Goal: Task Accomplishment & Management: Use online tool/utility

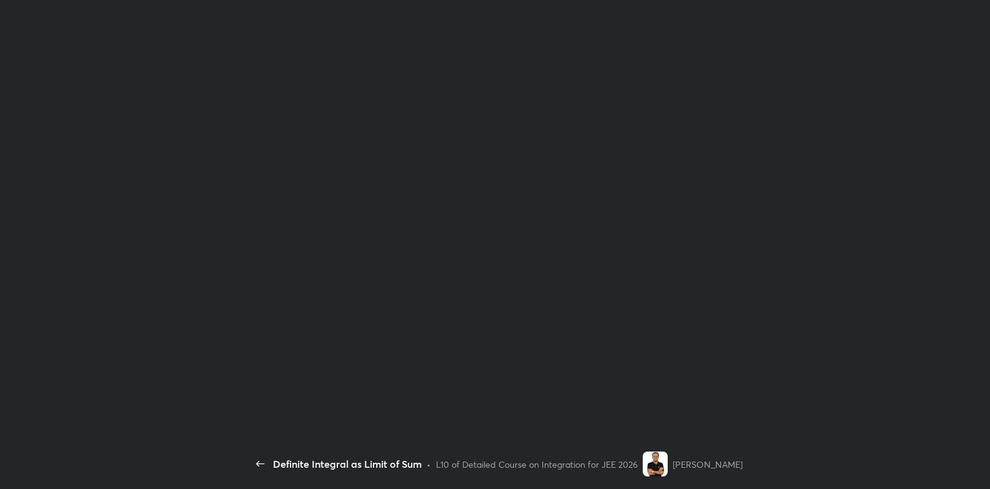
scroll to position [4, 0]
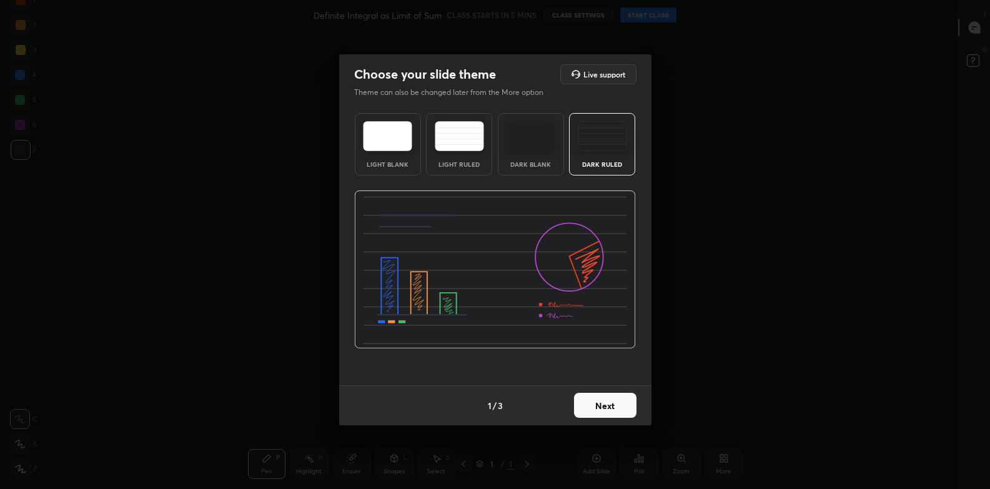
click at [598, 410] on button "Next" at bounding box center [605, 405] width 62 height 25
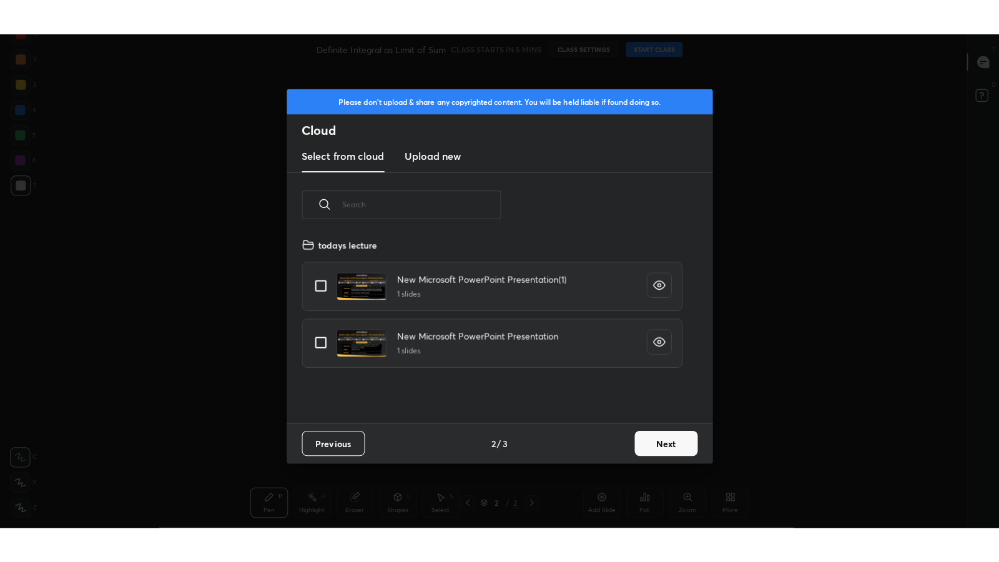
scroll to position [184, 401]
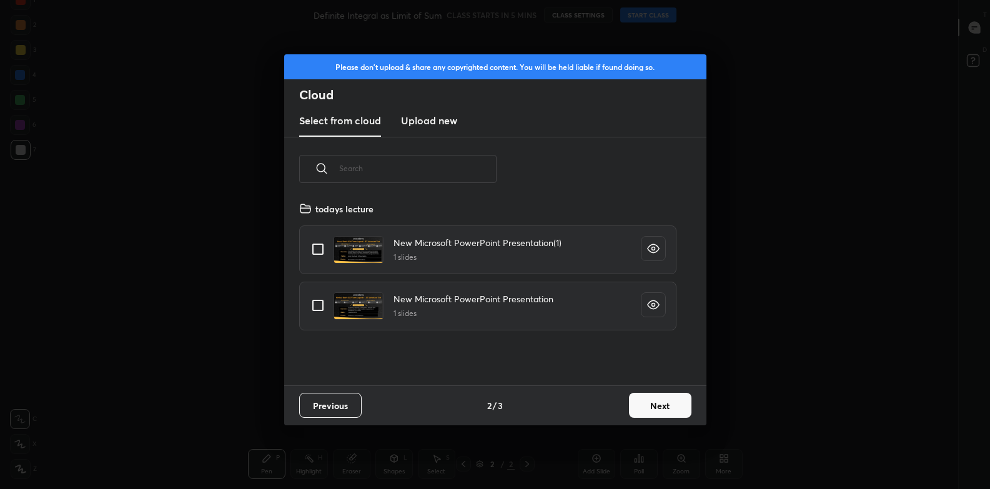
click at [433, 121] on h3 "Upload new" at bounding box center [429, 120] width 56 height 15
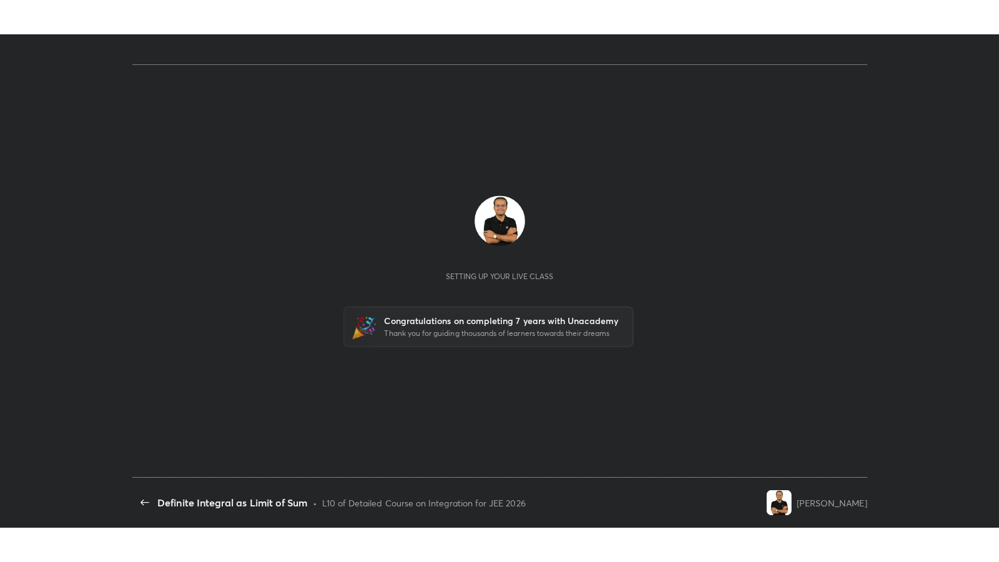
scroll to position [4, 0]
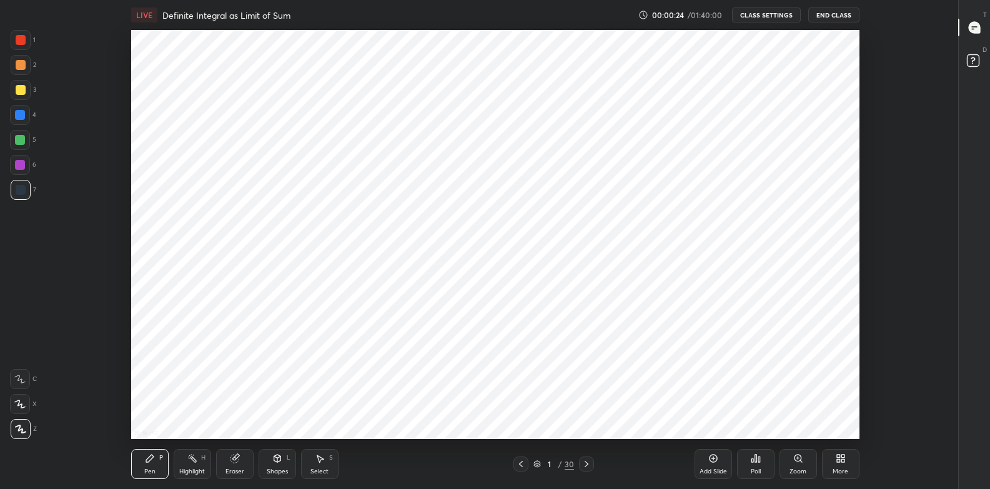
click at [839, 455] on icon at bounding box center [838, 456] width 3 height 3
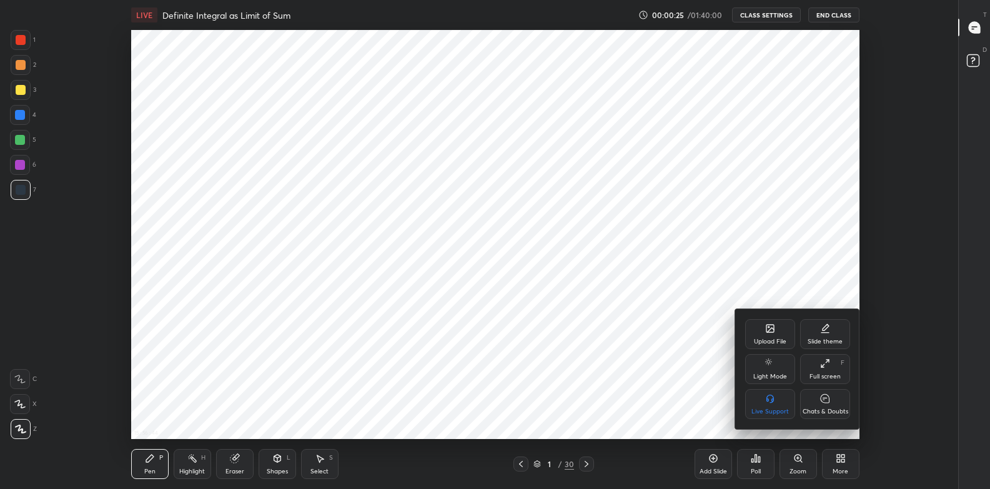
click at [821, 370] on div "Full screen F" at bounding box center [825, 369] width 50 height 30
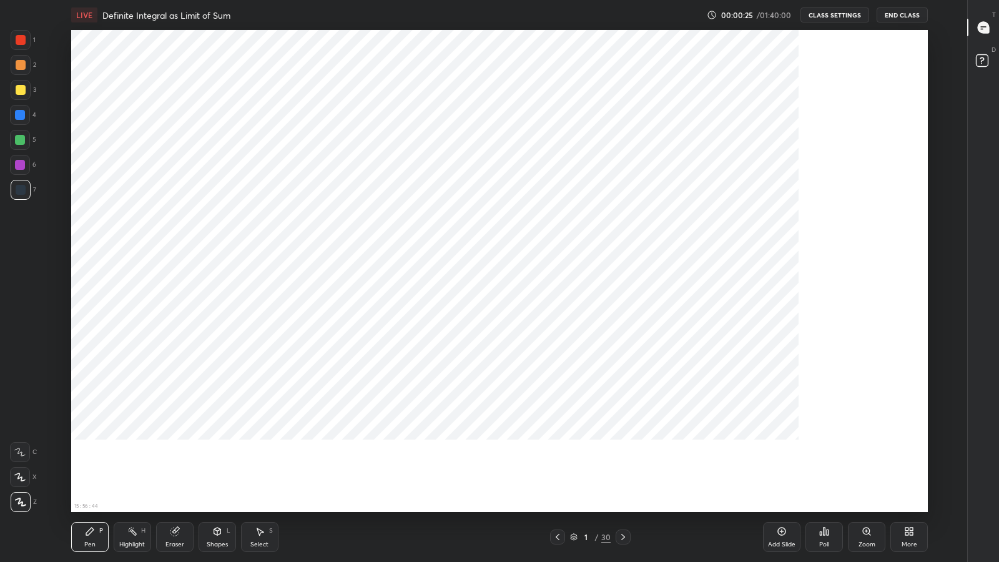
scroll to position [482, 919]
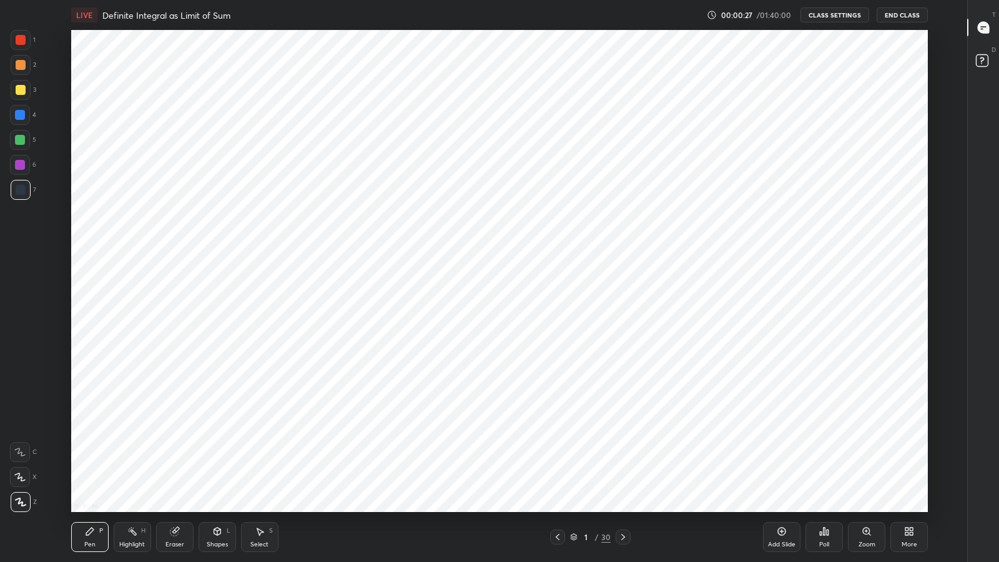
click at [623, 488] on icon at bounding box center [623, 537] width 10 height 10
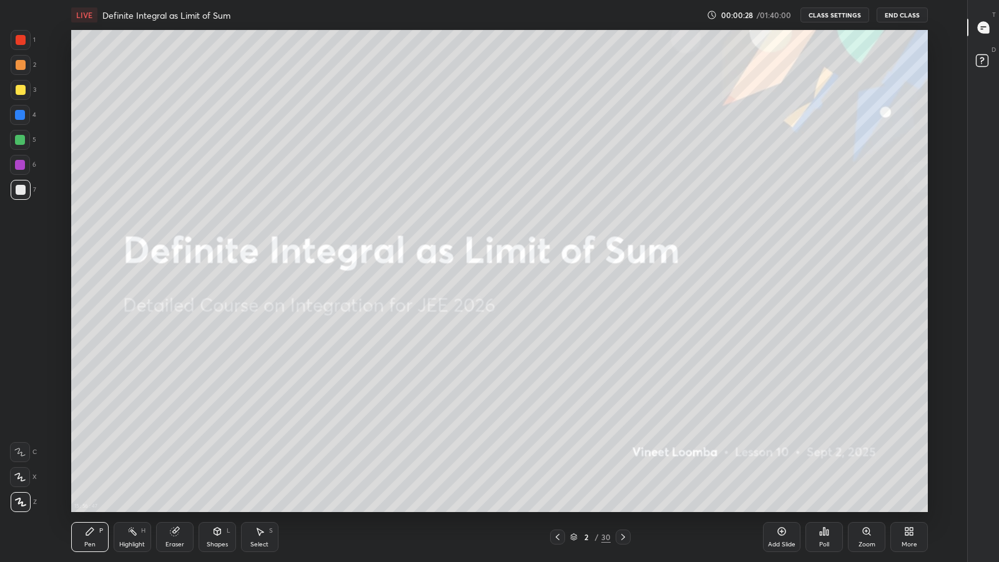
click at [623, 488] on icon at bounding box center [623, 537] width 10 height 10
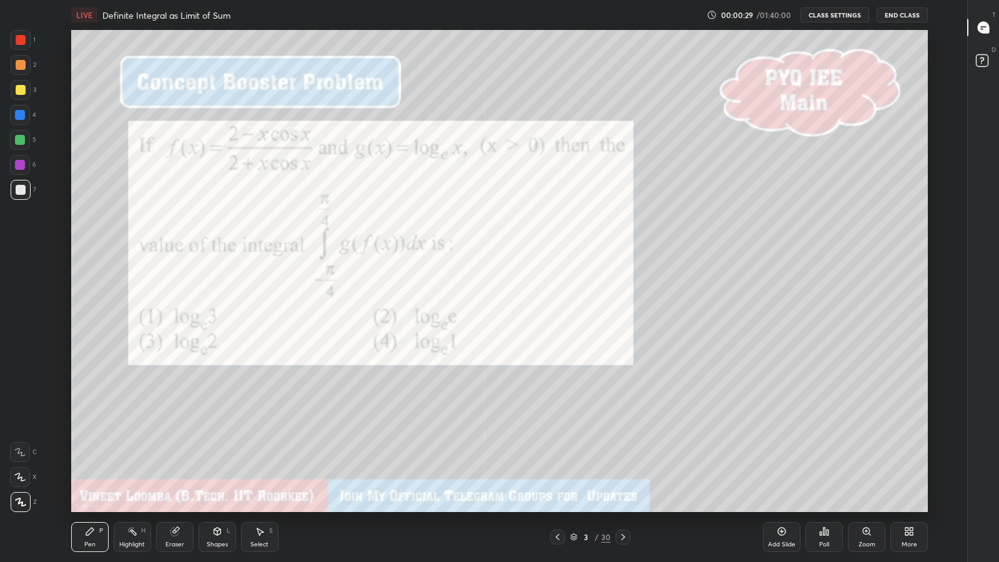
click at [553, 488] on icon at bounding box center [558, 537] width 10 height 10
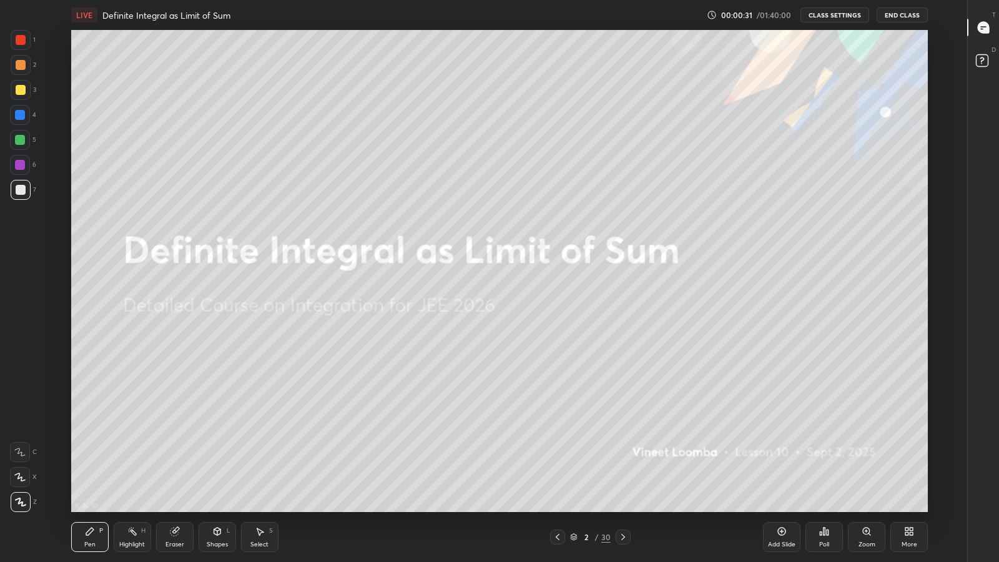
click at [981, 27] on icon at bounding box center [983, 27] width 5 height 0
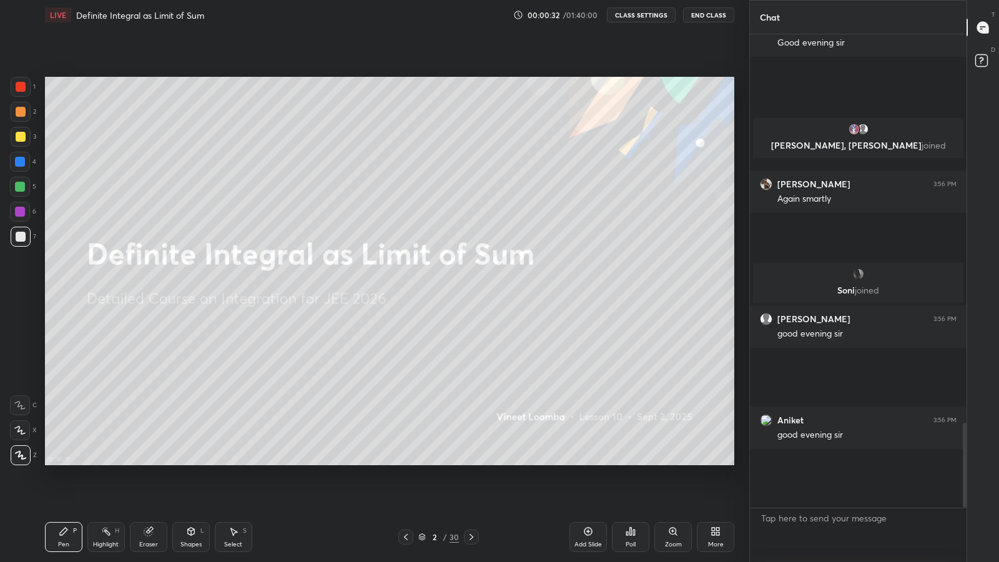
scroll to position [0, 0]
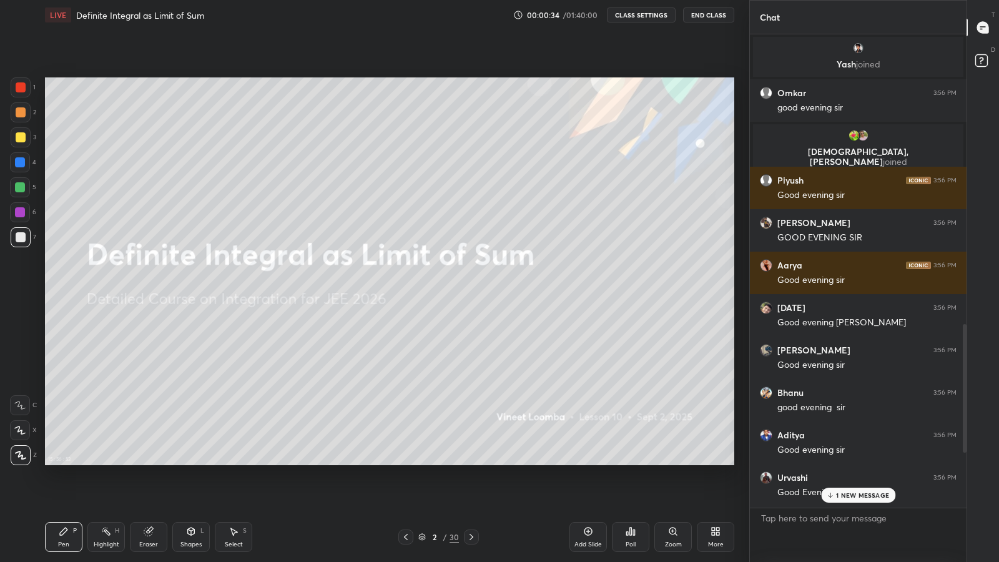
click at [838, 488] on p "1 NEW MESSAGE" at bounding box center [862, 495] width 53 height 7
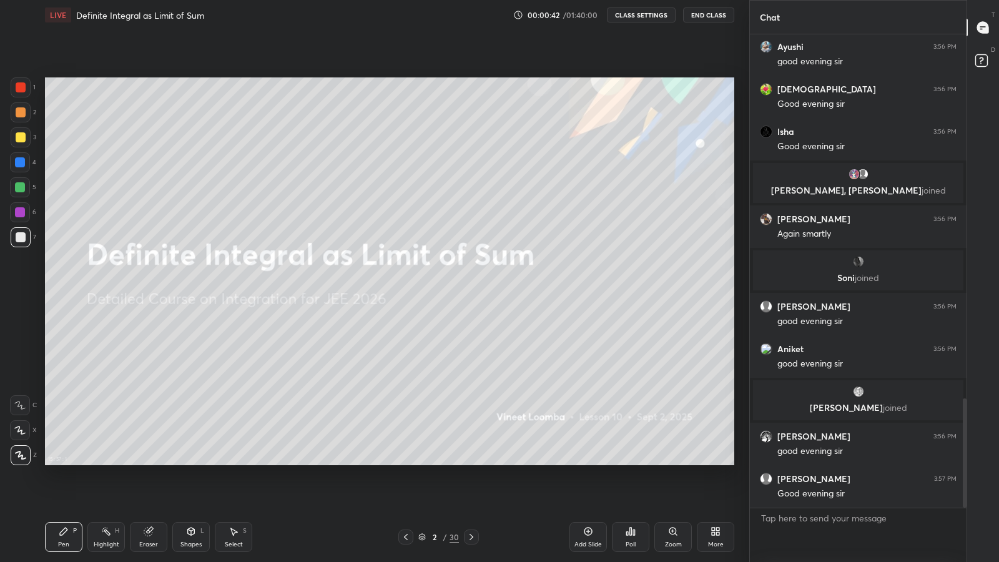
scroll to position [1575, 0]
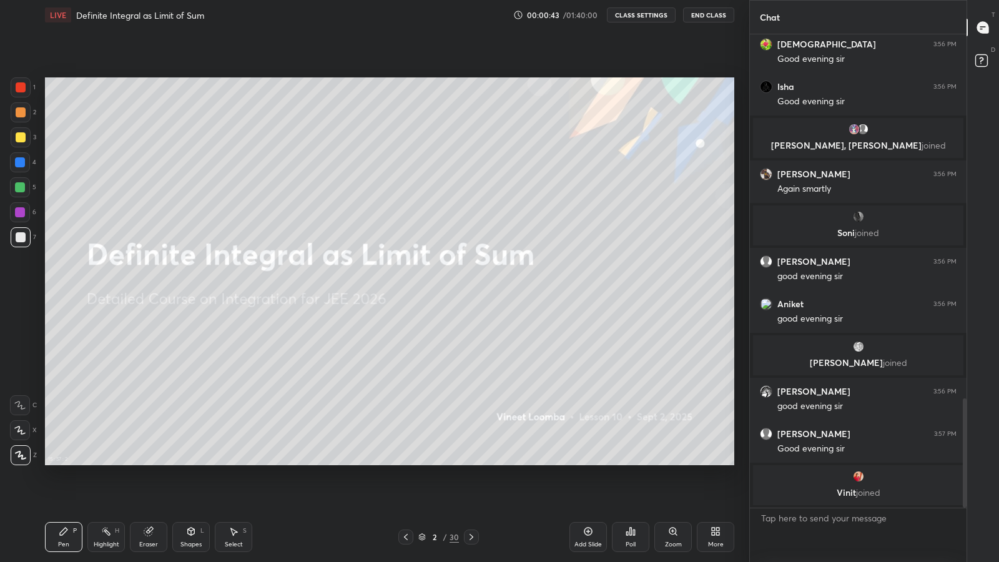
click at [27, 457] on div at bounding box center [21, 455] width 20 height 20
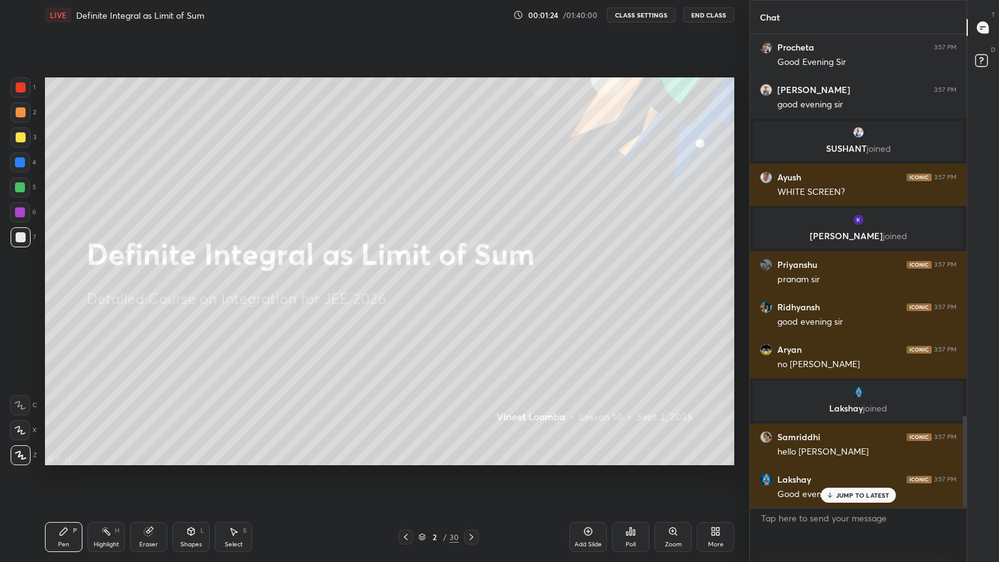
scroll to position [2007, 0]
click at [842, 488] on div "Soni joined Upender 3:56 PM good evening sir Aniket 3:56 PM good evening sir MR…" at bounding box center [858, 270] width 217 height 473
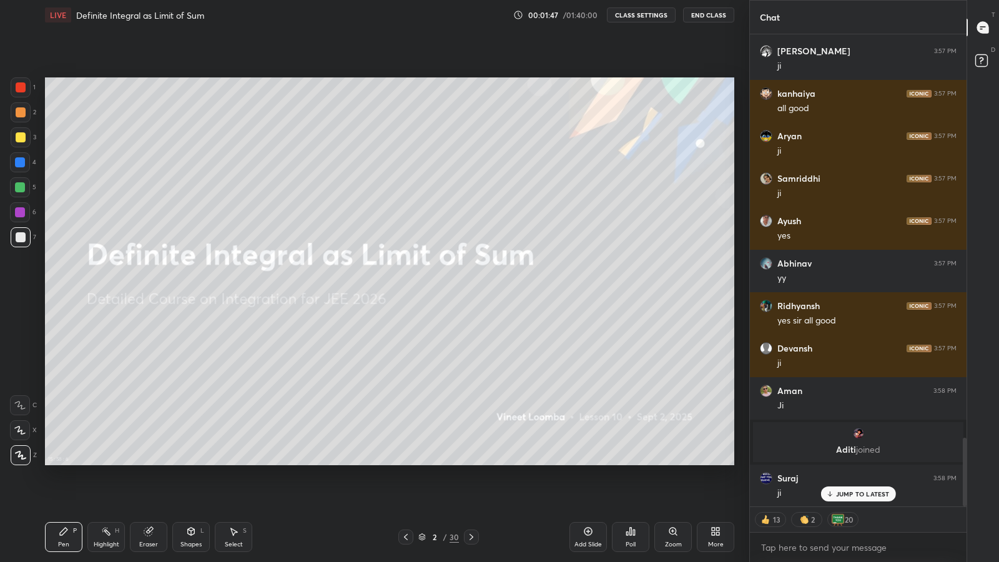
scroll to position [2759, 0]
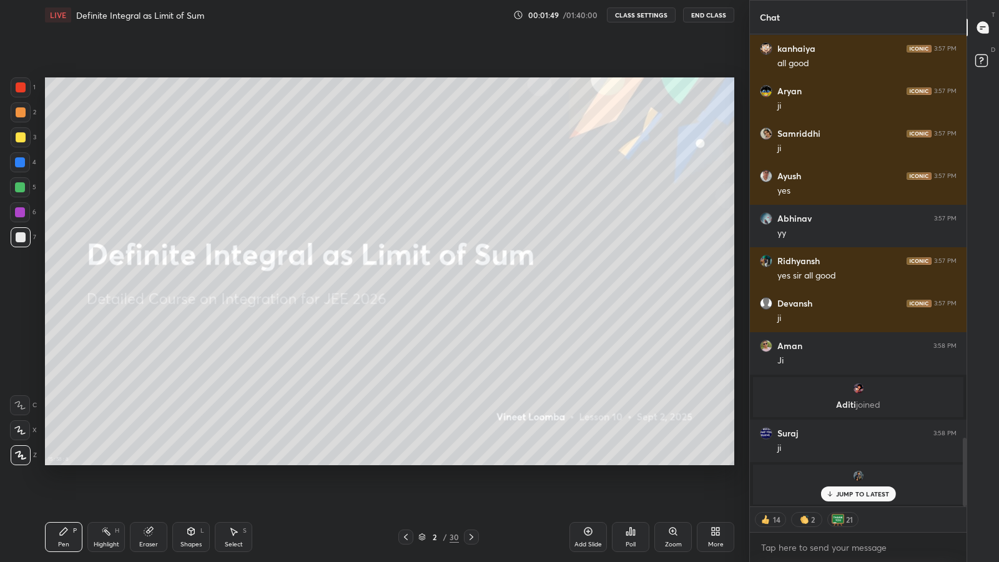
click at [635, 17] on button "CLASS SETTINGS" at bounding box center [641, 14] width 69 height 15
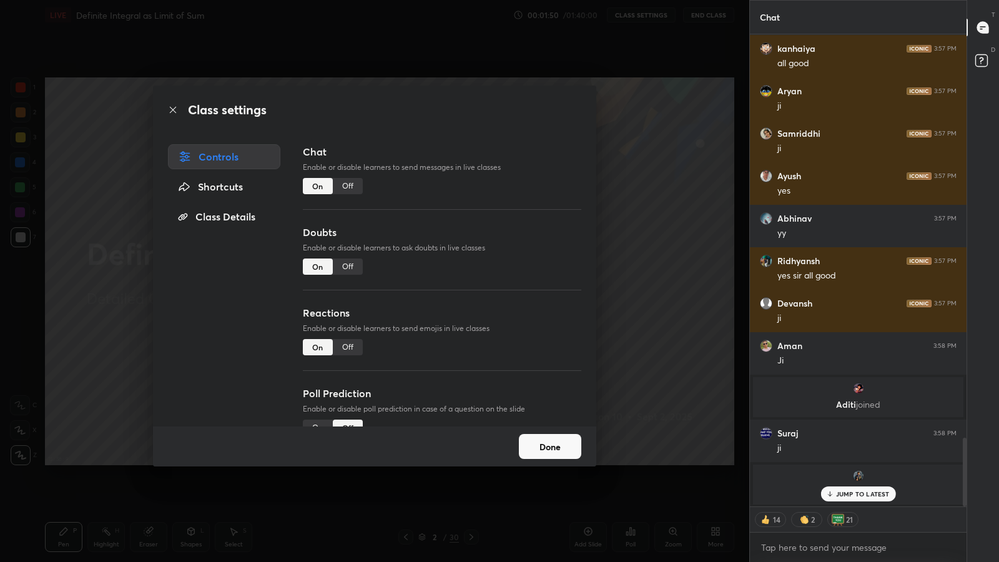
click at [347, 347] on div "Off" at bounding box center [348, 347] width 30 height 16
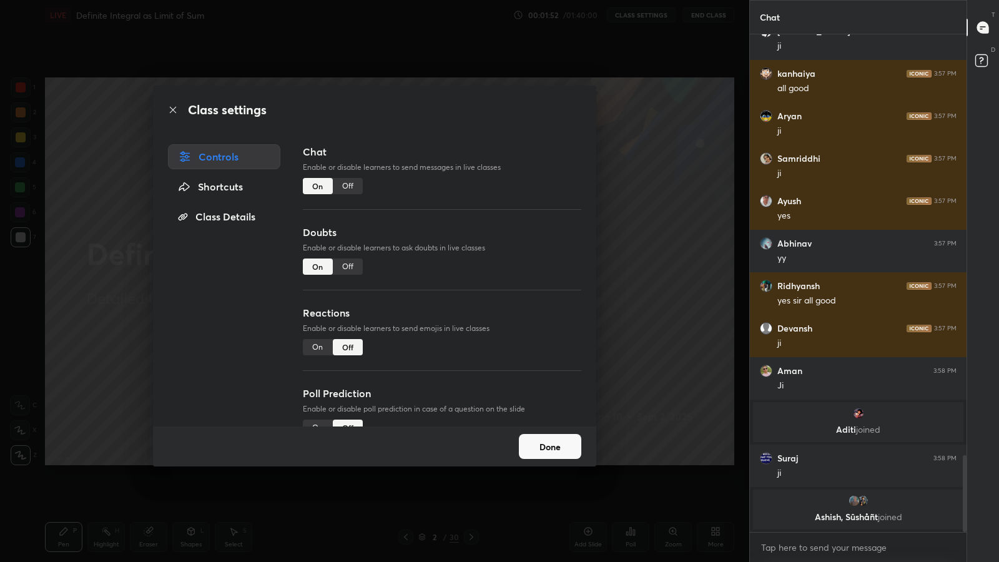
click at [348, 269] on div "Off" at bounding box center [348, 267] width 30 height 16
click at [550, 437] on button "Done" at bounding box center [550, 446] width 62 height 25
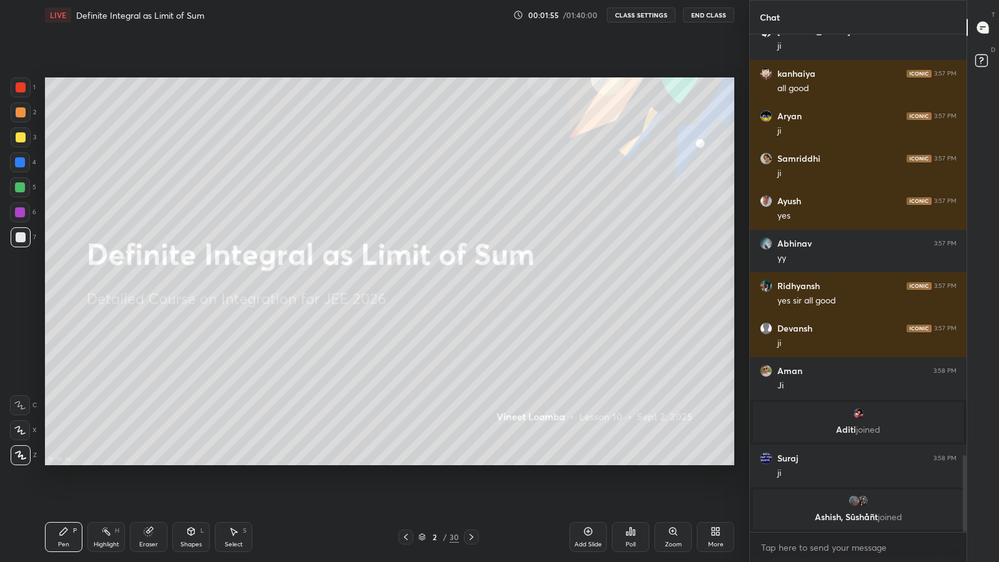
click at [469, 488] on icon at bounding box center [472, 537] width 10 height 10
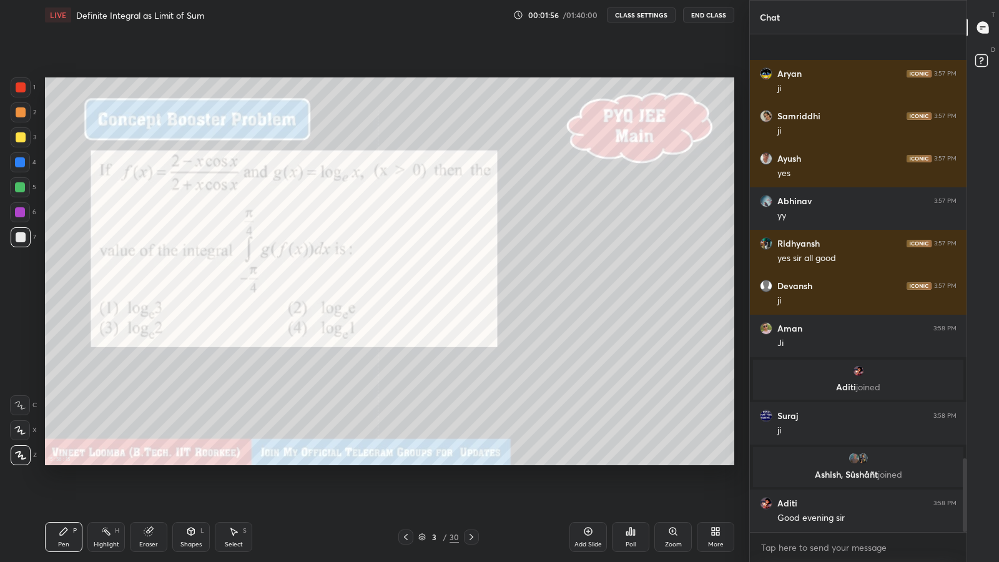
scroll to position [2864, 0]
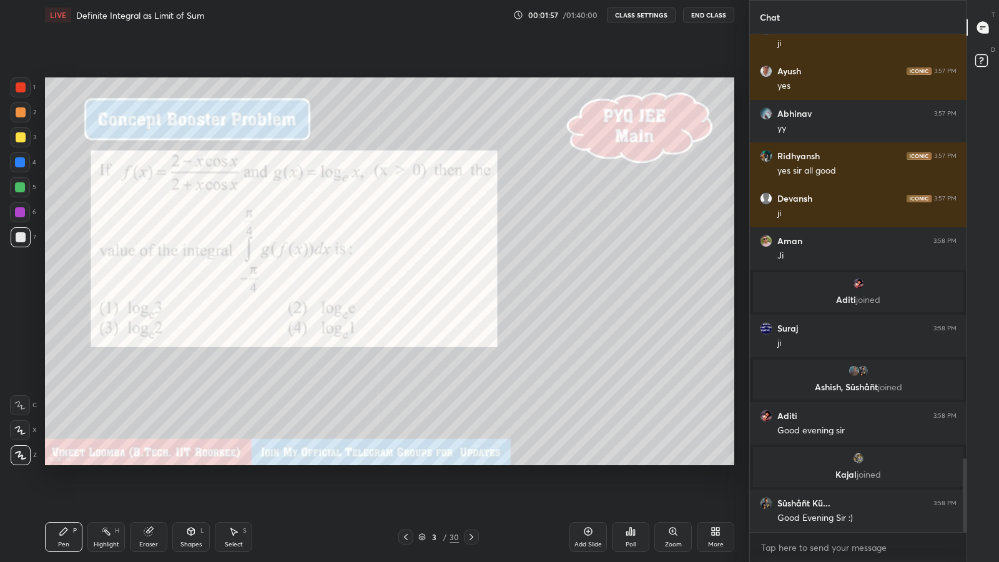
click at [20, 87] on div at bounding box center [21, 87] width 10 height 10
click at [24, 240] on div at bounding box center [21, 237] width 10 height 10
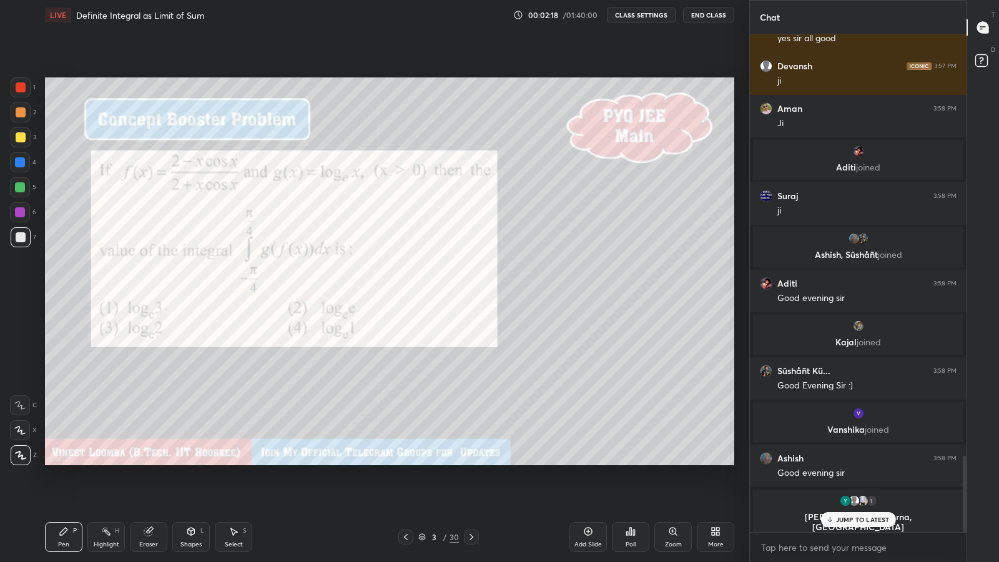
scroll to position [2743, 0]
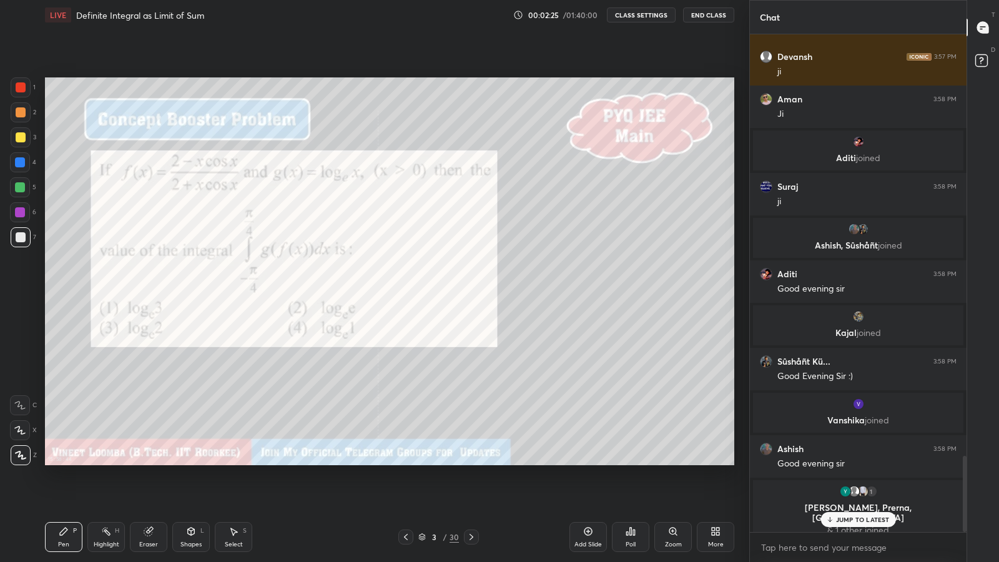
click at [631, 488] on div "Poll" at bounding box center [630, 537] width 37 height 30
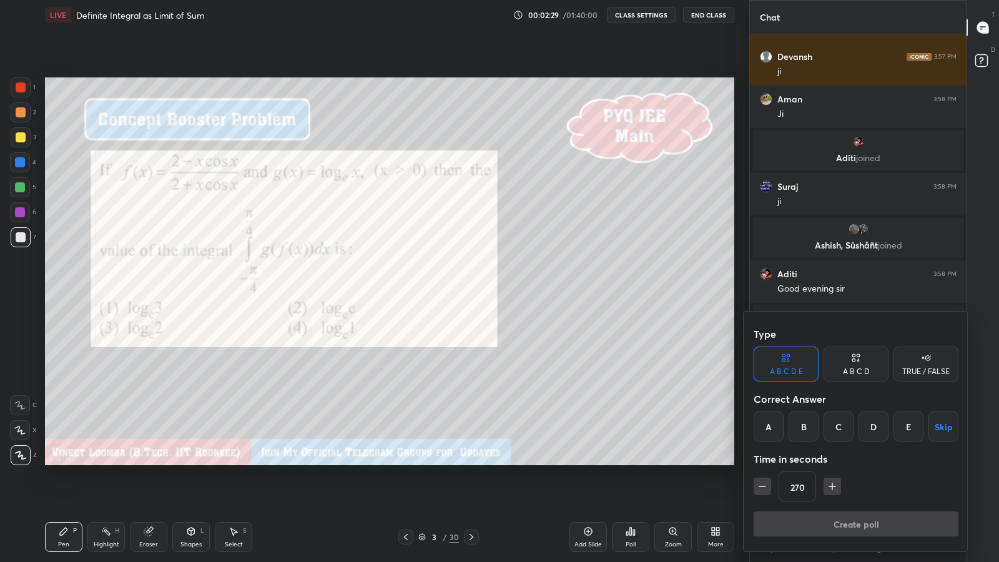
click at [870, 431] on div "D" at bounding box center [874, 427] width 30 height 30
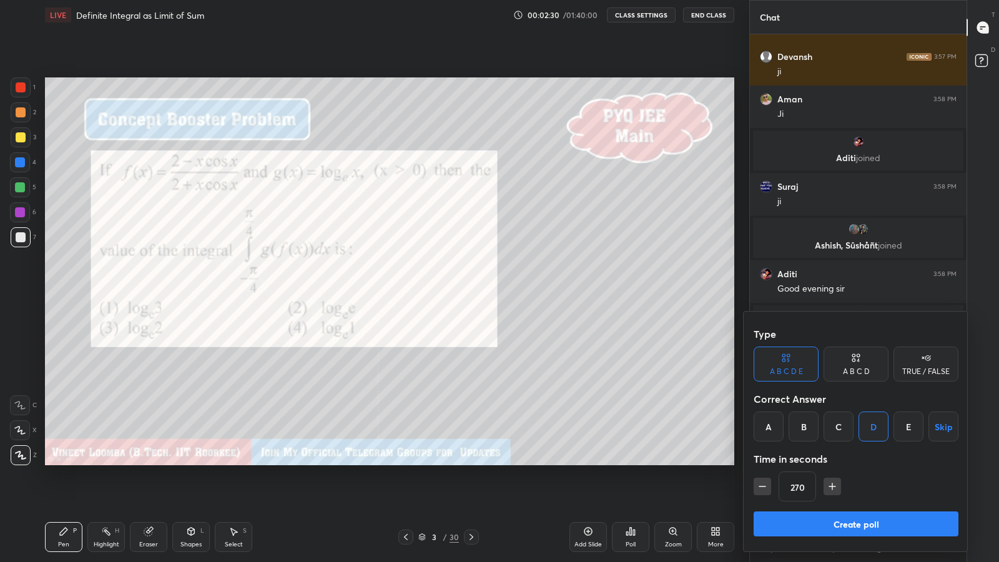
click at [827, 488] on button "Create poll" at bounding box center [856, 524] width 205 height 25
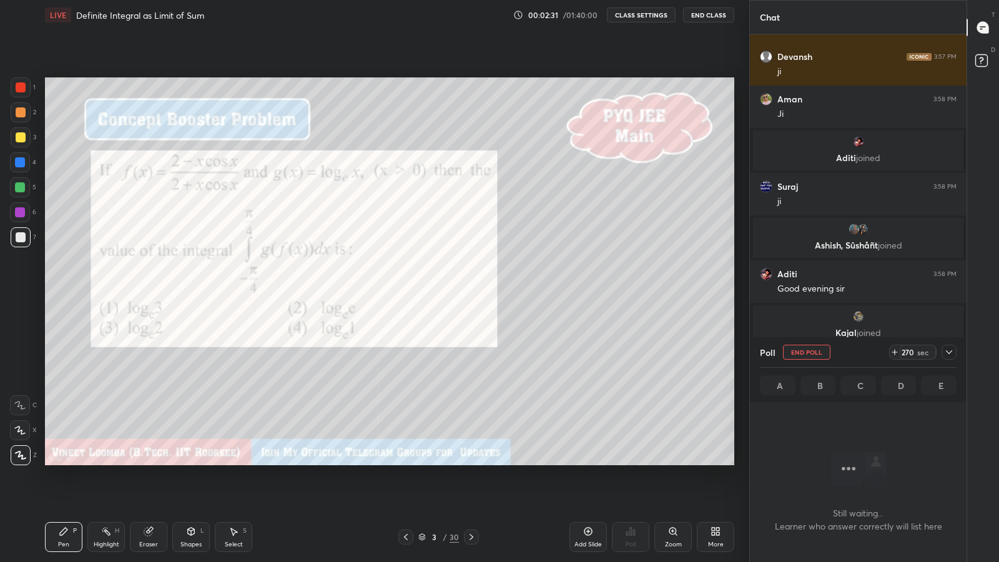
scroll to position [4, 4]
click at [948, 353] on icon at bounding box center [949, 352] width 10 height 10
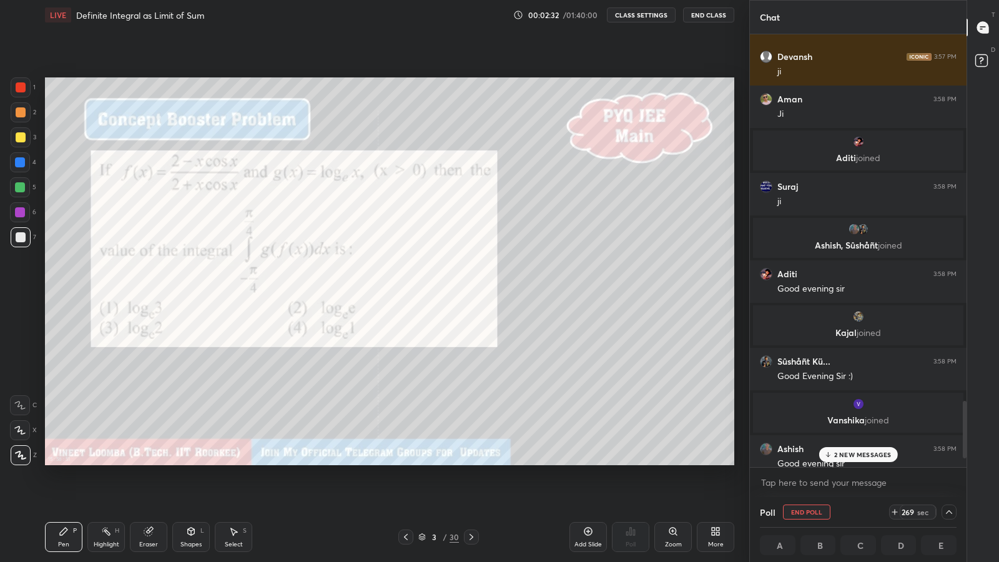
click at [868, 460] on div "2 NEW MESSAGES" at bounding box center [858, 454] width 79 height 15
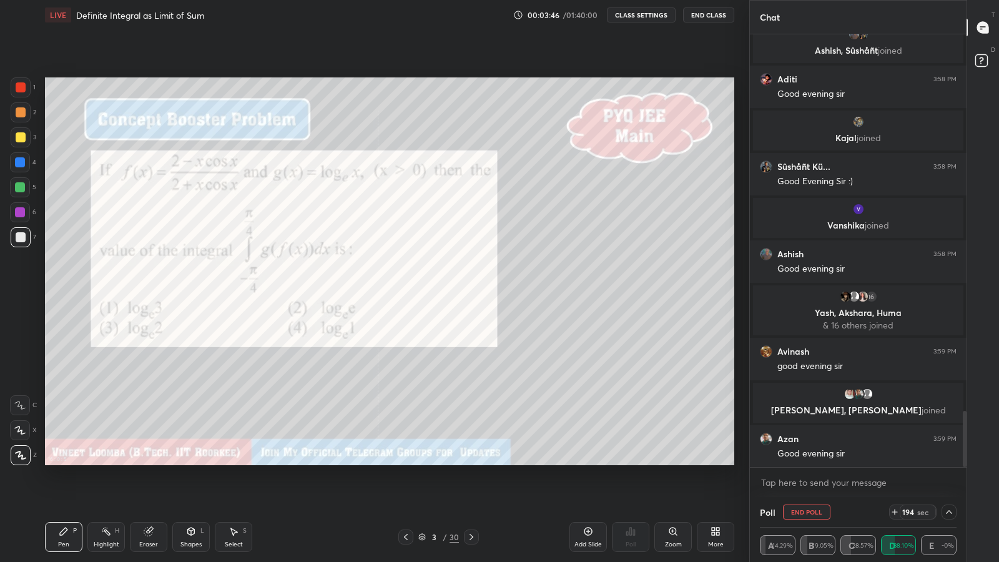
scroll to position [2913, 0]
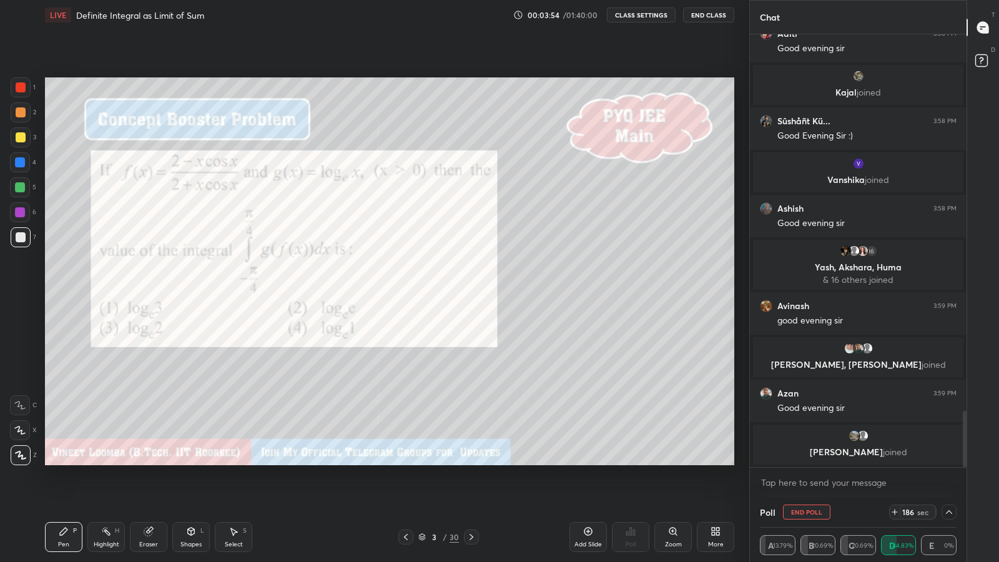
click at [949, 488] on icon at bounding box center [949, 512] width 10 height 10
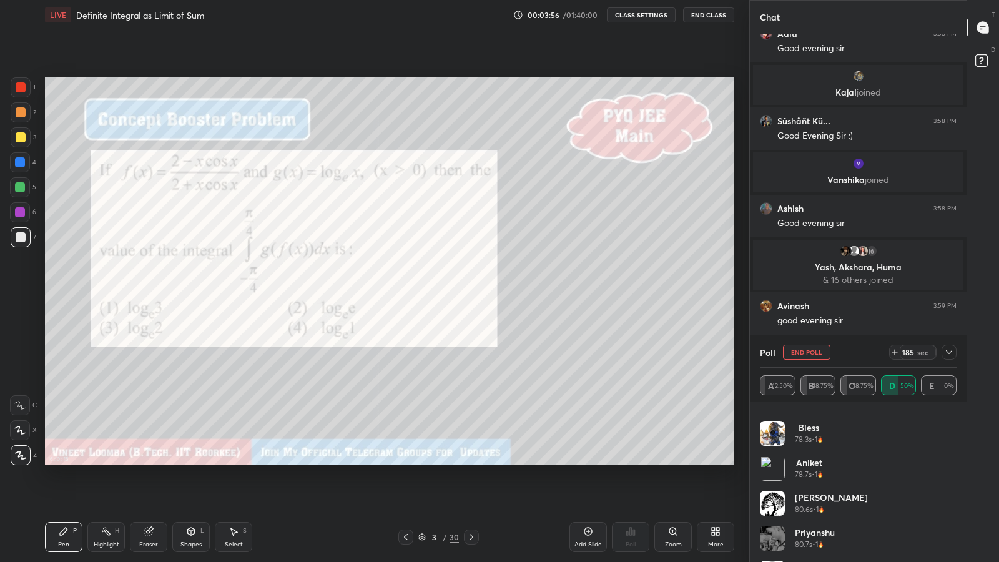
scroll to position [409, 0]
click at [803, 469] on h4 "Snehil" at bounding box center [831, 464] width 73 height 13
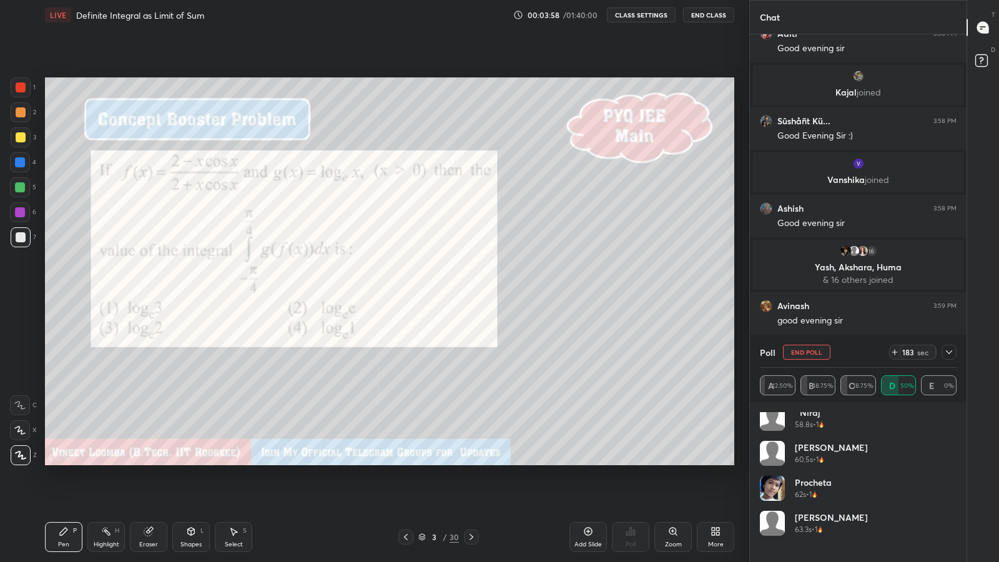
scroll to position [0, 0]
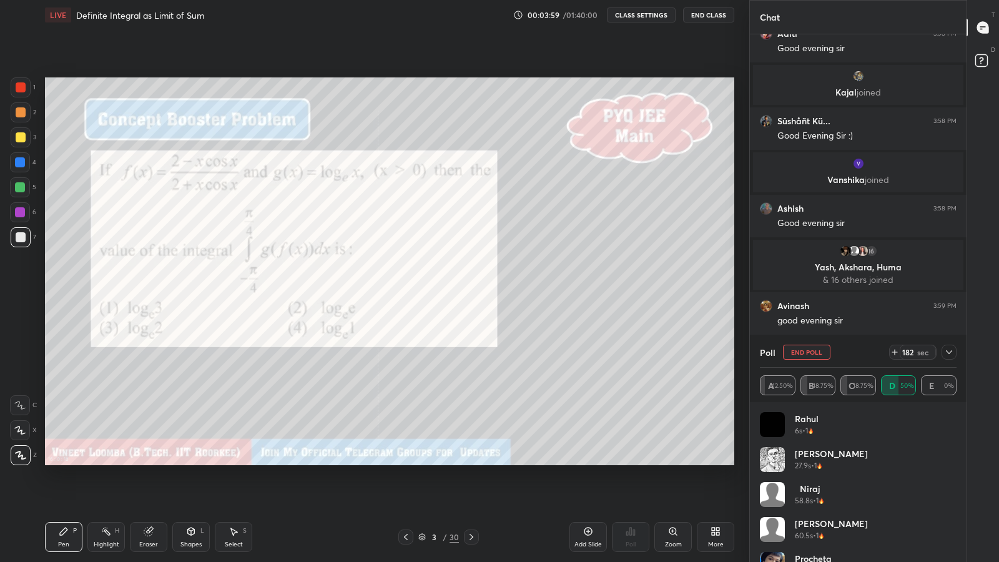
click at [949, 352] on icon at bounding box center [949, 352] width 10 height 10
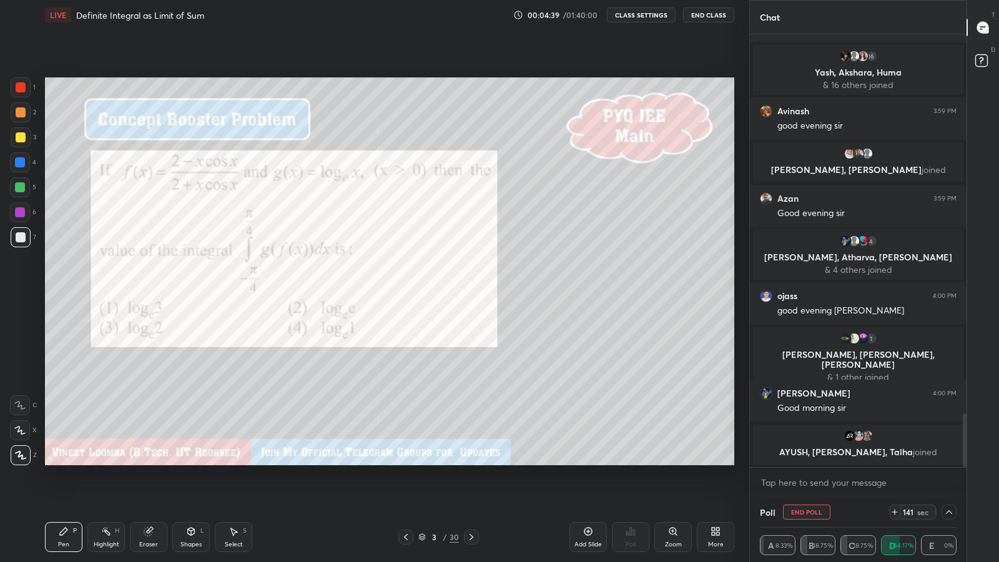
scroll to position [3073, 0]
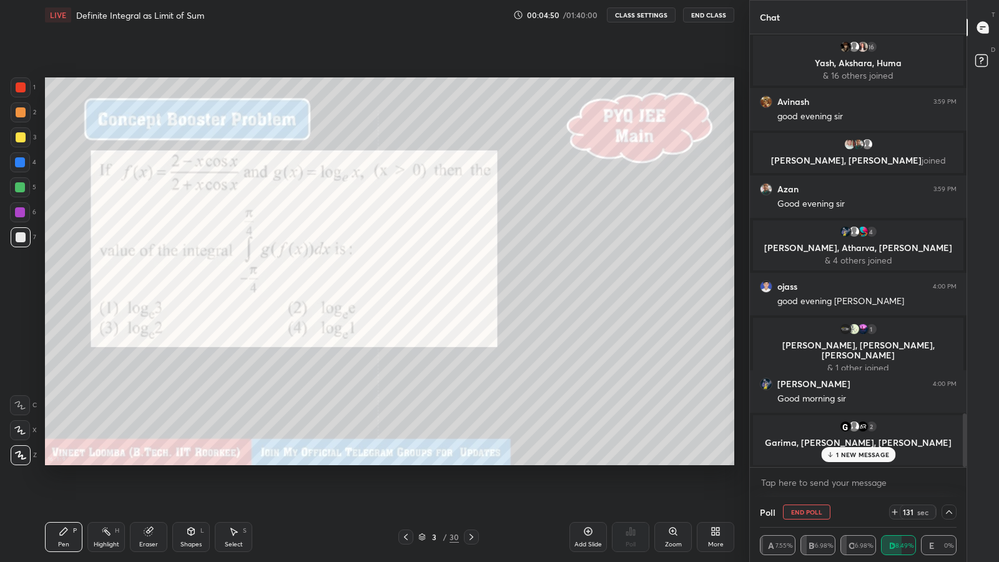
click at [837, 458] on p "1 NEW MESSAGE" at bounding box center [862, 454] width 53 height 7
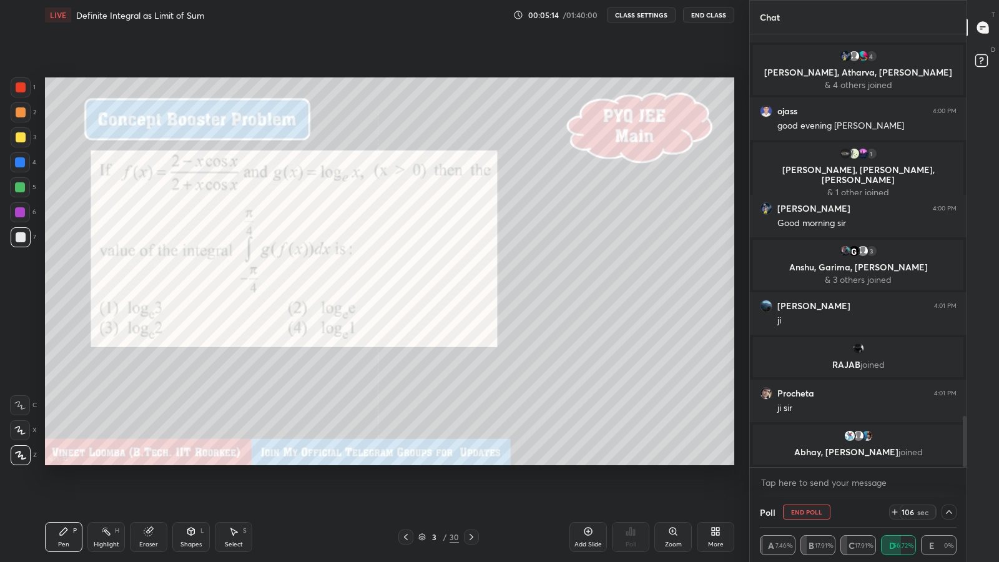
scroll to position [3213, 0]
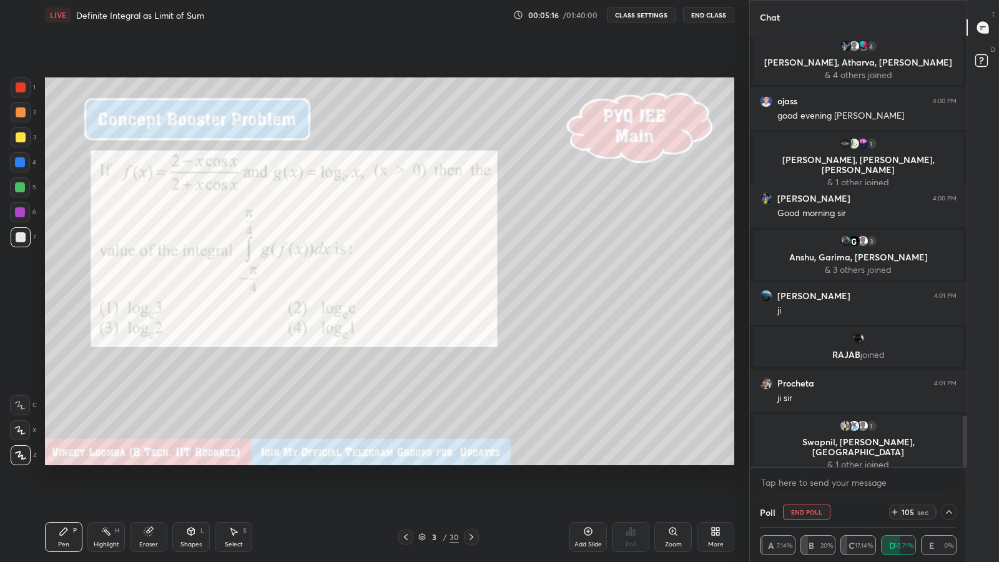
click at [949, 488] on icon at bounding box center [949, 512] width 10 height 10
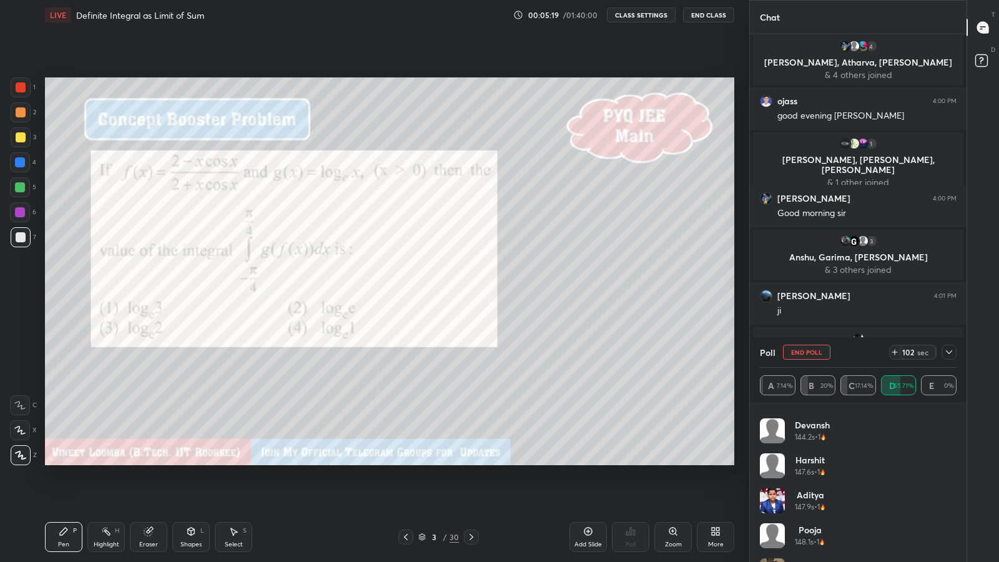
scroll to position [1129, 0]
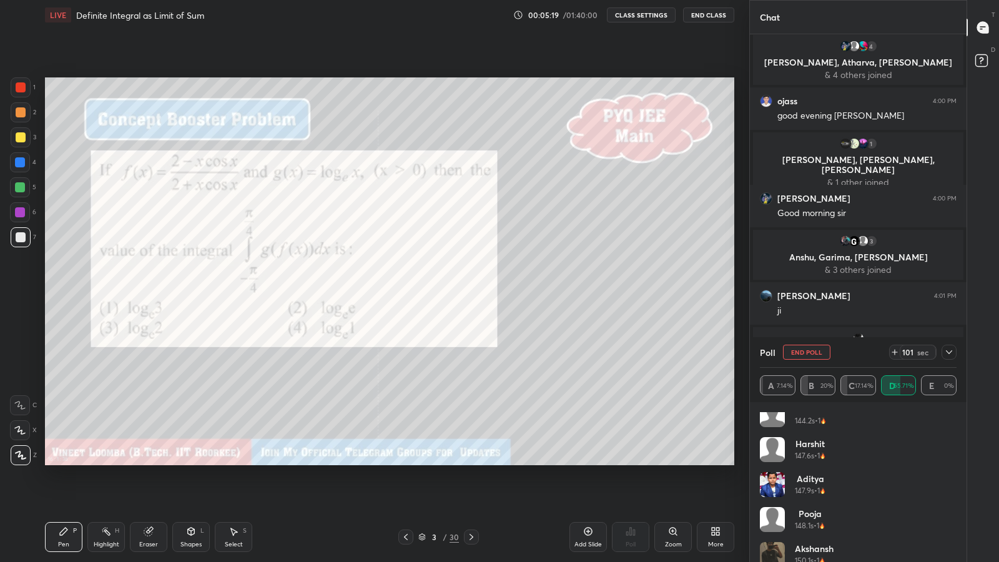
click at [951, 352] on icon at bounding box center [949, 352] width 6 height 4
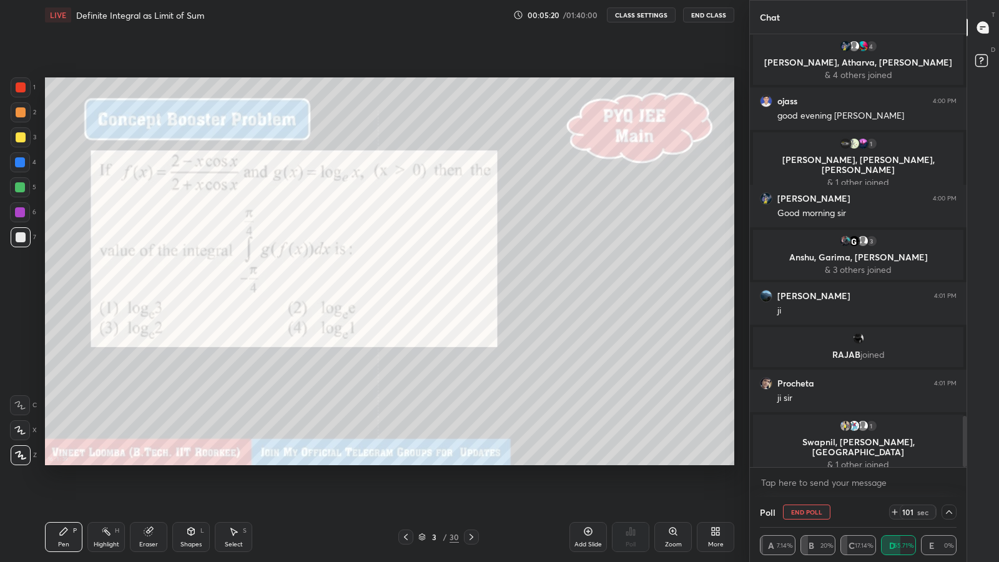
scroll to position [0, 0]
click at [19, 237] on div at bounding box center [21, 237] width 10 height 10
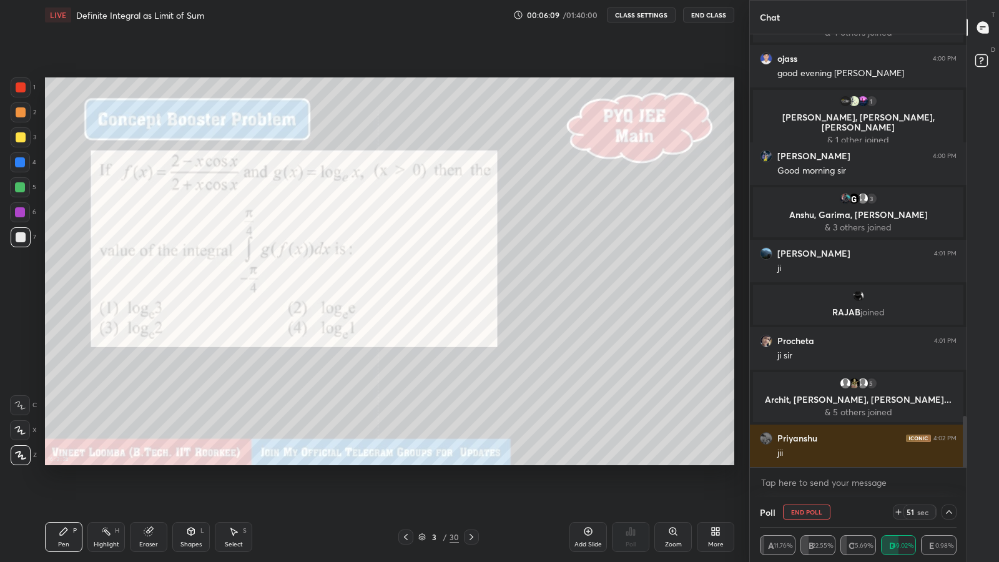
scroll to position [3289, 0]
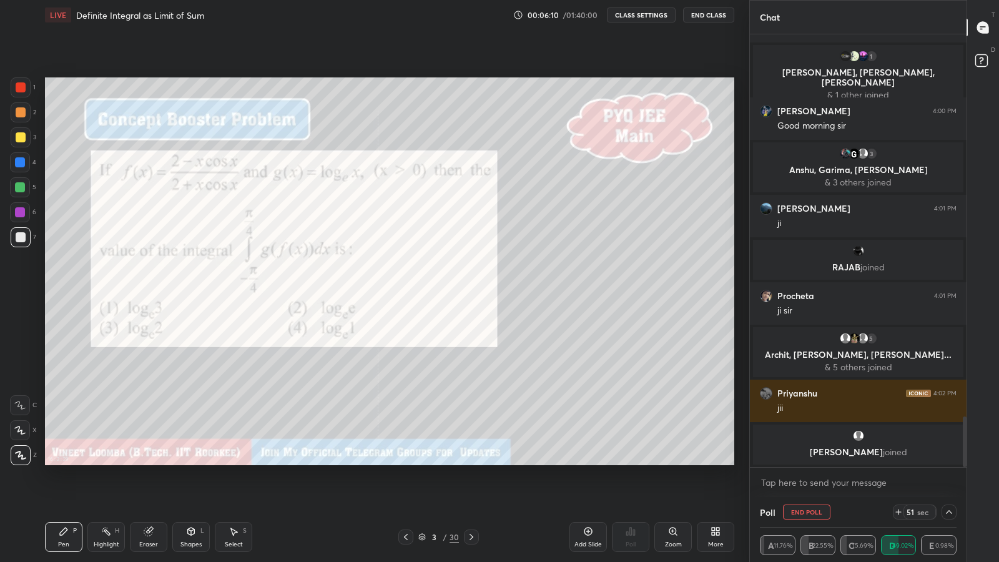
click at [234, 488] on icon at bounding box center [234, 531] width 10 height 10
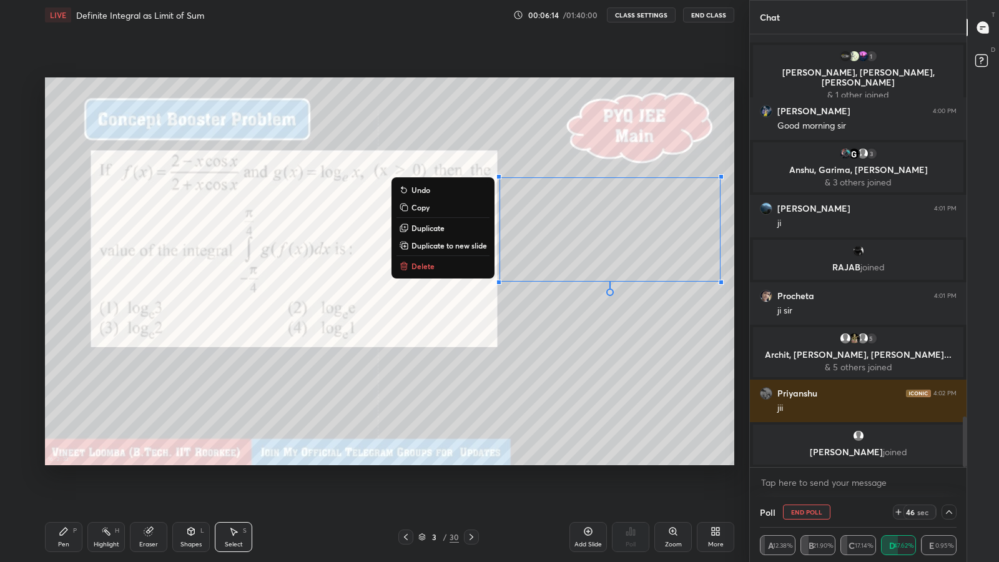
click at [472, 247] on p "Duplicate to new slide" at bounding box center [450, 245] width 76 height 10
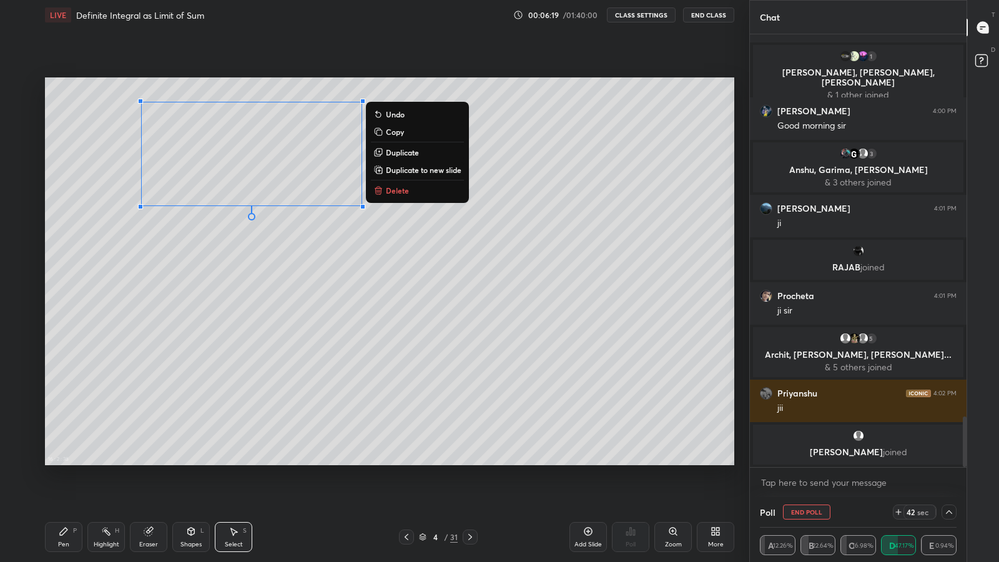
click at [717, 488] on div "More" at bounding box center [715, 537] width 37 height 30
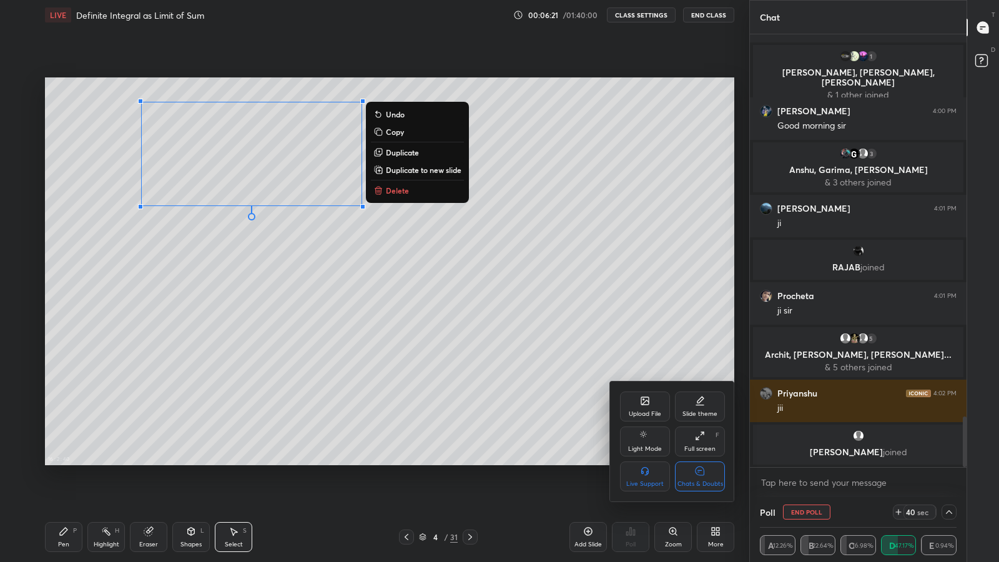
click at [692, 407] on div "Slide theme" at bounding box center [700, 407] width 50 height 30
click at [699, 478] on div "Dark Ruled" at bounding box center [700, 477] width 50 height 30
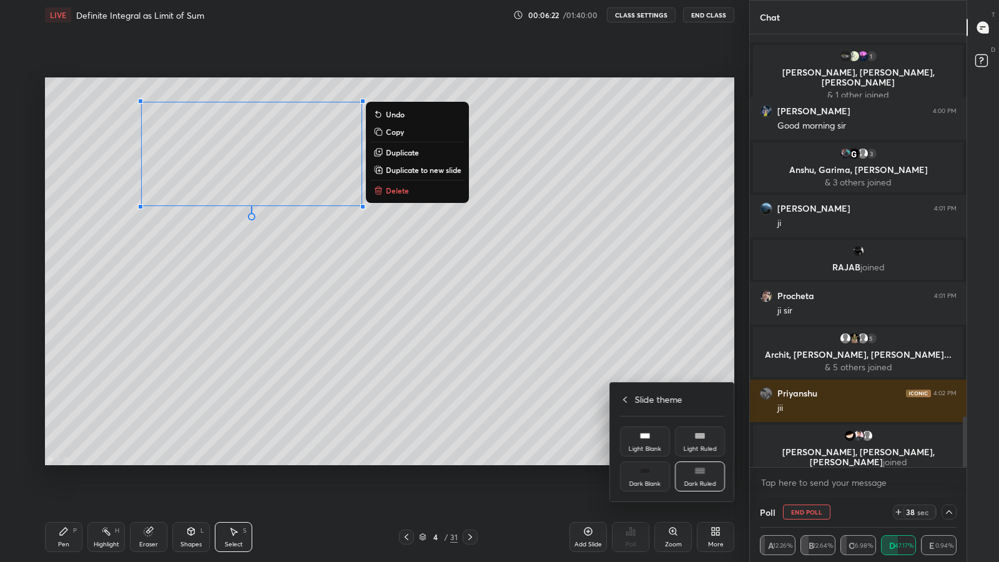
click at [662, 341] on div at bounding box center [499, 281] width 999 height 562
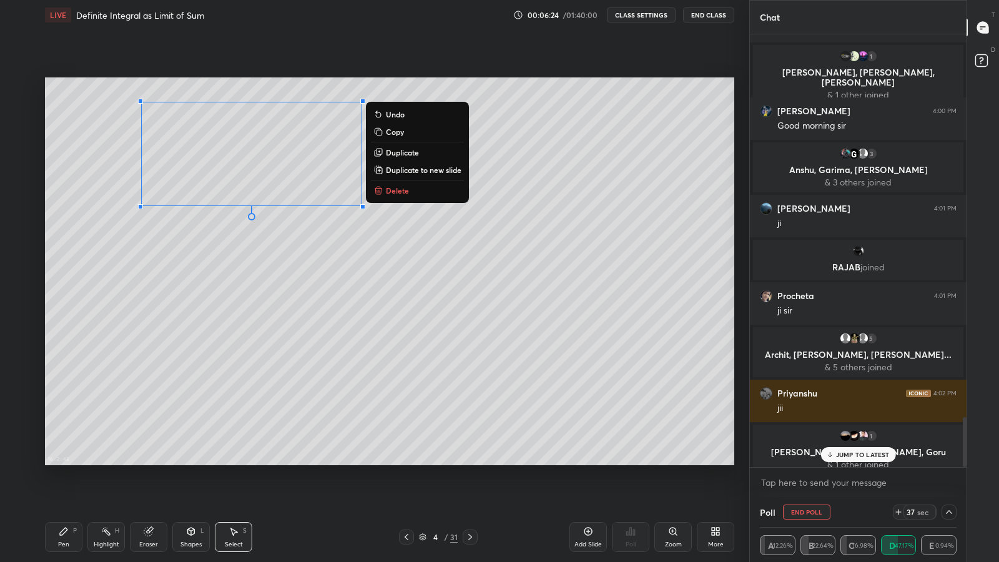
scroll to position [3299, 0]
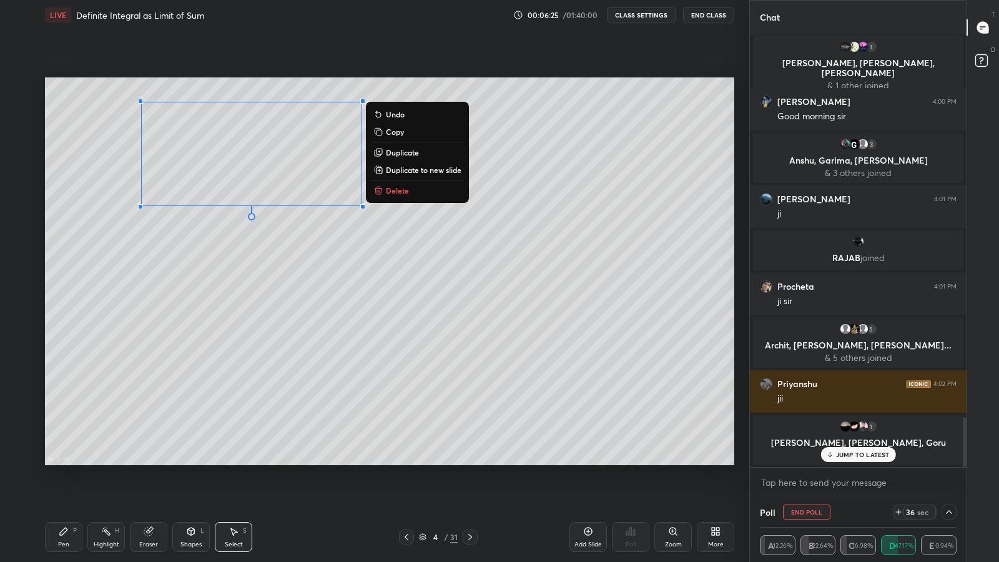
click at [287, 301] on div "0 ° Undo Copy Duplicate Duplicate to new slide Delete" at bounding box center [389, 271] width 689 height 388
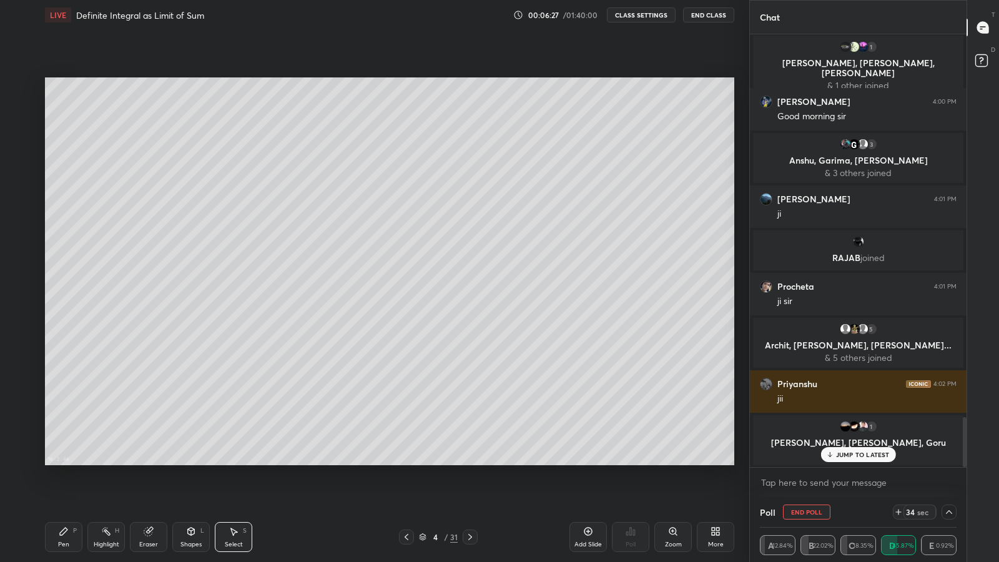
click at [61, 488] on icon at bounding box center [64, 531] width 10 height 10
click at [21, 183] on div at bounding box center [20, 187] width 10 height 10
click at [149, 488] on icon at bounding box center [148, 532] width 8 height 8
click at [20, 430] on icon at bounding box center [20, 430] width 10 height 11
click at [69, 488] on div "Pen" at bounding box center [63, 544] width 11 height 6
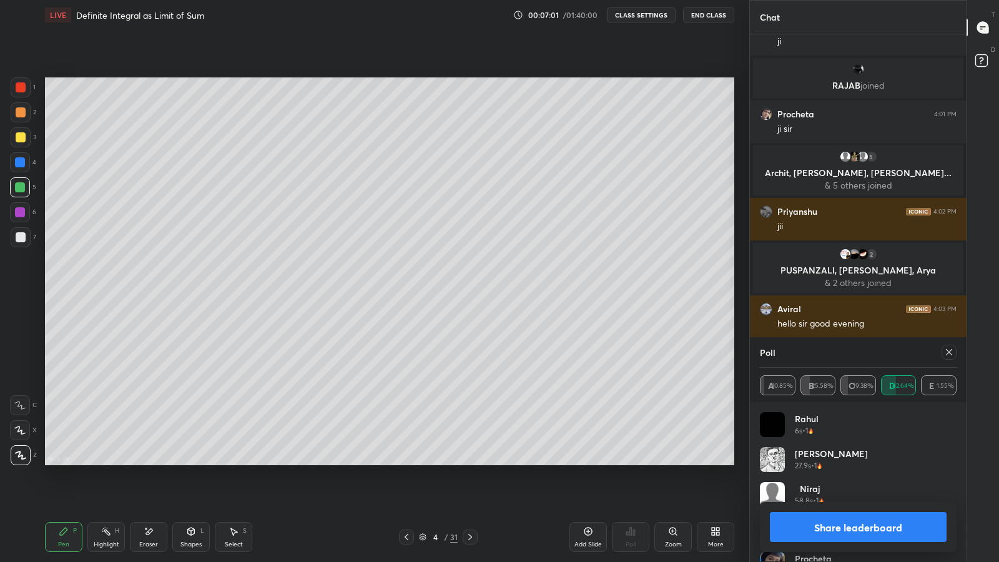
scroll to position [146, 193]
click at [109, 488] on rect at bounding box center [107, 533] width 6 height 6
click at [148, 488] on icon at bounding box center [149, 531] width 7 height 6
click at [66, 488] on div "Pen P" at bounding box center [63, 537] width 37 height 30
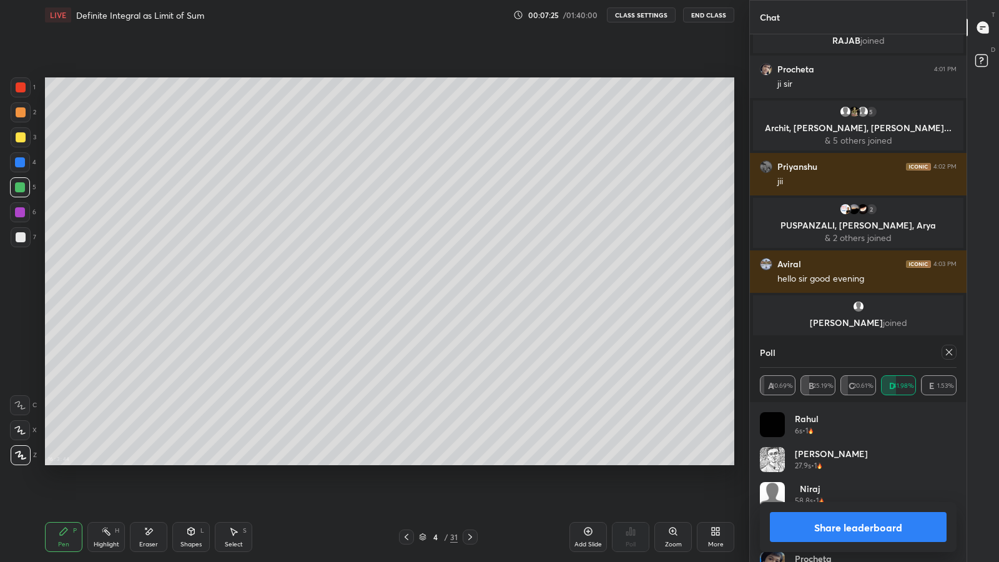
click at [402, 488] on icon at bounding box center [407, 537] width 10 height 10
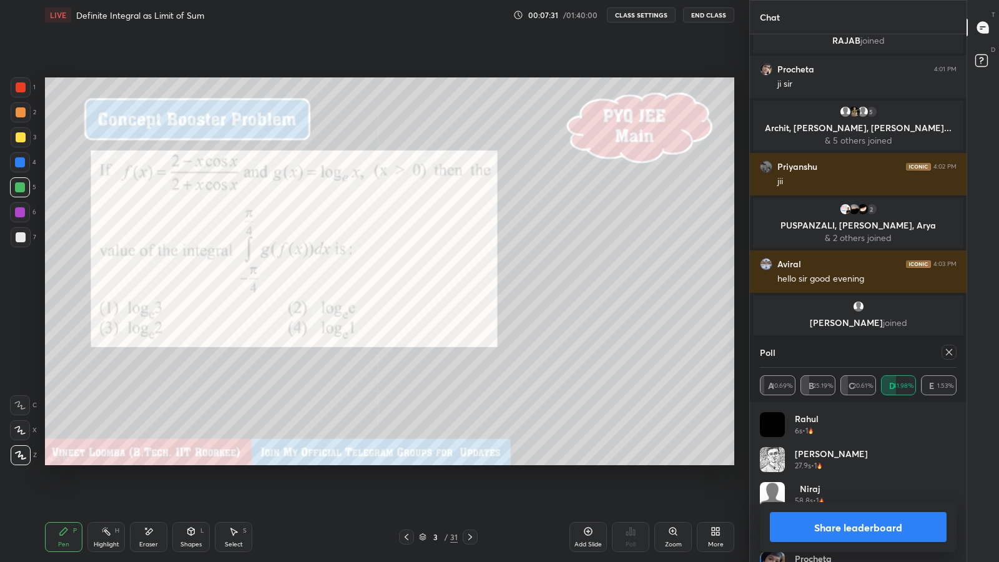
click at [771, 488] on button "Share leaderboard" at bounding box center [858, 527] width 177 height 30
type textarea "x"
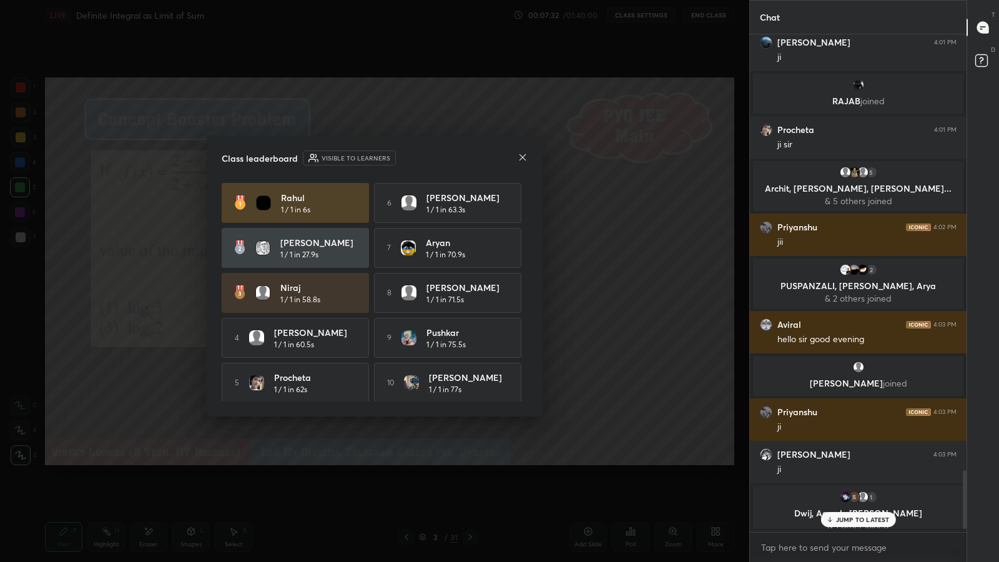
scroll to position [494, 213]
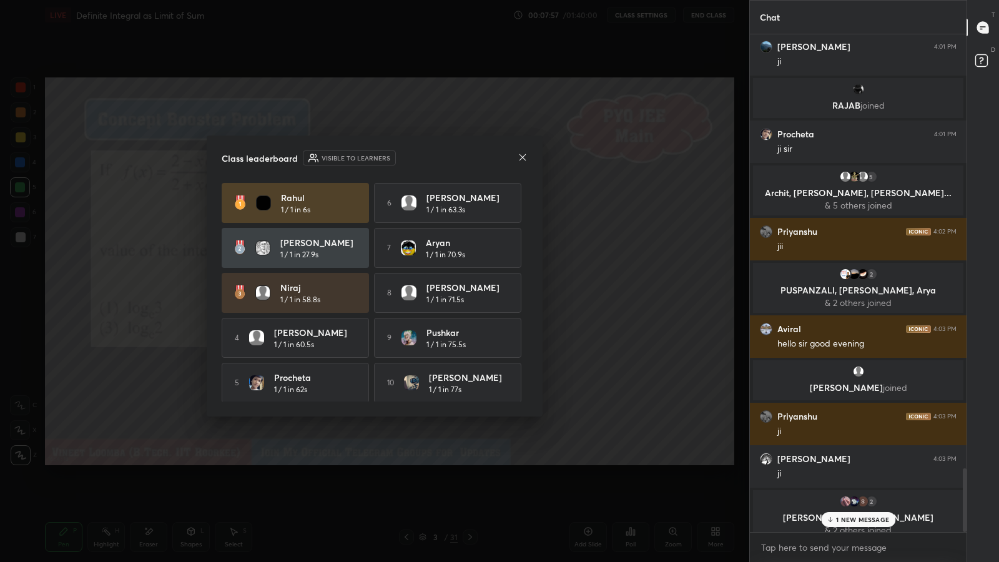
click at [522, 154] on icon at bounding box center [523, 157] width 10 height 10
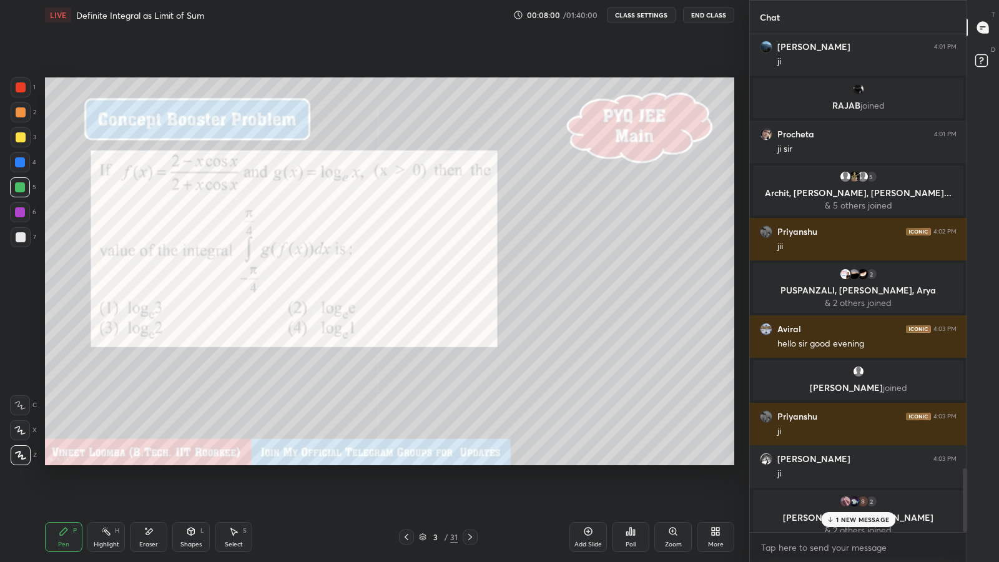
click at [467, 488] on icon at bounding box center [470, 537] width 10 height 10
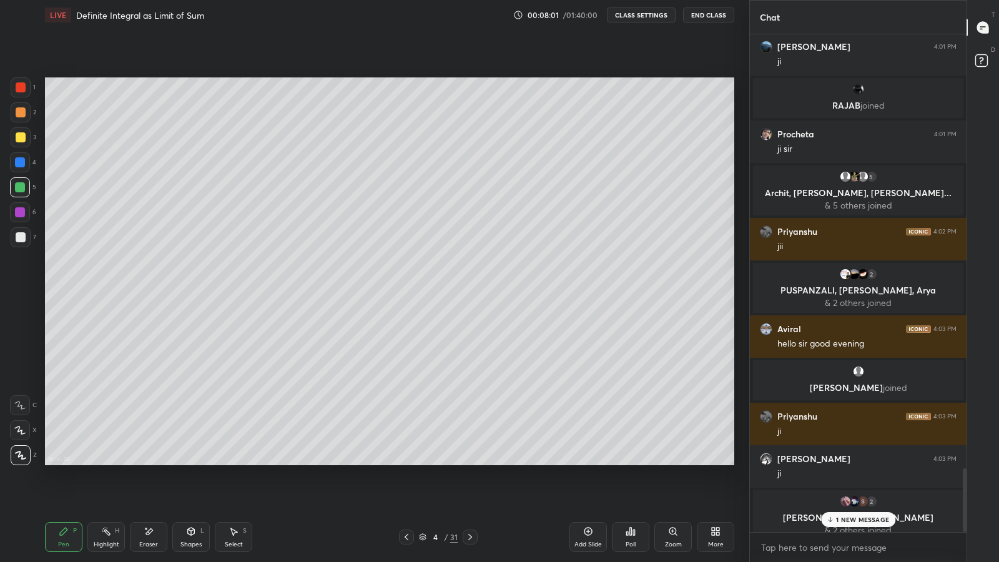
click at [470, 488] on icon at bounding box center [470, 537] width 10 height 10
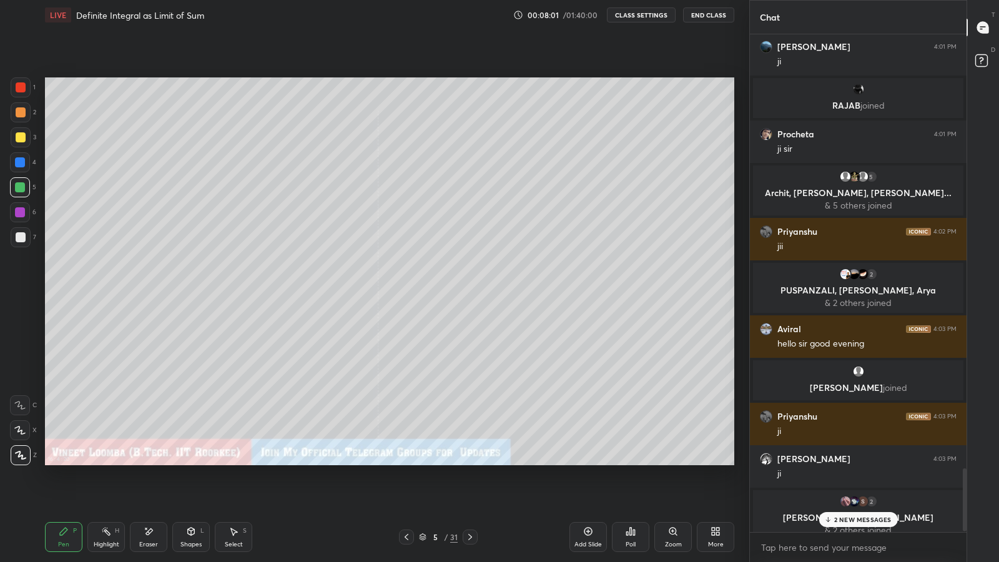
scroll to position [3433, 0]
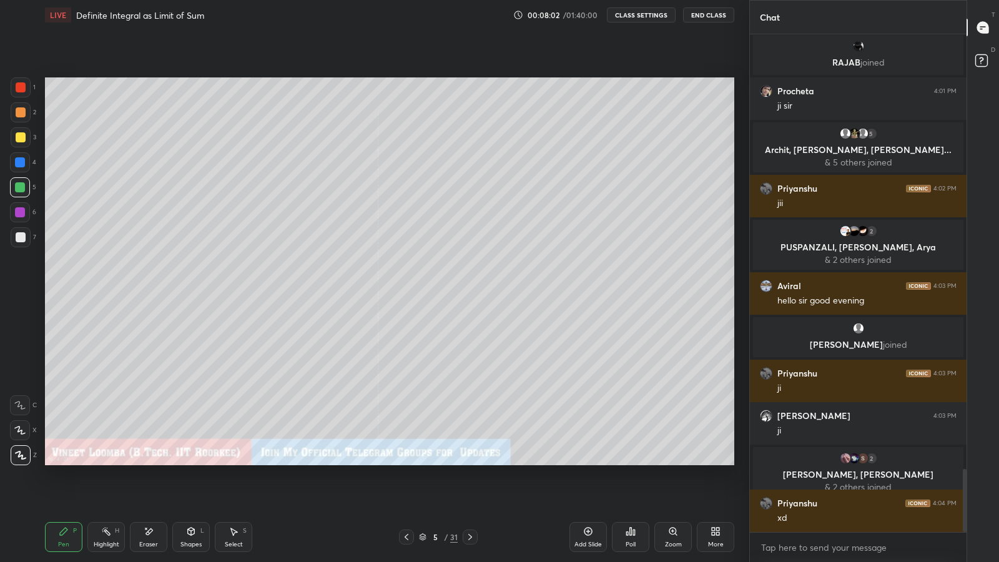
click at [470, 488] on icon at bounding box center [470, 537] width 10 height 10
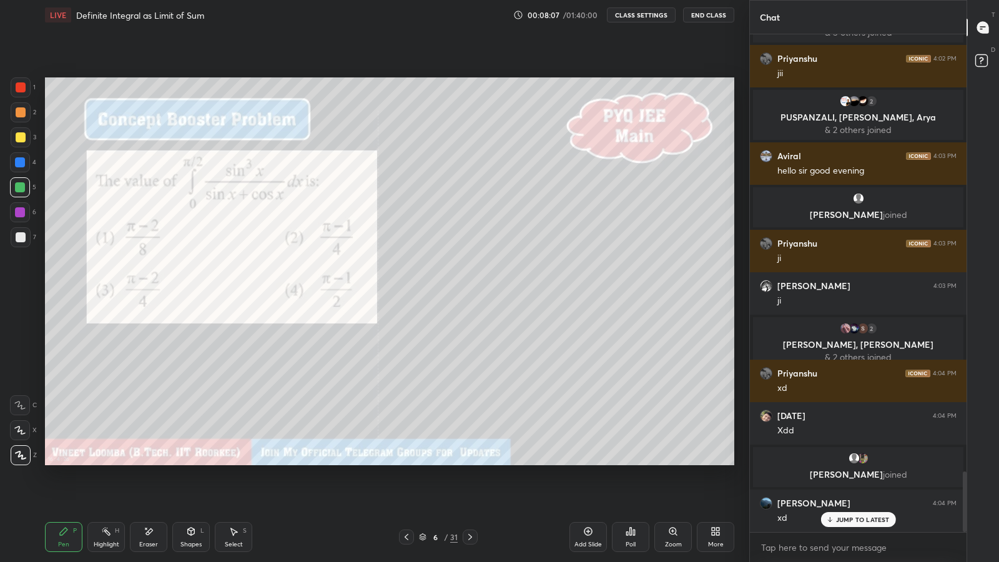
scroll to position [3605, 0]
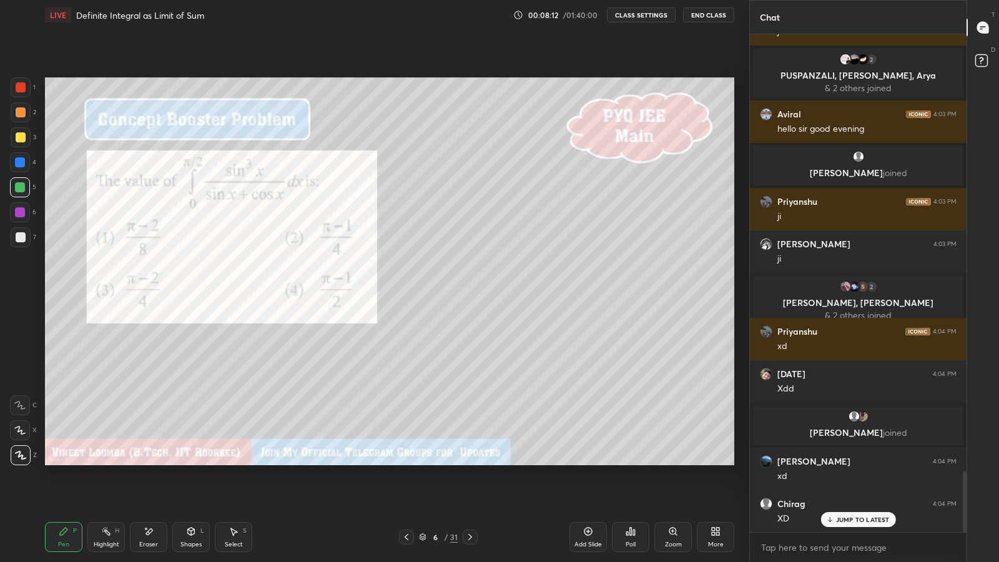
click at [627, 488] on icon at bounding box center [627, 533] width 2 height 3
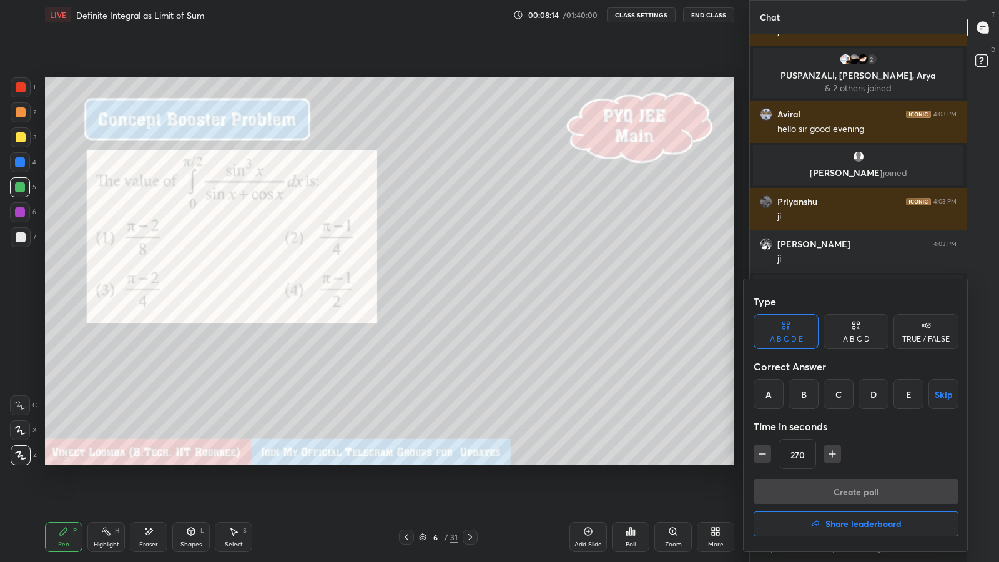
click at [799, 393] on div "B" at bounding box center [804, 394] width 30 height 30
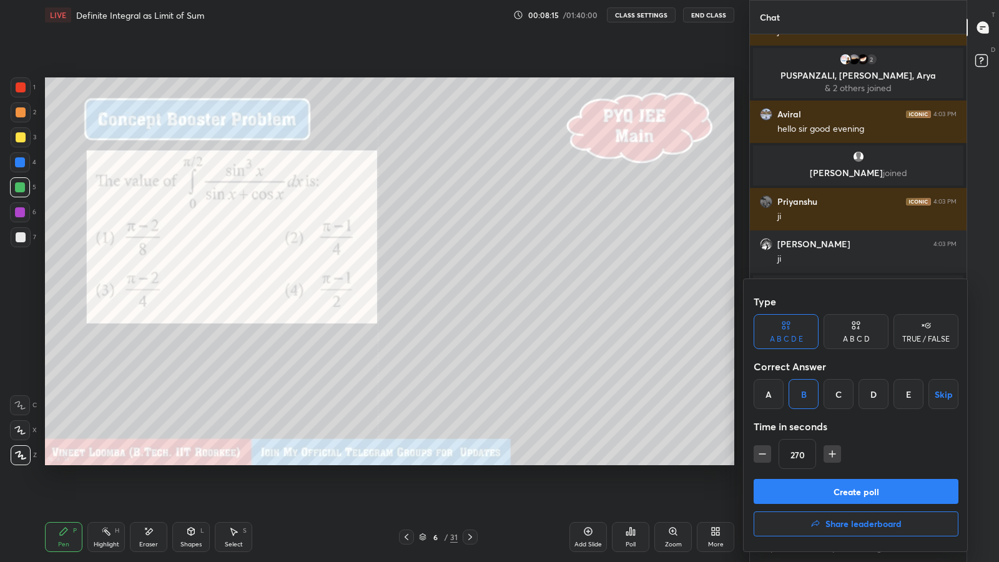
click at [762, 454] on icon "button" at bounding box center [762, 454] width 6 height 0
click at [763, 454] on icon "button" at bounding box center [762, 454] width 6 height 0
click at [762, 454] on icon "button" at bounding box center [762, 454] width 6 height 0
click at [761, 455] on icon "button" at bounding box center [762, 454] width 12 height 12
type input "210"
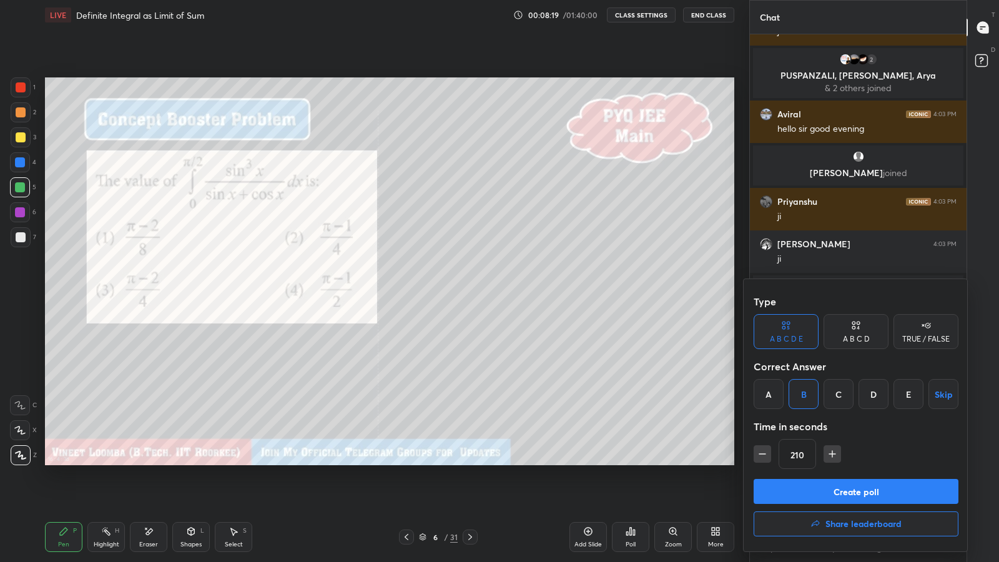
click at [856, 488] on button "Create poll" at bounding box center [856, 491] width 205 height 25
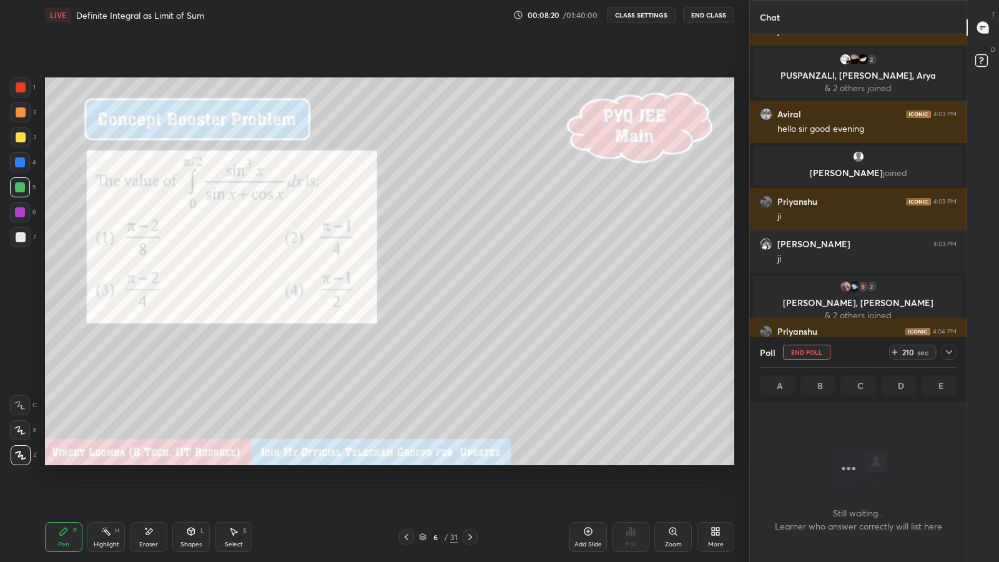
scroll to position [4, 4]
click at [947, 350] on icon at bounding box center [949, 352] width 10 height 10
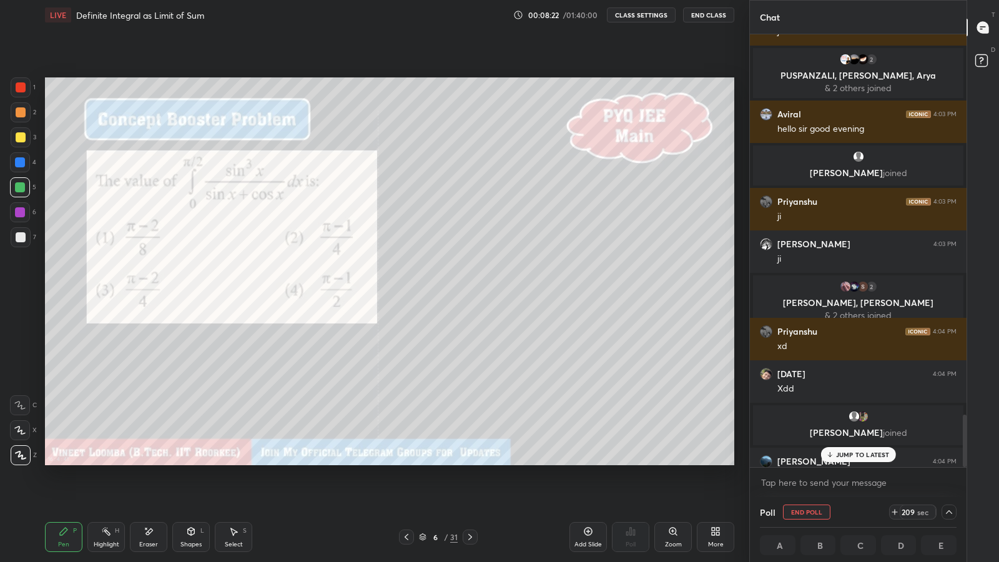
click at [843, 452] on p "JUMP TO LATEST" at bounding box center [863, 454] width 54 height 7
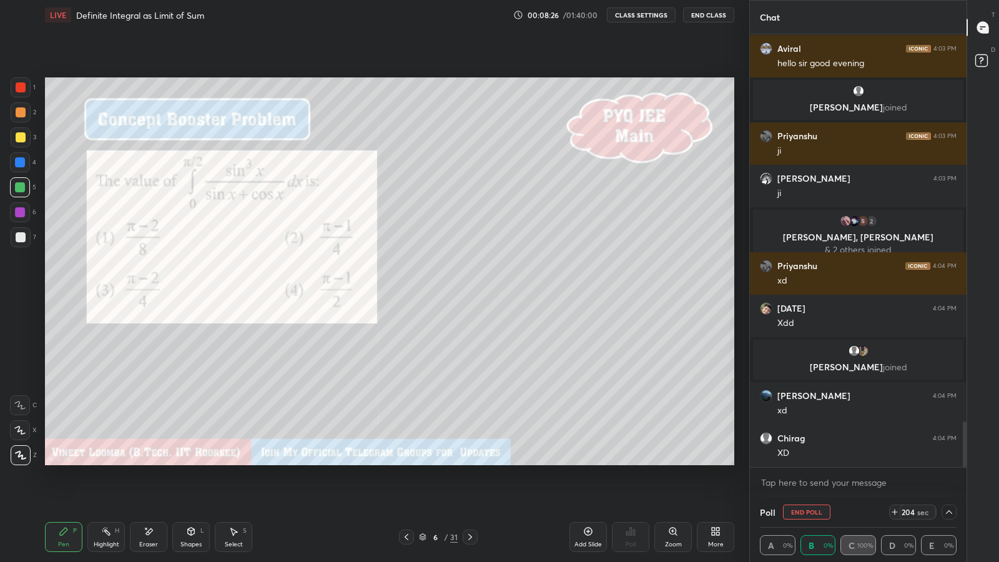
scroll to position [0, 4]
click at [14, 132] on div at bounding box center [21, 137] width 20 height 20
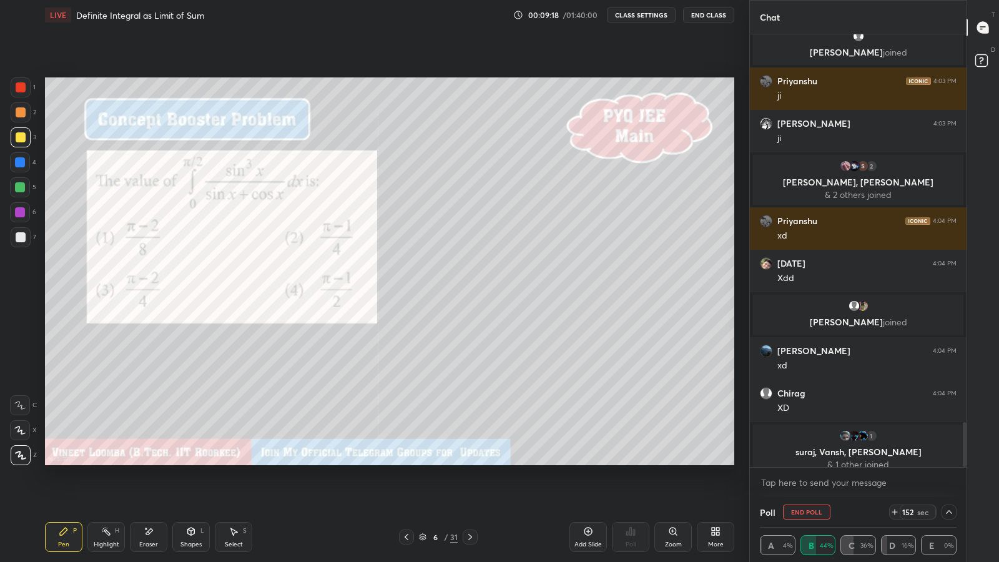
scroll to position [3735, 0]
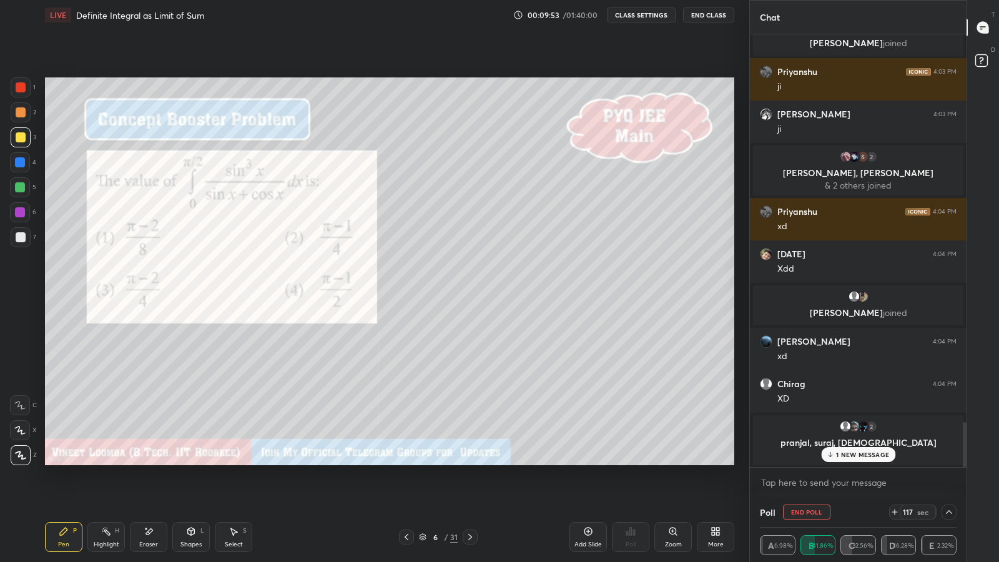
click at [834, 456] on icon at bounding box center [830, 454] width 8 height 7
click at [949, 488] on icon at bounding box center [949, 512] width 10 height 10
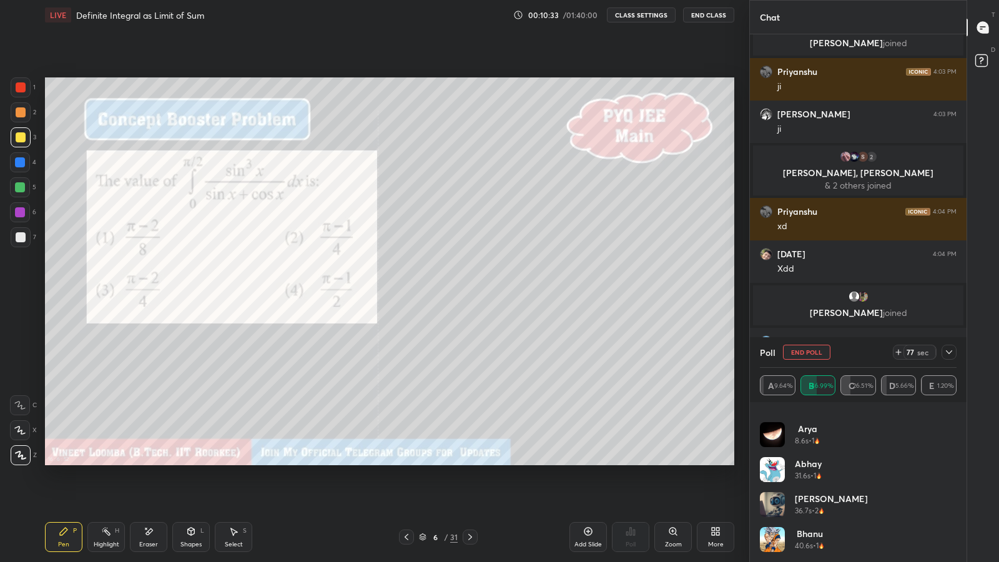
scroll to position [0, 0]
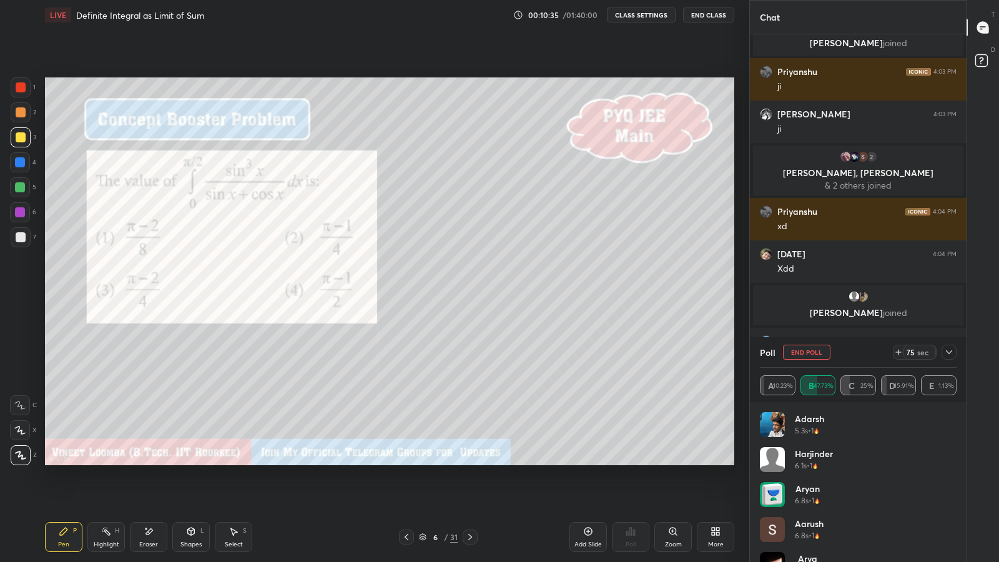
click at [949, 352] on icon at bounding box center [949, 352] width 10 height 10
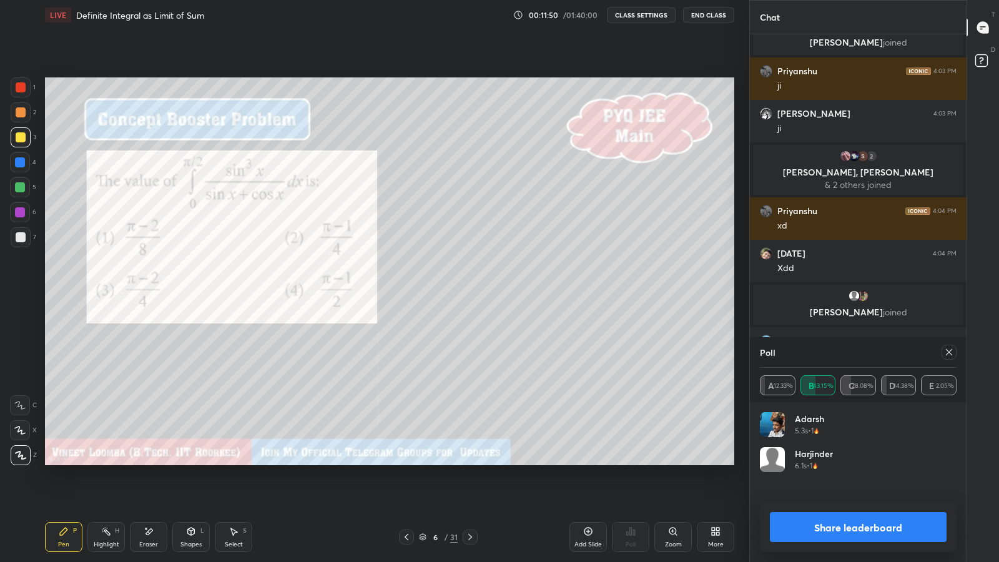
scroll to position [4, 4]
click at [817, 488] on button "Share leaderboard" at bounding box center [858, 527] width 177 height 30
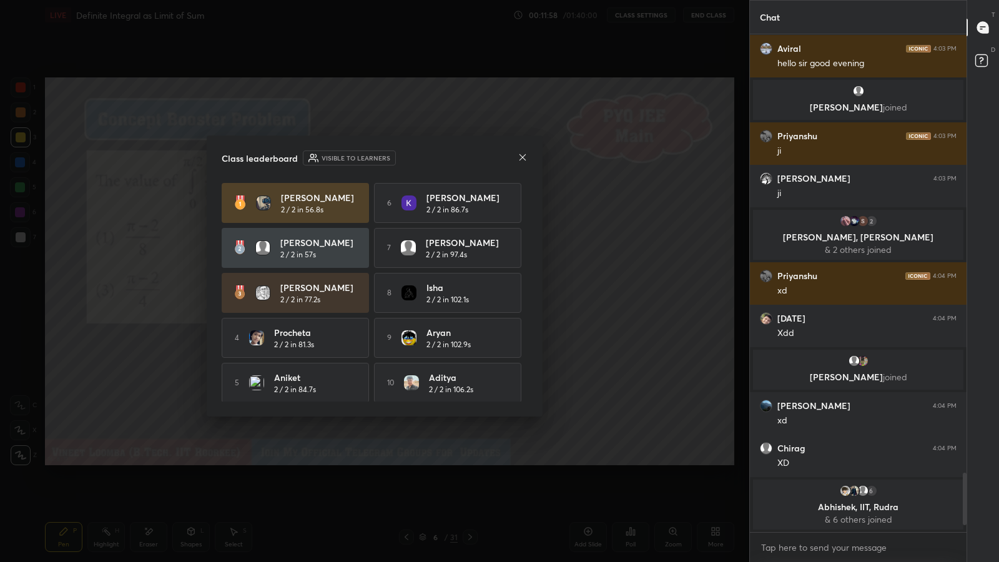
scroll to position [4, 0]
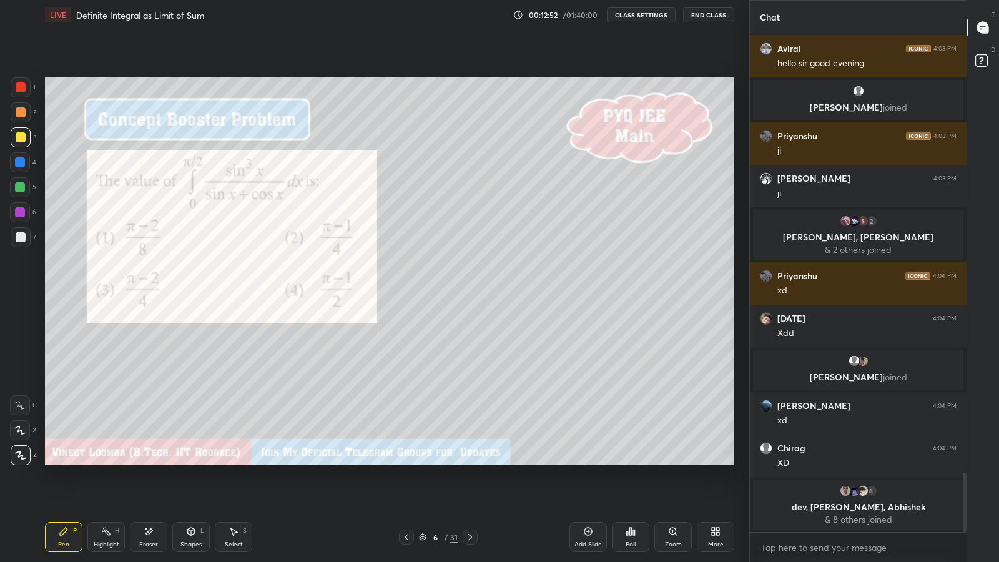
click at [13, 238] on div at bounding box center [21, 237] width 20 height 20
click at [149, 488] on icon at bounding box center [149, 531] width 7 height 6
click at [21, 402] on icon at bounding box center [20, 403] width 7 height 6
click at [19, 426] on icon at bounding box center [20, 430] width 10 height 11
click at [72, 488] on div "Pen P" at bounding box center [63, 537] width 37 height 30
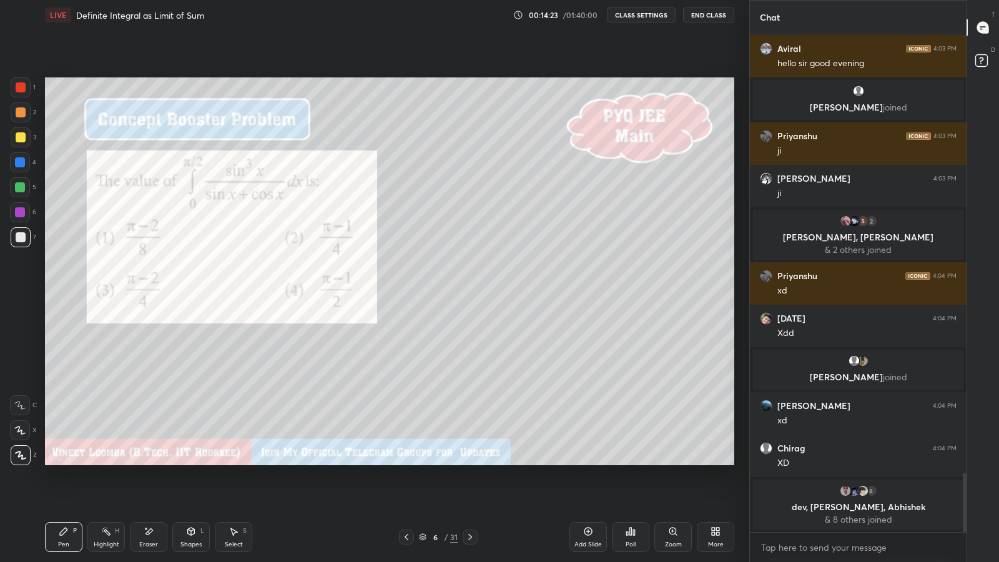
click at [22, 161] on div at bounding box center [20, 162] width 10 height 10
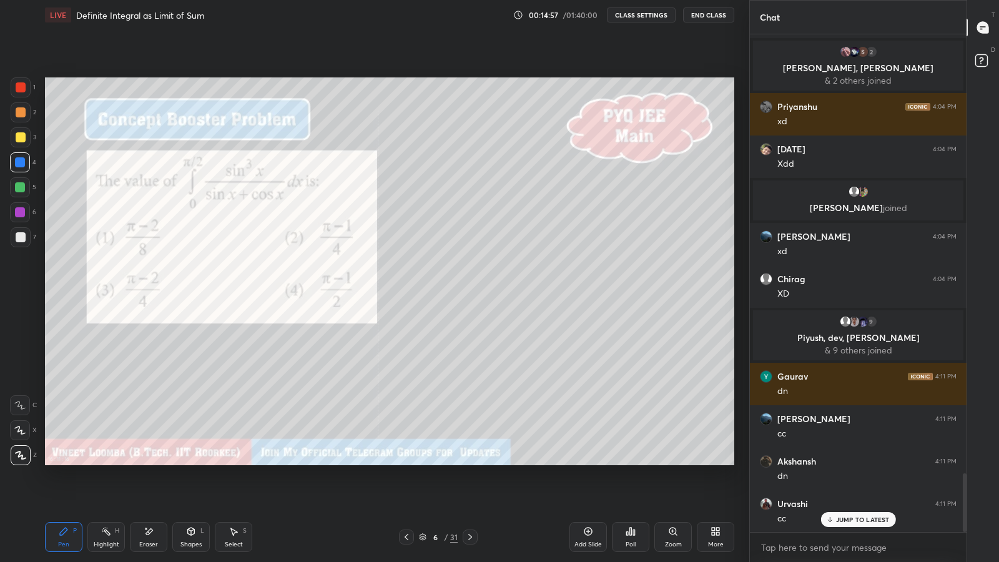
scroll to position [3772, 0]
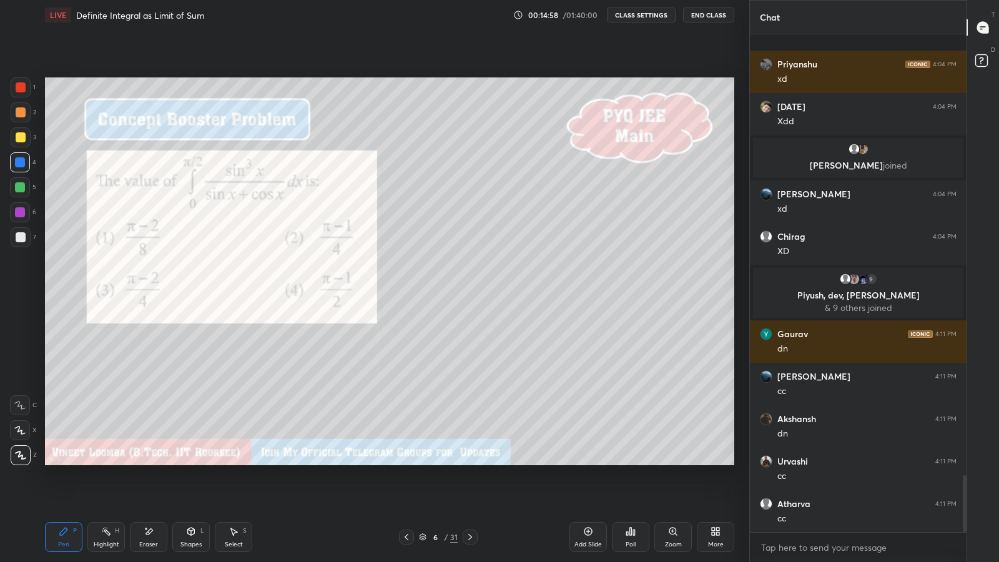
click at [468, 488] on icon at bounding box center [470, 537] width 10 height 10
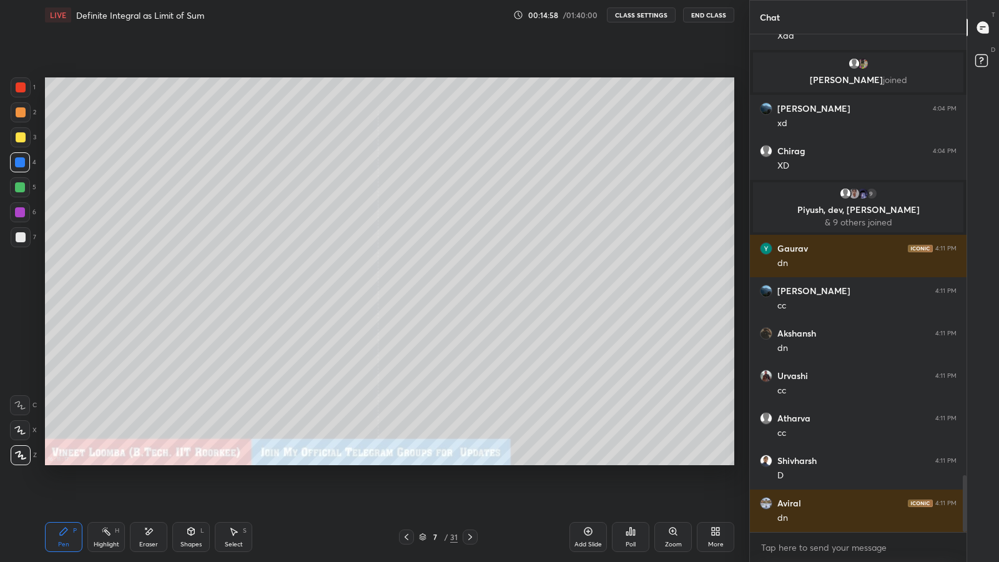
click at [470, 488] on icon at bounding box center [470, 537] width 10 height 10
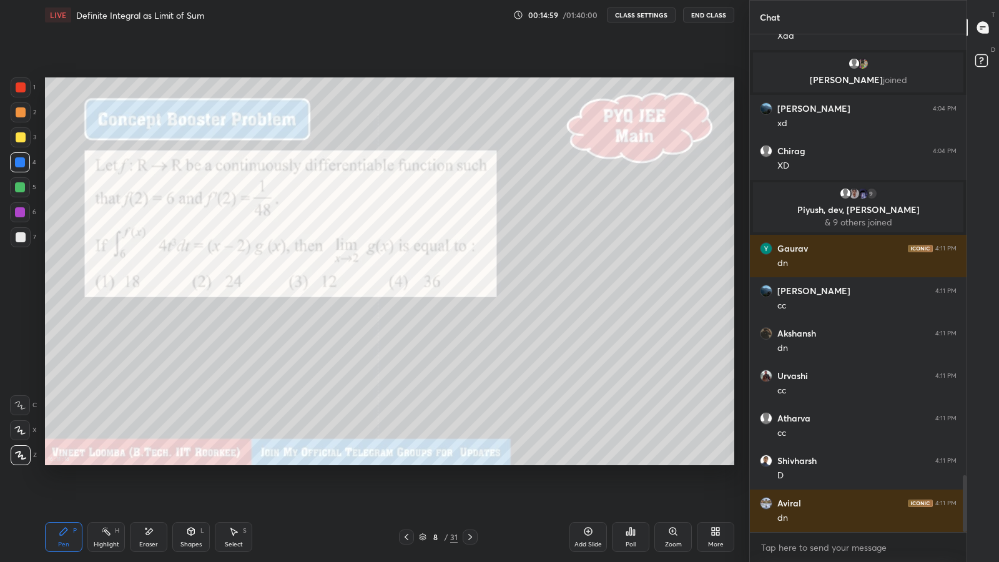
scroll to position [3900, 0]
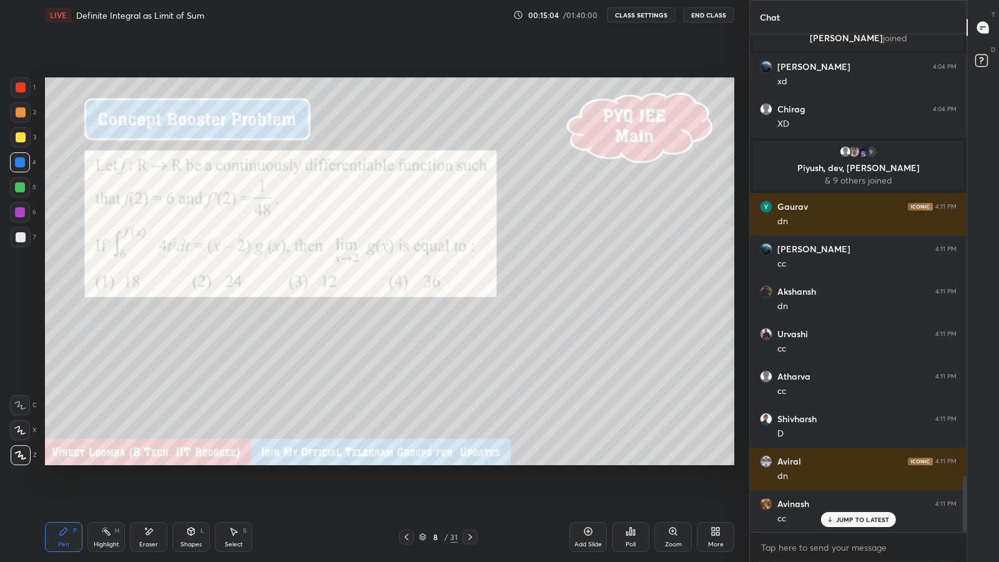
click at [19, 237] on div at bounding box center [21, 237] width 10 height 10
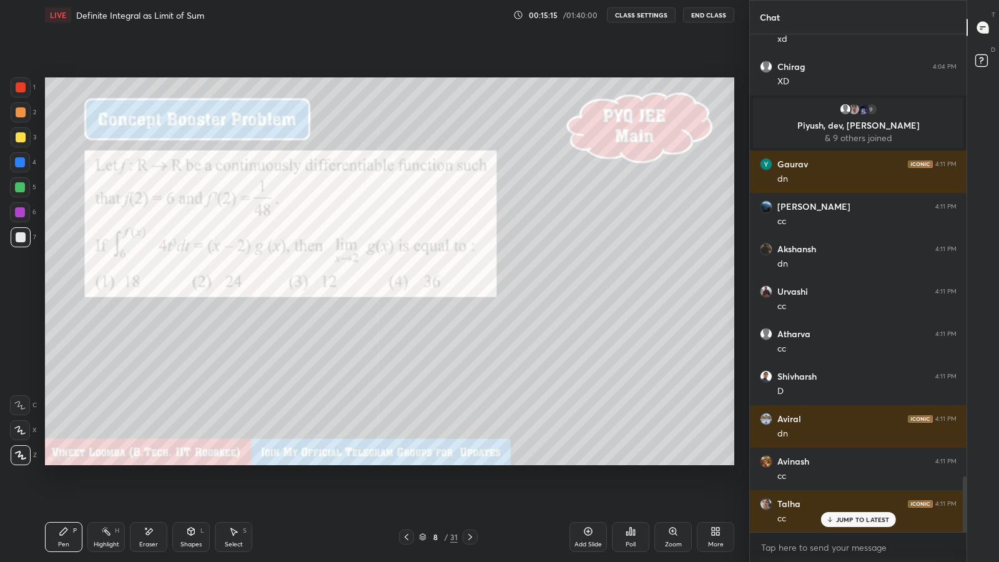
click at [20, 163] on div at bounding box center [20, 162] width 10 height 10
click at [630, 488] on div "Poll" at bounding box center [630, 537] width 37 height 30
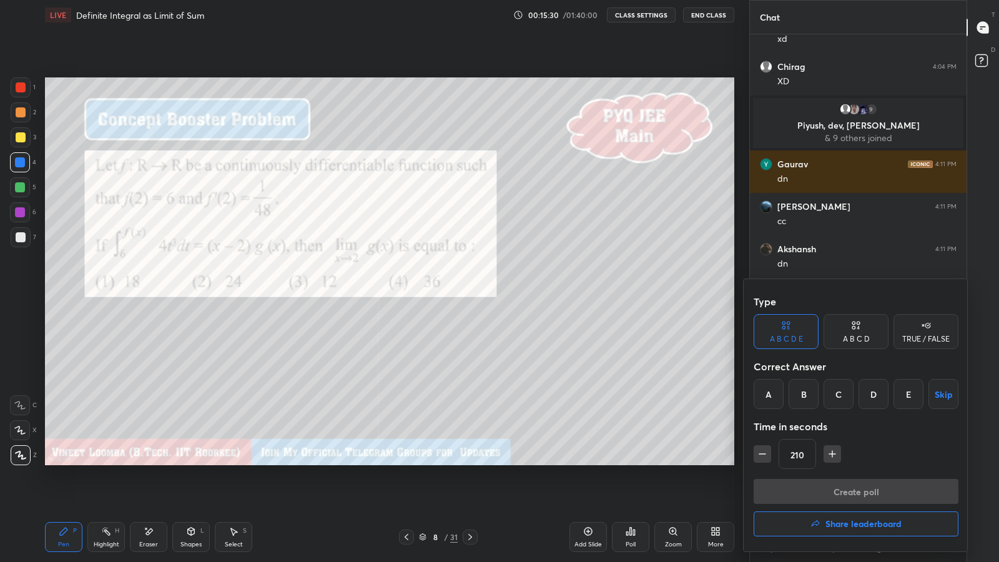
click at [764, 391] on div "A" at bounding box center [769, 394] width 30 height 30
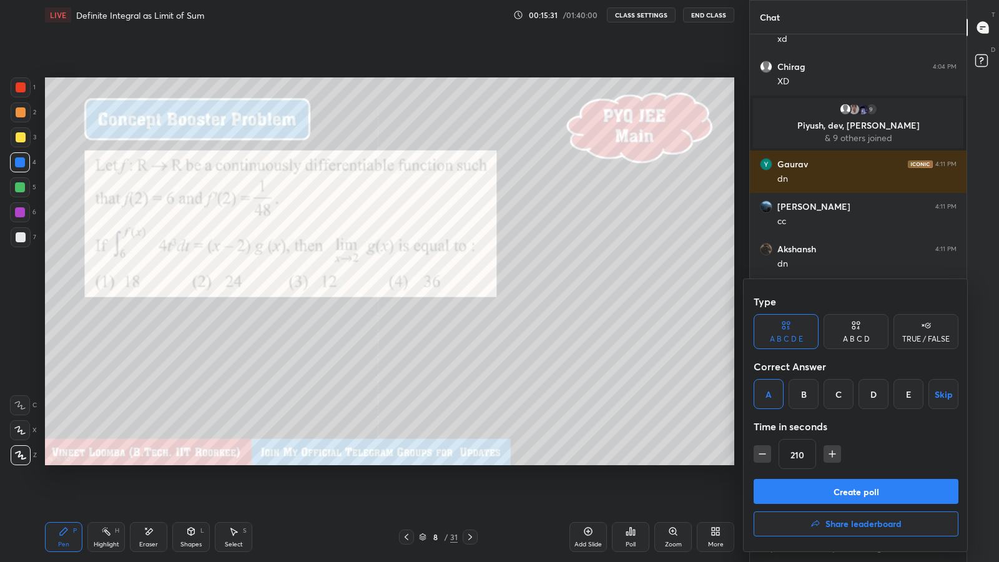
click at [833, 488] on button "Create poll" at bounding box center [856, 491] width 205 height 25
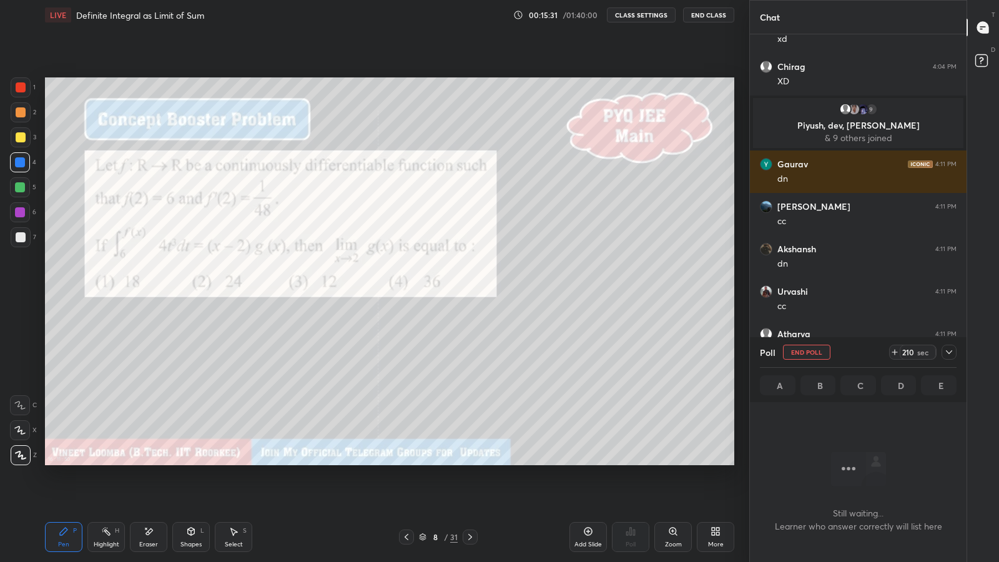
scroll to position [4, 4]
click at [951, 352] on icon at bounding box center [949, 352] width 10 height 10
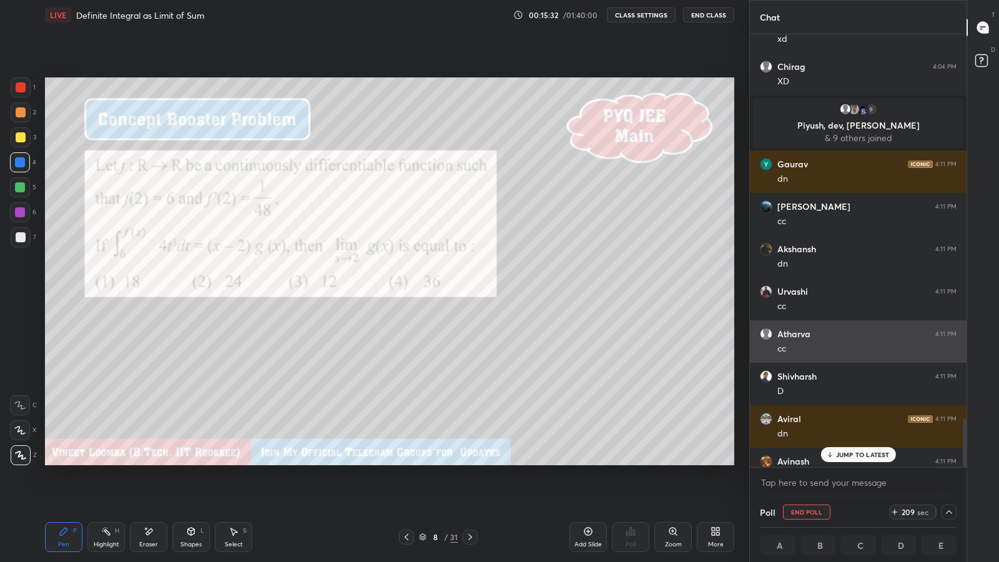
click at [944, 350] on div "cc" at bounding box center [867, 349] width 179 height 12
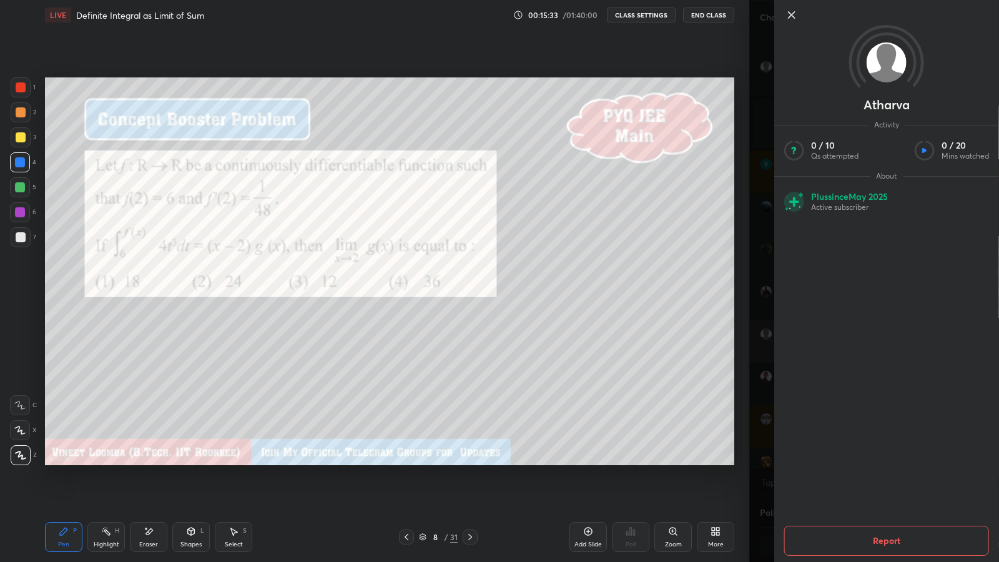
click at [752, 334] on div "Atharva Activity 0 / 10 Qs attempted 0 / 20 Mins watched About Plus since May 2…" at bounding box center [874, 281] width 250 height 562
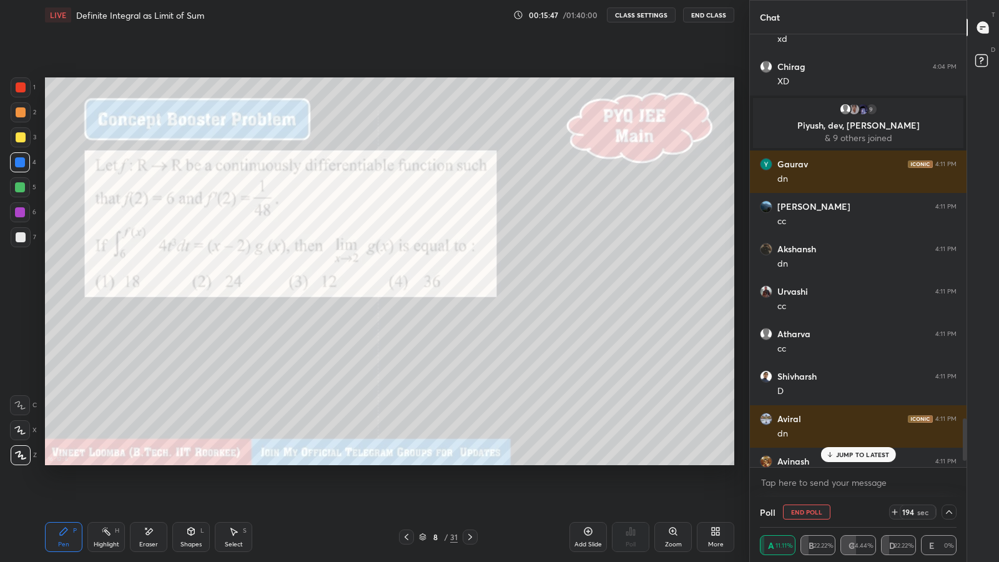
scroll to position [0, 4]
click at [849, 459] on div "JUMP TO LATEST" at bounding box center [858, 454] width 75 height 15
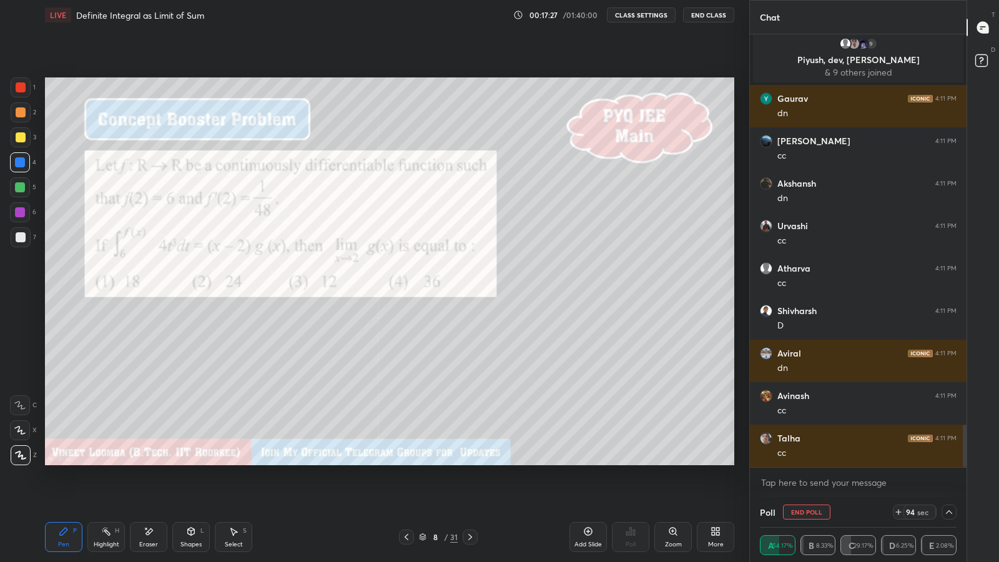
click at [14, 139] on div at bounding box center [21, 137] width 20 height 20
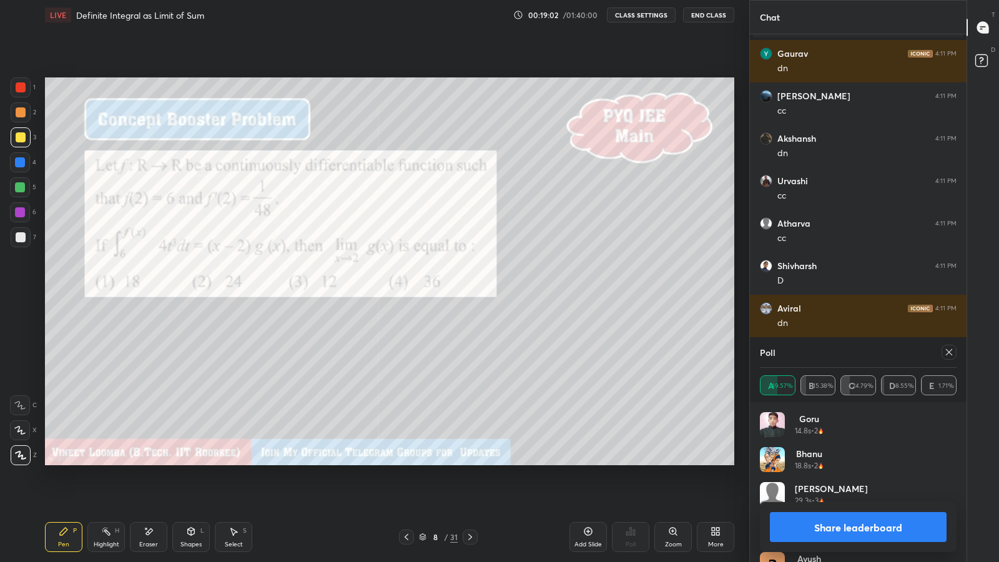
scroll to position [146, 193]
click at [784, 488] on button "Share leaderboard" at bounding box center [858, 527] width 177 height 30
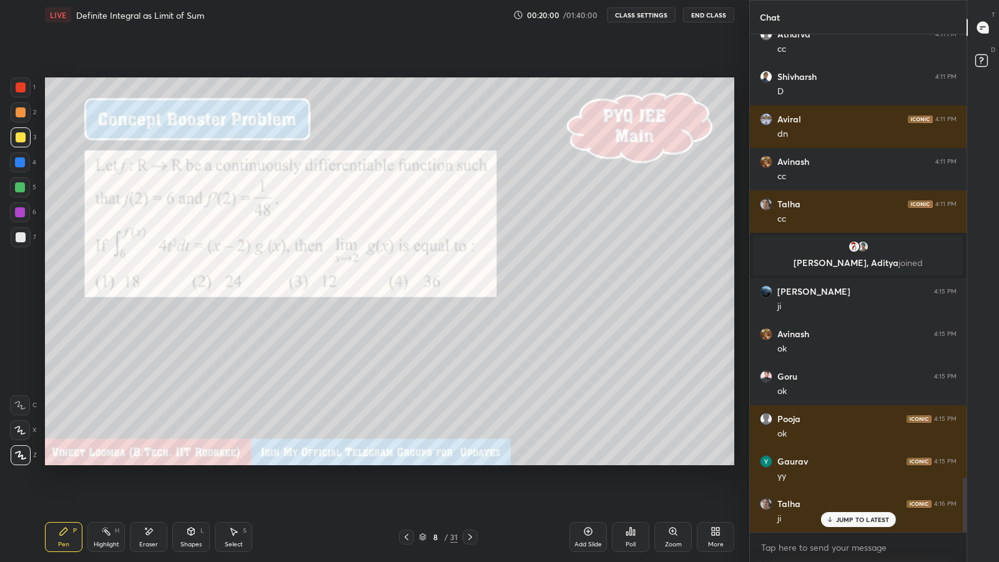
scroll to position [4120, 0]
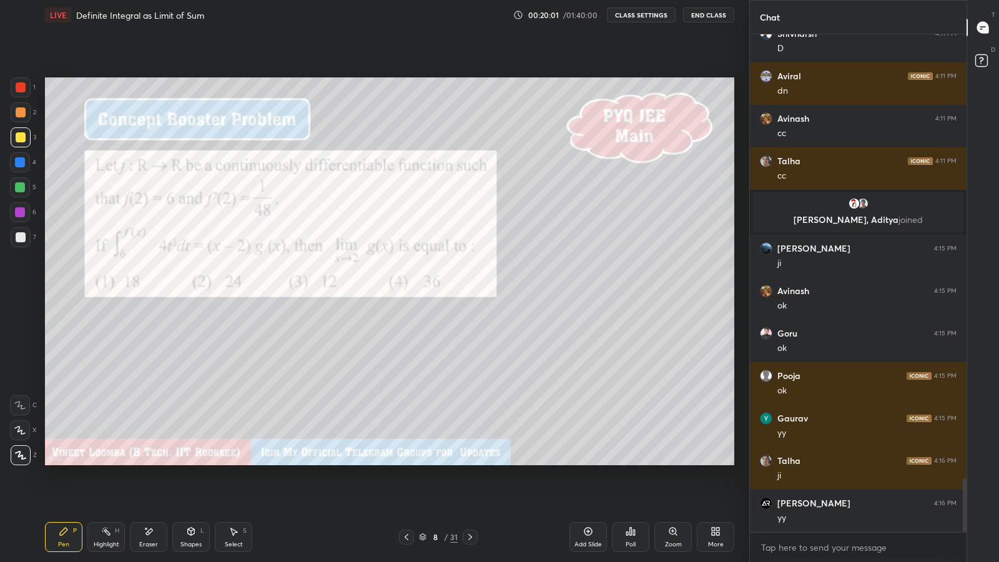
click at [147, 488] on div "Eraser" at bounding box center [148, 537] width 37 height 30
click at [69, 488] on div "Pen P" at bounding box center [63, 537] width 37 height 30
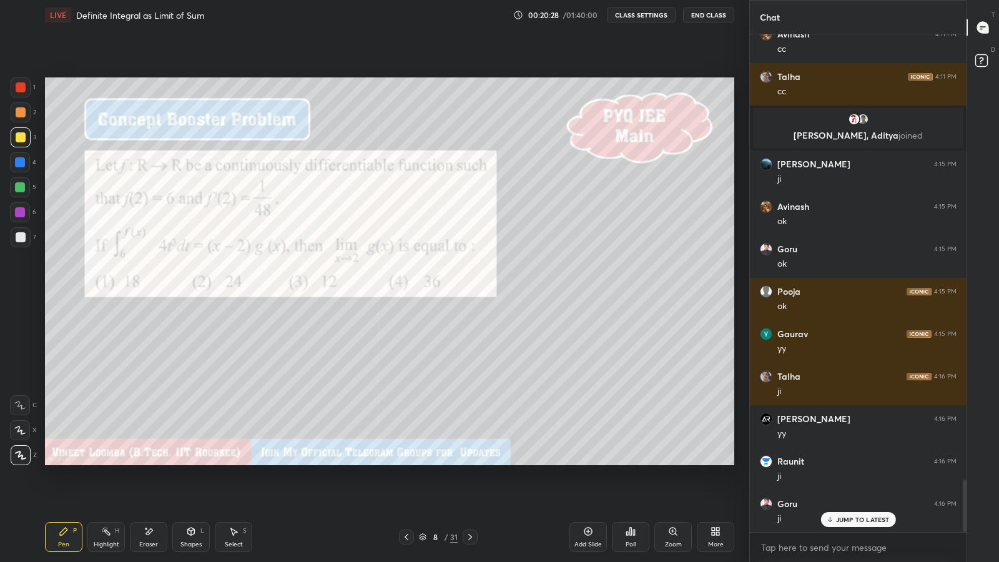
scroll to position [4249, 0]
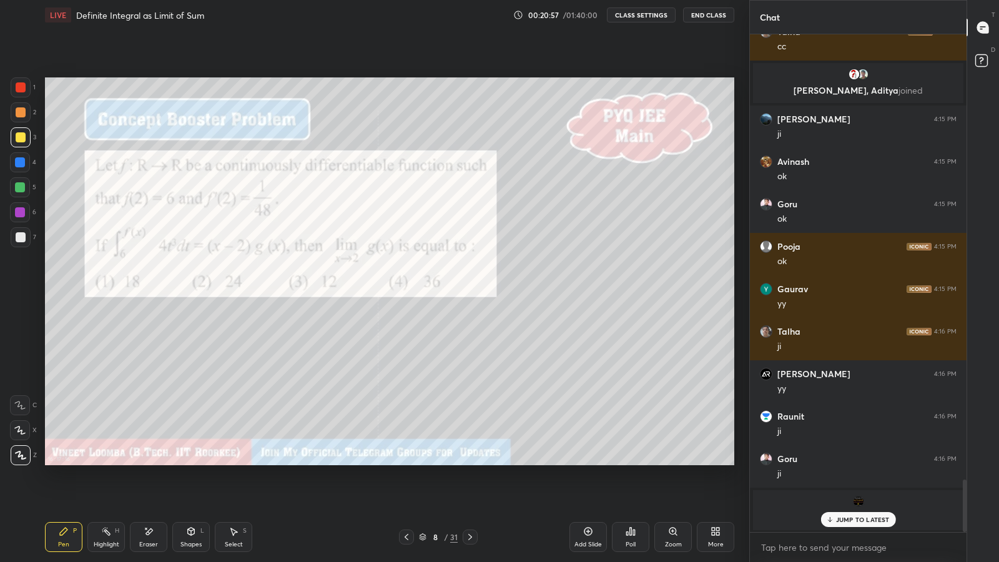
click at [143, 488] on div "Eraser" at bounding box center [148, 544] width 19 height 6
click at [62, 488] on div "Pen P" at bounding box center [63, 537] width 37 height 30
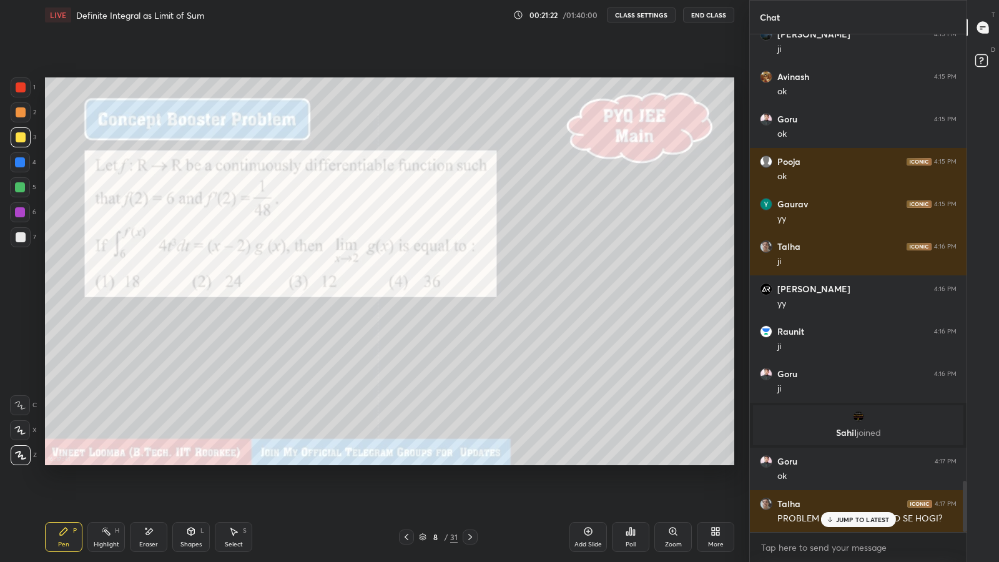
scroll to position [4377, 0]
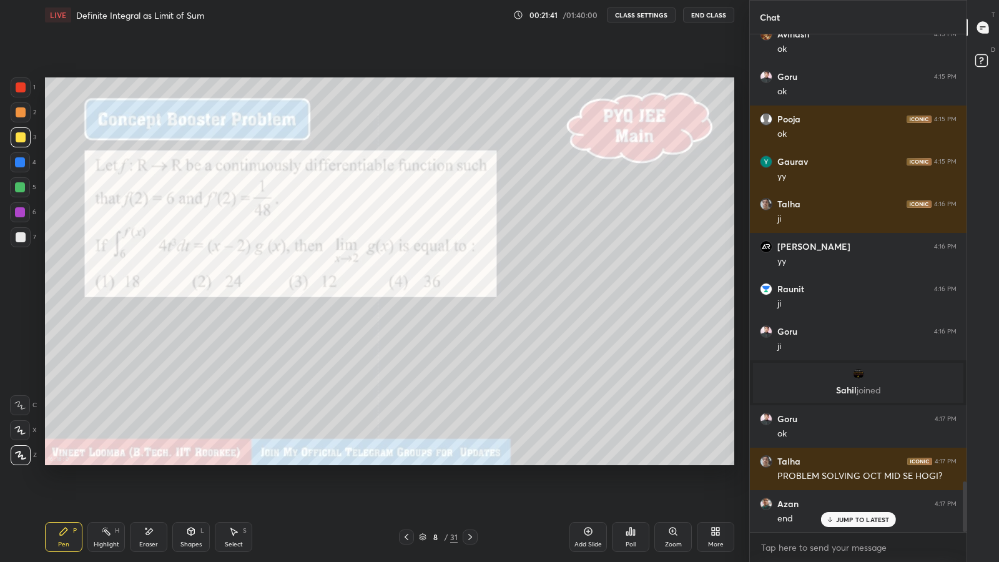
click at [835, 488] on div "JUMP TO LATEST" at bounding box center [858, 519] width 75 height 15
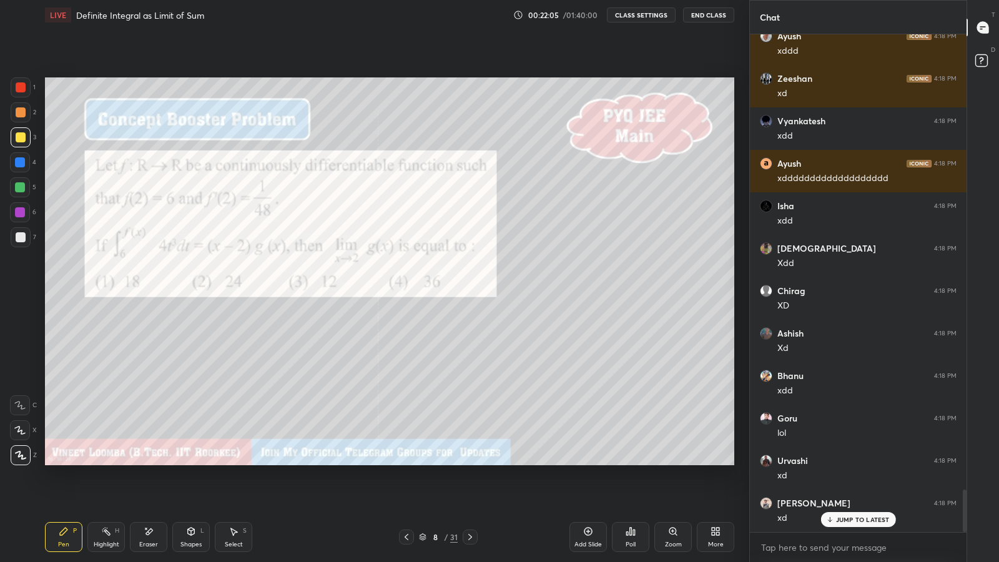
scroll to position [5365, 0]
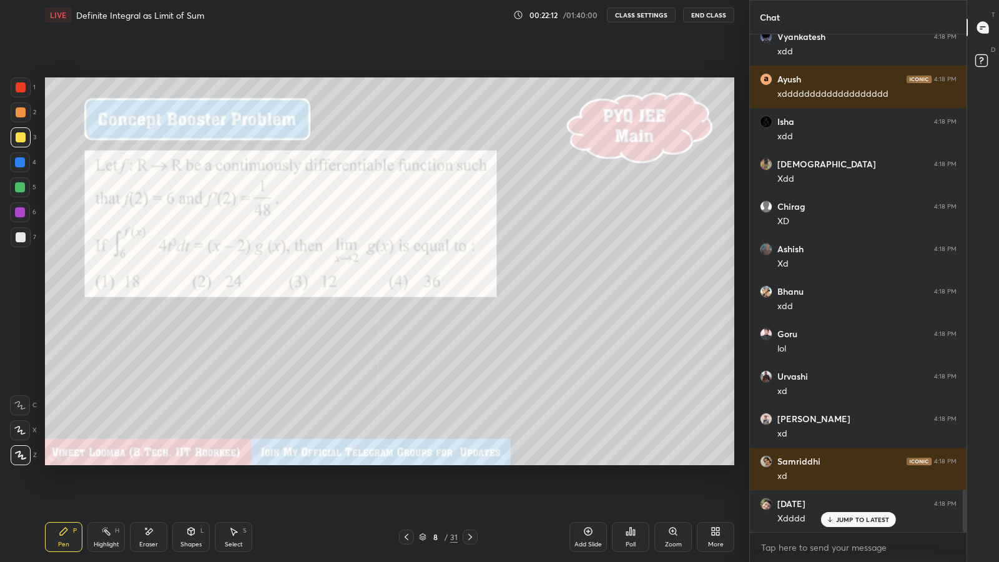
click at [470, 488] on icon at bounding box center [470, 537] width 10 height 10
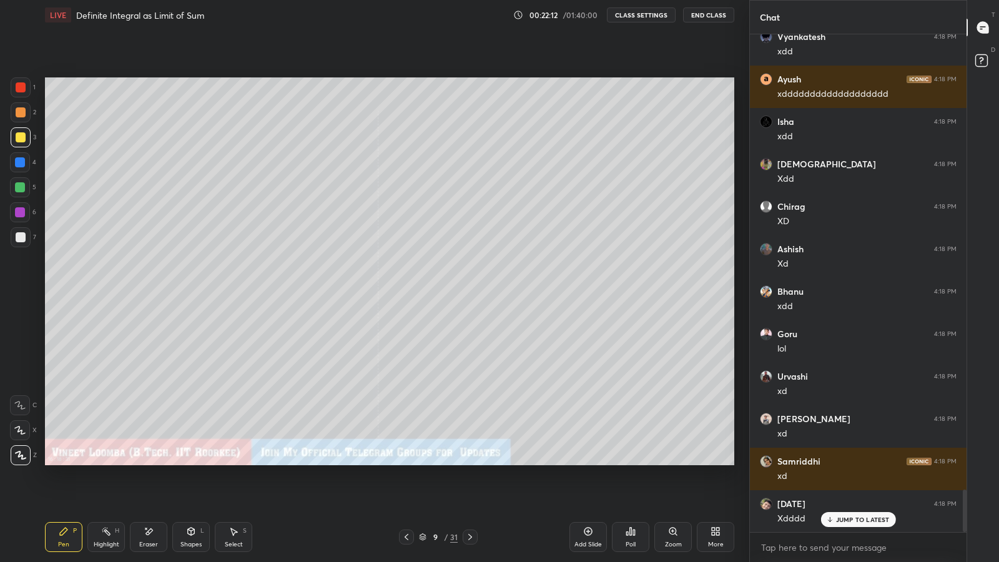
scroll to position [5407, 0]
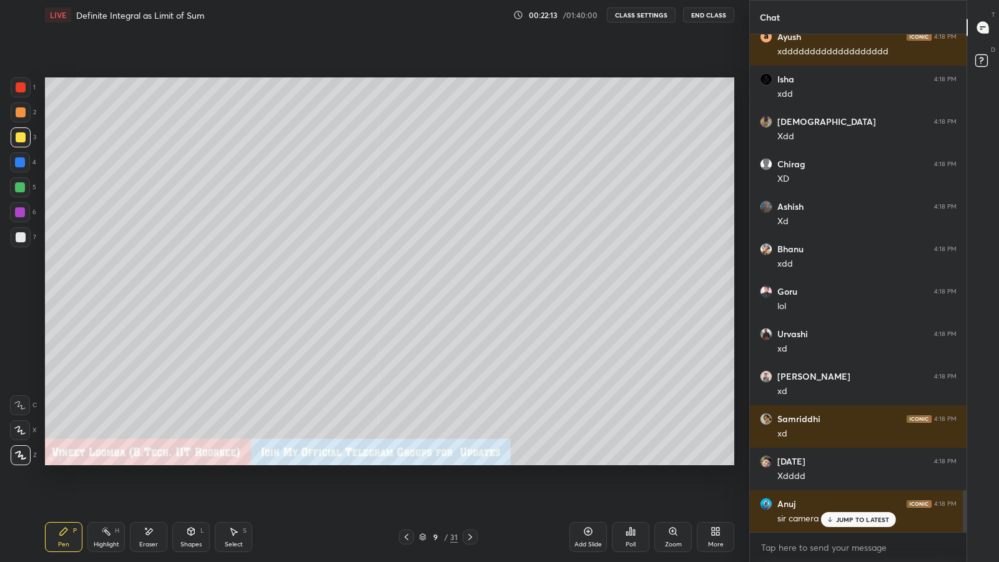
click at [469, 488] on icon at bounding box center [470, 537] width 10 height 10
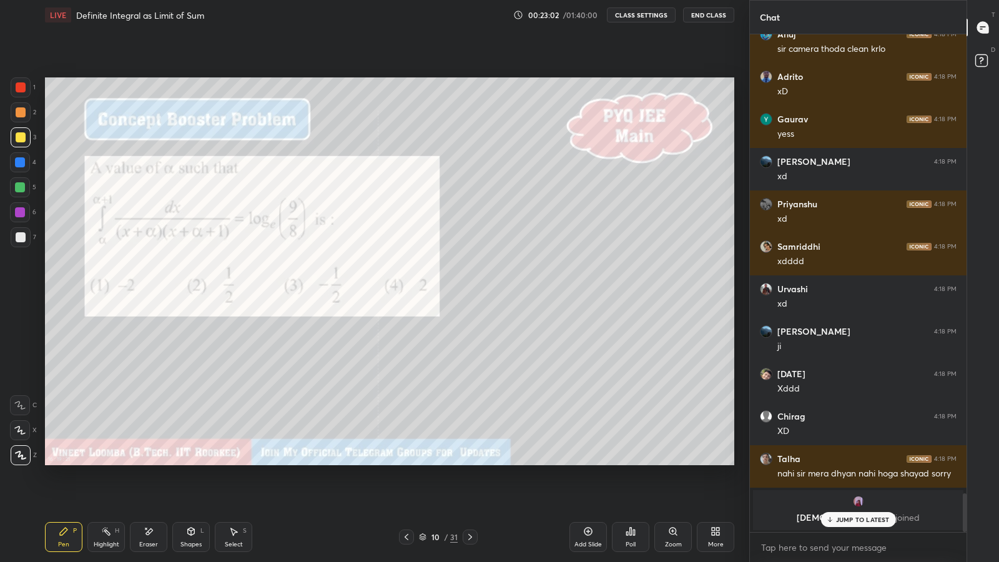
scroll to position [5919, 0]
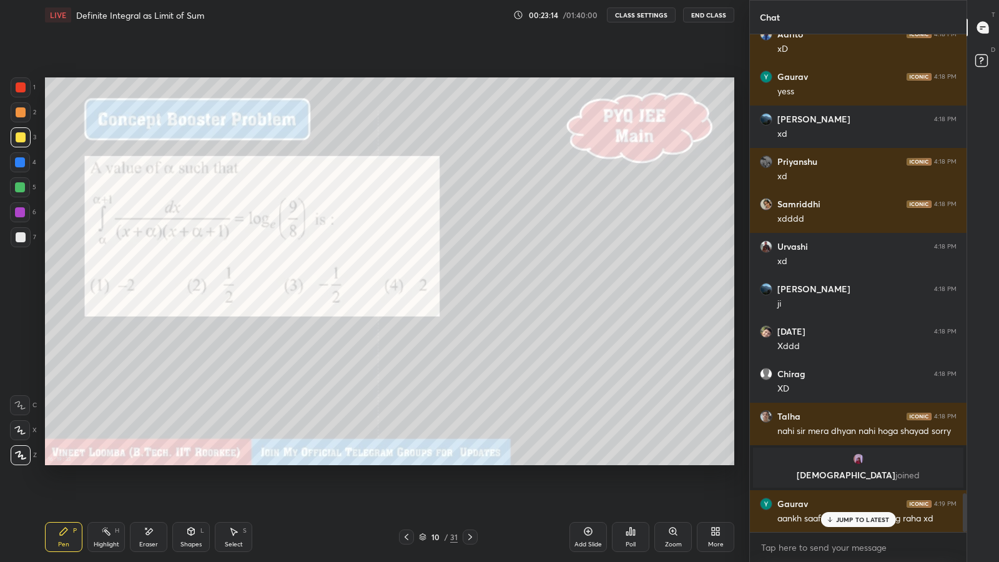
click at [853, 488] on div "Shivam 4:18 PM Xdd Chirag 4:18 PM XD Ashish 4:18 PM Xd Bhanu 4:18 PM xdd Goru 4…" at bounding box center [858, 283] width 217 height 498
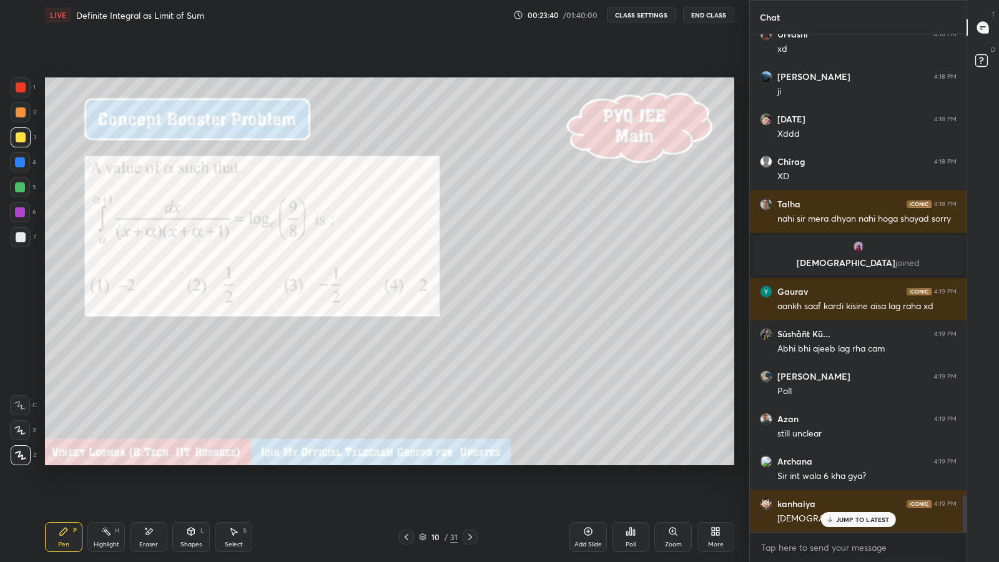
scroll to position [6197, 0]
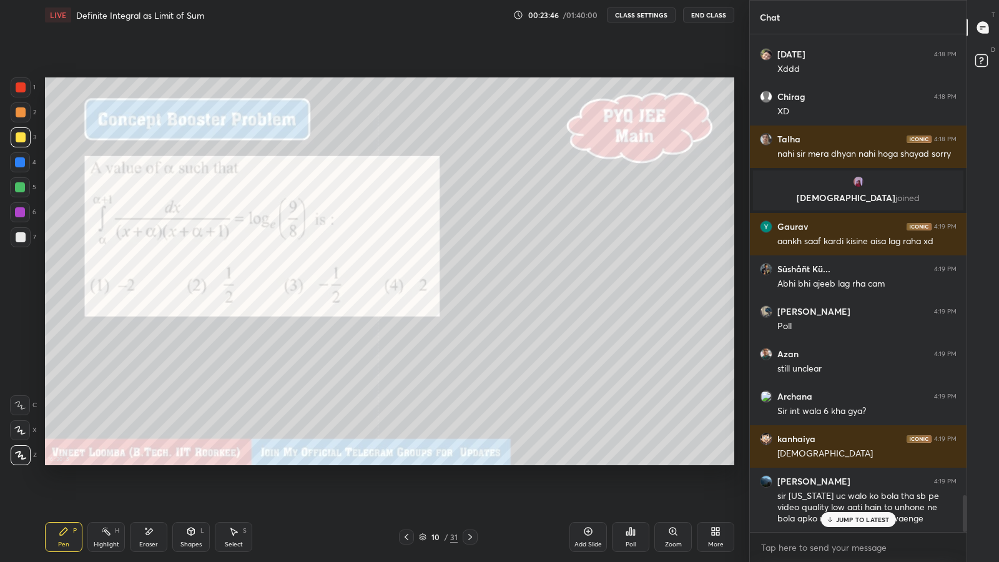
click at [636, 488] on div "Poll" at bounding box center [630, 537] width 37 height 30
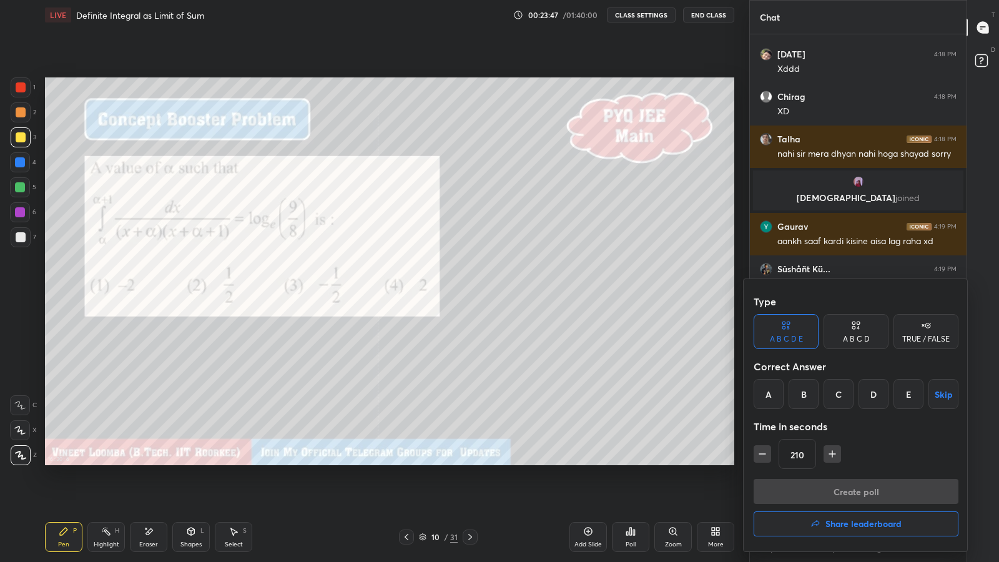
scroll to position [6239, 0]
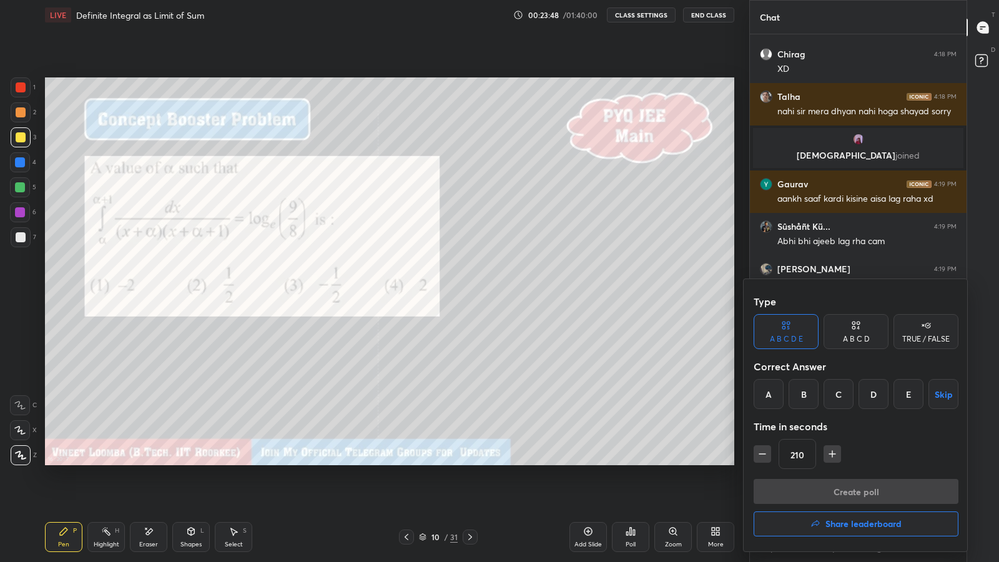
click at [769, 387] on div "A" at bounding box center [769, 394] width 30 height 30
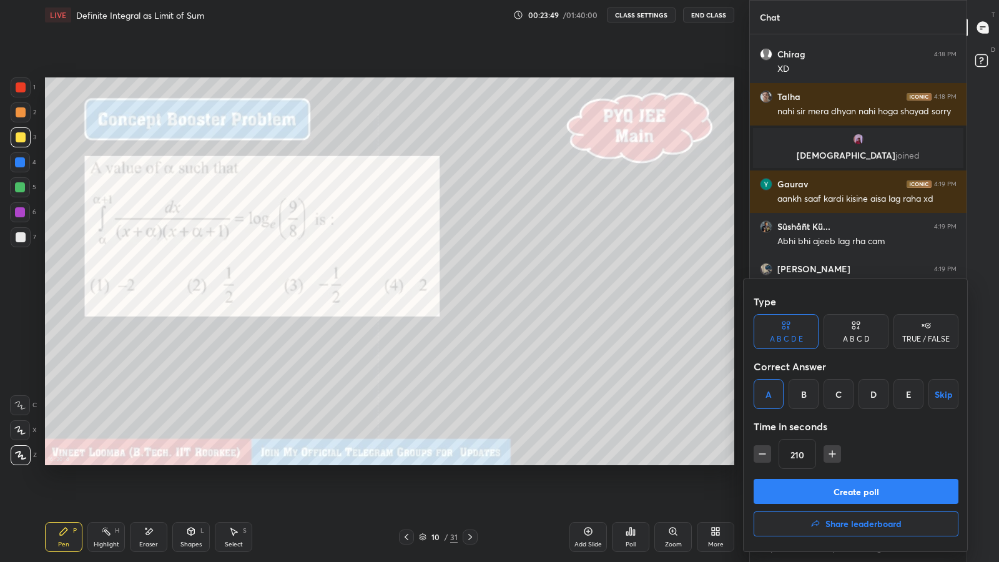
click at [827, 488] on button "Create poll" at bounding box center [856, 491] width 205 height 25
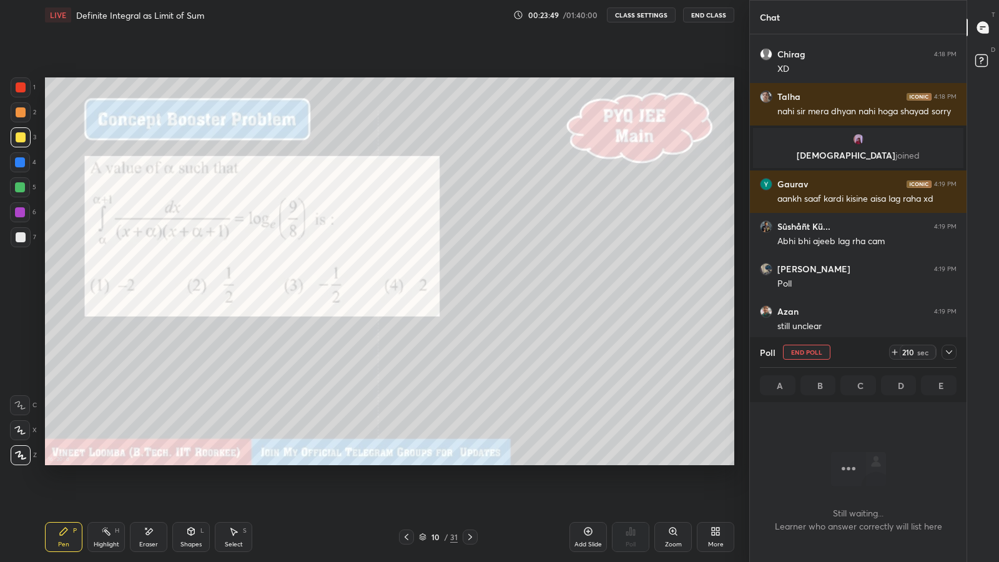
scroll to position [459, 213]
click at [948, 352] on icon at bounding box center [949, 352] width 10 height 10
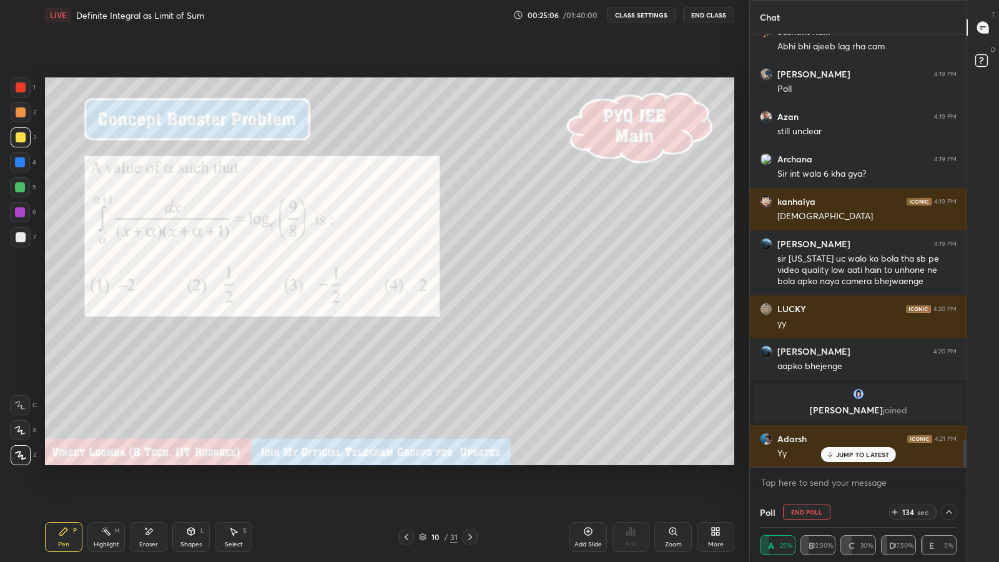
scroll to position [6477, 0]
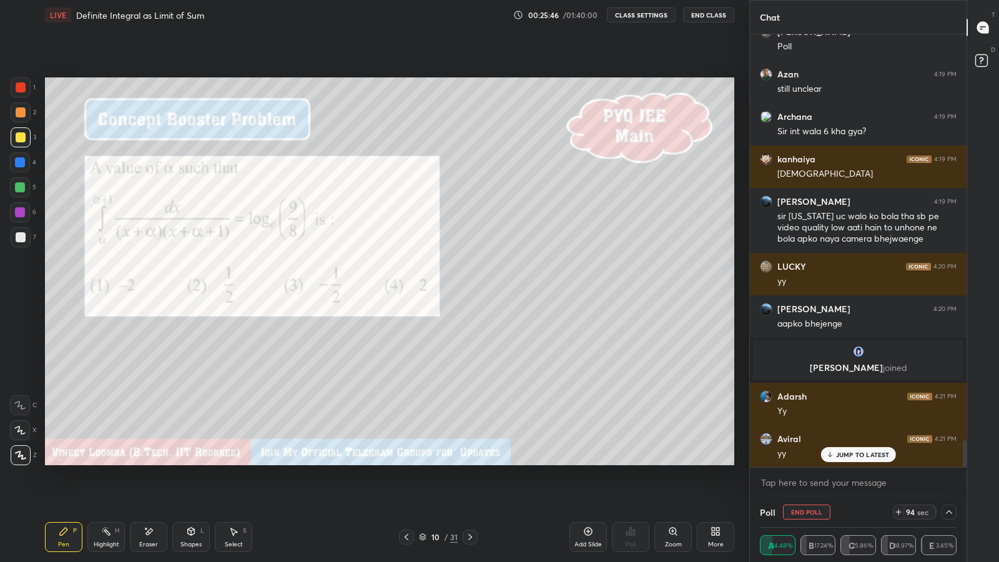
click at [840, 456] on p "JUMP TO LATEST" at bounding box center [863, 454] width 54 height 7
click at [949, 488] on icon at bounding box center [949, 512] width 10 height 10
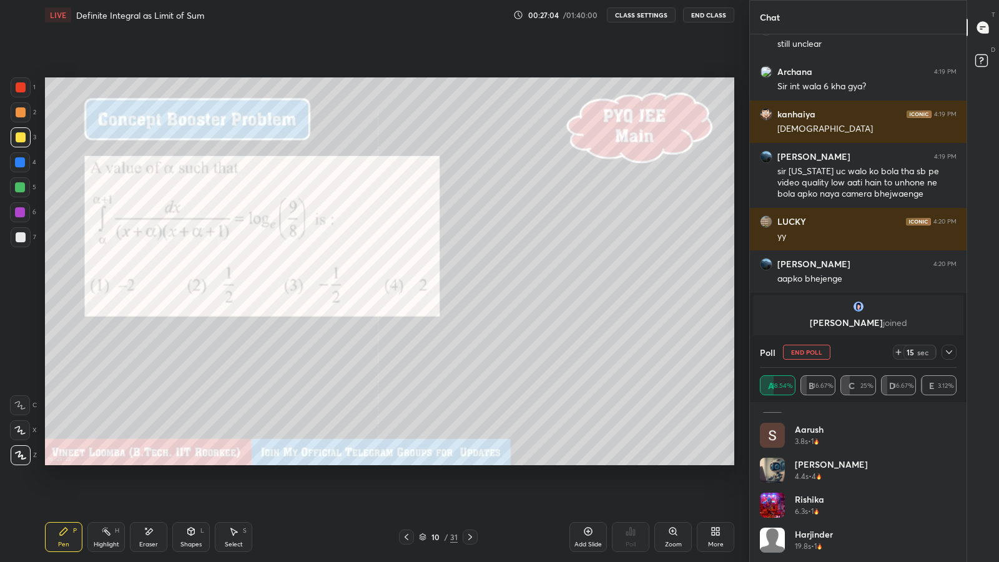
scroll to position [0, 0]
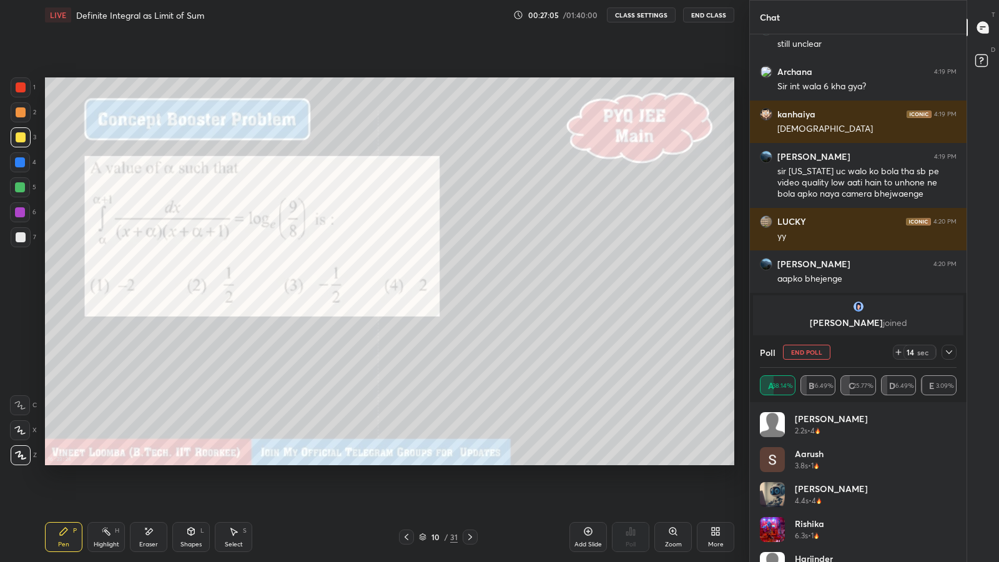
click at [949, 352] on icon at bounding box center [949, 352] width 10 height 10
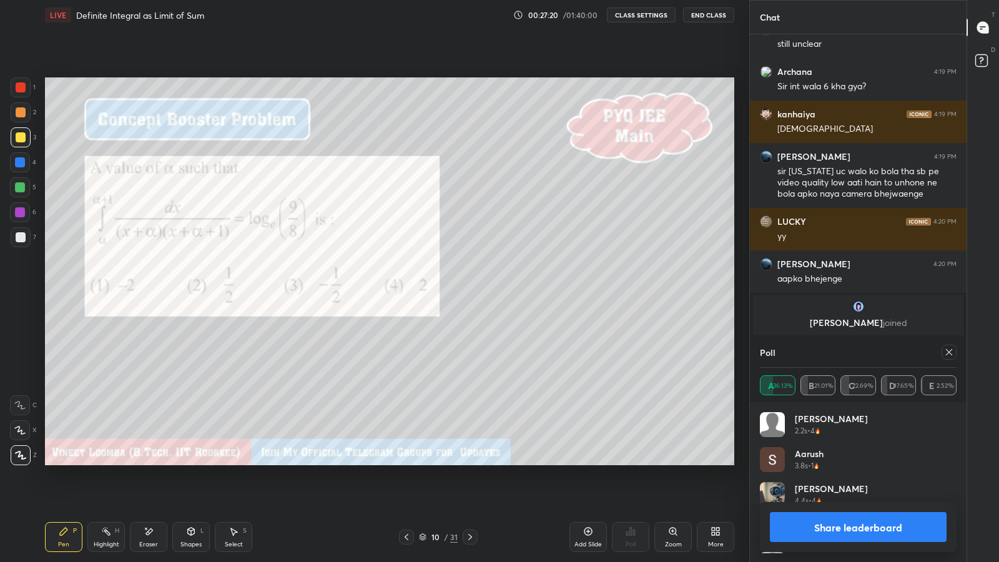
scroll to position [4, 4]
click at [830, 488] on button "Share leaderboard" at bounding box center [858, 527] width 177 height 30
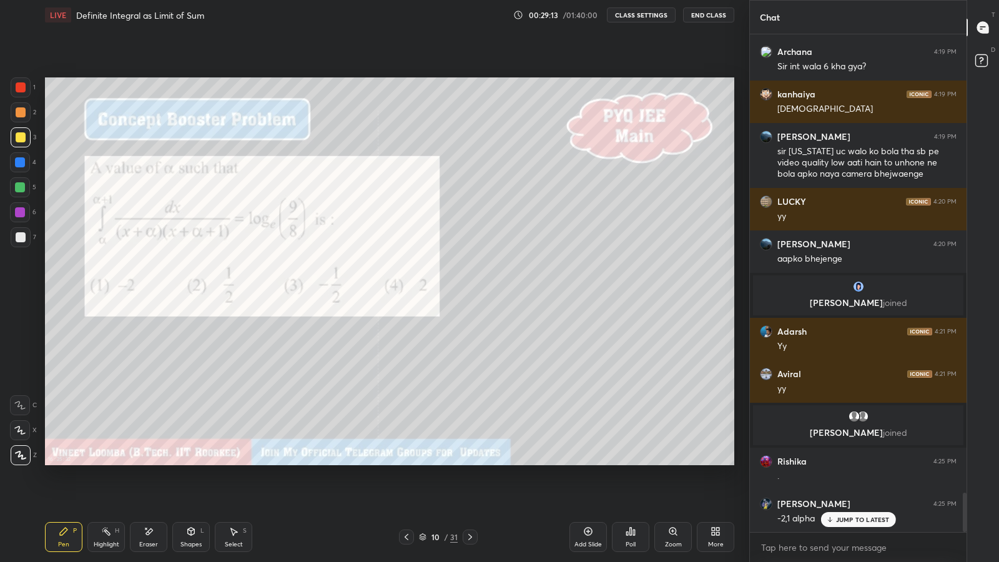
scroll to position [5839, 0]
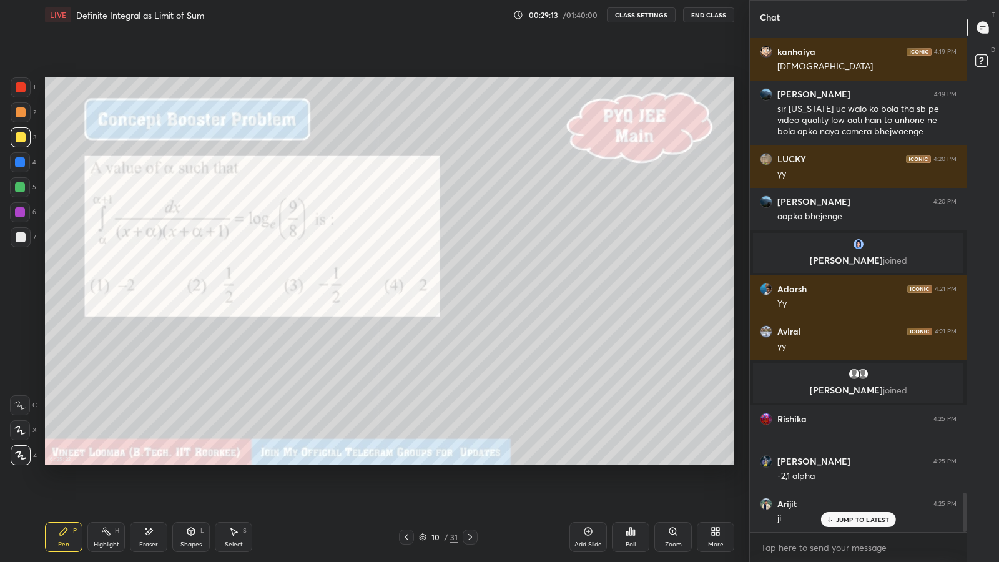
click at [146, 488] on div "Eraser" at bounding box center [148, 544] width 19 height 6
click at [61, 488] on div "Pen" at bounding box center [63, 544] width 11 height 6
click at [17, 246] on div at bounding box center [21, 237] width 20 height 20
click at [17, 209] on div at bounding box center [20, 212] width 10 height 10
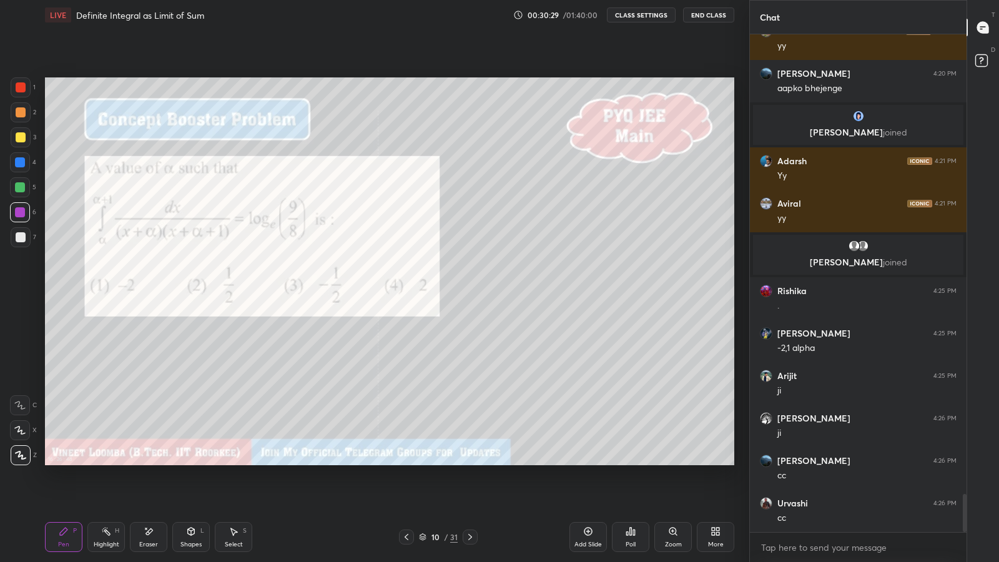
scroll to position [6009, 0]
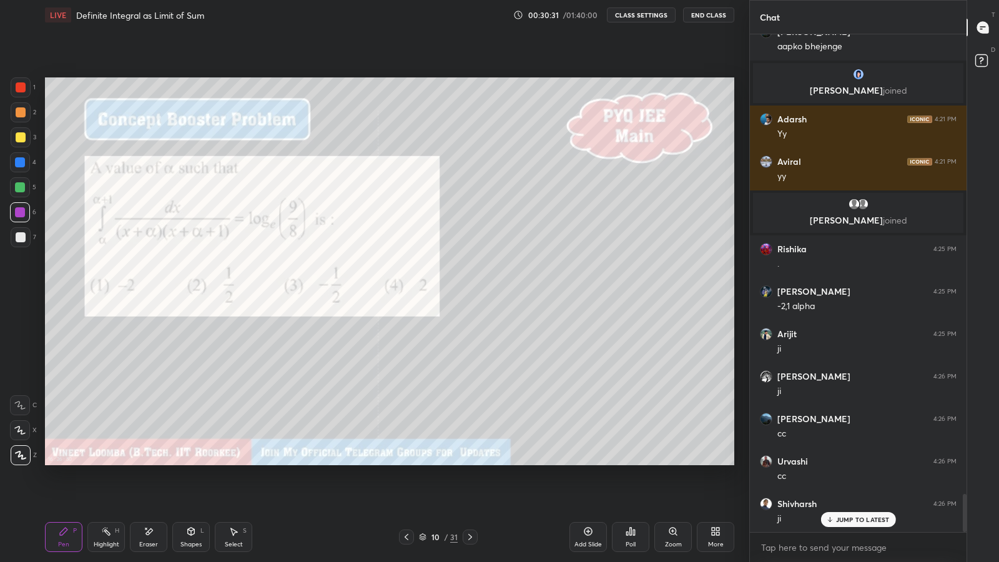
click at [470, 488] on icon at bounding box center [470, 537] width 10 height 10
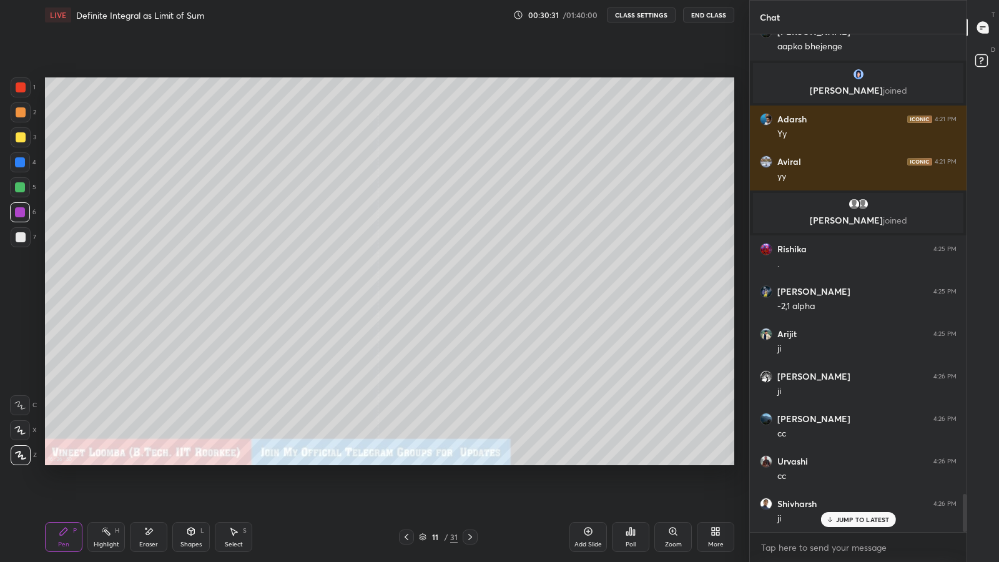
click at [468, 488] on icon at bounding box center [470, 537] width 10 height 10
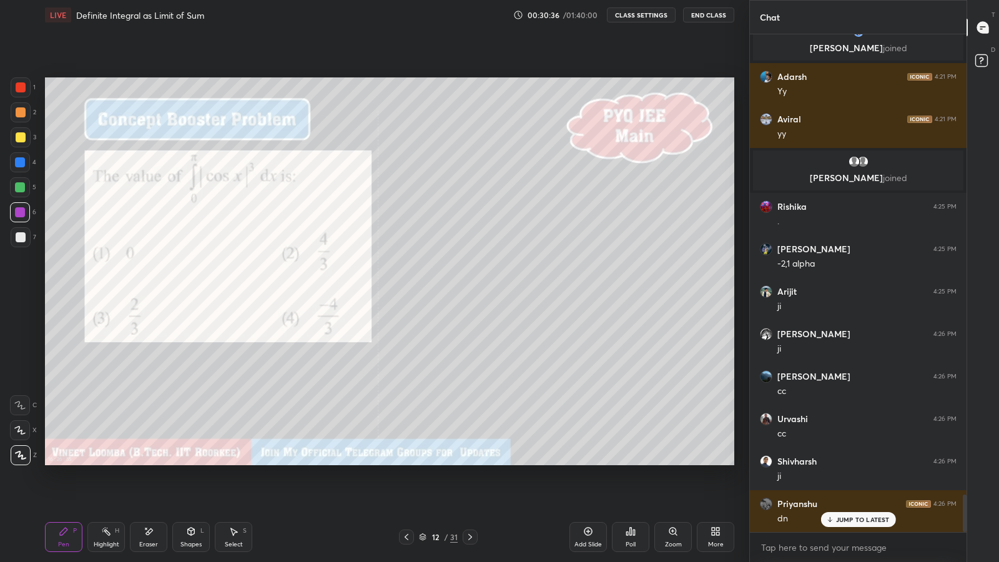
scroll to position [6094, 0]
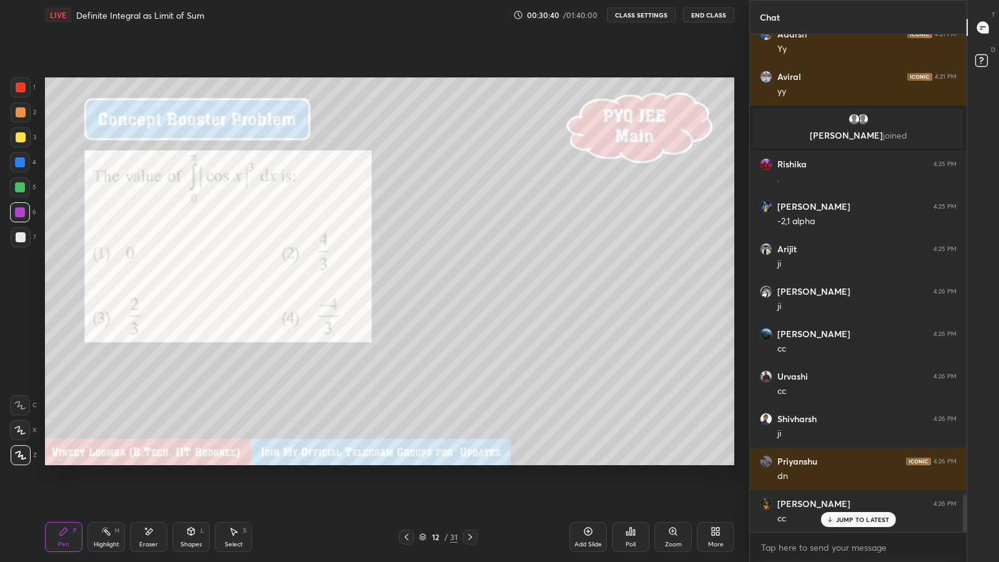
click at [634, 488] on div "Poll" at bounding box center [631, 544] width 10 height 6
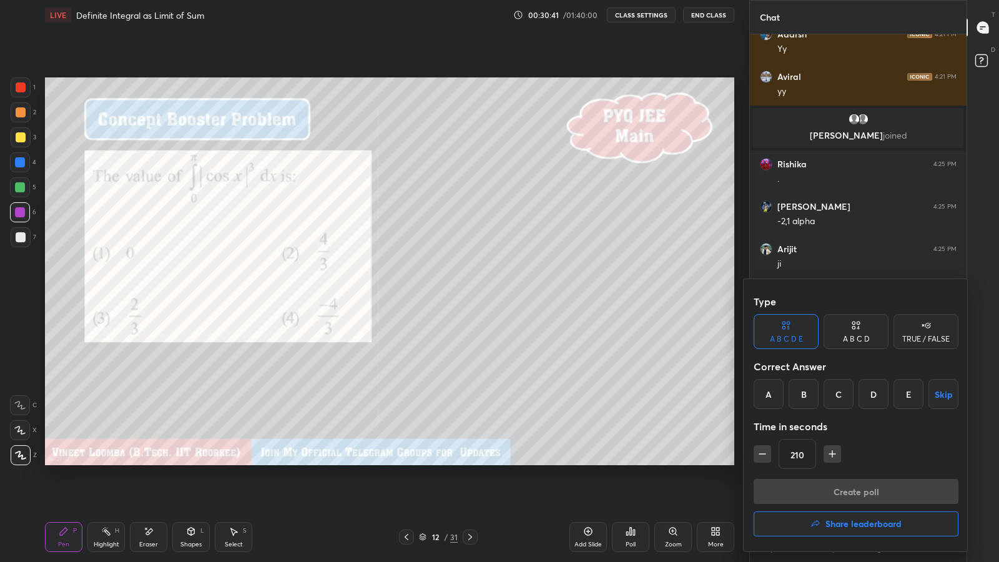
click at [809, 395] on div "B" at bounding box center [804, 394] width 30 height 30
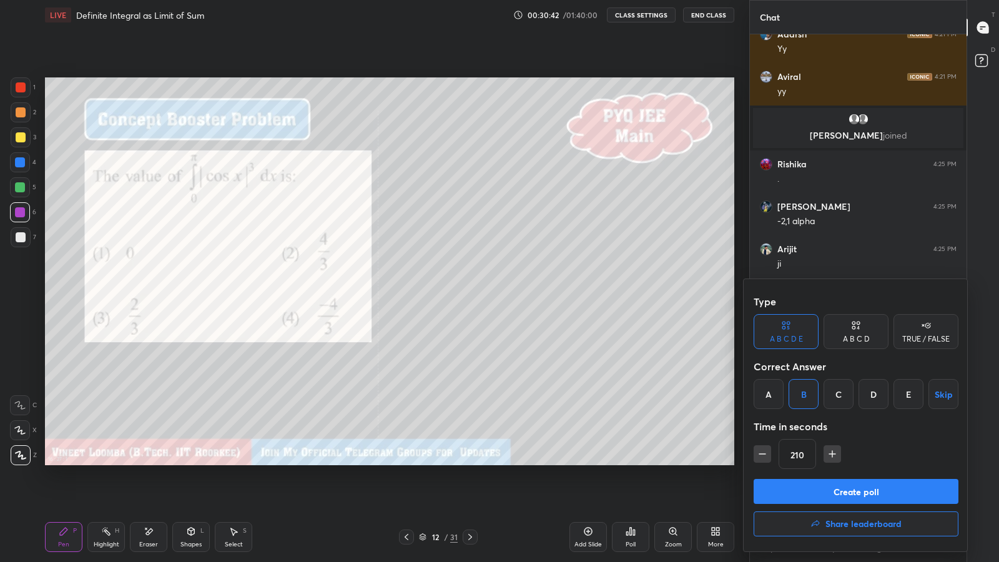
click at [852, 486] on button "Create poll" at bounding box center [856, 491] width 205 height 25
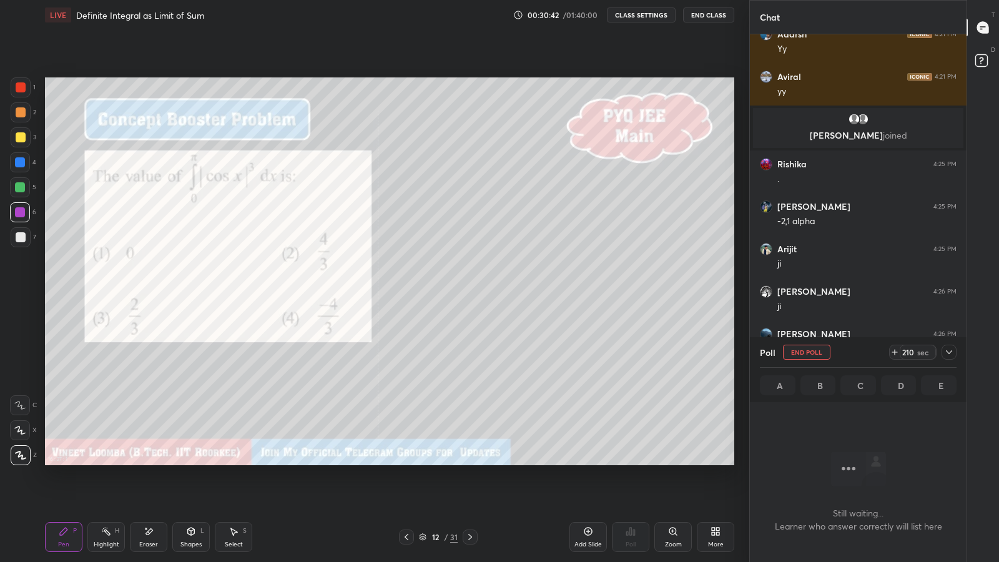
scroll to position [459, 213]
click at [948, 352] on icon at bounding box center [949, 352] width 10 height 10
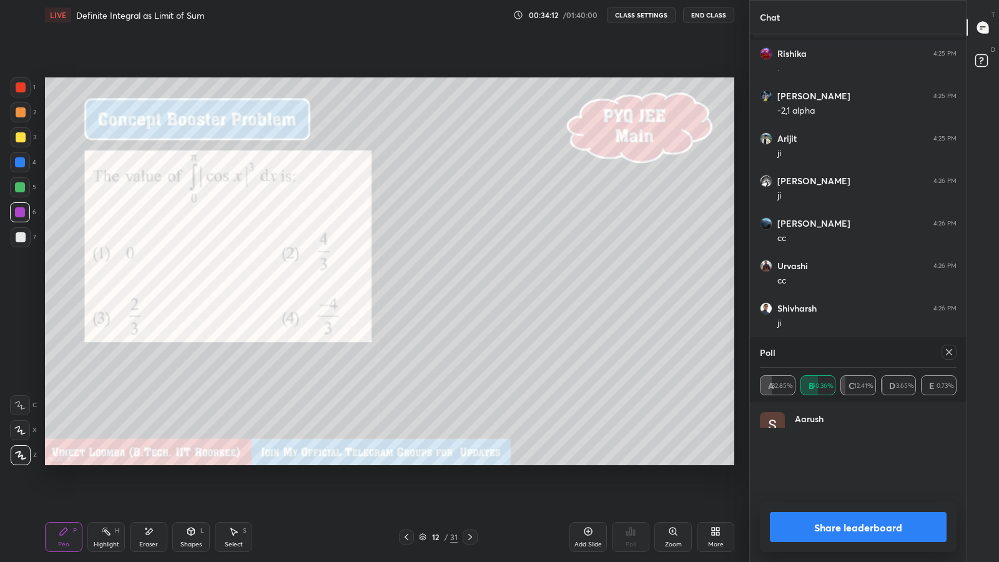
scroll to position [146, 193]
click at [795, 488] on button "Share leaderboard" at bounding box center [858, 527] width 177 height 30
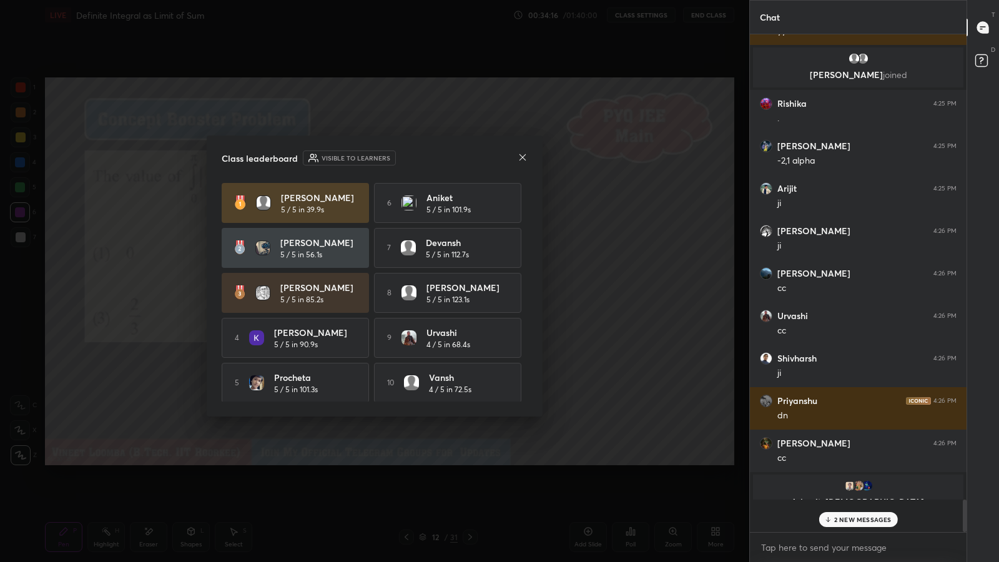
scroll to position [494, 213]
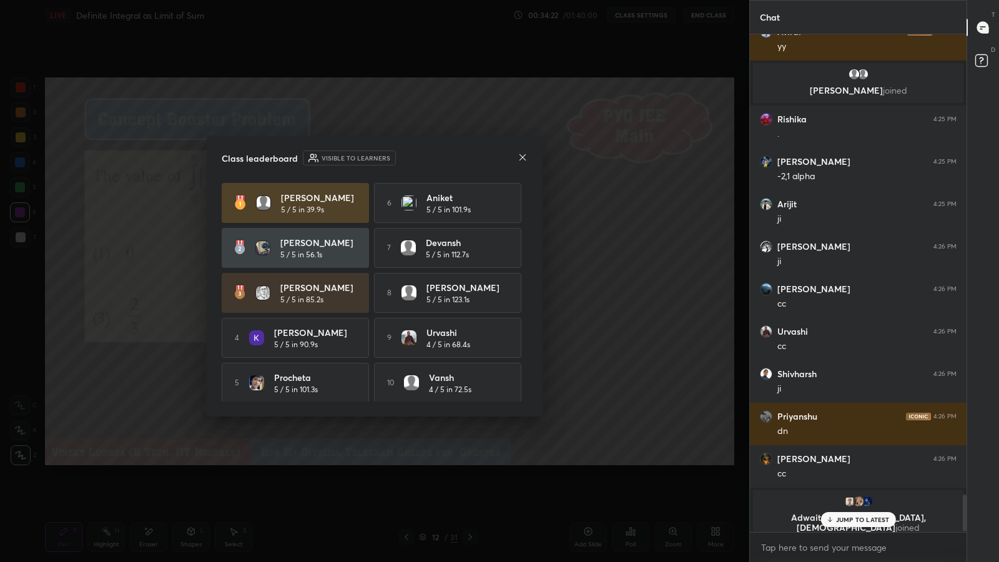
click at [524, 154] on icon at bounding box center [523, 157] width 10 height 10
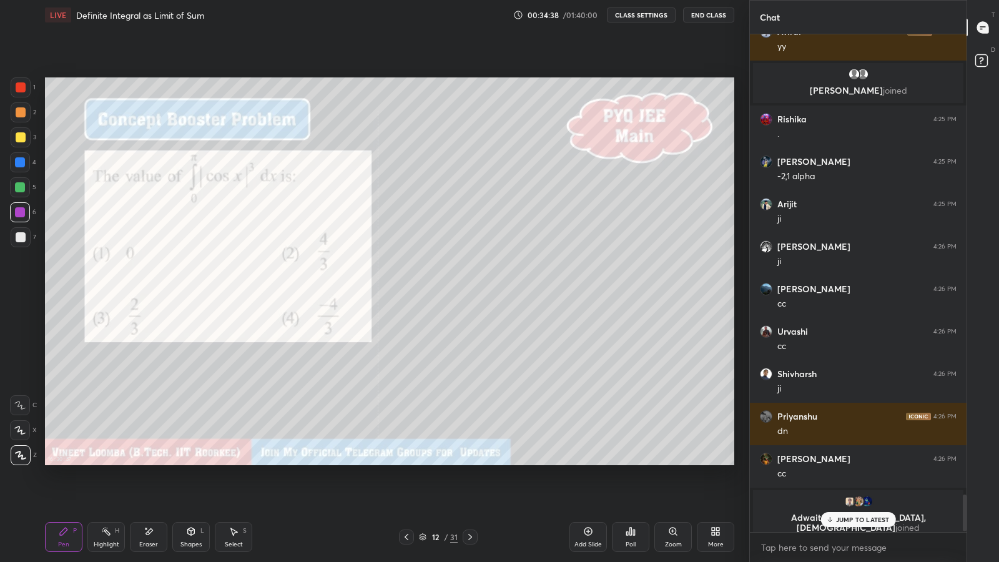
click at [26, 136] on div at bounding box center [21, 137] width 20 height 20
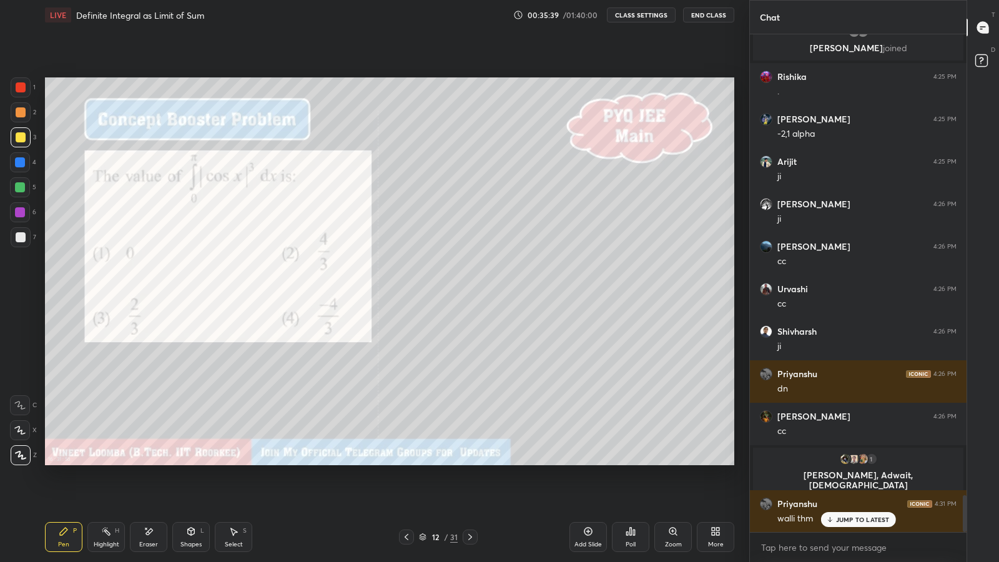
click at [142, 488] on div "Eraser" at bounding box center [148, 544] width 19 height 6
click at [57, 488] on div "Pen P" at bounding box center [63, 537] width 37 height 30
click at [148, 488] on div "Eraser" at bounding box center [148, 544] width 19 height 6
click at [49, 488] on div "Pen P" at bounding box center [63, 537] width 37 height 30
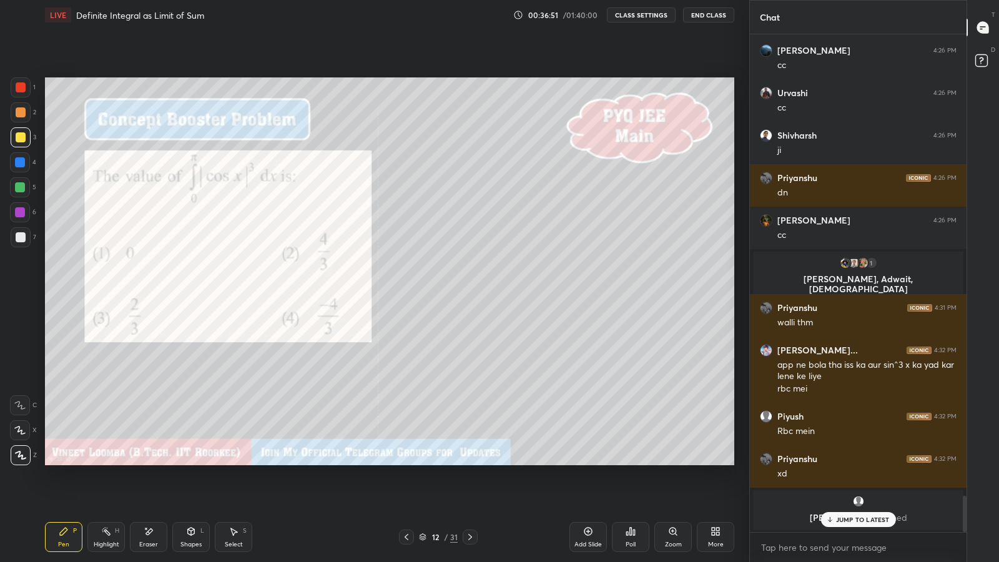
scroll to position [6420, 0]
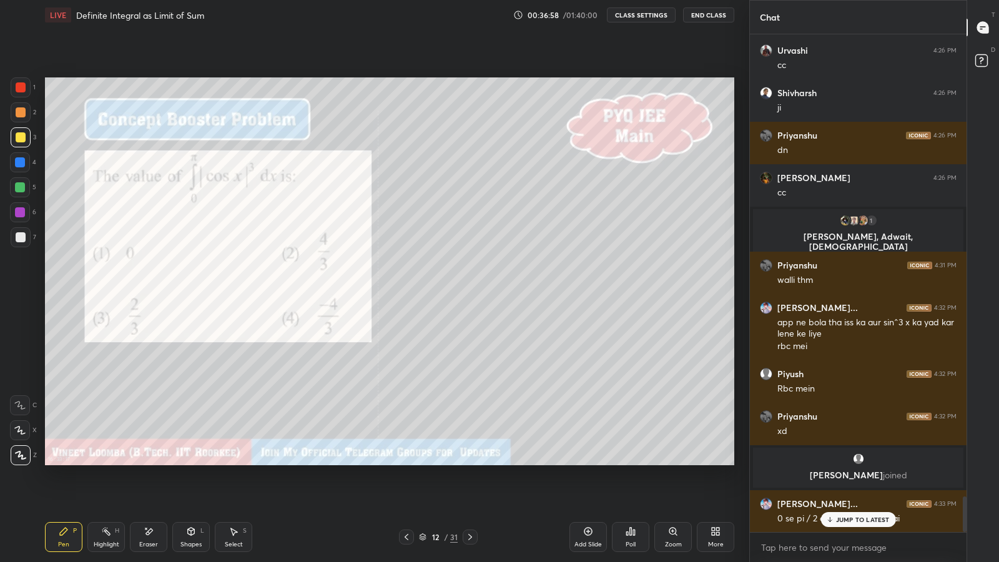
click at [835, 488] on div "JUMP TO LATEST" at bounding box center [858, 519] width 75 height 15
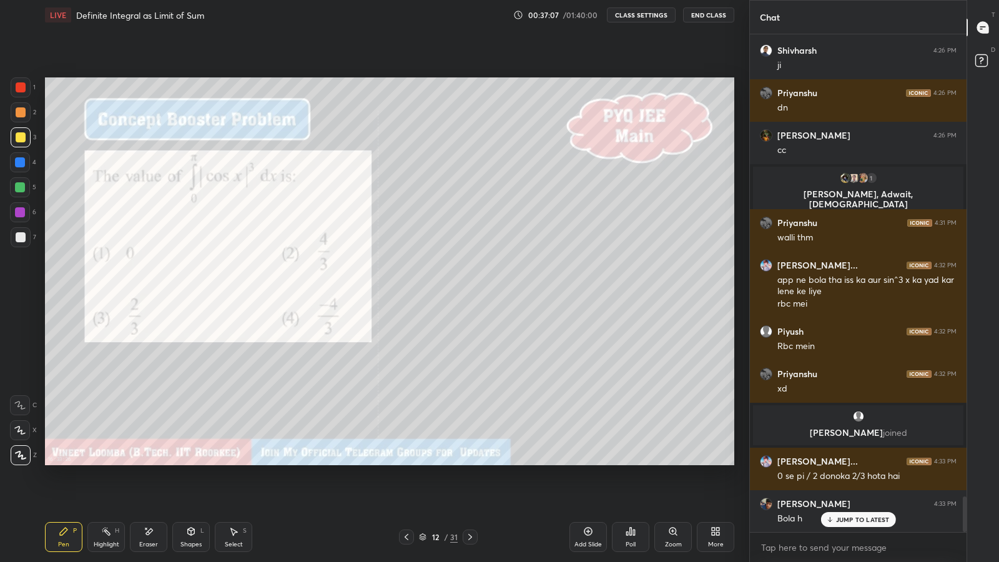
click at [472, 488] on icon at bounding box center [470, 537] width 10 height 10
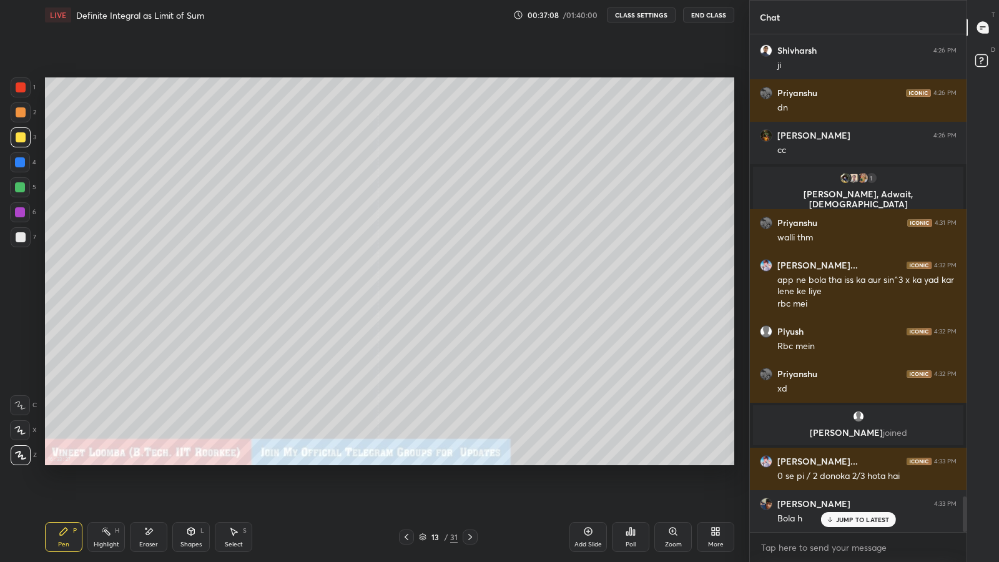
click at [470, 488] on icon at bounding box center [470, 537] width 4 height 6
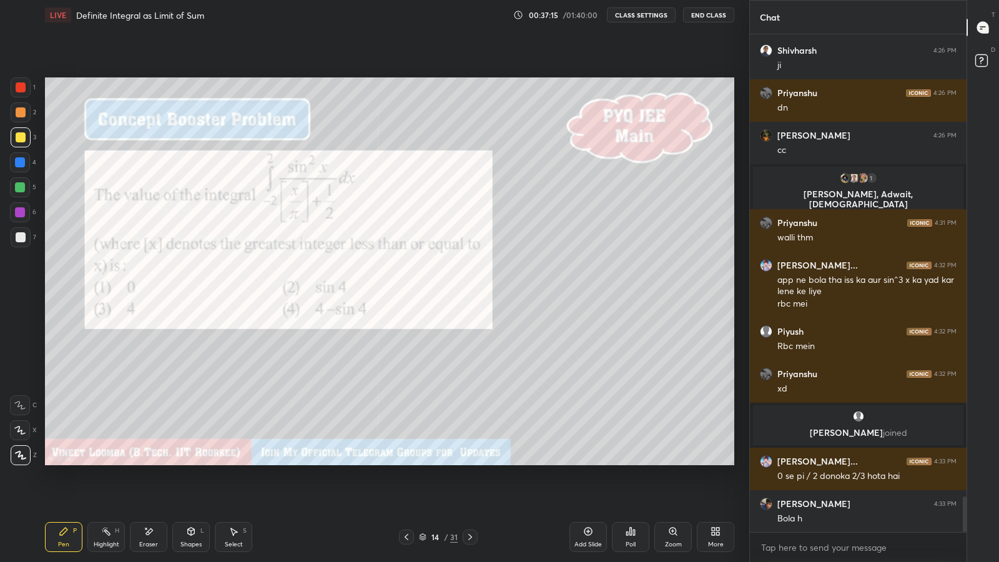
scroll to position [6506, 0]
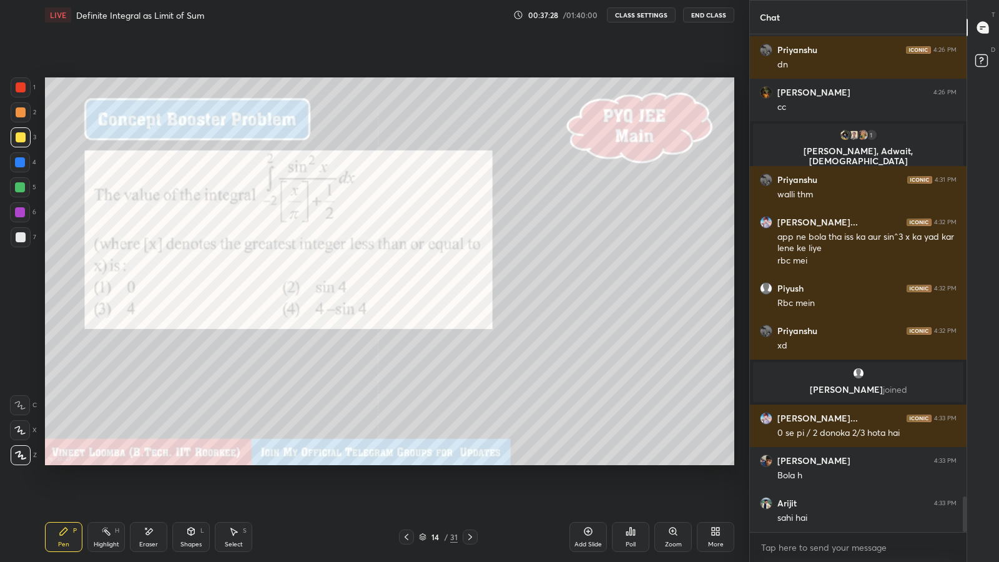
click at [629, 488] on icon at bounding box center [631, 531] width 10 height 10
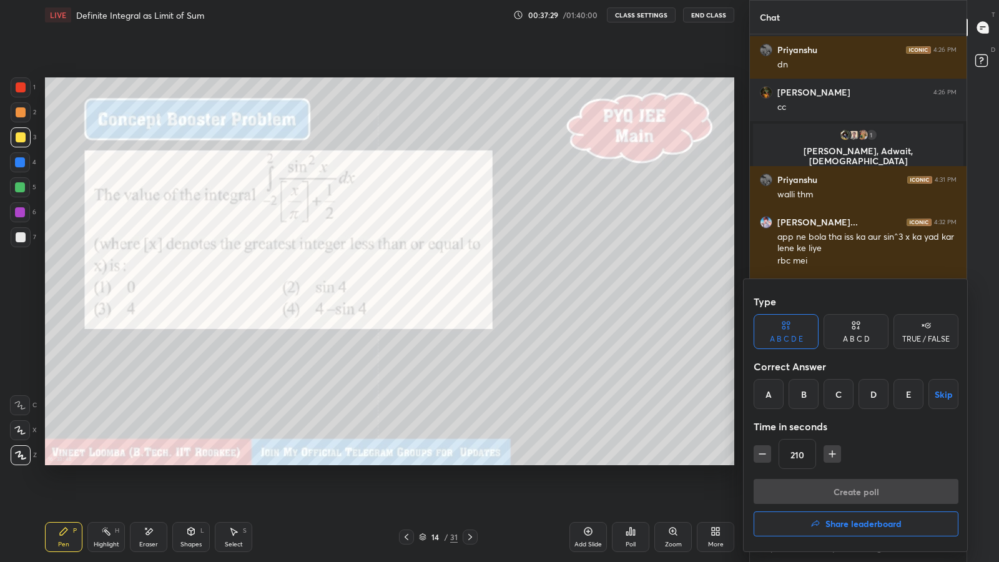
click at [773, 393] on div "A" at bounding box center [769, 394] width 30 height 30
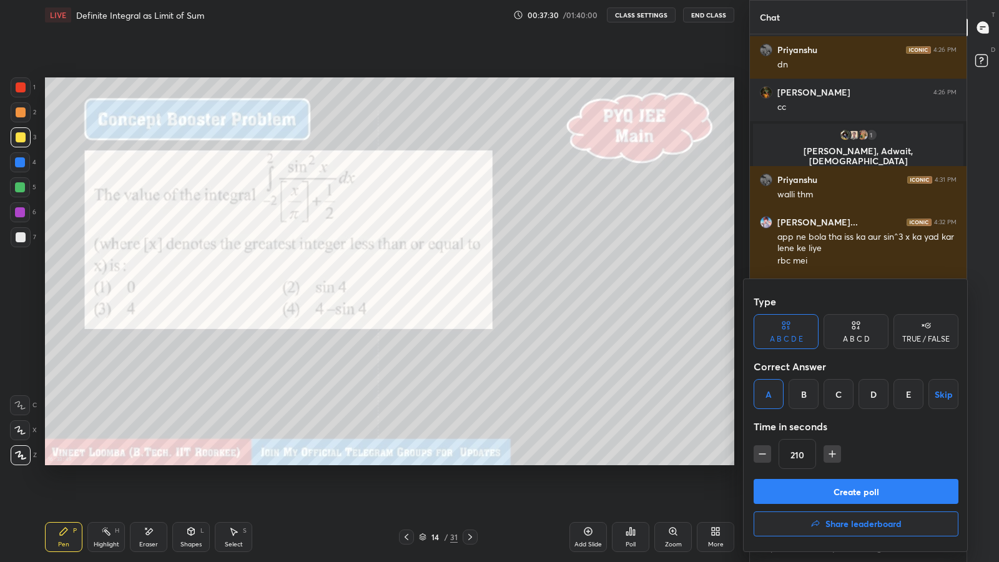
click at [799, 488] on button "Create poll" at bounding box center [856, 491] width 205 height 25
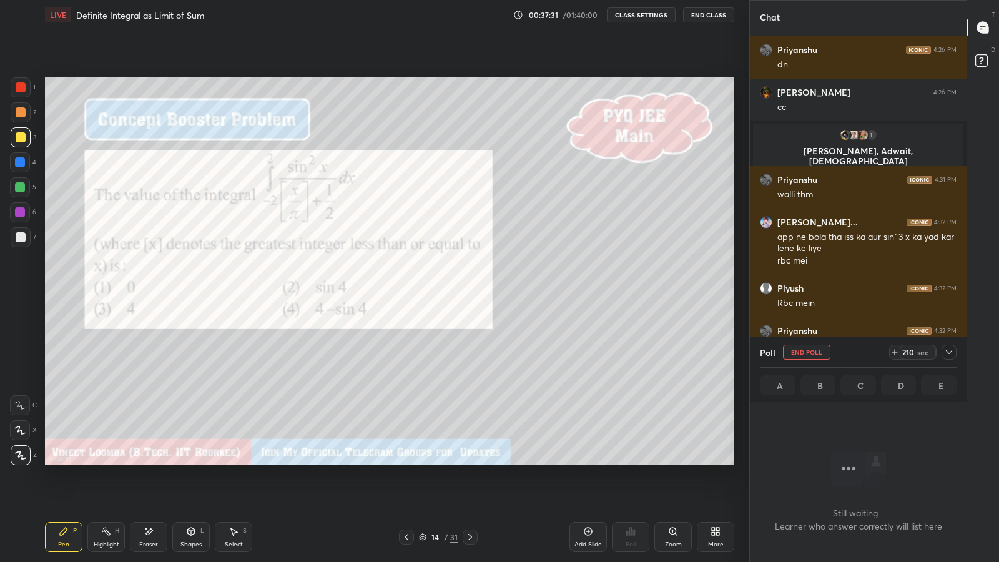
scroll to position [4, 4]
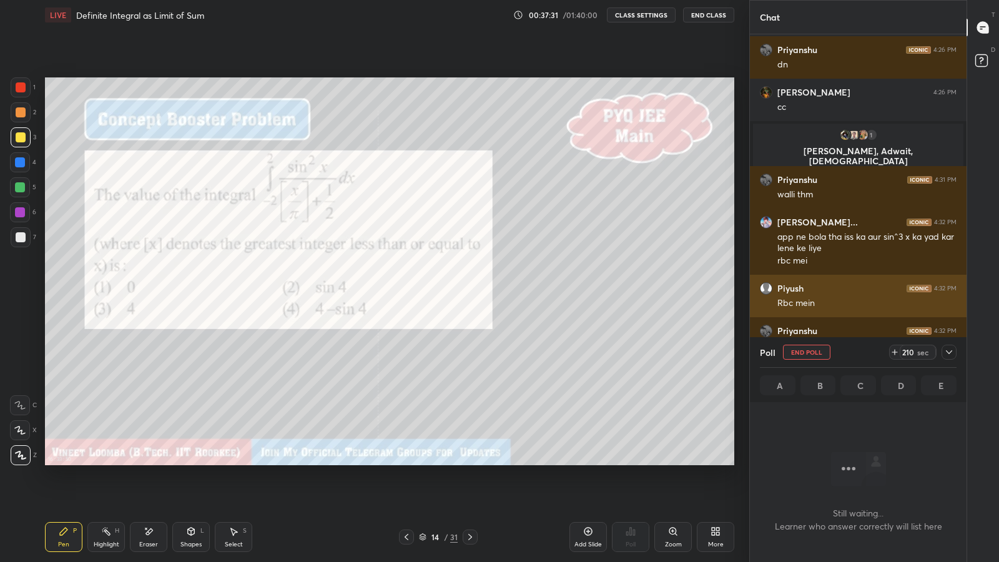
click at [756, 279] on div "Piyush 4:32 PM Rbc mein" at bounding box center [858, 296] width 217 height 42
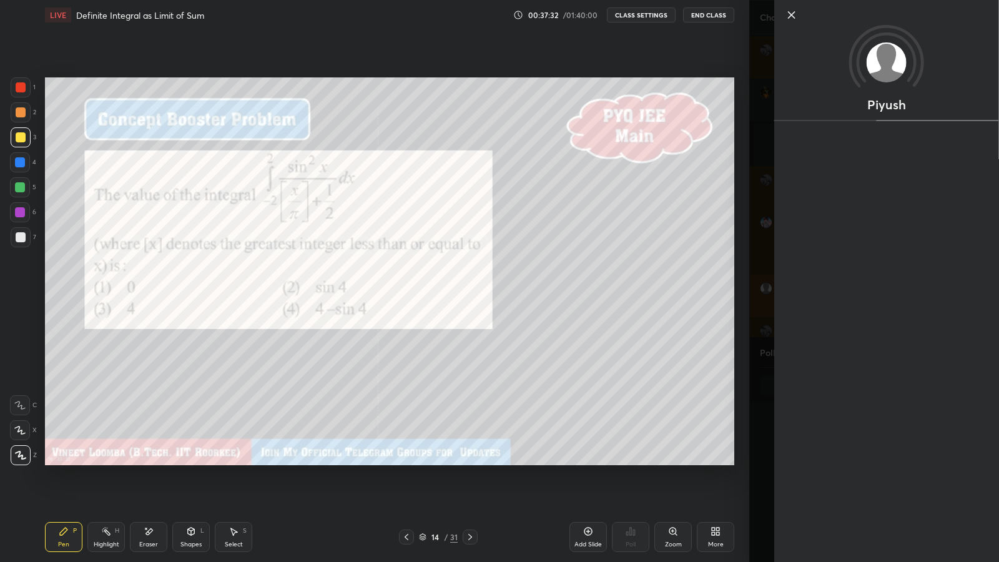
click at [753, 310] on div "Piyush" at bounding box center [874, 281] width 250 height 562
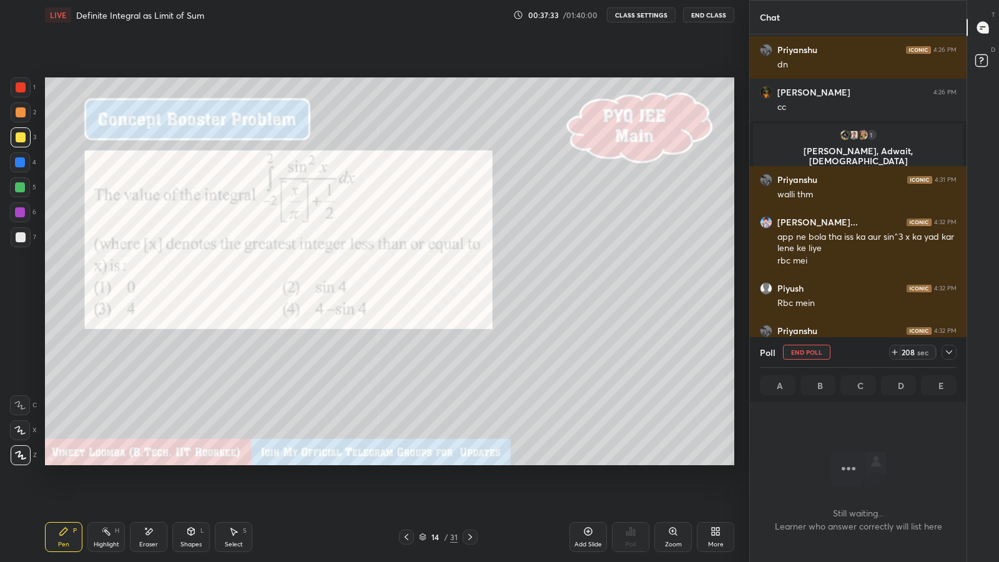
click at [952, 352] on icon at bounding box center [949, 352] width 10 height 10
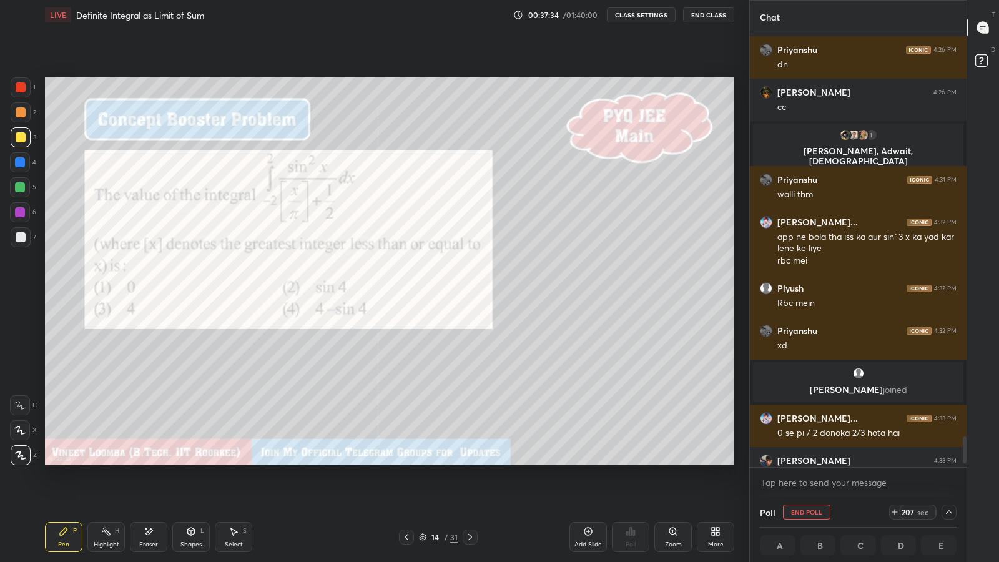
scroll to position [6571, 0]
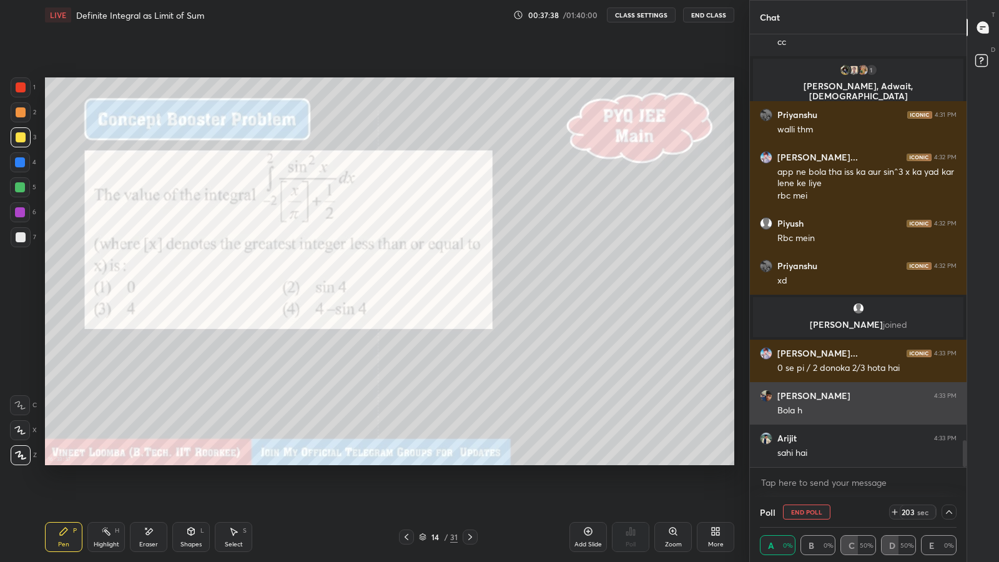
click at [778, 400] on h6 "SANKALP" at bounding box center [814, 395] width 73 height 11
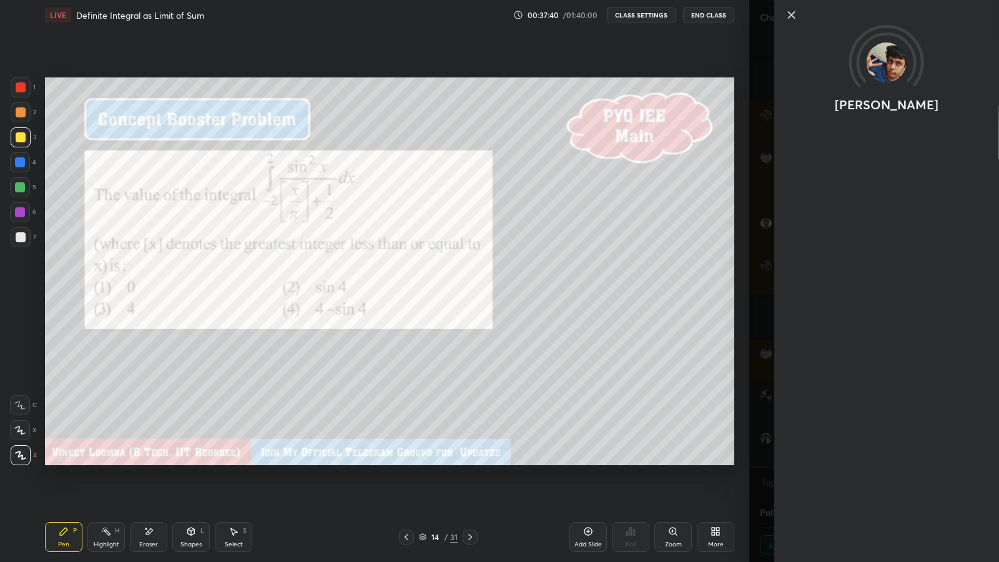
click at [753, 299] on div "SANKALP" at bounding box center [874, 281] width 250 height 562
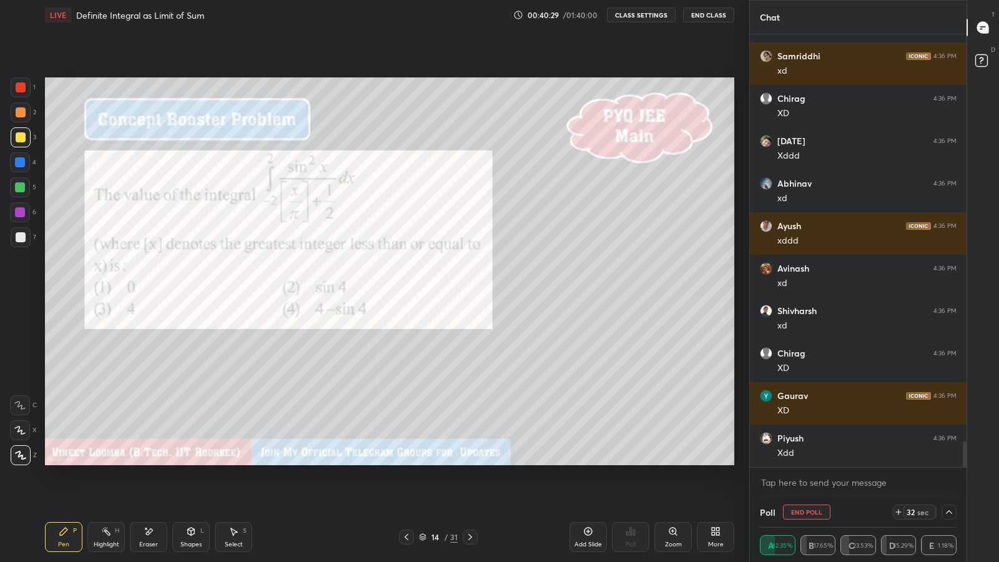
scroll to position [7007, 0]
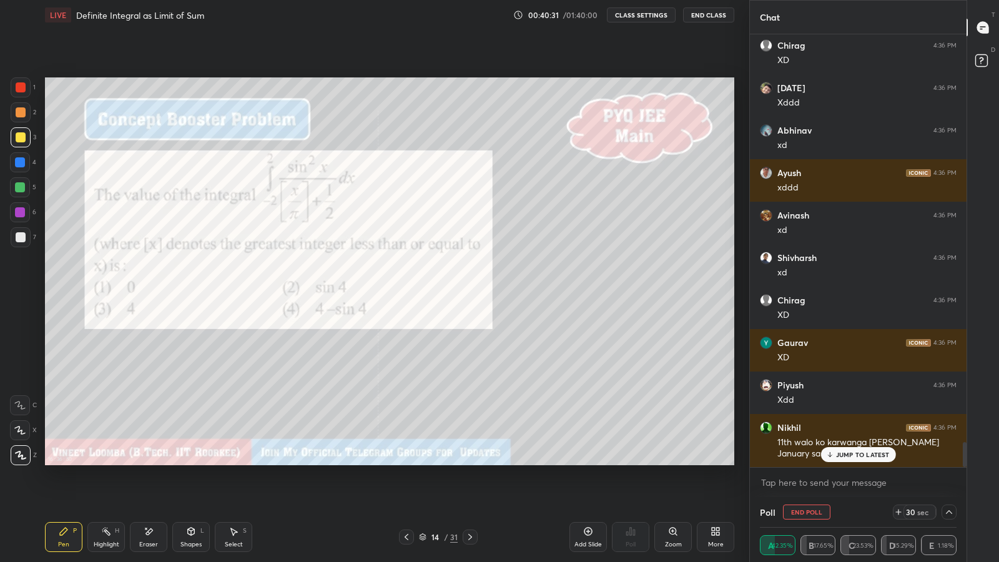
click at [859, 455] on p "JUMP TO LATEST" at bounding box center [863, 454] width 54 height 7
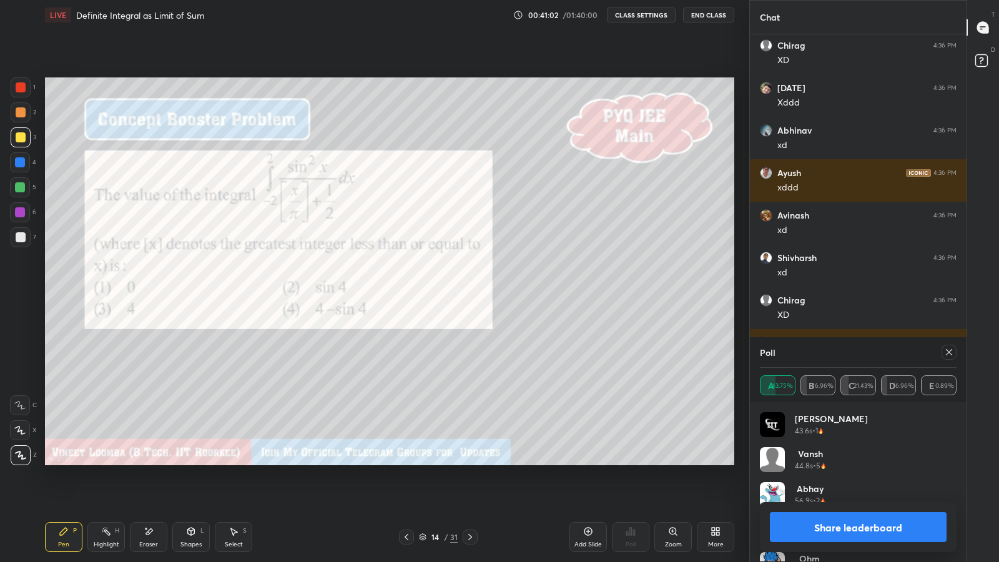
scroll to position [146, 193]
click at [888, 488] on button "Share leaderboard" at bounding box center [858, 527] width 177 height 30
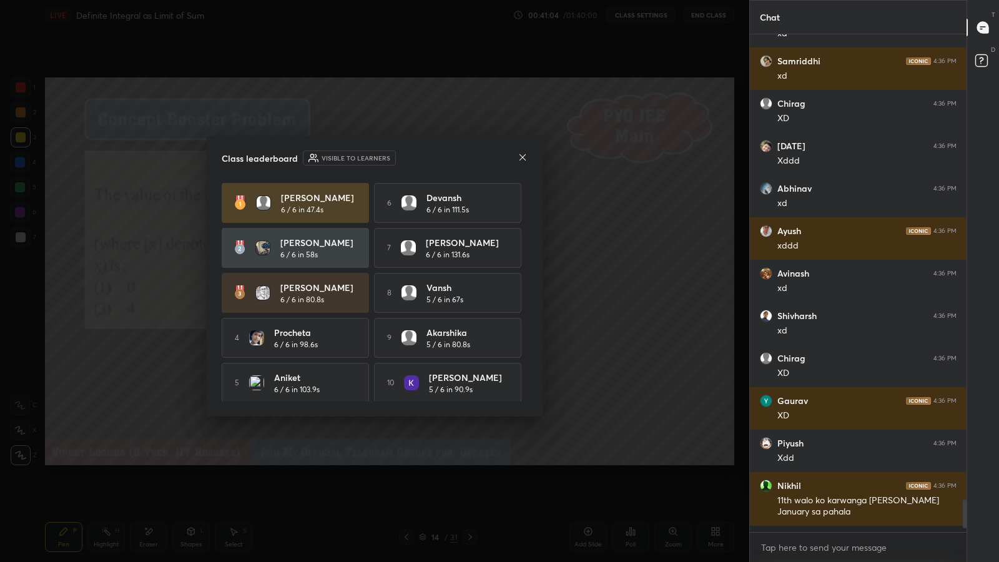
scroll to position [494, 213]
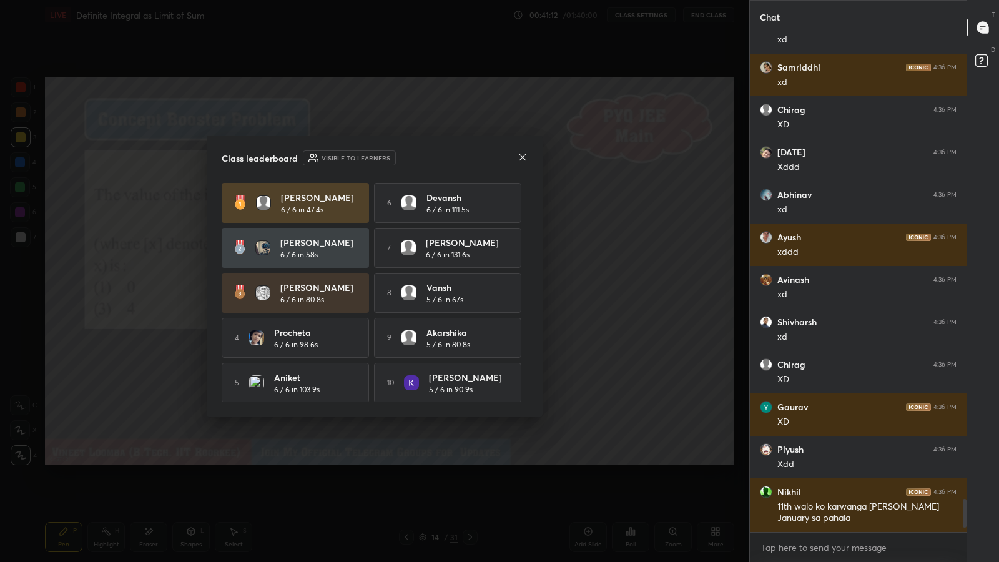
click at [522, 158] on icon at bounding box center [523, 157] width 10 height 10
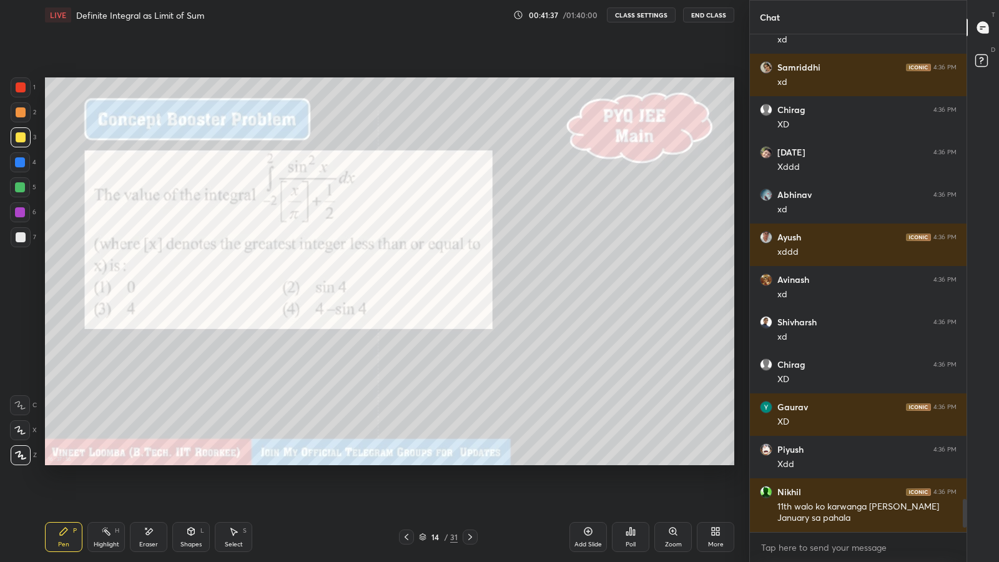
scroll to position [6986, 0]
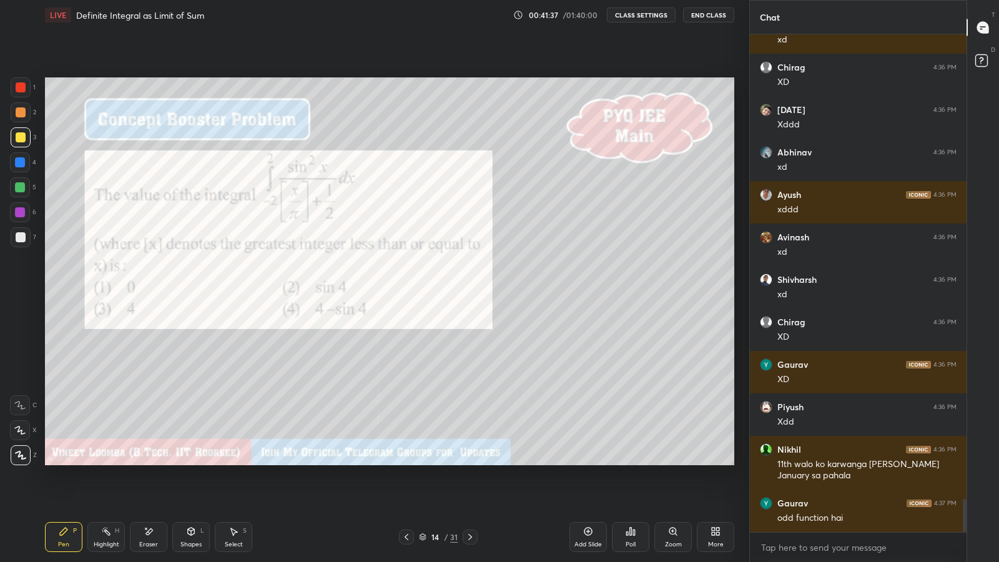
click at [145, 488] on icon at bounding box center [149, 531] width 10 height 11
click at [58, 488] on div "Pen P" at bounding box center [63, 537] width 37 height 30
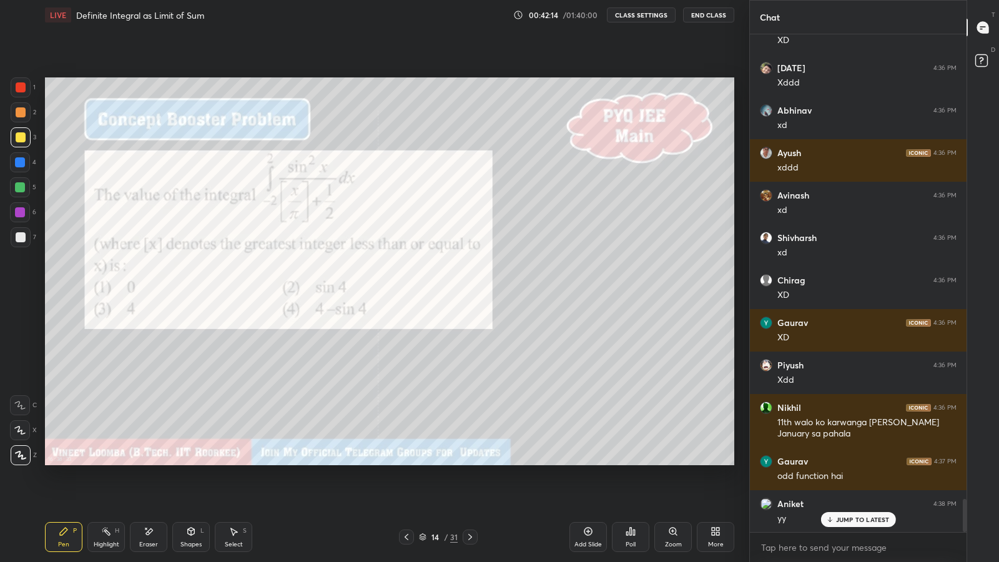
scroll to position [7070, 0]
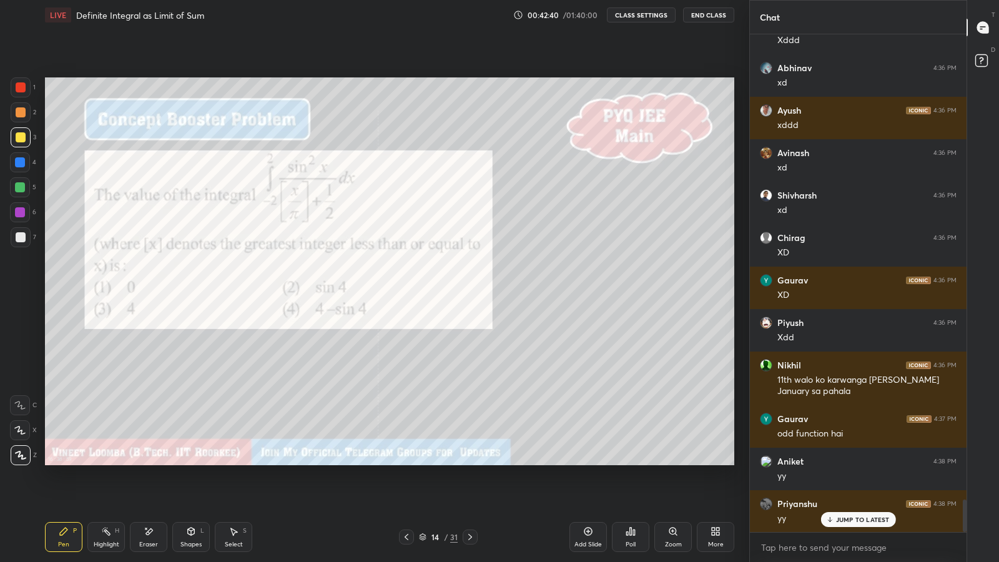
click at [684, 469] on div "16 : 38 : 59 Setting up your live class Congratulations on completing 7 years w…" at bounding box center [389, 271] width 699 height 482
click at [688, 470] on div "16 : 38 : 59 Setting up your live class Congratulations on completing 7 years w…" at bounding box center [389, 271] width 699 height 482
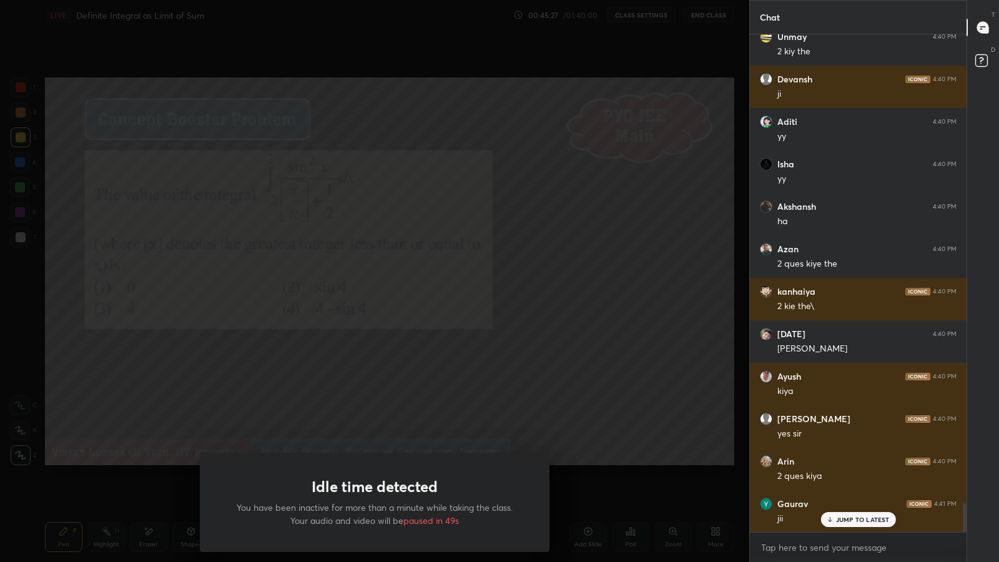
scroll to position [8089, 0]
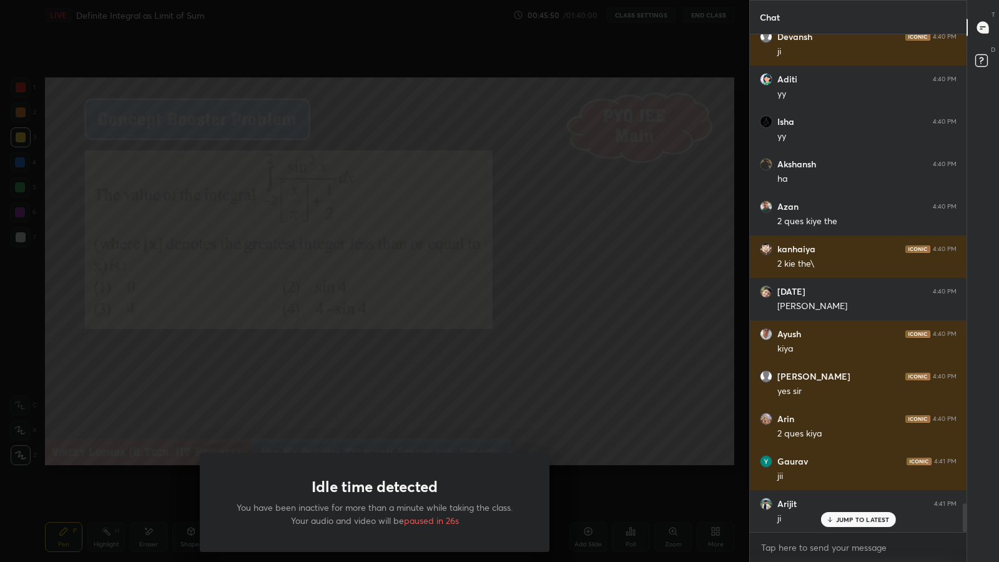
click at [212, 341] on div "Idle time detected You have been inactive for more than a minute while taking t…" at bounding box center [374, 281] width 749 height 562
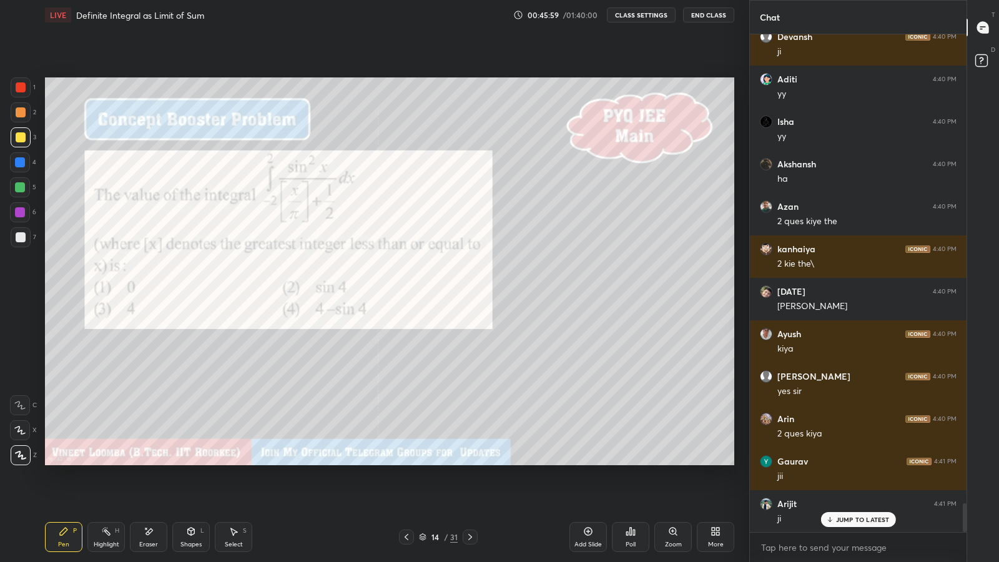
click at [474, 488] on icon at bounding box center [470, 537] width 10 height 10
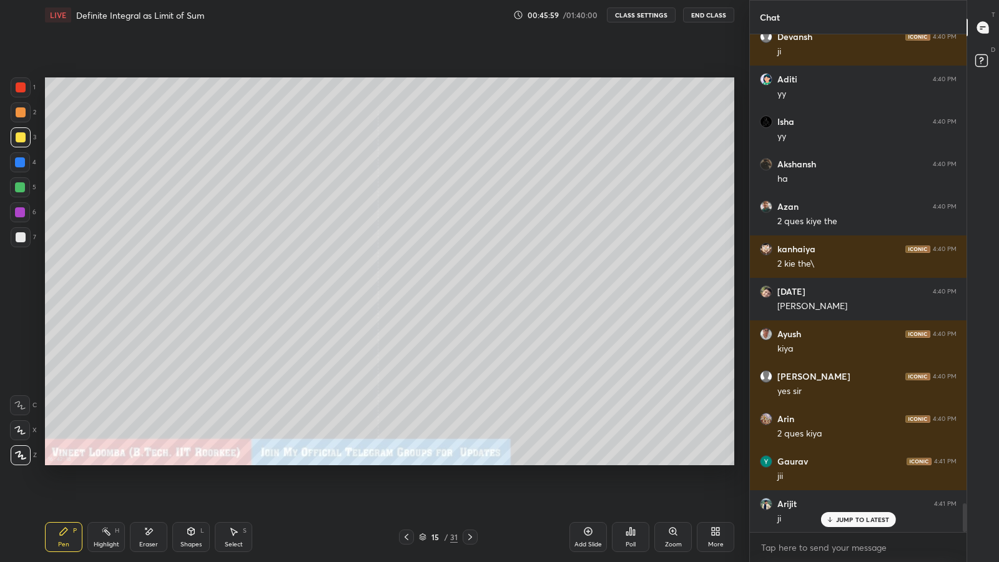
click at [470, 488] on icon at bounding box center [470, 537] width 10 height 10
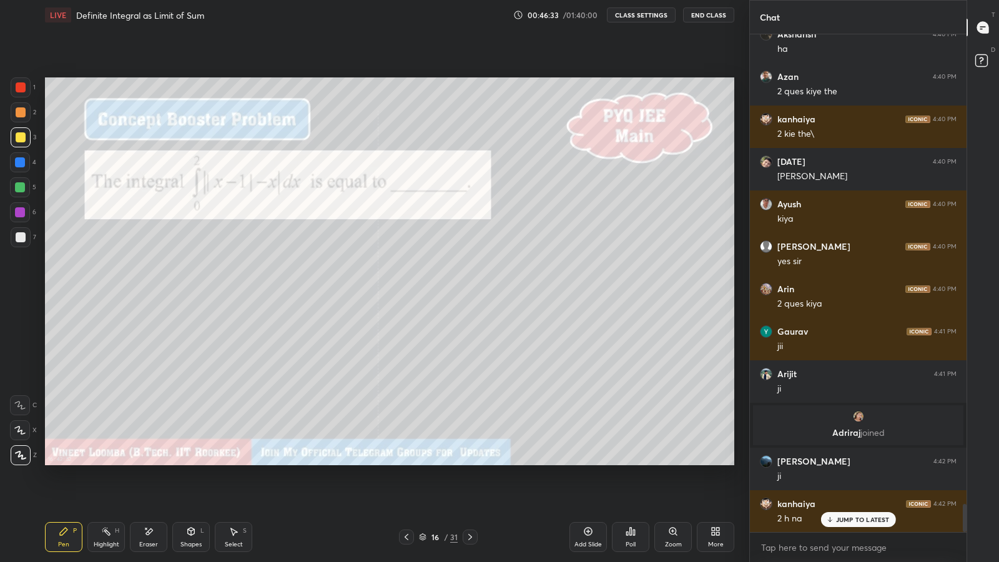
scroll to position [8261, 0]
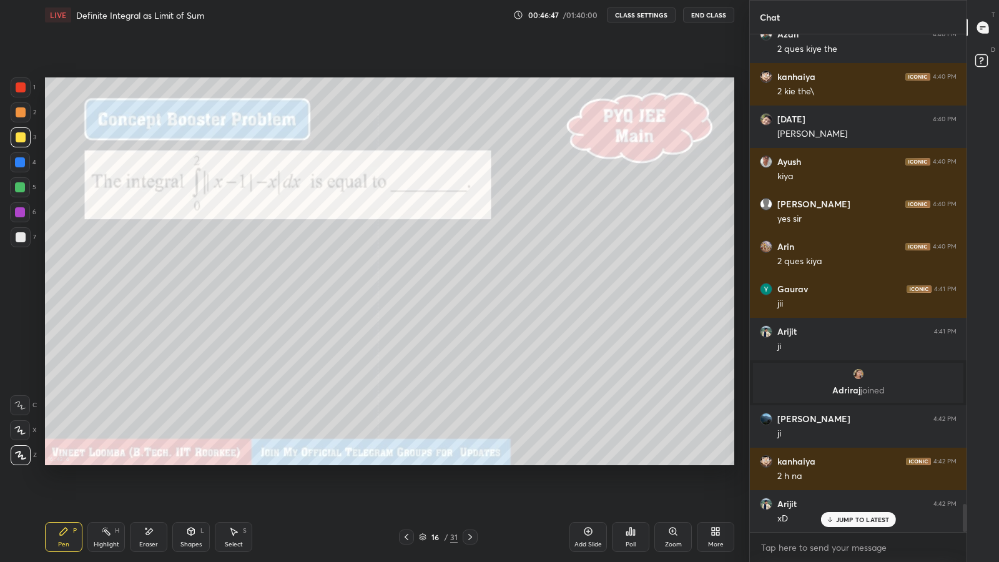
click at [844, 488] on div "JUMP TO LATEST" at bounding box center [858, 519] width 75 height 15
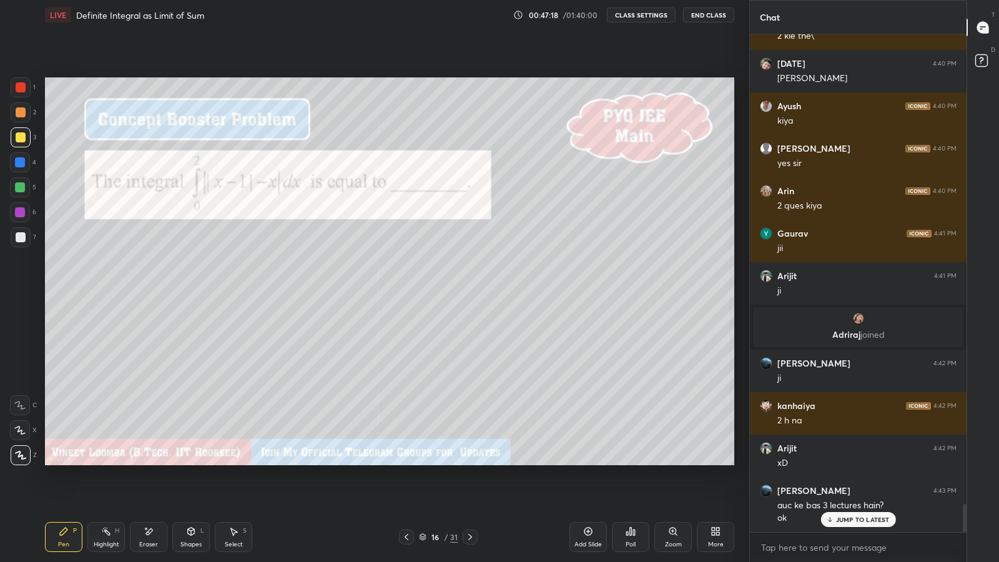
scroll to position [8361, 0]
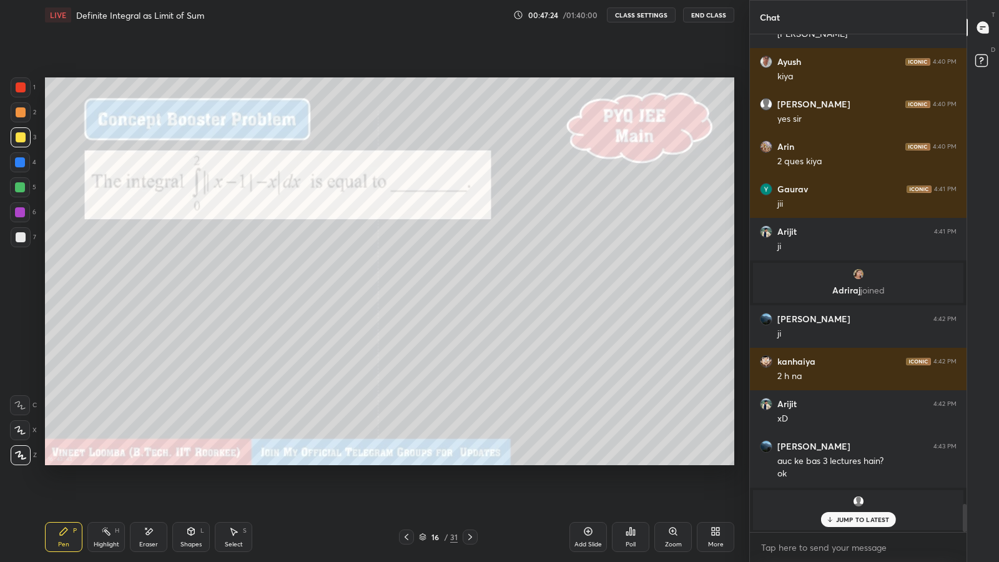
click at [832, 488] on div "Abhinav joined" at bounding box center [858, 510] width 210 height 40
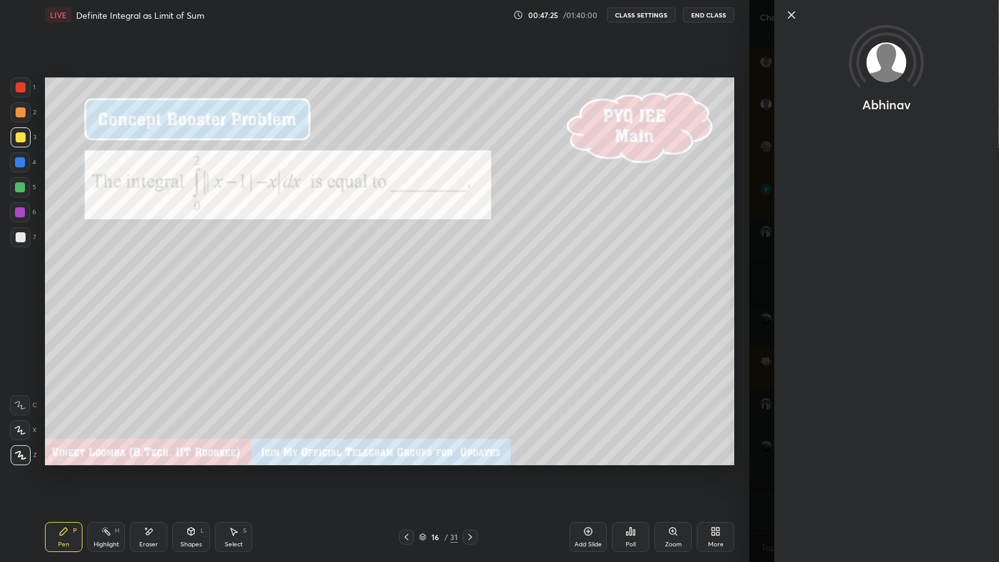
click at [764, 440] on div "Abhinav" at bounding box center [874, 281] width 250 height 562
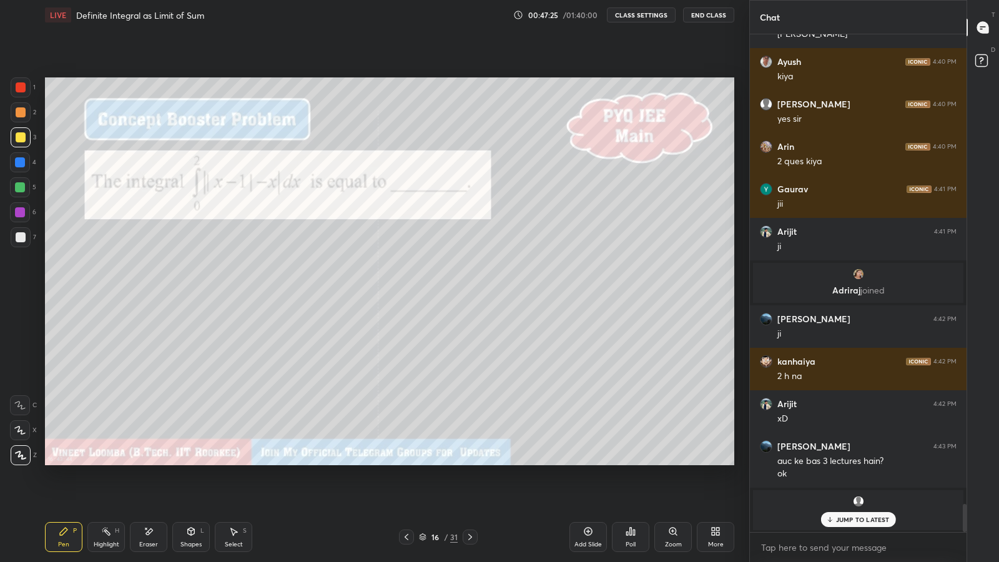
click at [832, 488] on icon at bounding box center [830, 519] width 8 height 7
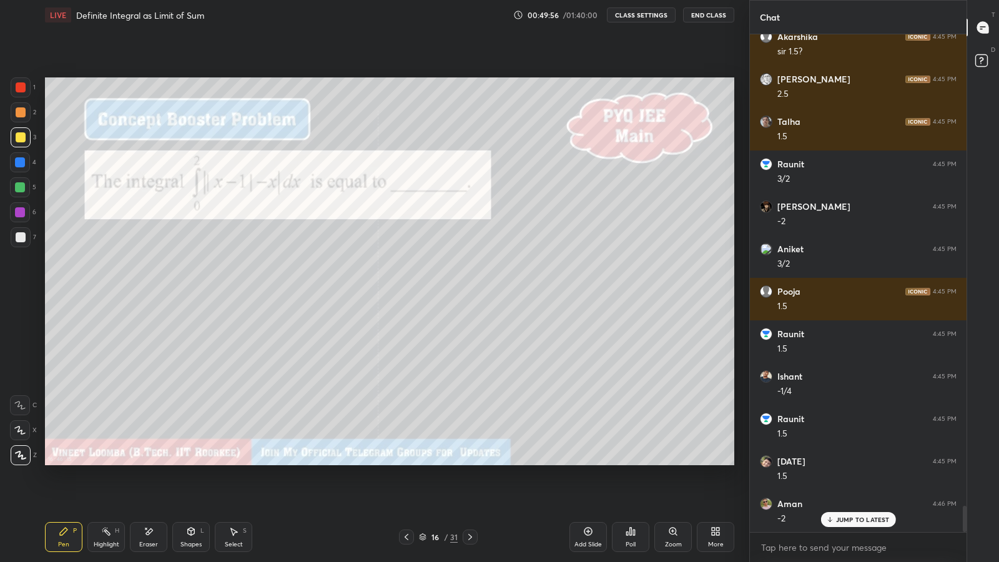
scroll to position [9023, 0]
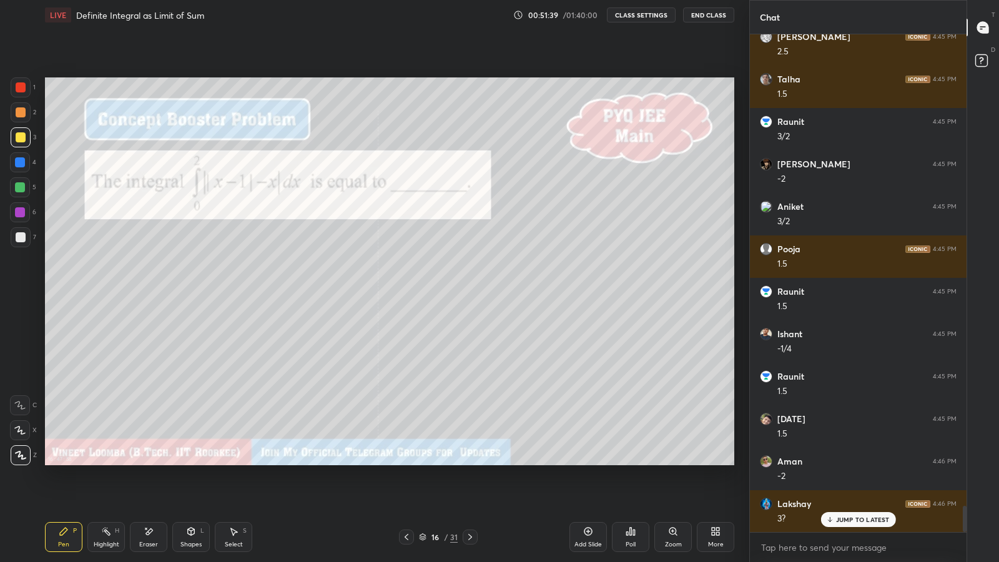
click at [880, 488] on p "JUMP TO LATEST" at bounding box center [863, 519] width 54 height 7
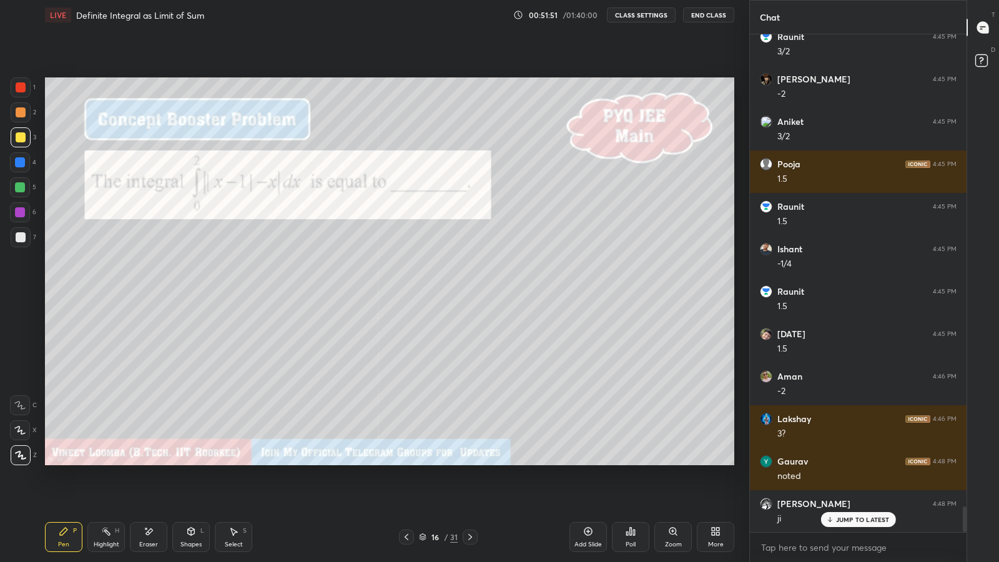
scroll to position [9151, 0]
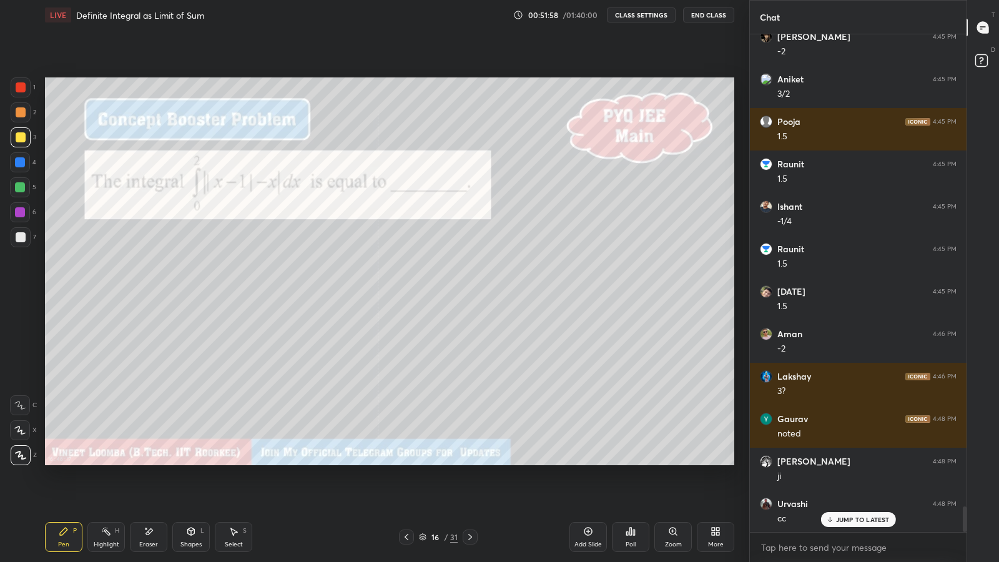
click at [470, 488] on icon at bounding box center [470, 537] width 10 height 10
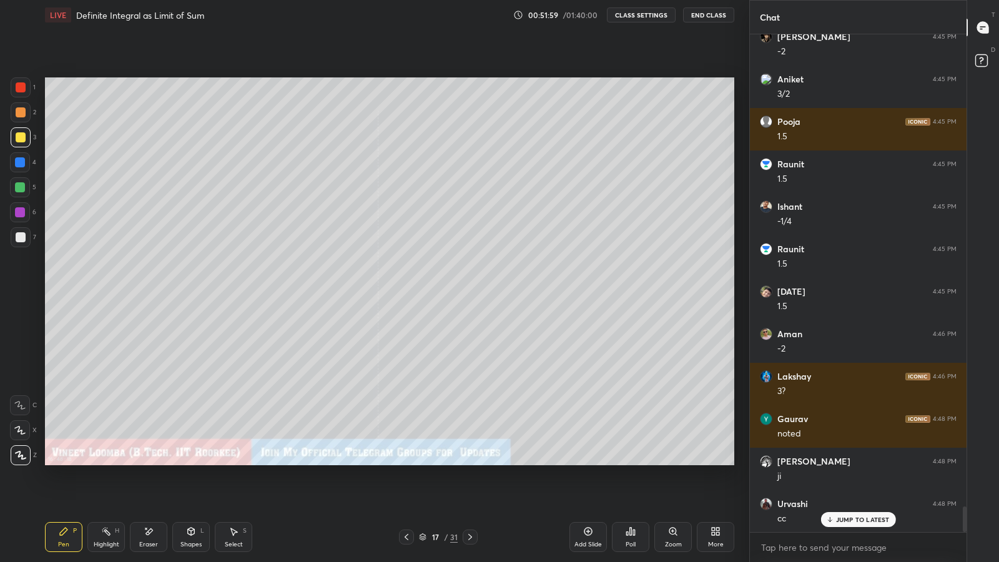
click at [473, 488] on icon at bounding box center [470, 537] width 10 height 10
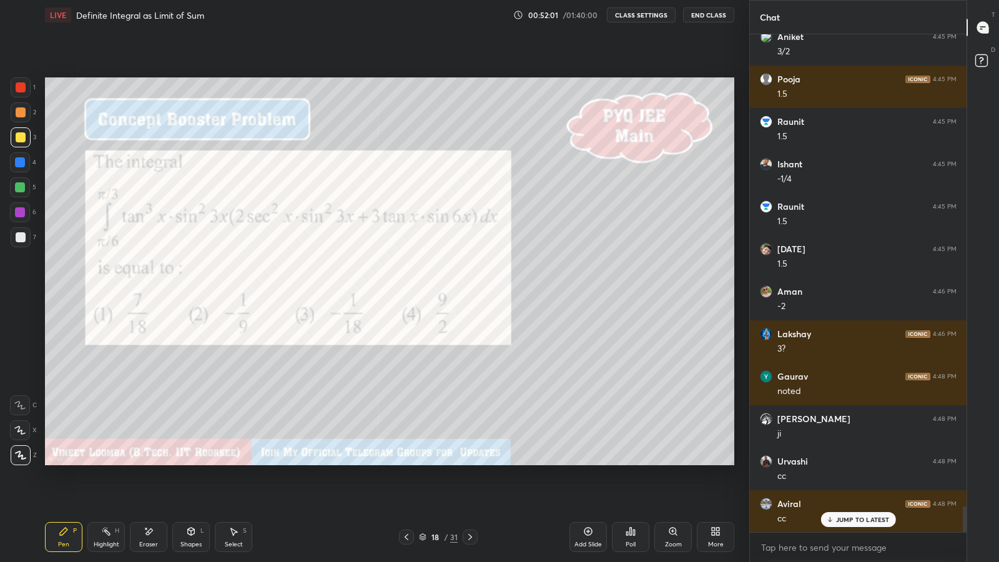
scroll to position [9238, 0]
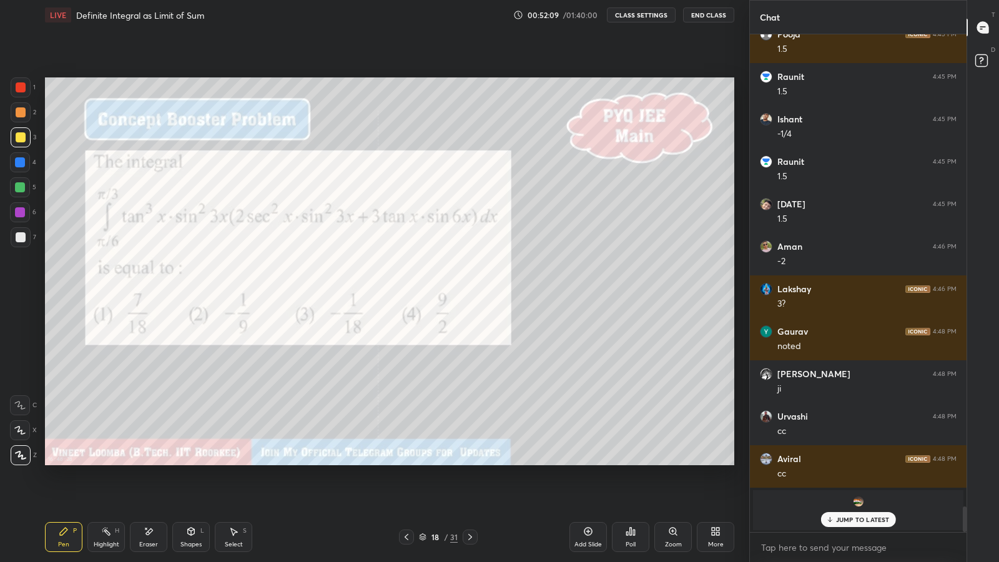
click at [628, 488] on div "Poll" at bounding box center [631, 544] width 10 height 6
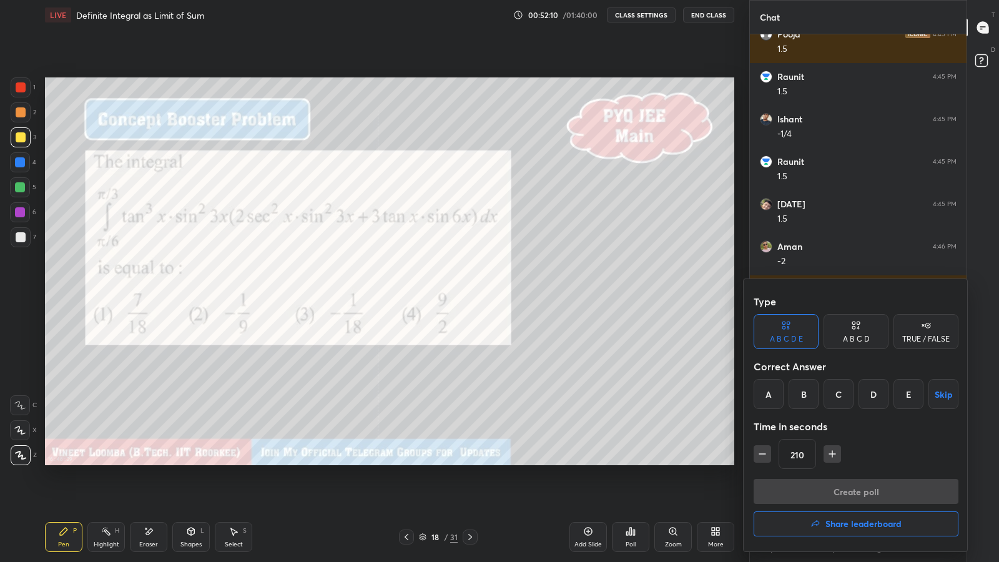
click at [837, 400] on div "C" at bounding box center [839, 394] width 30 height 30
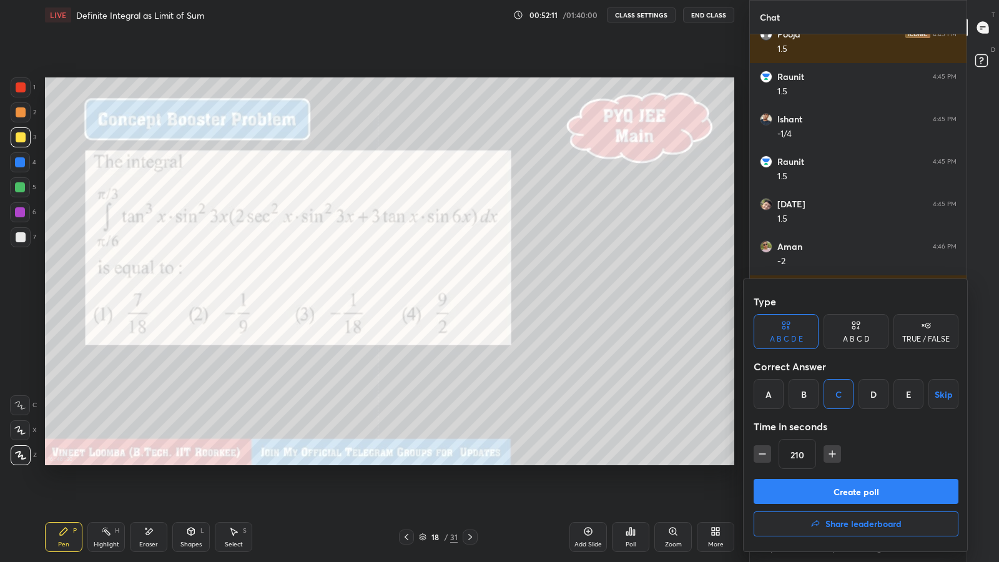
click at [840, 487] on button "Create poll" at bounding box center [856, 491] width 205 height 25
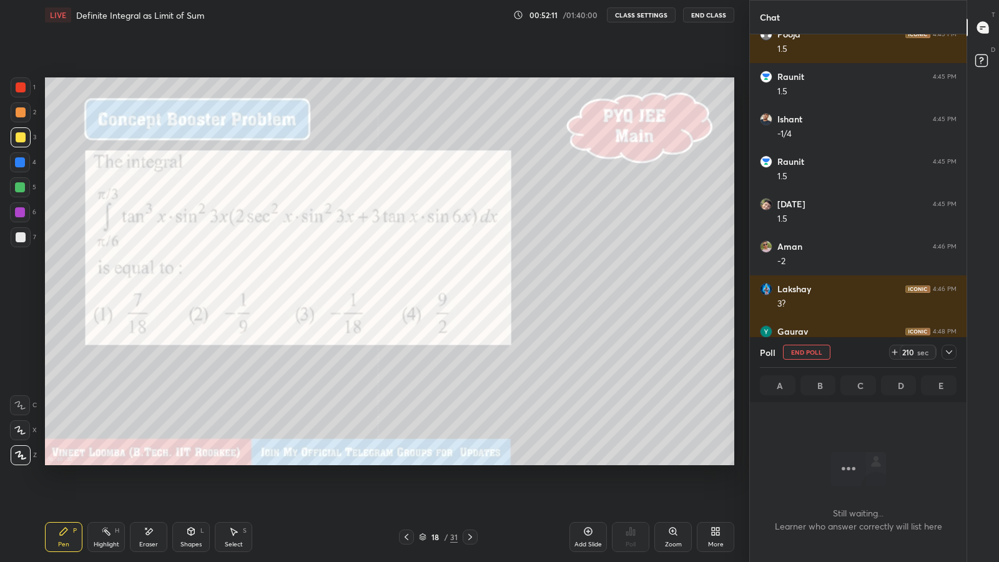
scroll to position [459, 213]
click at [951, 350] on icon at bounding box center [949, 352] width 10 height 10
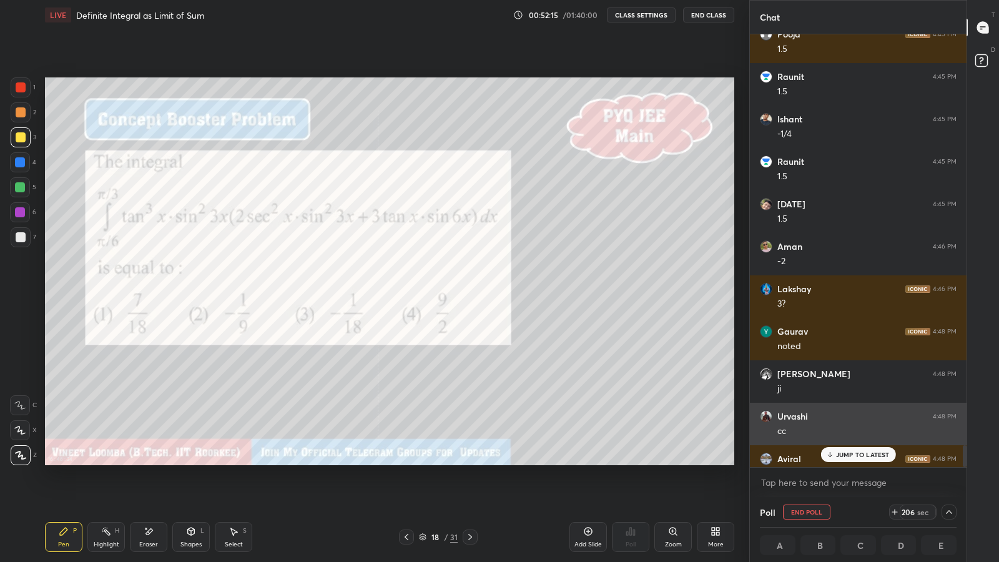
click at [859, 444] on div "Urvashi 4:48 PM cc" at bounding box center [858, 424] width 217 height 42
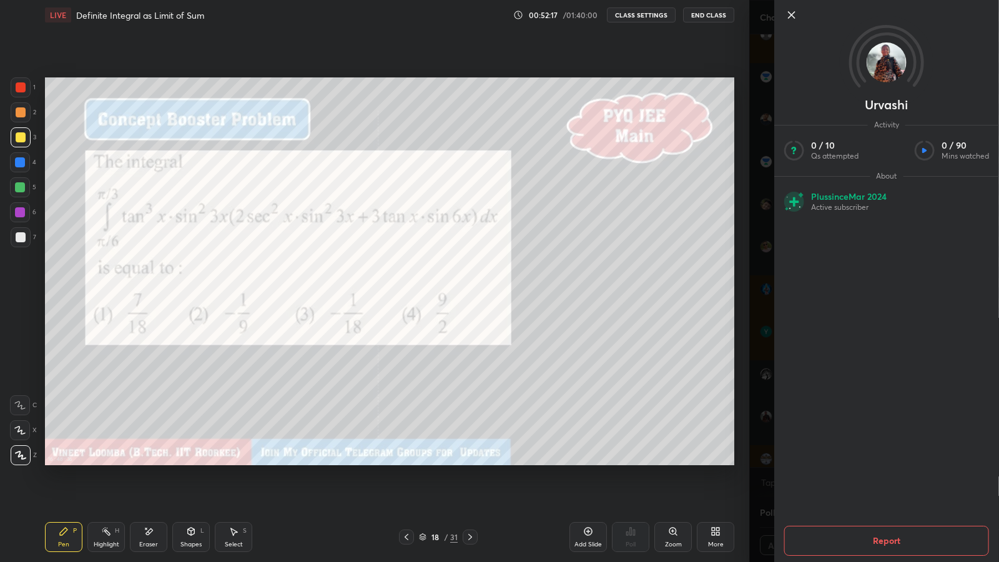
click at [759, 427] on div "Urvashi Activity 0 / 10 Qs attempted 0 / 90 Mins watched About Plus since Mar 2…" at bounding box center [874, 281] width 250 height 562
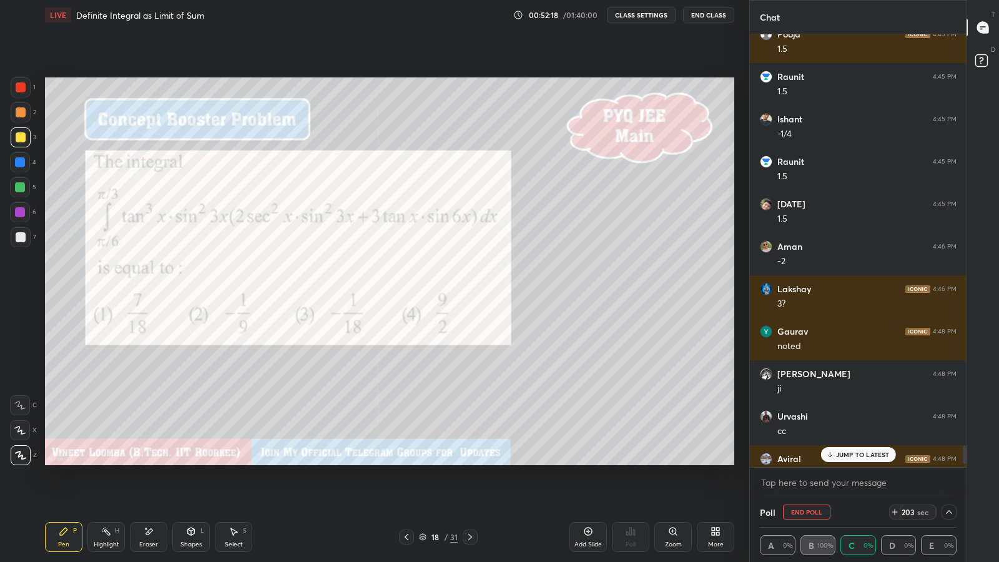
click at [849, 456] on p "JUMP TO LATEST" at bounding box center [863, 454] width 54 height 7
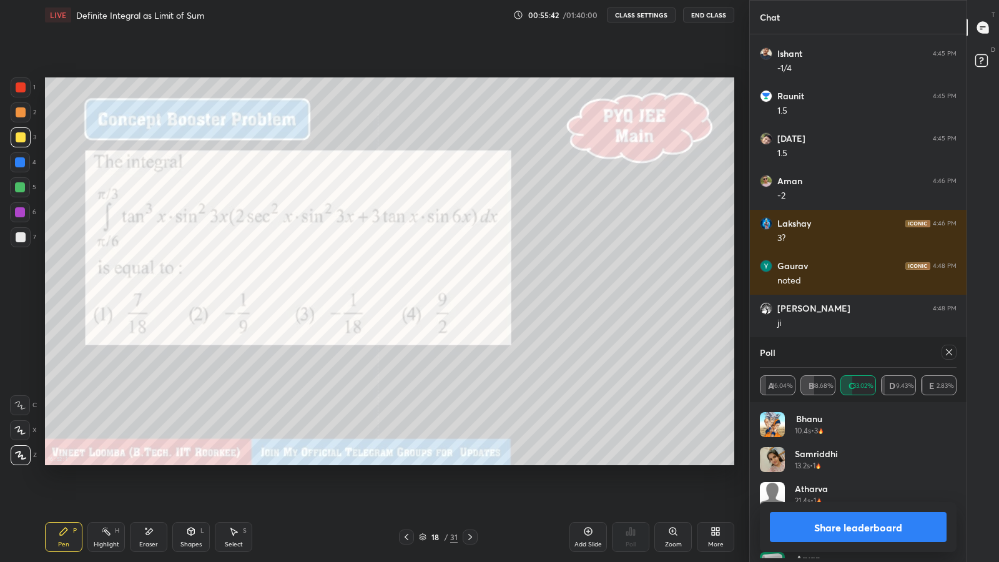
scroll to position [4, 4]
click at [817, 488] on button "Share leaderboard" at bounding box center [858, 527] width 177 height 30
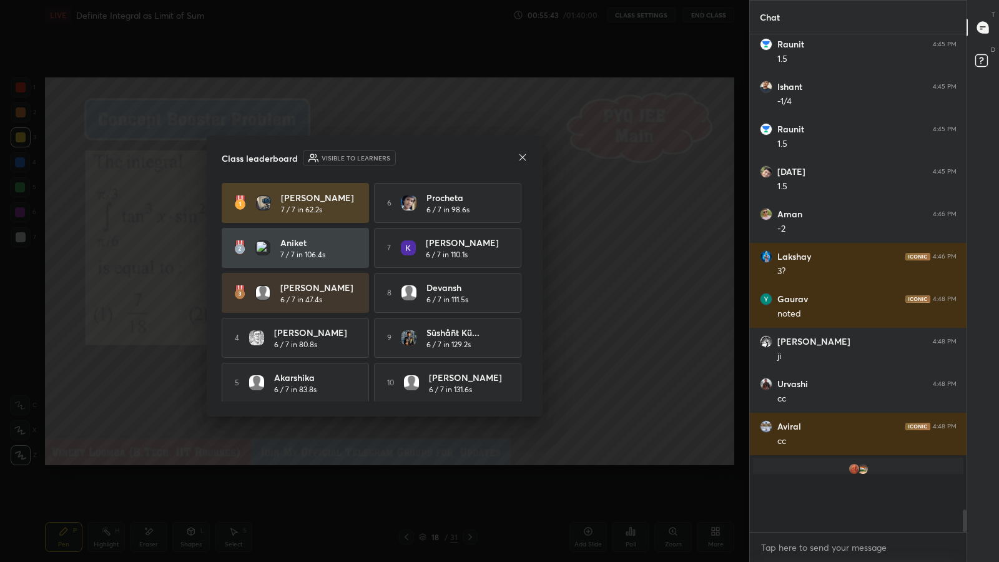
scroll to position [494, 213]
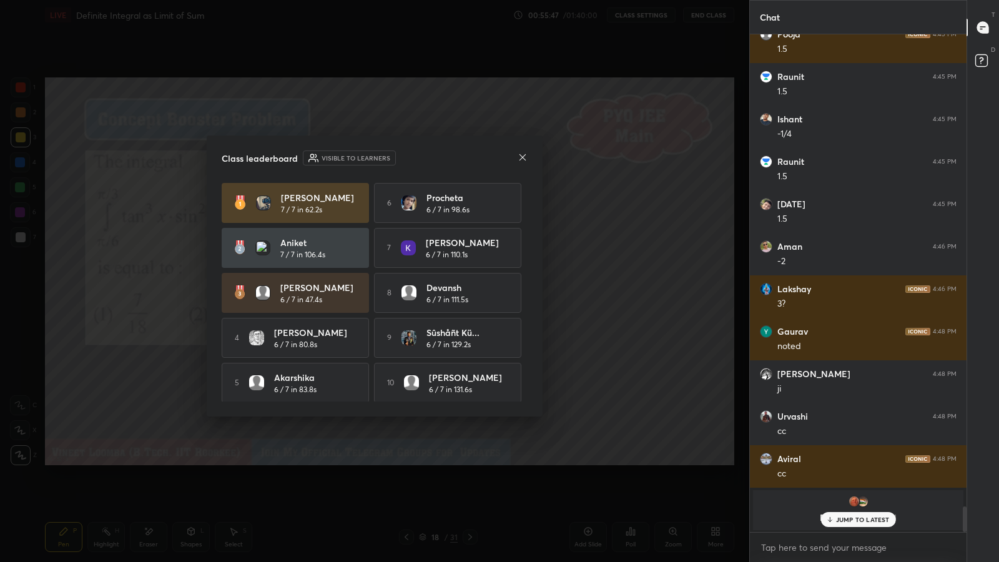
click at [523, 156] on icon at bounding box center [523, 157] width 10 height 10
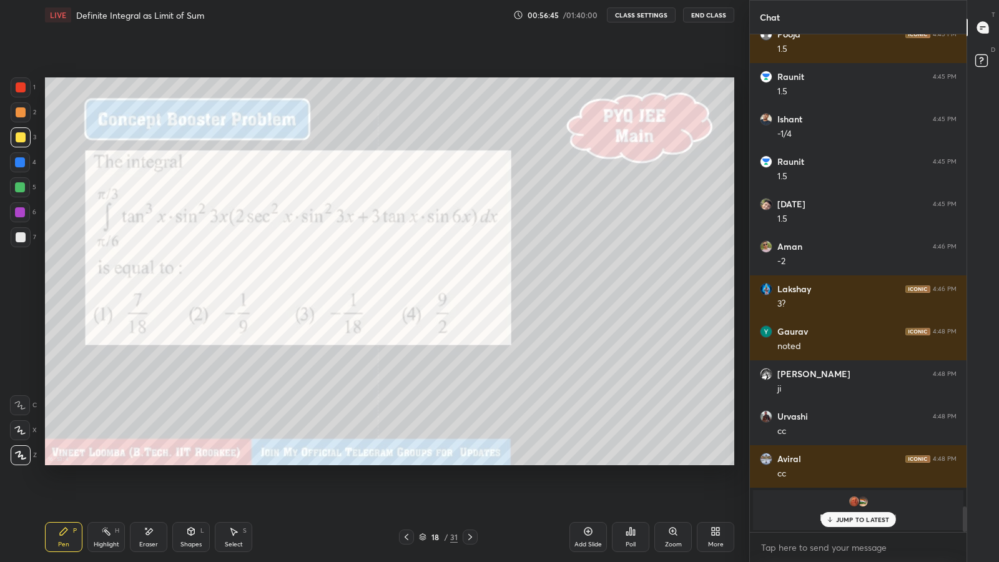
click at [145, 488] on icon at bounding box center [149, 531] width 10 height 11
click at [56, 488] on div "Pen P" at bounding box center [63, 537] width 37 height 30
click at [147, 488] on icon at bounding box center [149, 531] width 10 height 11
click at [56, 488] on div "Pen P" at bounding box center [63, 537] width 37 height 30
click at [235, 488] on icon at bounding box center [234, 531] width 10 height 10
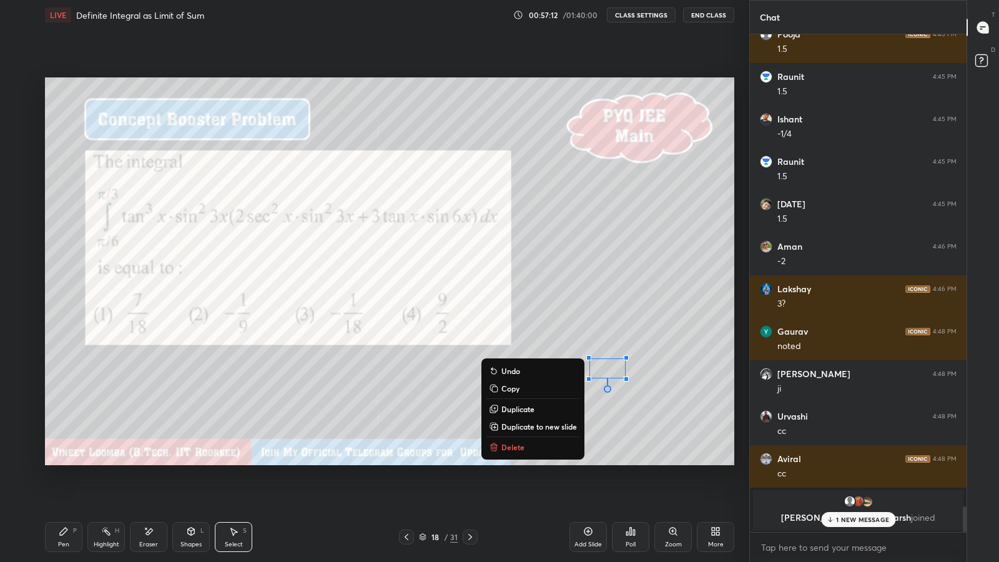
click at [620, 414] on div "0 ° Undo Copy Duplicate Duplicate to new slide Delete" at bounding box center [389, 271] width 689 height 388
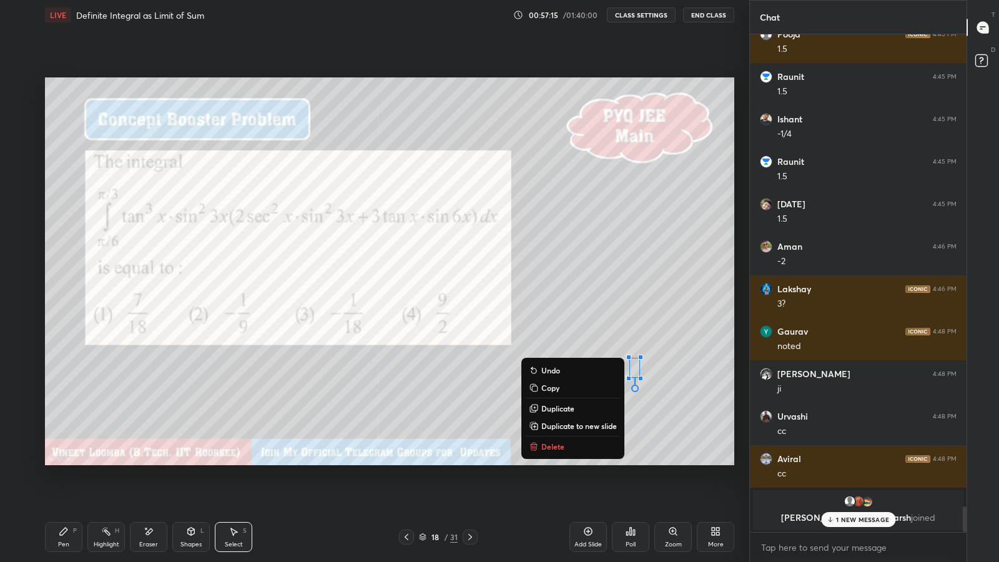
click at [653, 419] on div "0 ° Undo Copy Duplicate Duplicate to new slide Delete" at bounding box center [389, 271] width 689 height 388
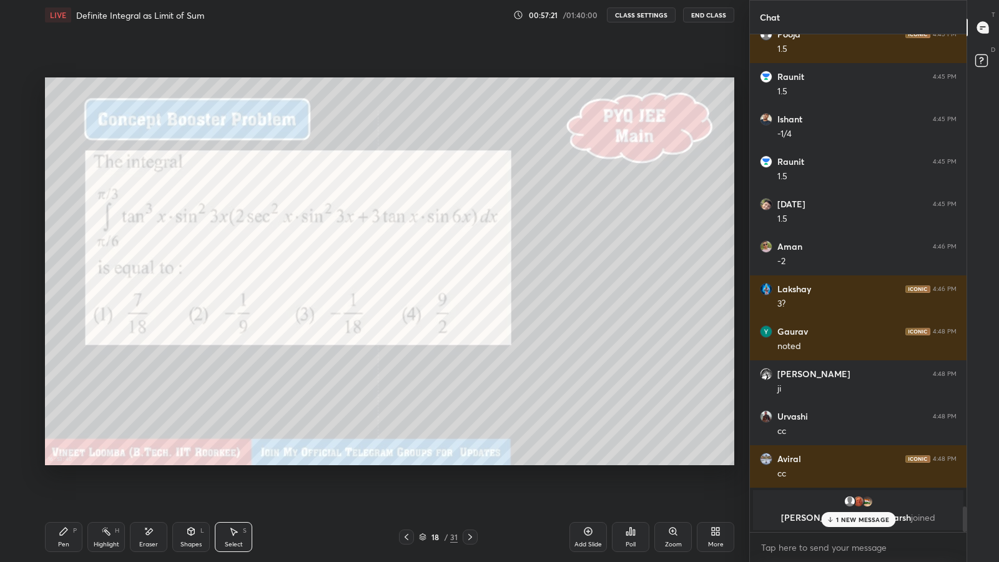
click at [145, 488] on div "Eraser" at bounding box center [148, 537] width 37 height 30
click at [61, 488] on div "Pen" at bounding box center [63, 544] width 11 height 6
click at [152, 488] on div "Eraser" at bounding box center [148, 544] width 19 height 6
click at [57, 488] on div "Pen P" at bounding box center [63, 537] width 37 height 30
click at [231, 488] on icon at bounding box center [234, 531] width 10 height 10
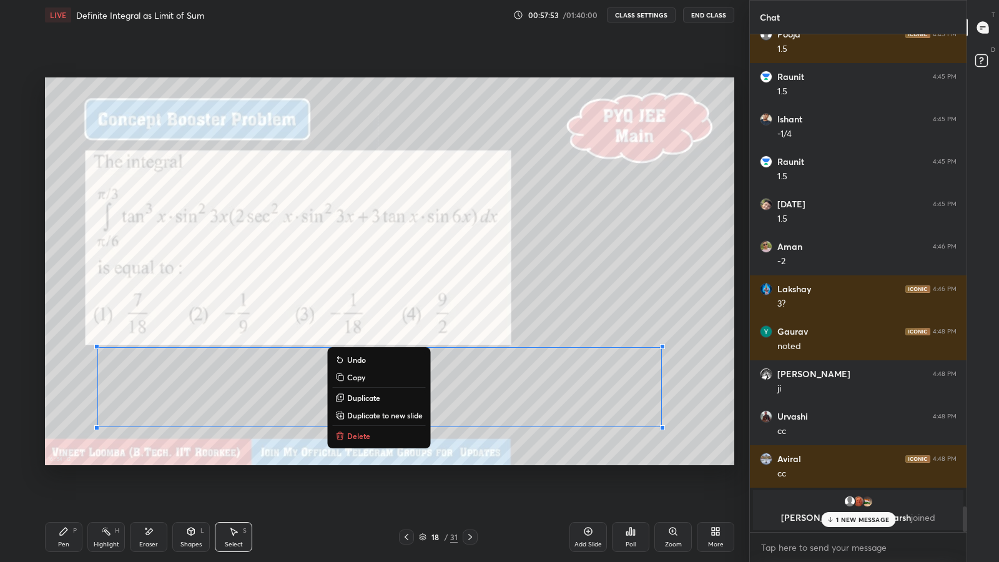
click at [399, 410] on p "Duplicate to new slide" at bounding box center [385, 415] width 76 height 10
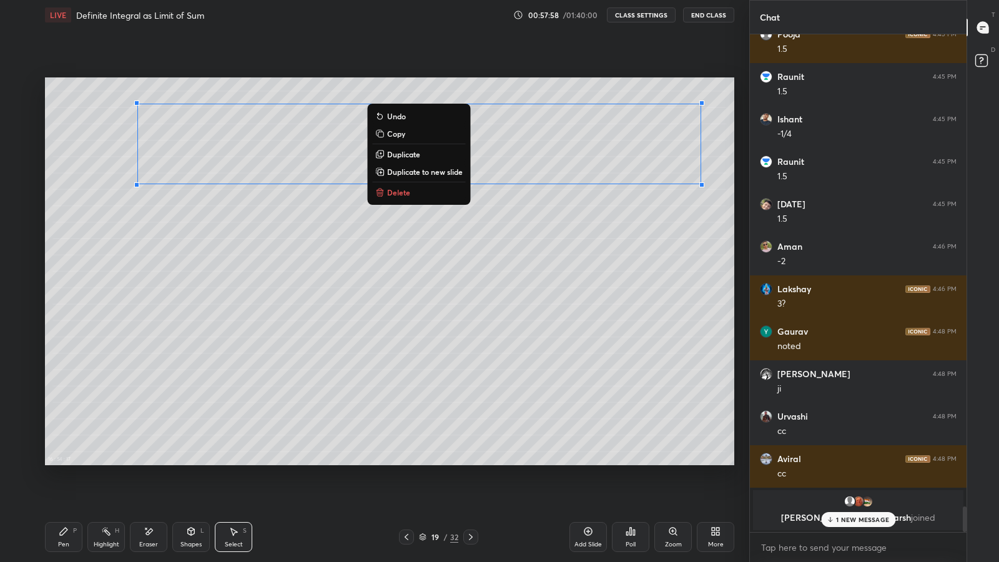
click at [61, 488] on div "Pen" at bounding box center [63, 544] width 11 height 6
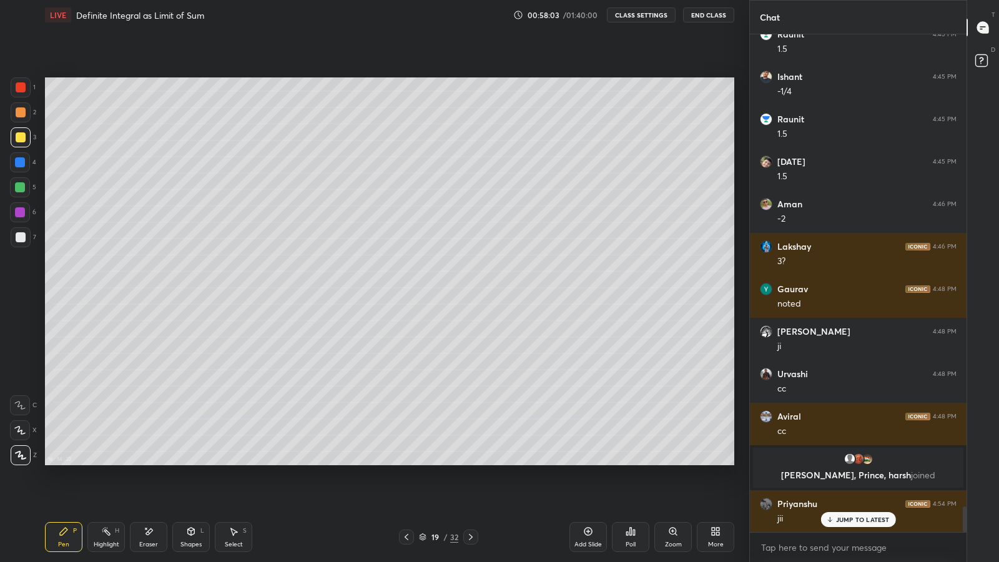
scroll to position [9323, 0]
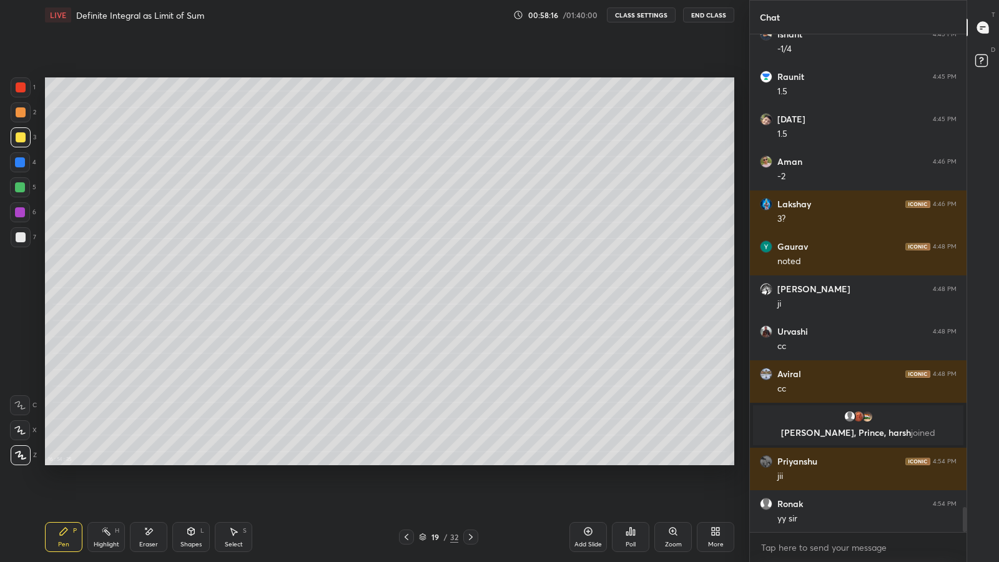
click at [142, 488] on div "Eraser" at bounding box center [148, 544] width 19 height 6
click at [61, 488] on icon at bounding box center [63, 531] width 7 height 7
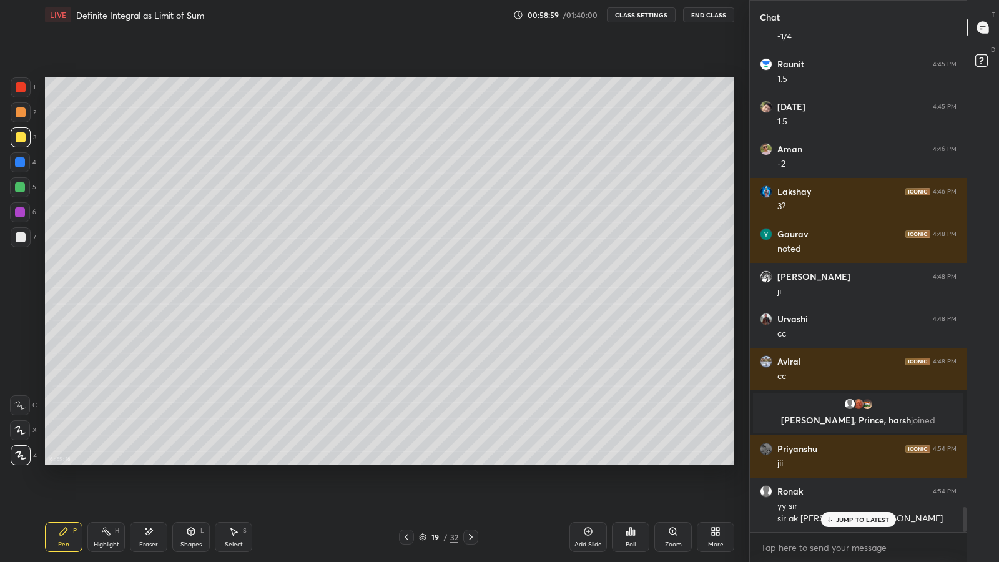
click at [182, 488] on div "Shapes" at bounding box center [190, 544] width 21 height 6
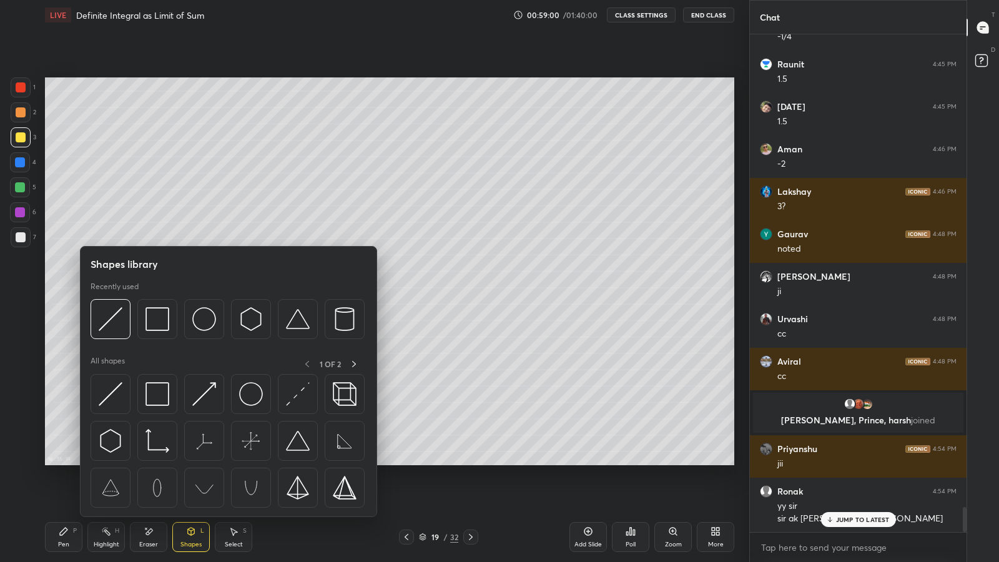
click at [144, 488] on div "Eraser" at bounding box center [148, 544] width 19 height 6
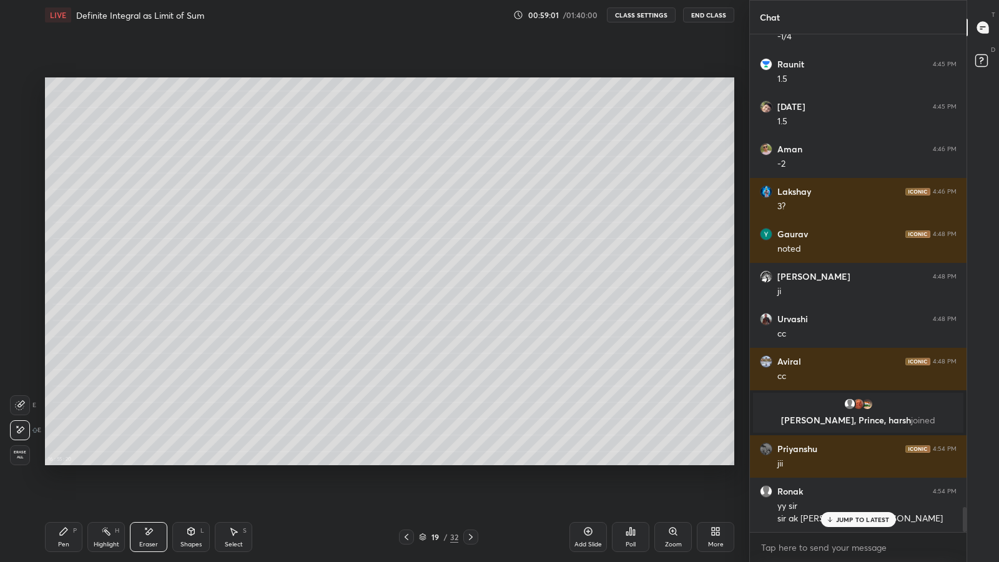
click at [61, 488] on div "Pen" at bounding box center [63, 544] width 11 height 6
click at [141, 488] on div "Eraser" at bounding box center [148, 537] width 37 height 30
click at [55, 488] on div "Pen P" at bounding box center [63, 537] width 37 height 30
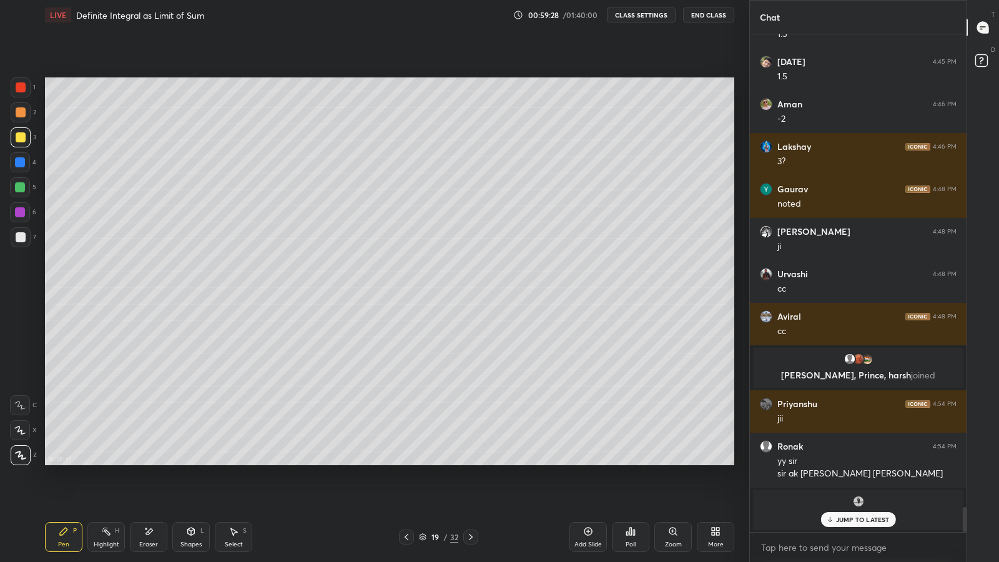
click at [142, 488] on div "Eraser" at bounding box center [148, 544] width 19 height 6
click at [56, 488] on div "Pen P" at bounding box center [63, 537] width 37 height 30
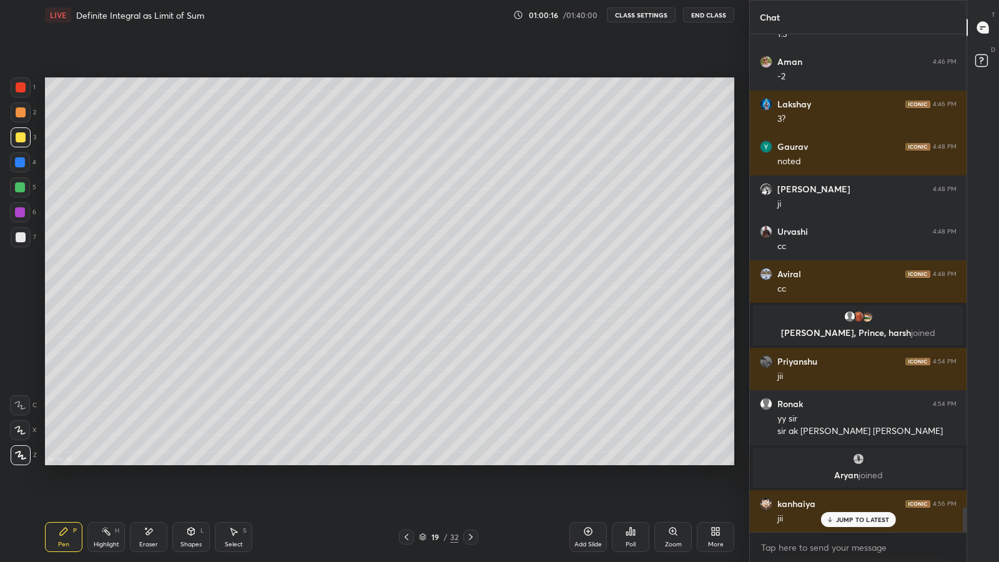
scroll to position [9468, 0]
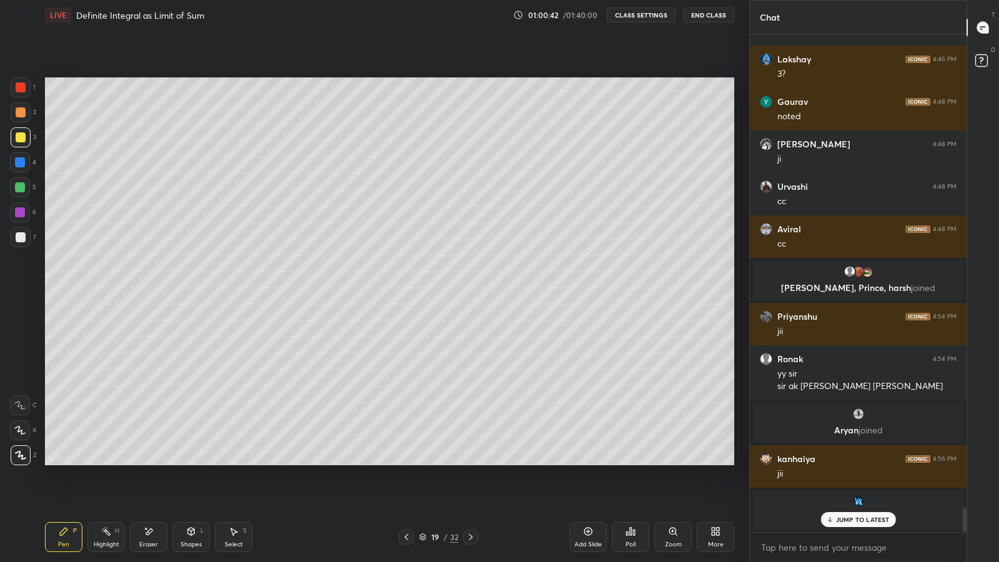
click at [859, 488] on div "Abhinav joined" at bounding box center [858, 510] width 210 height 40
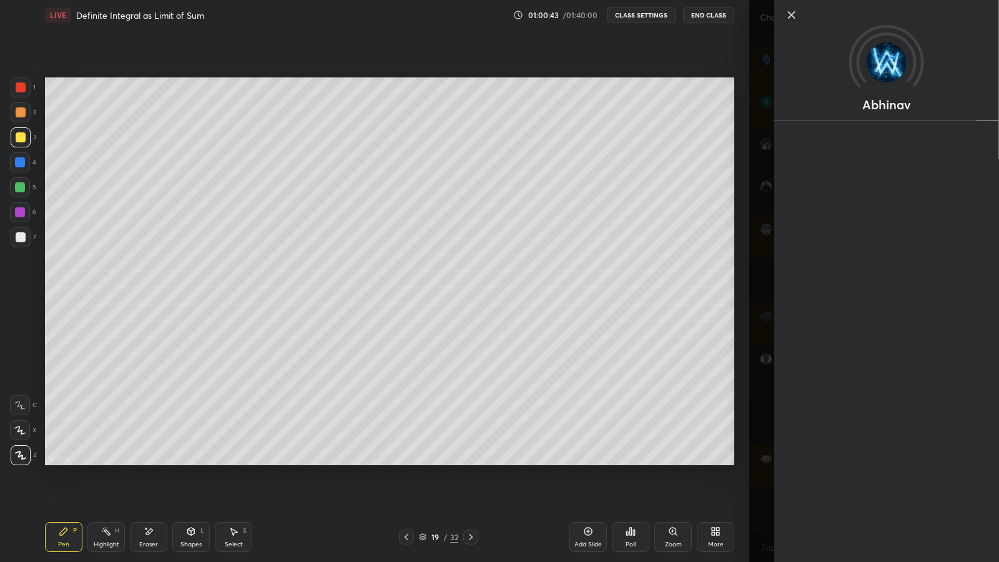
click at [751, 460] on div "Abhinav" at bounding box center [874, 281] width 250 height 562
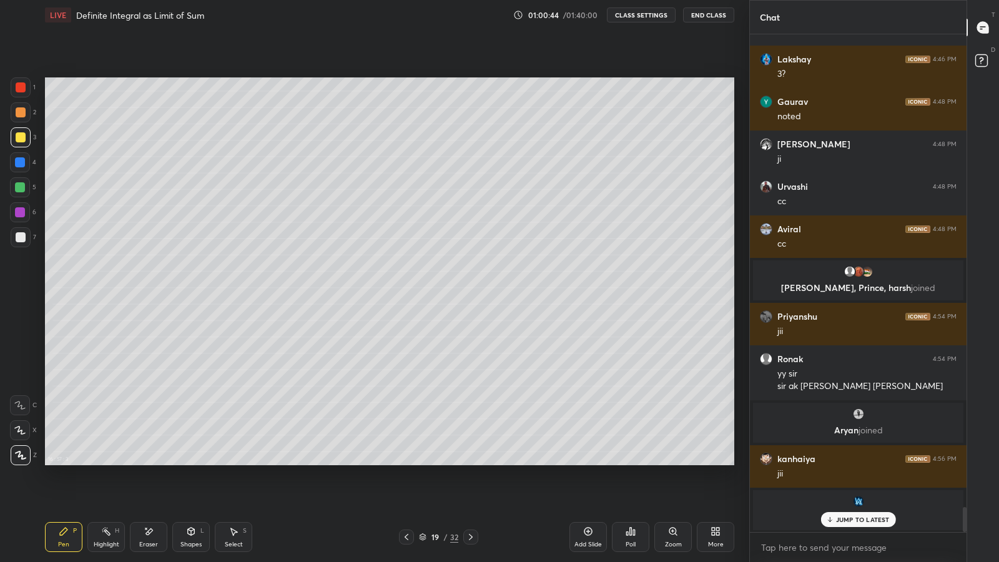
click at [866, 488] on div "JUMP TO LATEST" at bounding box center [858, 519] width 75 height 15
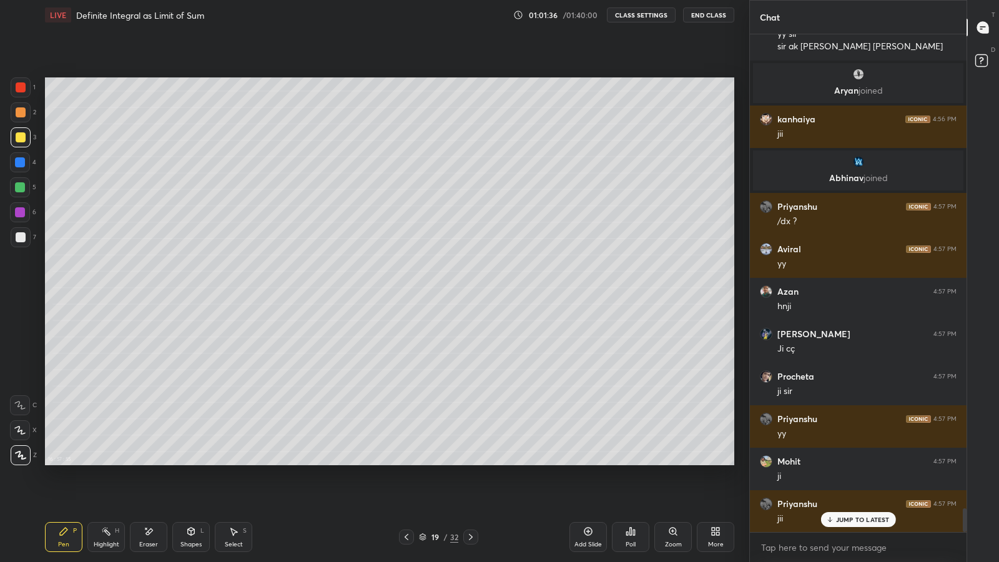
scroll to position [9850, 0]
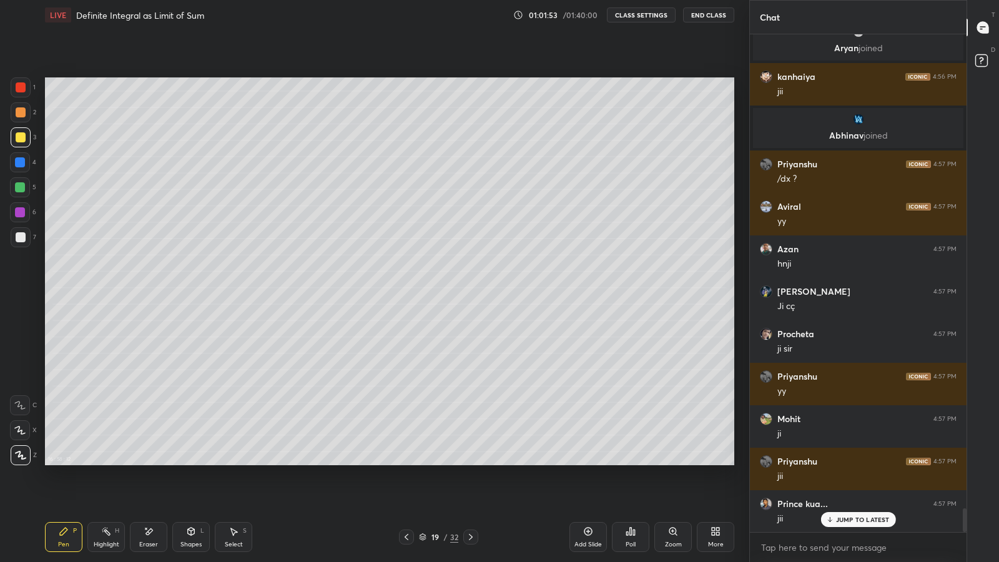
click at [876, 488] on p "JUMP TO LATEST" at bounding box center [863, 519] width 54 height 7
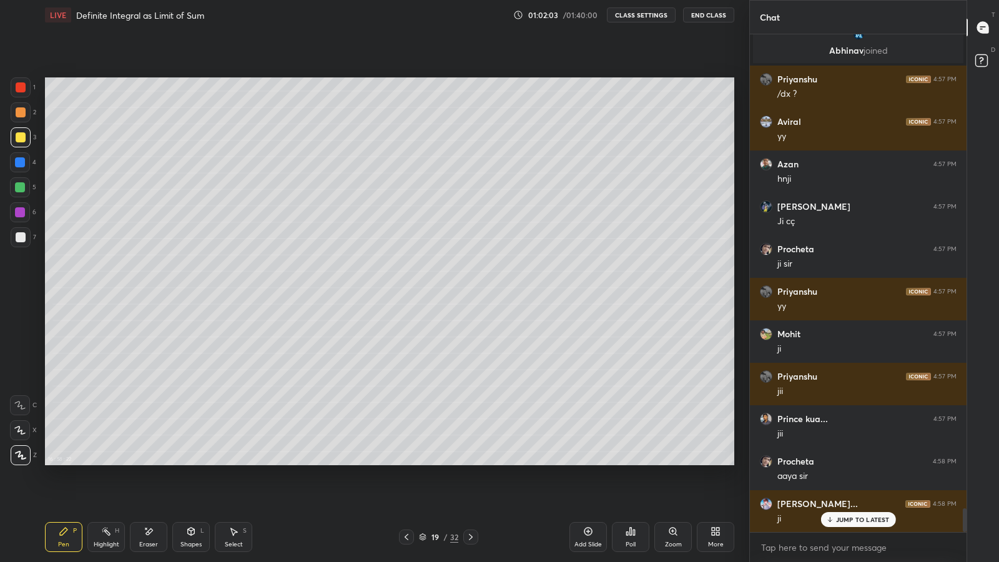
scroll to position [9989, 0]
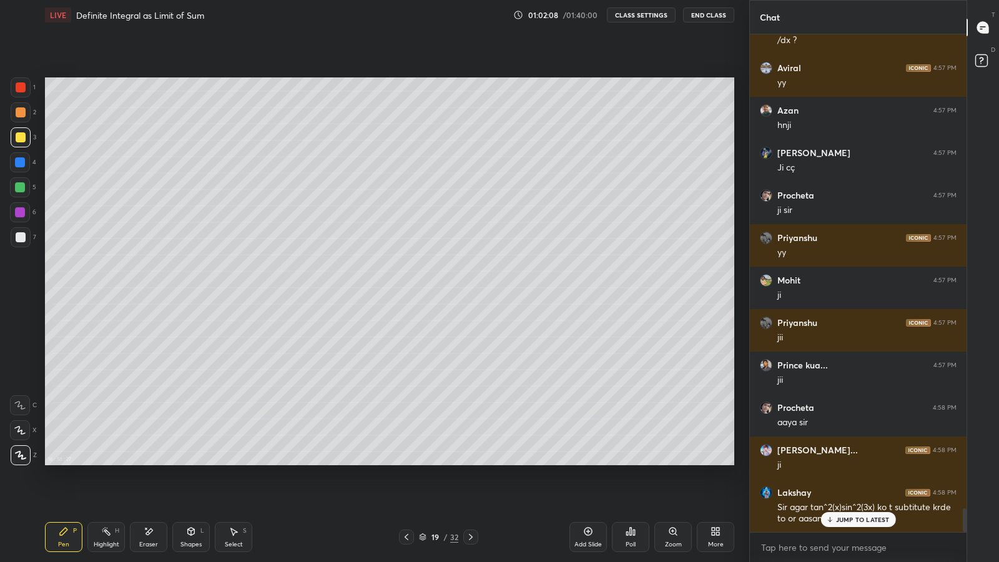
click at [858, 488] on p "JUMP TO LATEST" at bounding box center [863, 519] width 54 height 7
click at [406, 488] on icon at bounding box center [407, 537] width 10 height 10
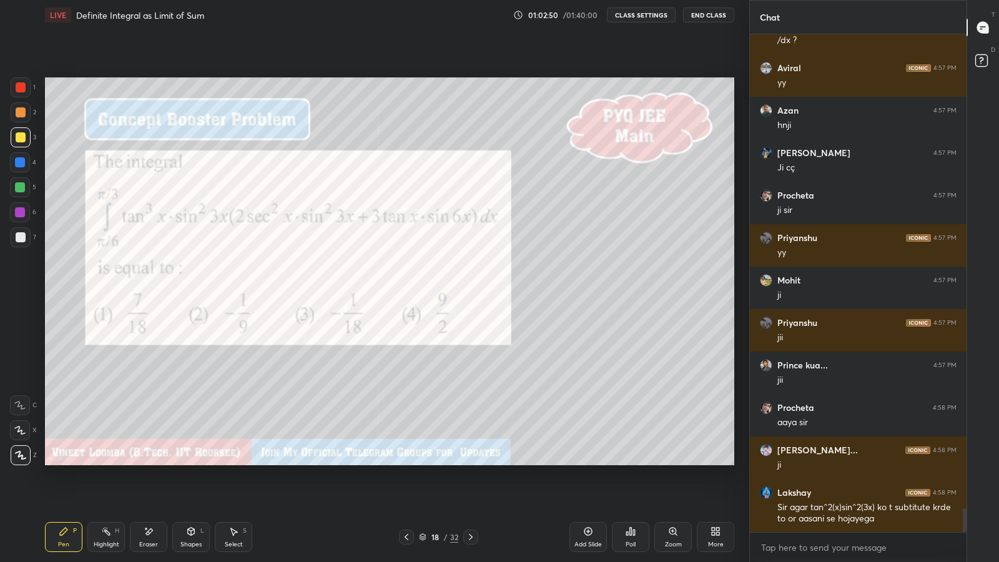
click at [149, 488] on icon at bounding box center [149, 531] width 7 height 6
click at [65, 488] on div "Pen P" at bounding box center [63, 537] width 37 height 30
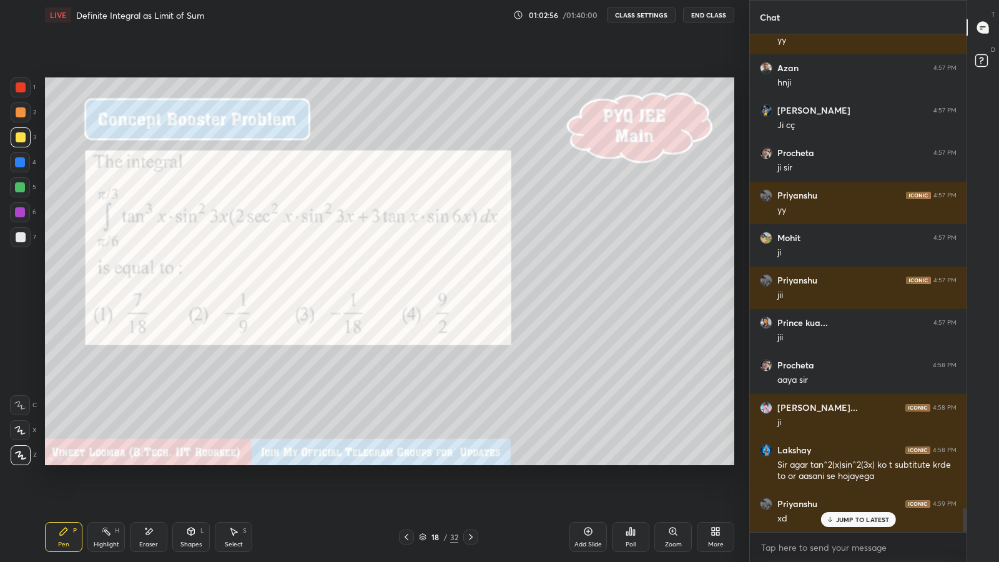
click at [470, 488] on icon at bounding box center [471, 537] width 10 height 10
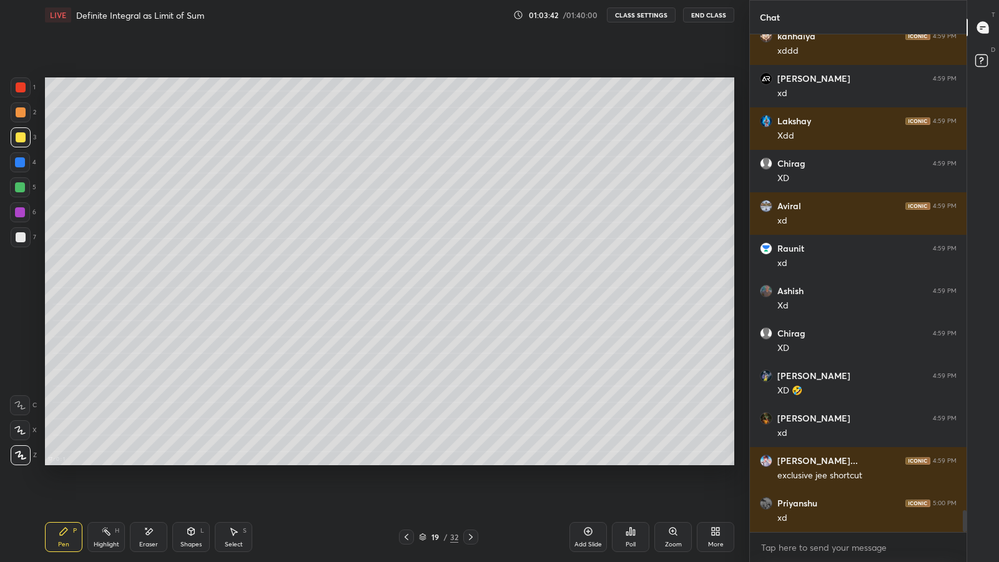
scroll to position [10881, 0]
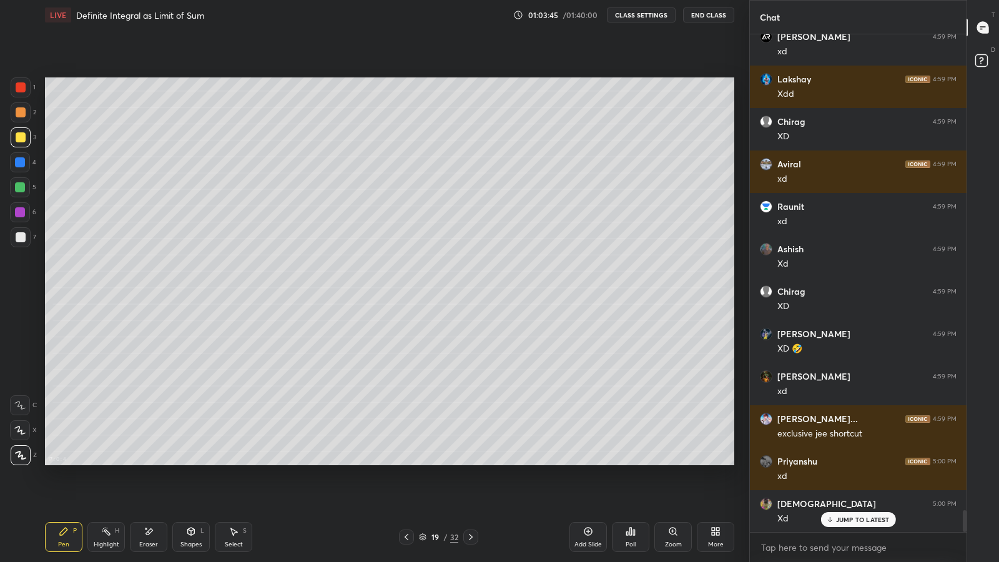
click at [463, 488] on div at bounding box center [470, 537] width 15 height 15
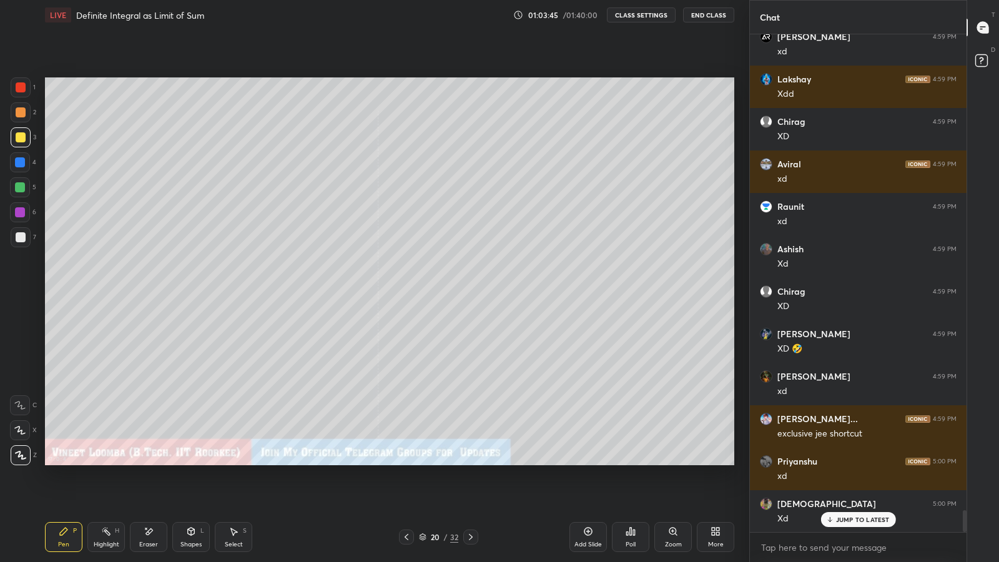
scroll to position [10923, 0]
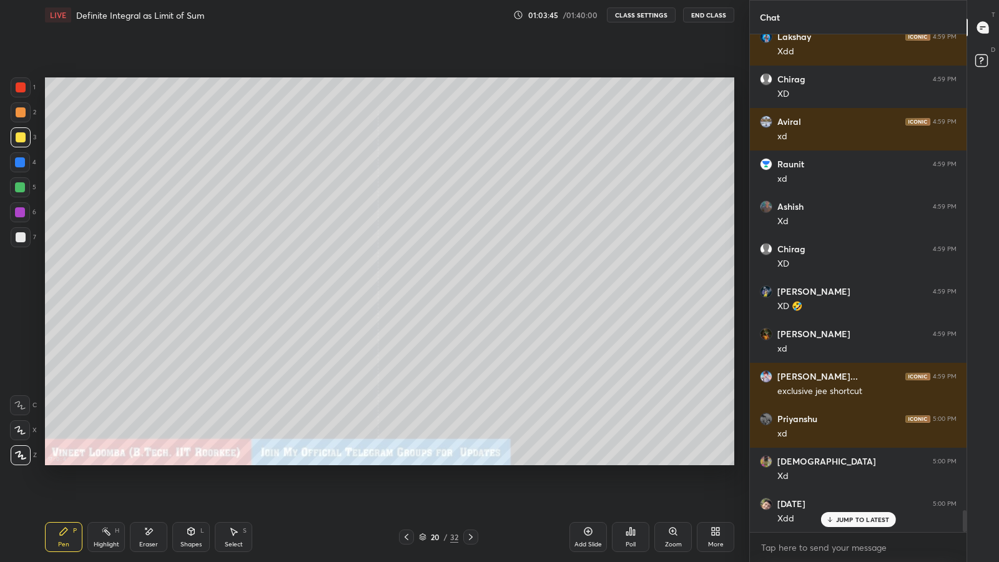
click at [470, 488] on icon at bounding box center [471, 537] width 10 height 10
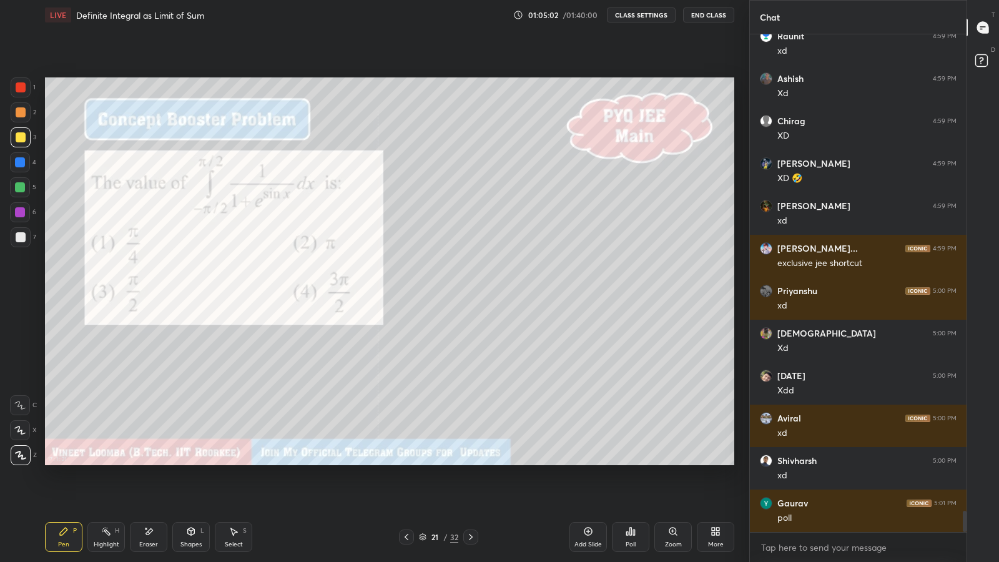
scroll to position [11093, 0]
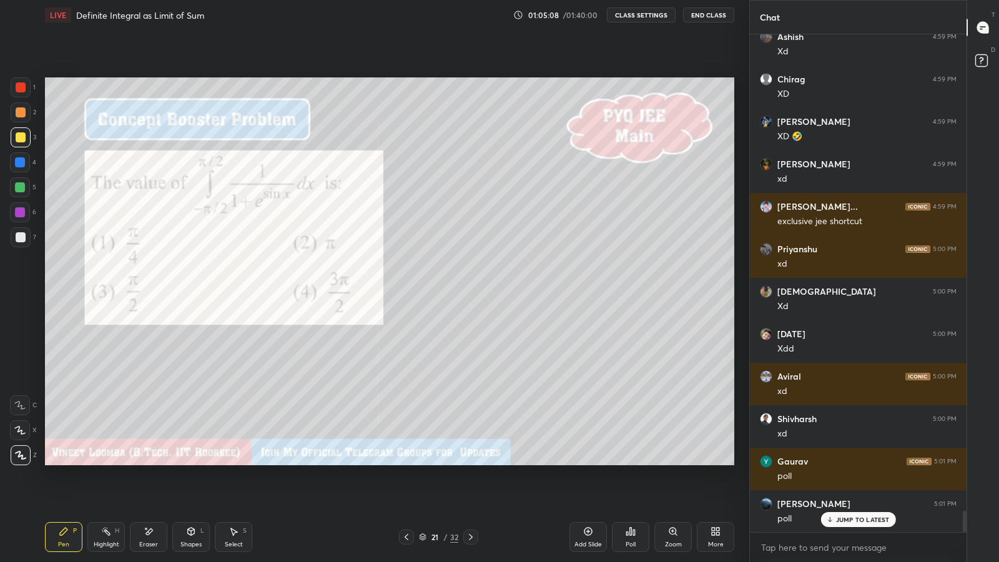
click at [626, 488] on div "Poll" at bounding box center [630, 537] width 37 height 30
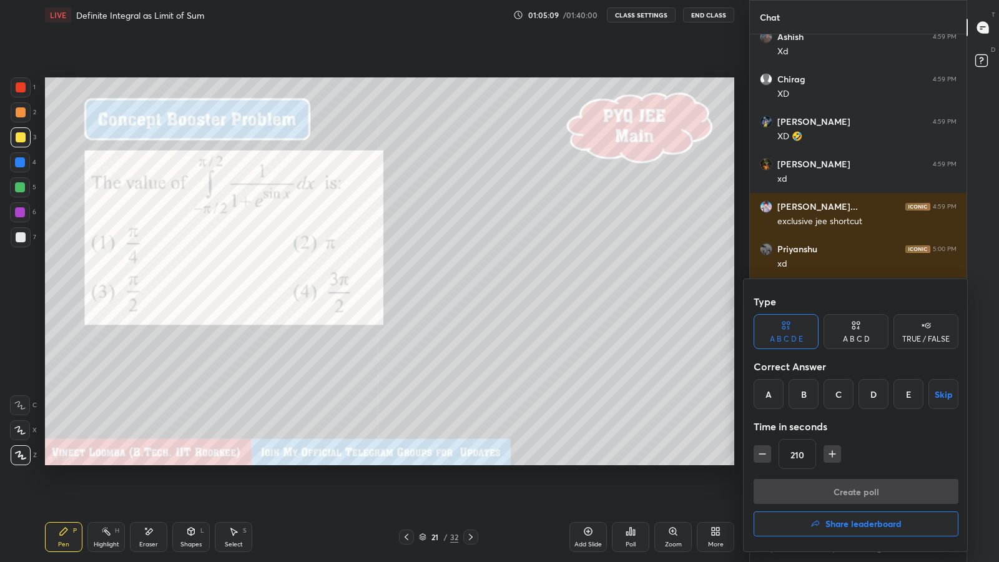
click at [838, 388] on div "C" at bounding box center [839, 394] width 30 height 30
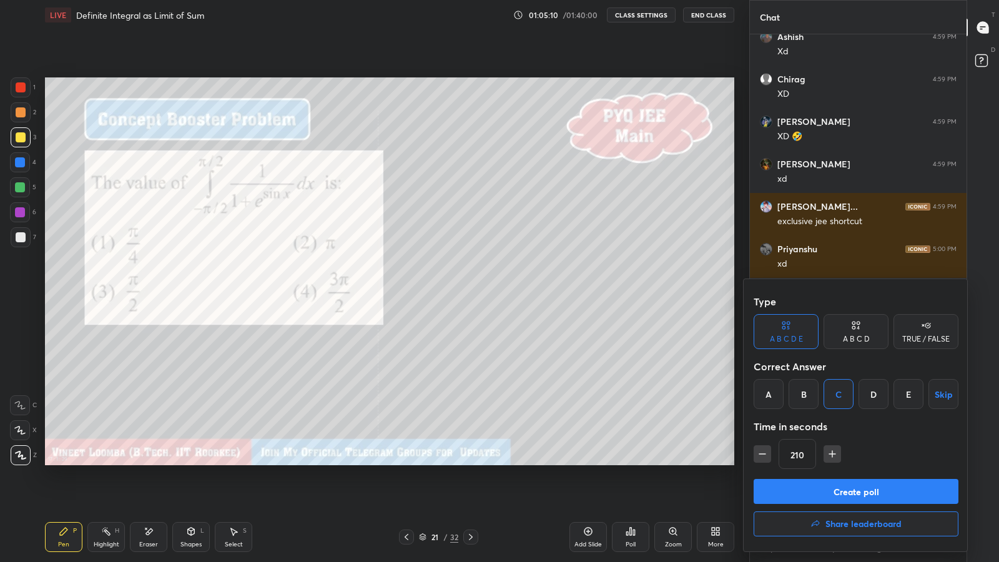
click at [854, 488] on button "Create poll" at bounding box center [856, 491] width 205 height 25
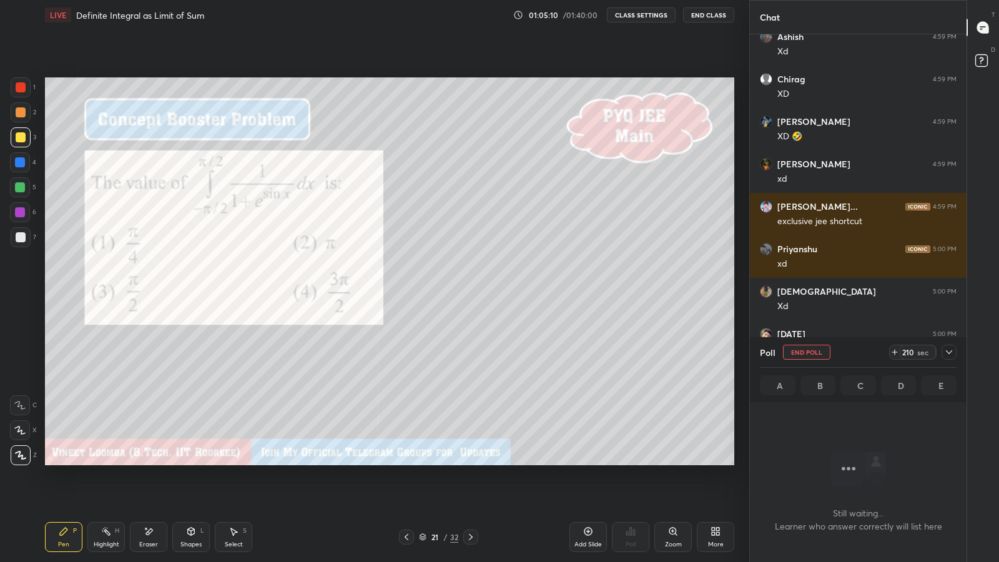
scroll to position [4, 4]
click at [947, 345] on div at bounding box center [949, 352] width 15 height 15
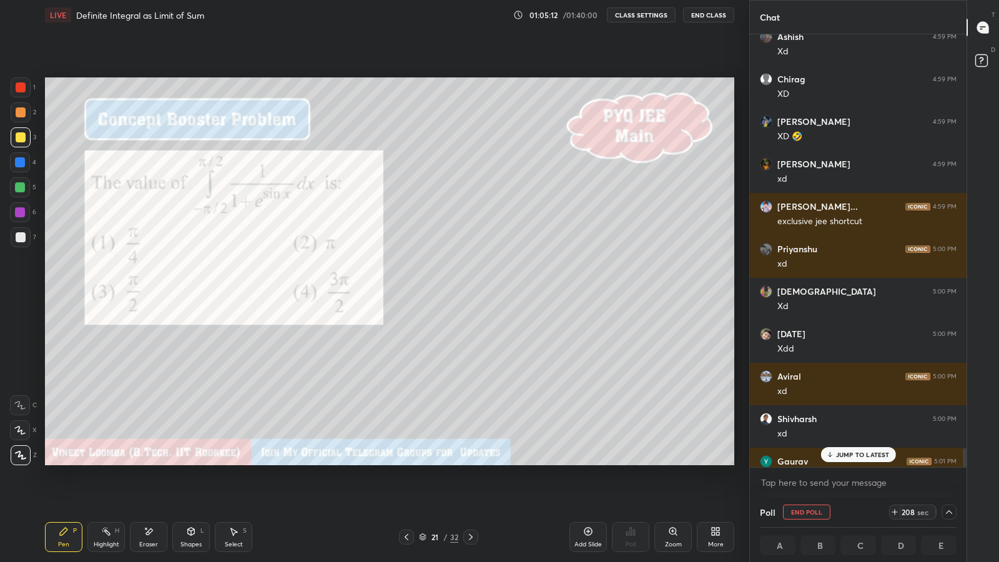
scroll to position [0, 4]
click at [949, 488] on icon at bounding box center [949, 512] width 10 height 10
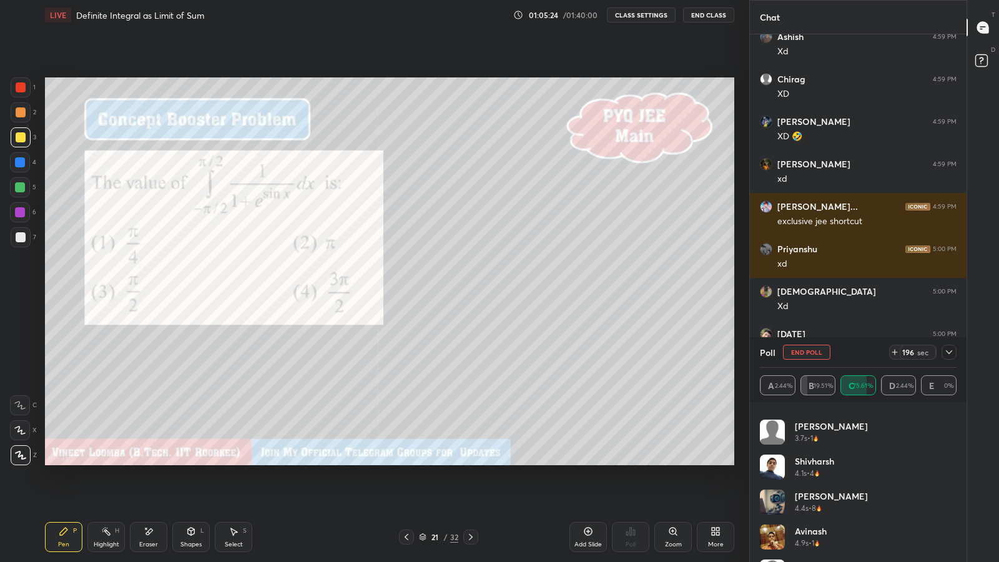
scroll to position [969, 0]
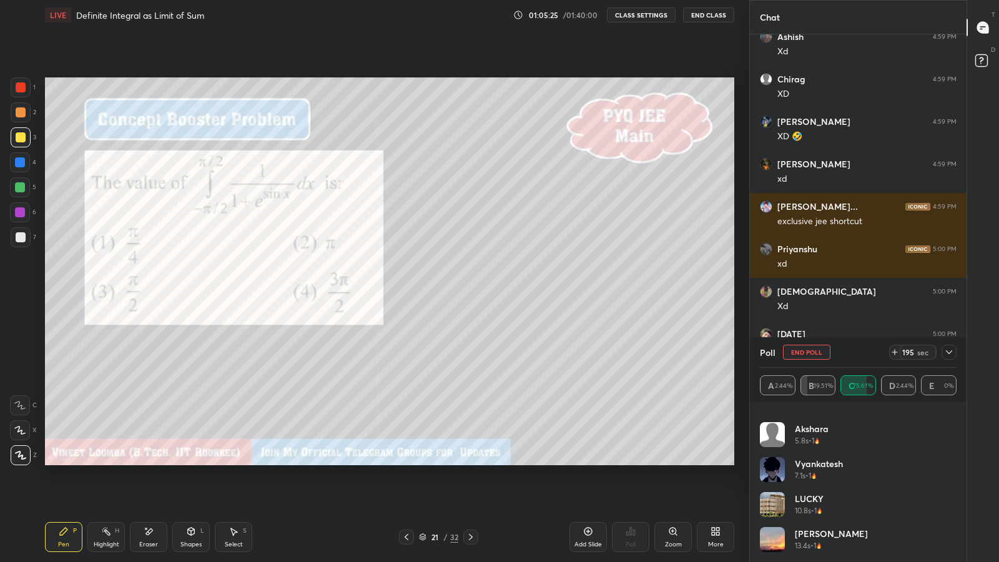
click at [949, 352] on icon at bounding box center [949, 352] width 10 height 10
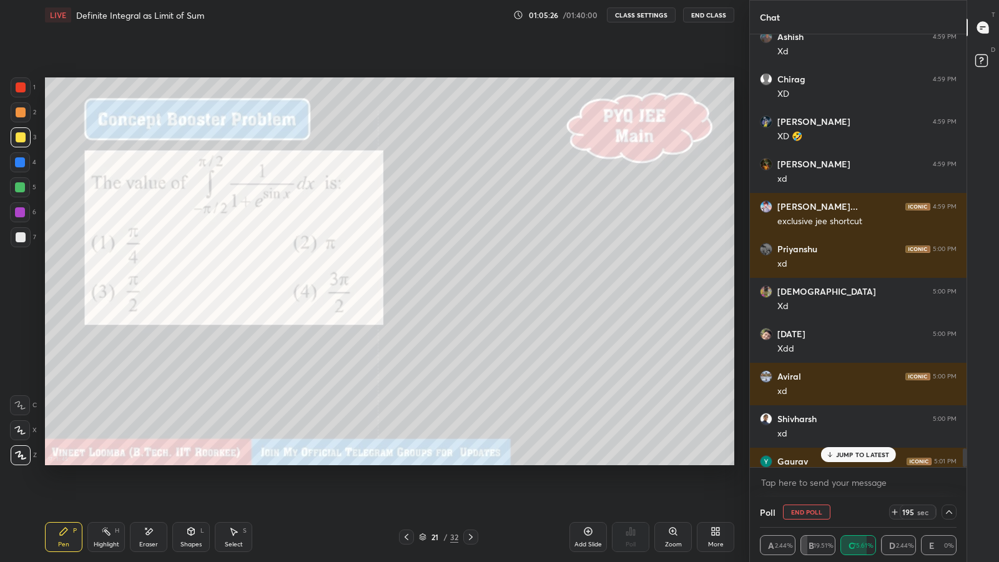
scroll to position [0, 0]
click at [949, 488] on icon at bounding box center [949, 512] width 10 height 10
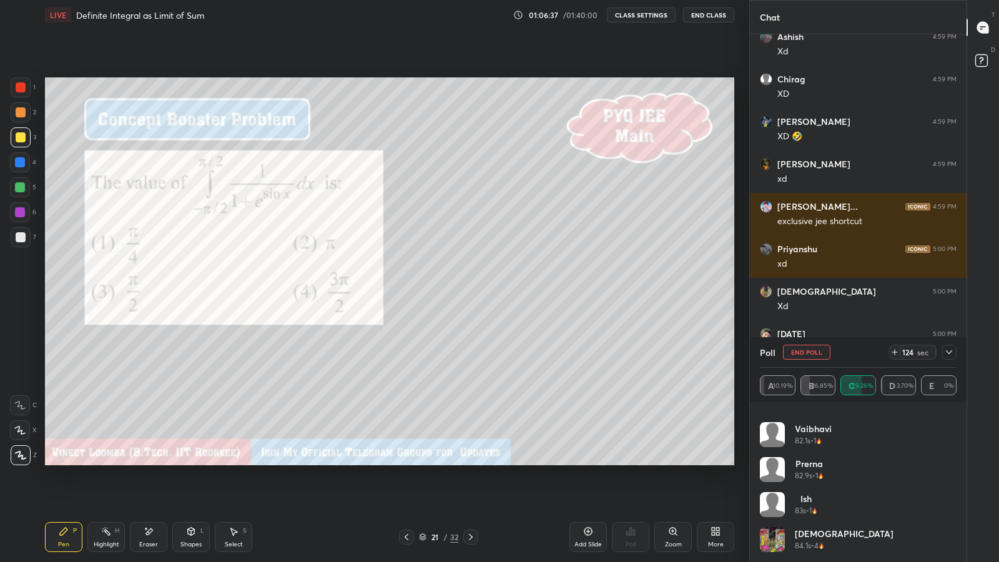
scroll to position [2158, 0]
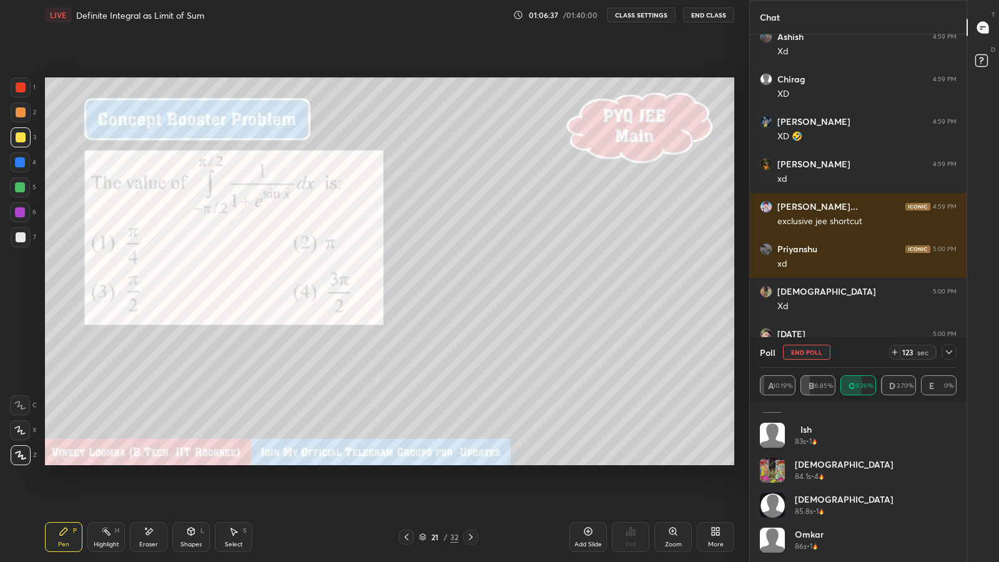
click at [822, 462] on h4 "Shivam" at bounding box center [844, 464] width 99 height 13
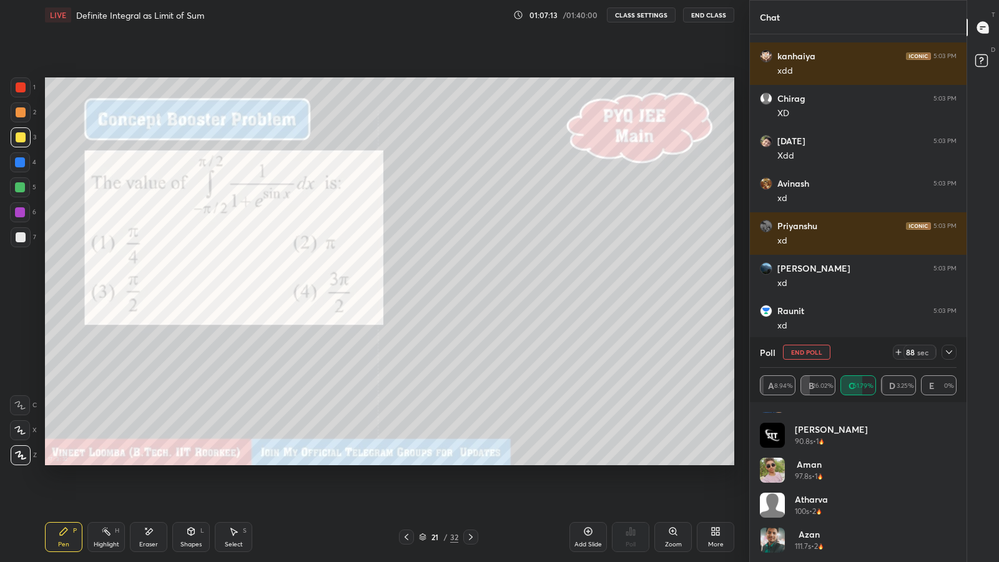
scroll to position [11626, 0]
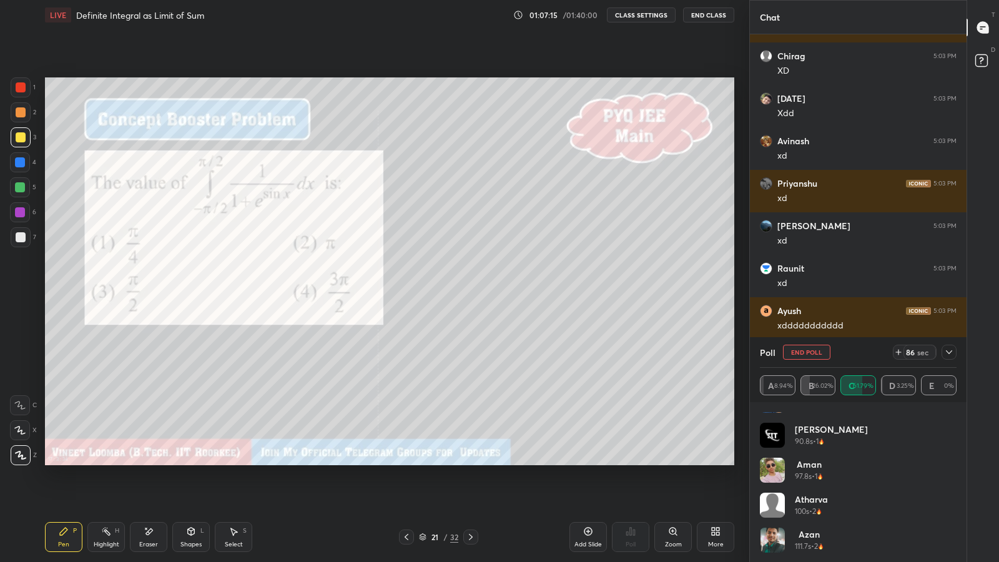
click at [813, 351] on button "End Poll" at bounding box center [806, 352] width 47 height 15
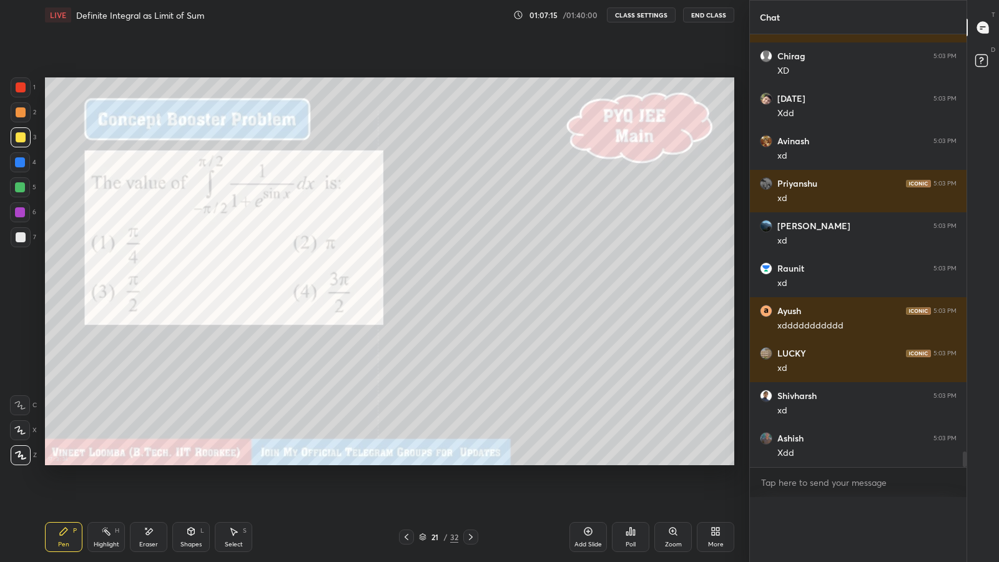
scroll to position [11605, 0]
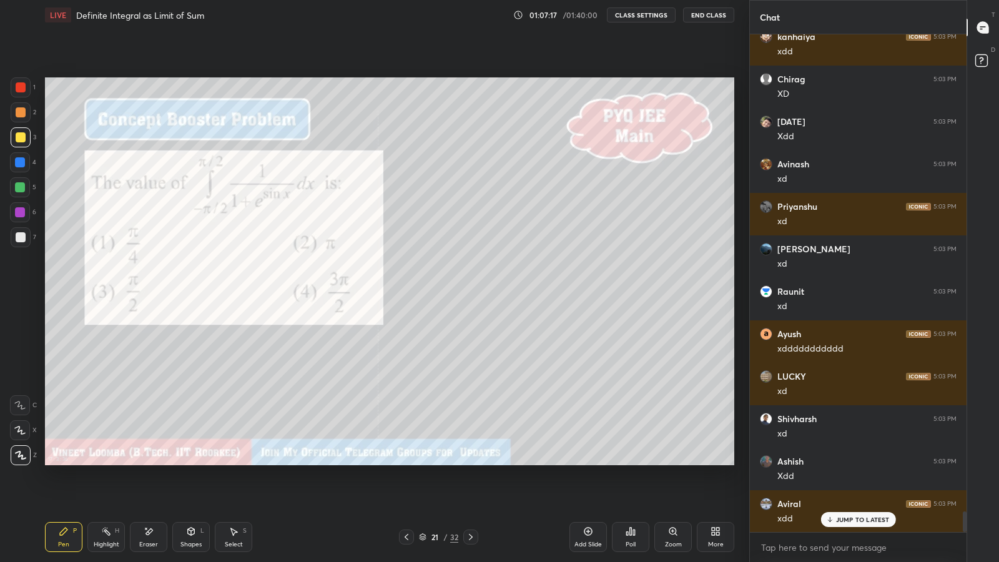
click at [720, 488] on div "More" at bounding box center [716, 544] width 16 height 6
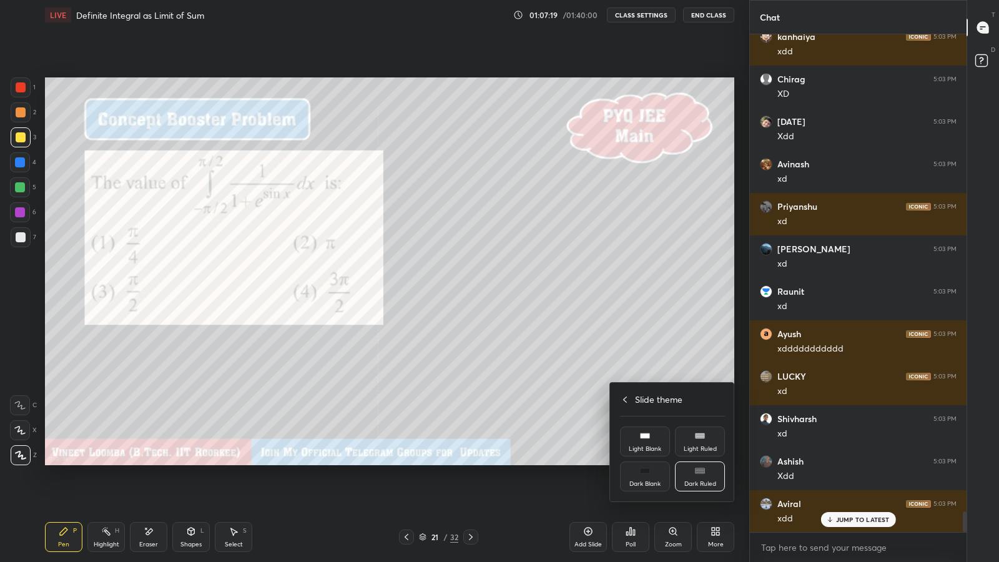
click at [709, 488] on div at bounding box center [499, 281] width 999 height 562
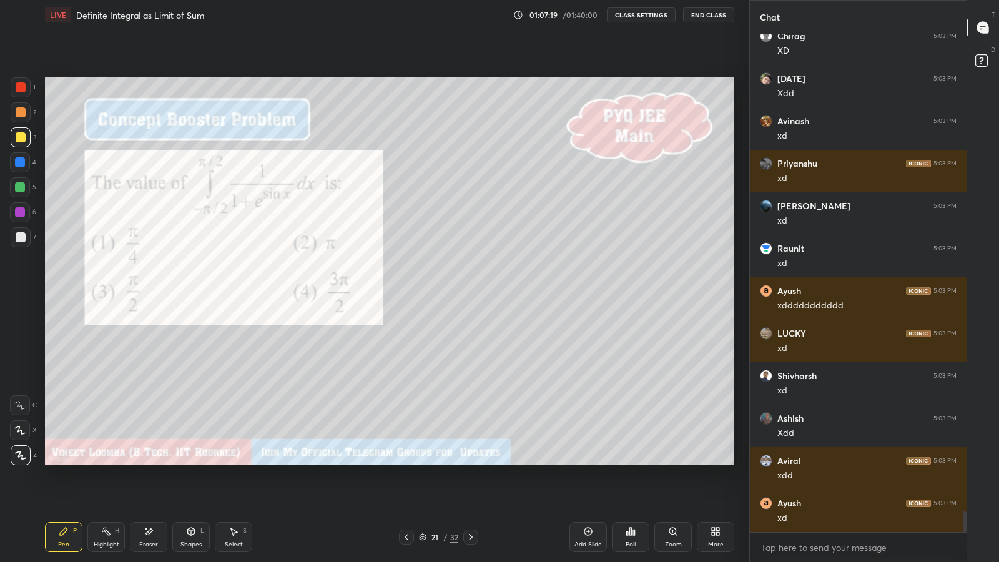
click at [623, 488] on div "Poll" at bounding box center [630, 537] width 37 height 30
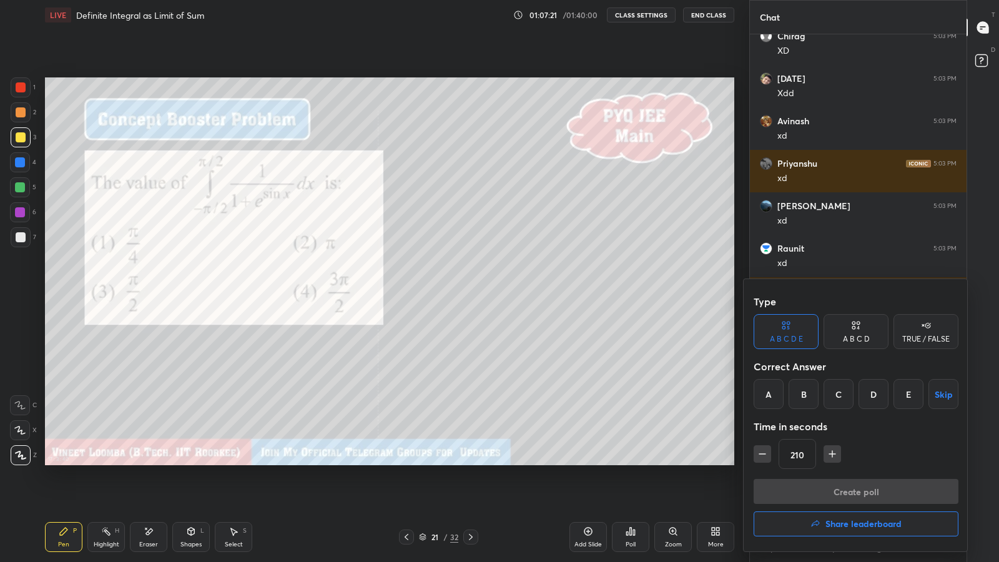
click at [823, 488] on button "Share leaderboard" at bounding box center [856, 524] width 205 height 25
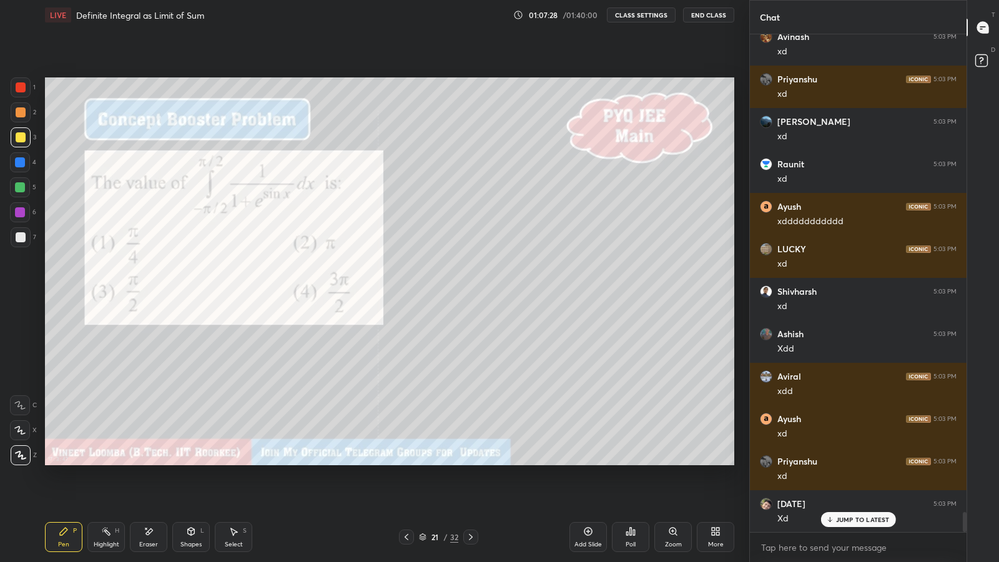
click at [468, 488] on icon at bounding box center [471, 537] width 10 height 10
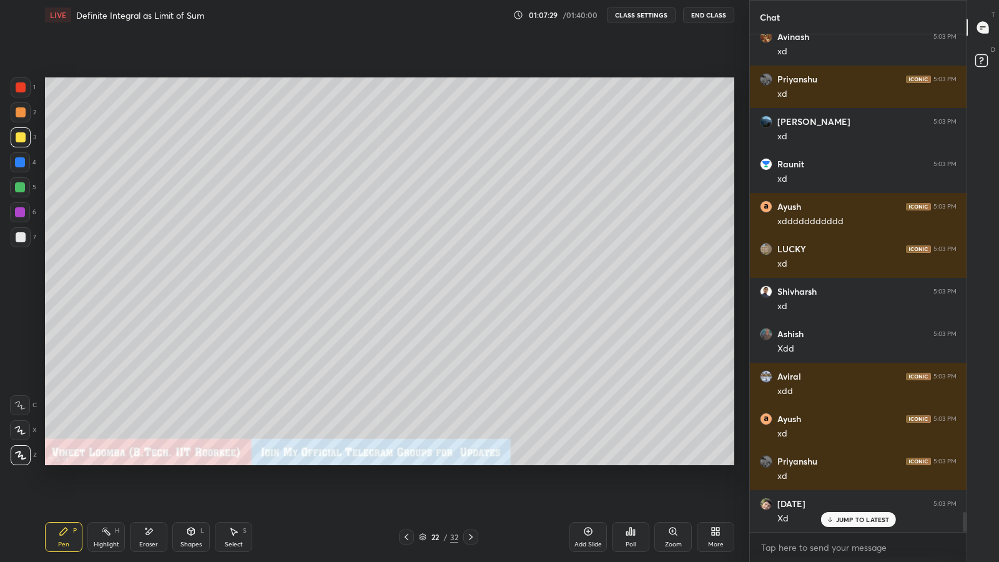
click at [470, 488] on icon at bounding box center [471, 537] width 10 height 10
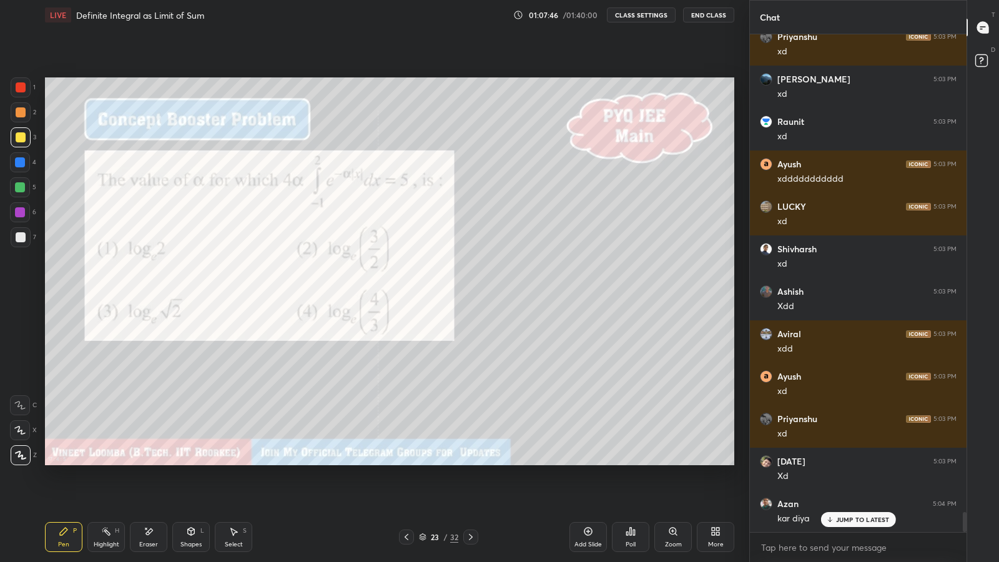
click at [628, 488] on div "Poll" at bounding box center [630, 537] width 37 height 30
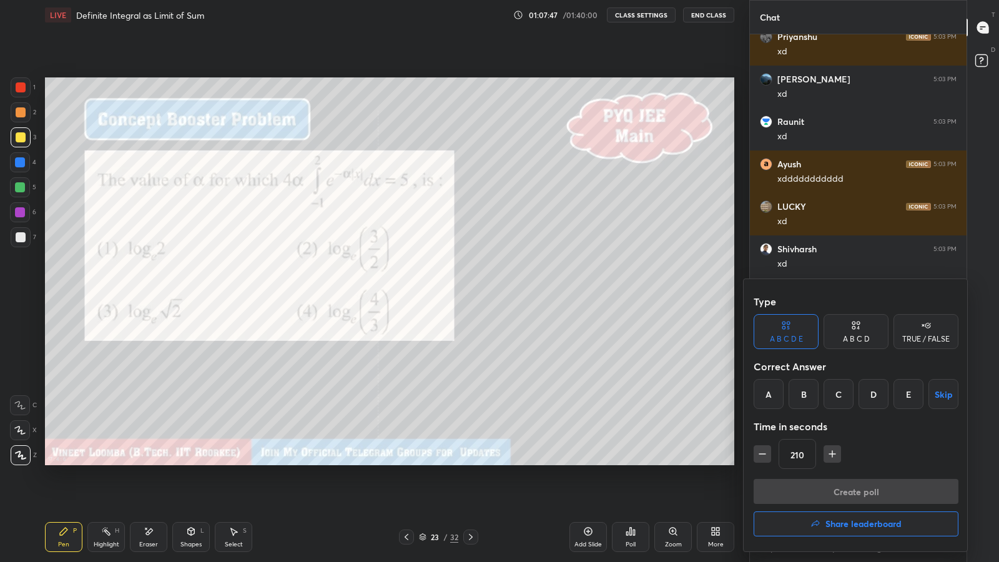
click at [776, 405] on div "A" at bounding box center [769, 394] width 30 height 30
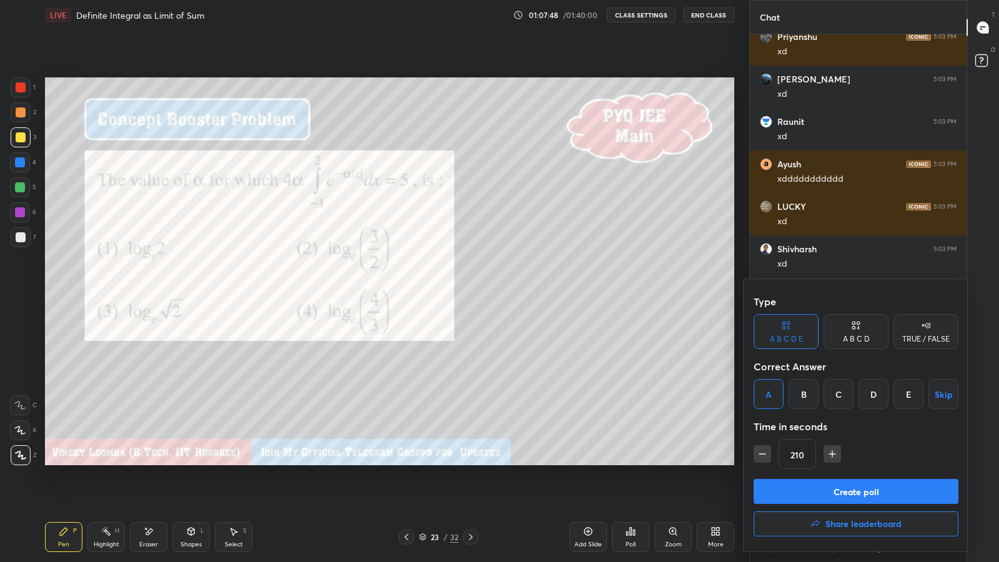
click at [818, 488] on button "Create poll" at bounding box center [856, 491] width 205 height 25
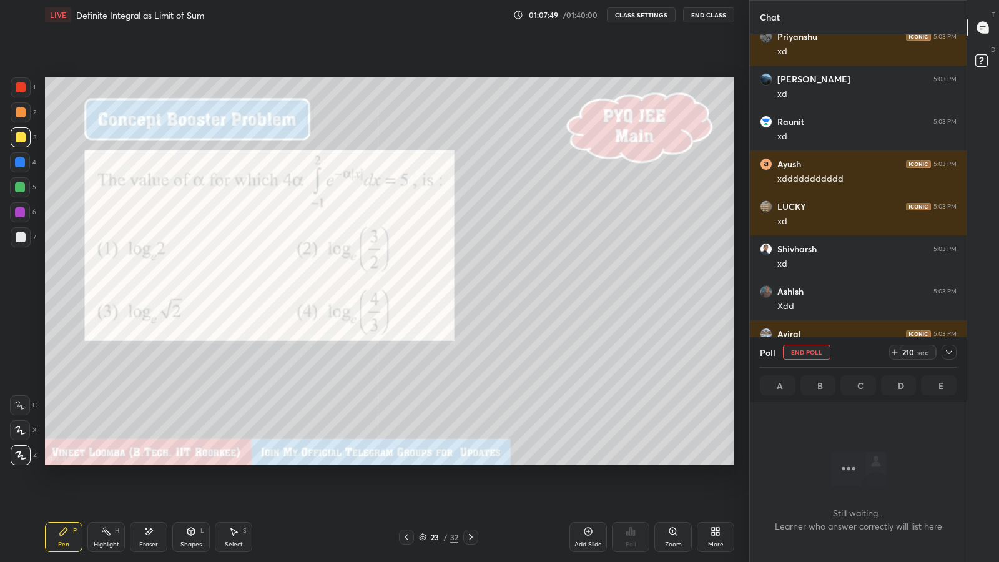
click at [949, 354] on icon at bounding box center [949, 352] width 10 height 10
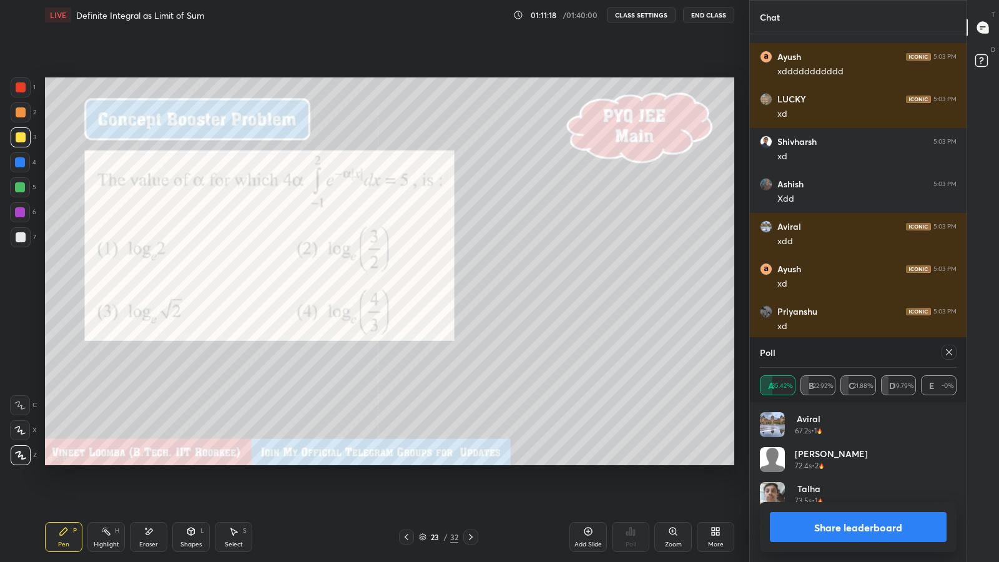
scroll to position [146, 193]
click at [796, 488] on button "Share leaderboard" at bounding box center [858, 527] width 177 height 30
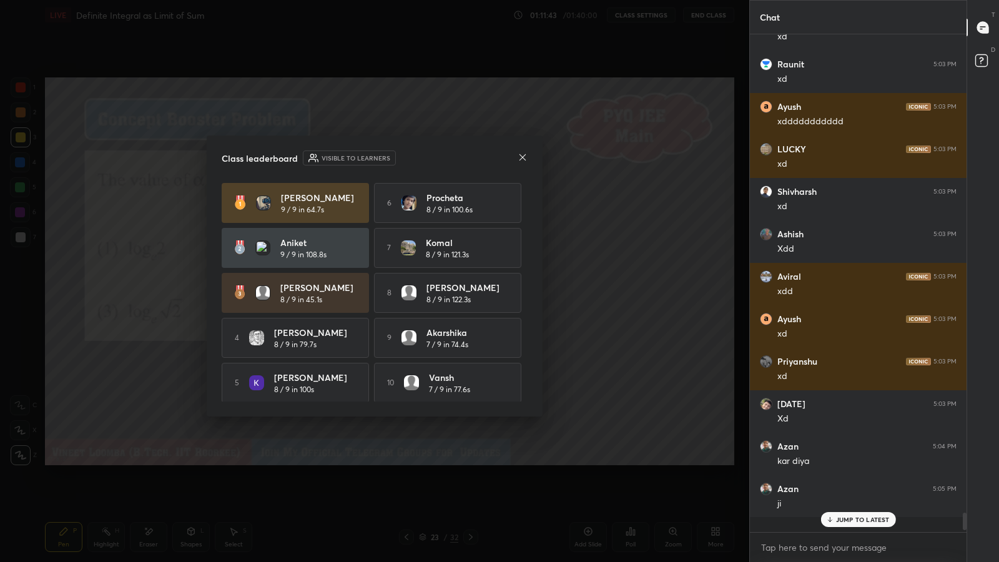
scroll to position [494, 213]
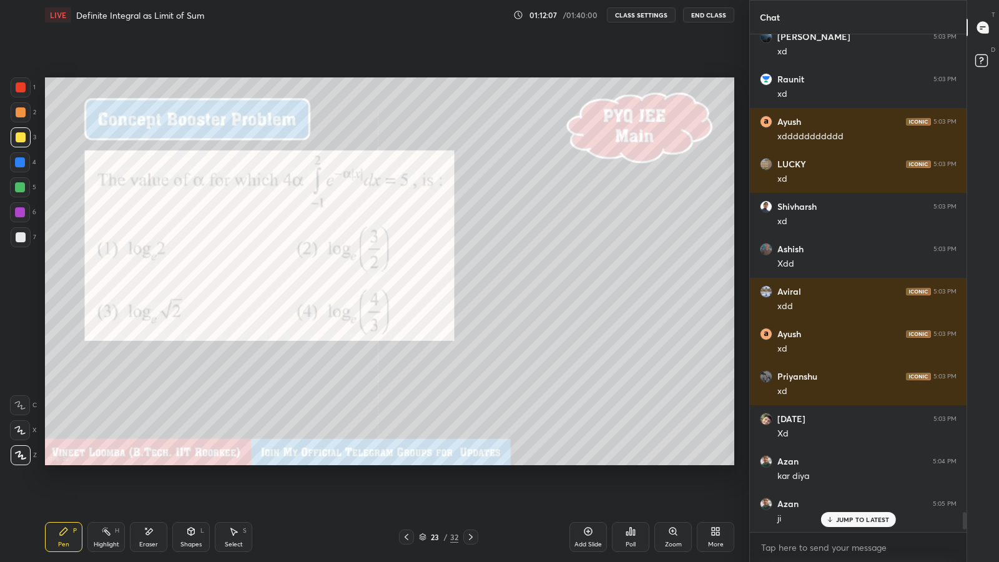
click at [228, 488] on div "Select" at bounding box center [234, 544] width 18 height 6
click at [52, 488] on div "Pen P" at bounding box center [63, 537] width 37 height 30
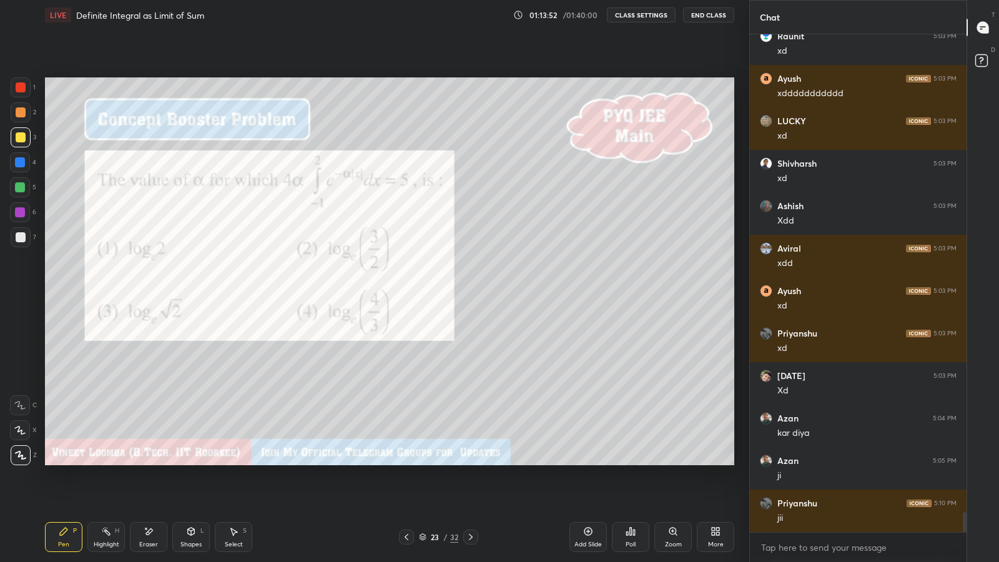
click at [110, 488] on div "Highlight H" at bounding box center [105, 537] width 37 height 30
click at [151, 488] on div "Eraser" at bounding box center [148, 537] width 37 height 30
click at [61, 488] on icon at bounding box center [64, 531] width 10 height 10
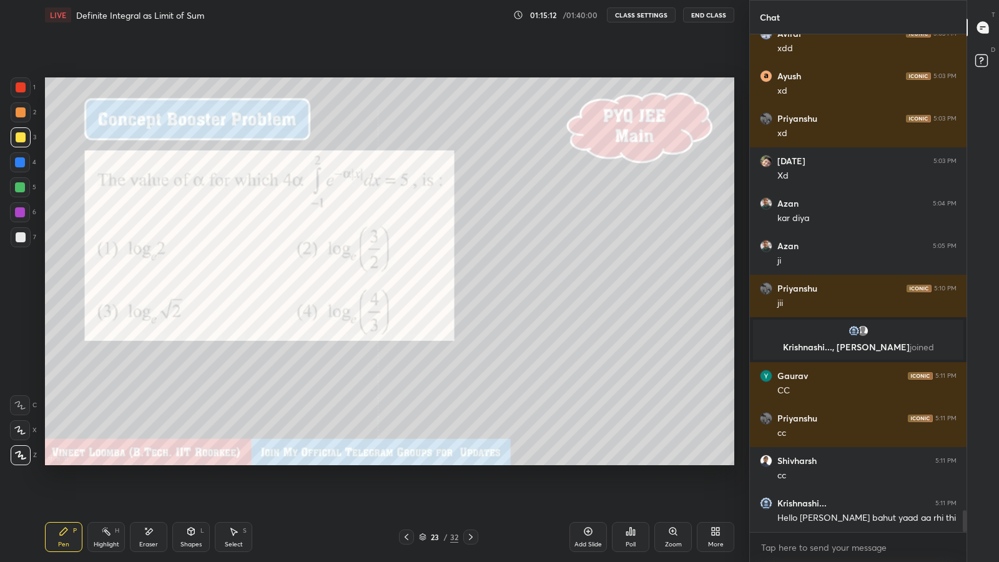
scroll to position [10987, 0]
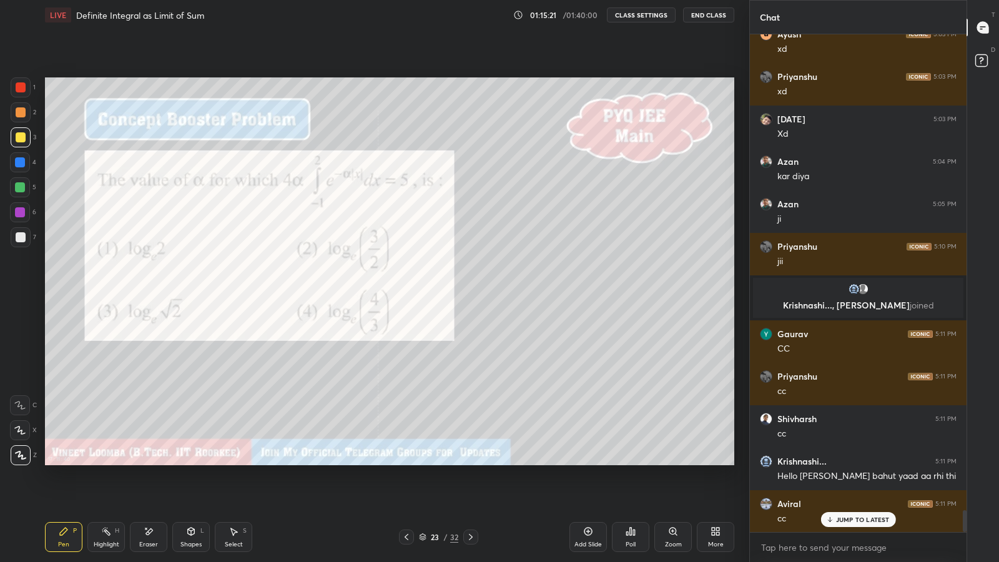
click at [477, 488] on div at bounding box center [470, 537] width 15 height 15
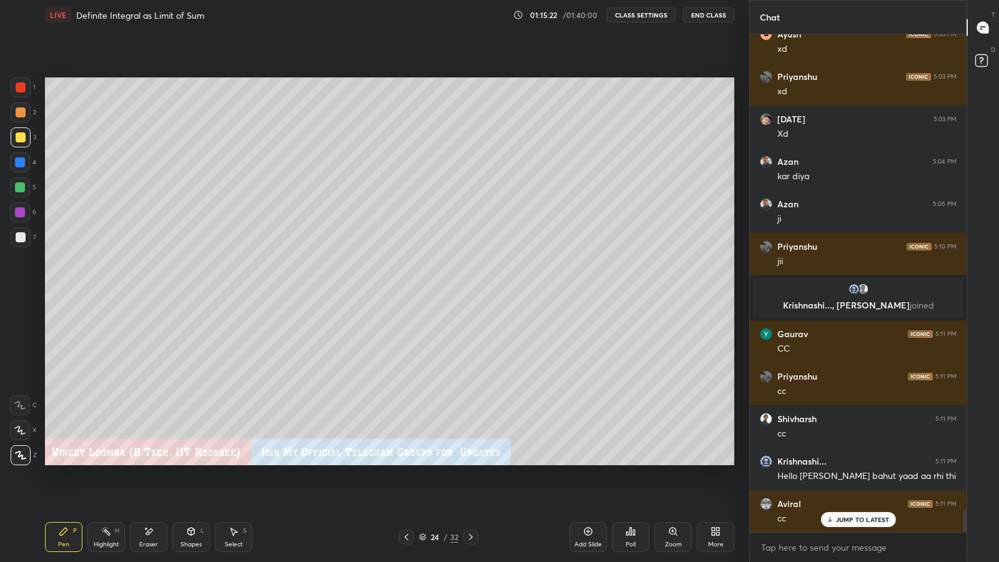
click at [470, 488] on icon at bounding box center [471, 537] width 10 height 10
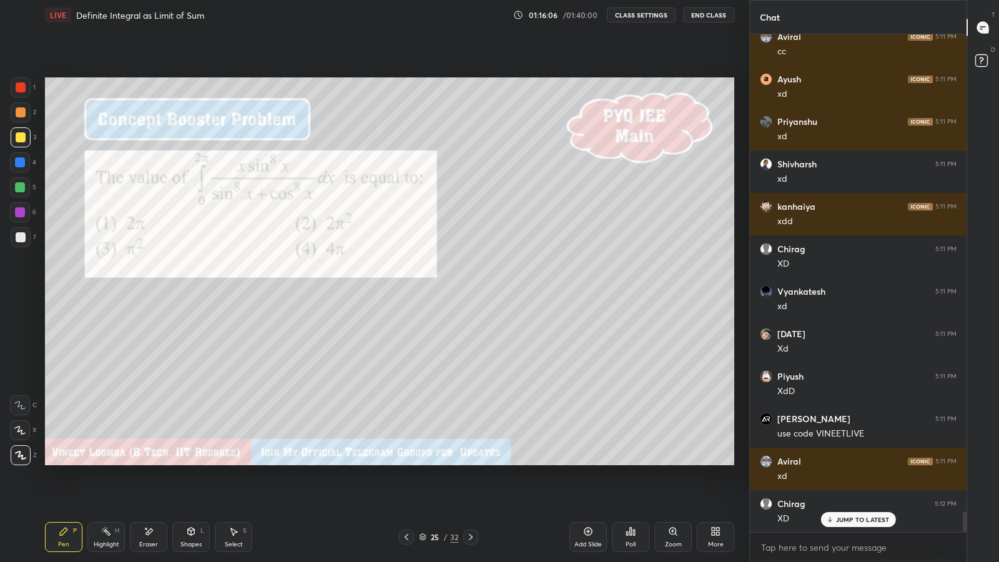
scroll to position [11497, 0]
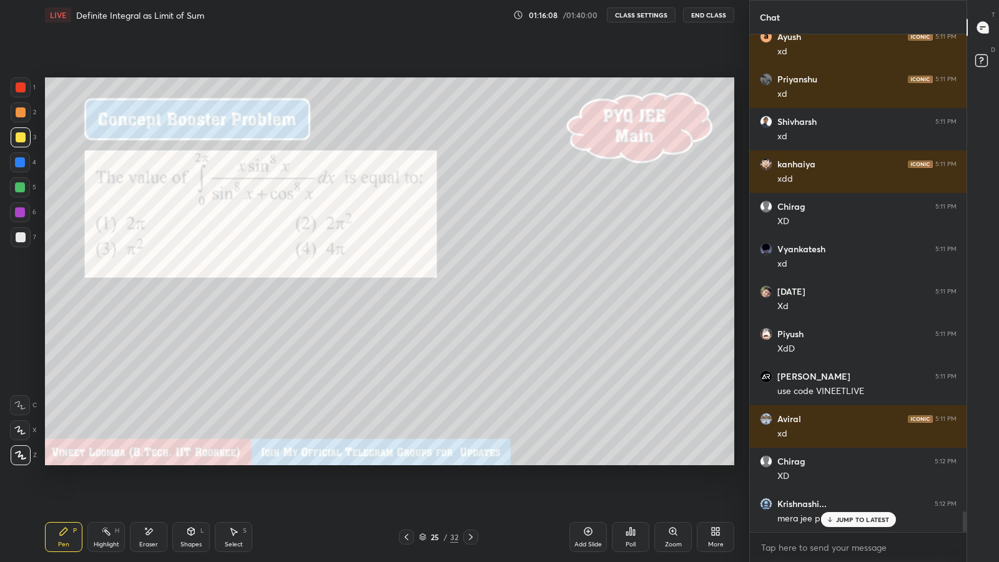
click at [836, 488] on div "JUMP TO LATEST" at bounding box center [858, 519] width 75 height 15
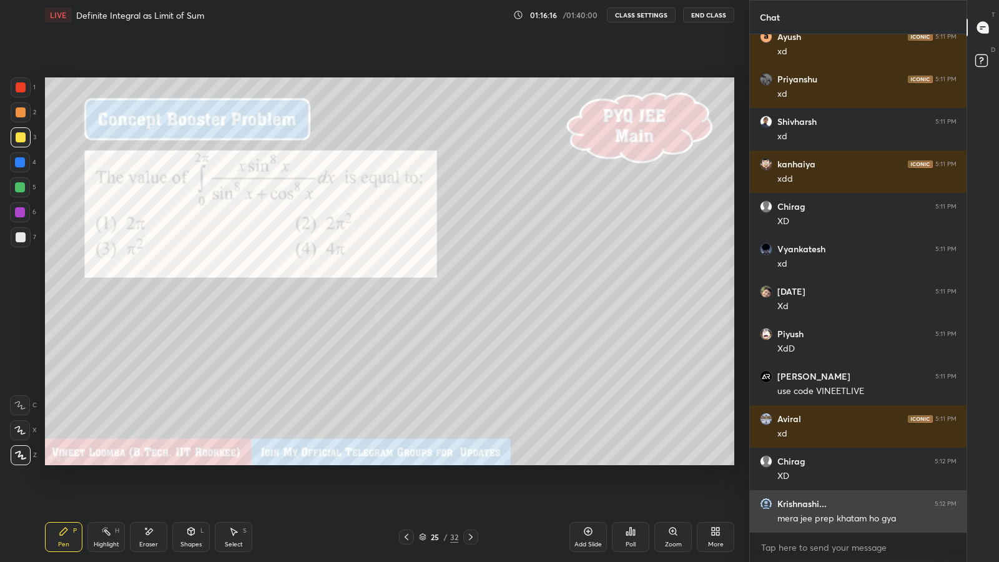
click at [761, 488] on div "grid" at bounding box center [768, 504] width 17 height 12
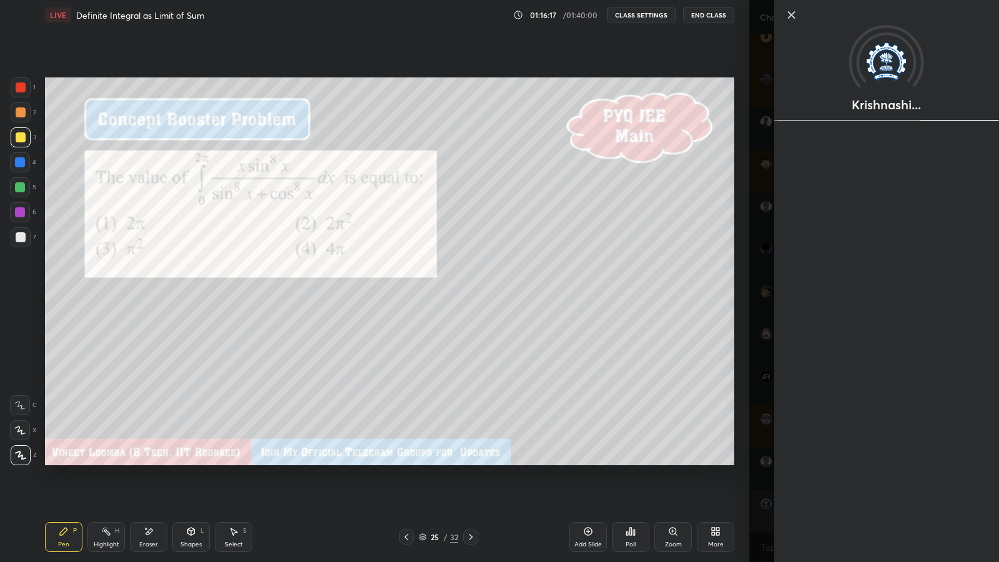
scroll to position [11540, 0]
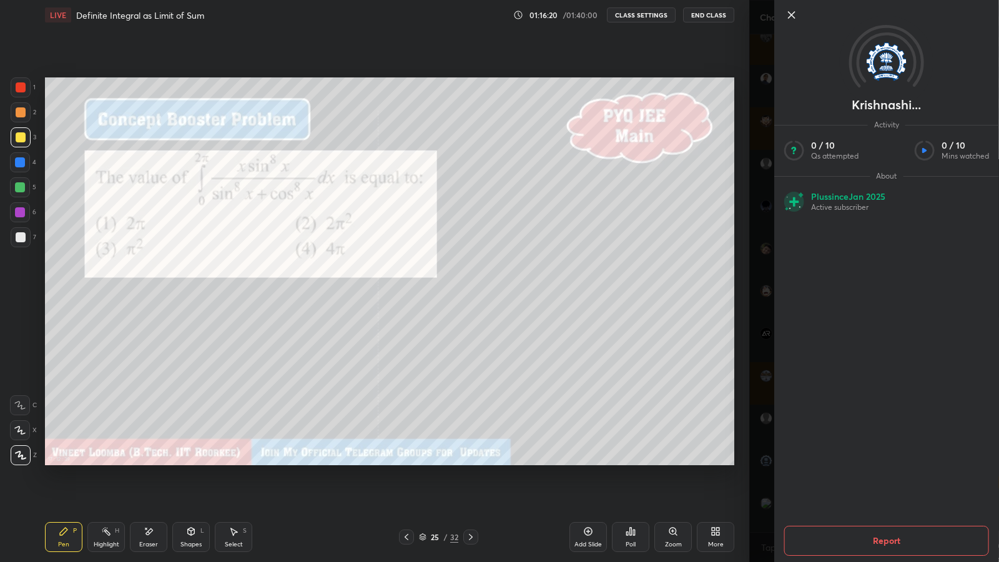
click at [756, 324] on div "Krishnashi... Activity 0 / 10 Qs attempted 0 / 10 Mins watched About Plus since…" at bounding box center [874, 281] width 250 height 562
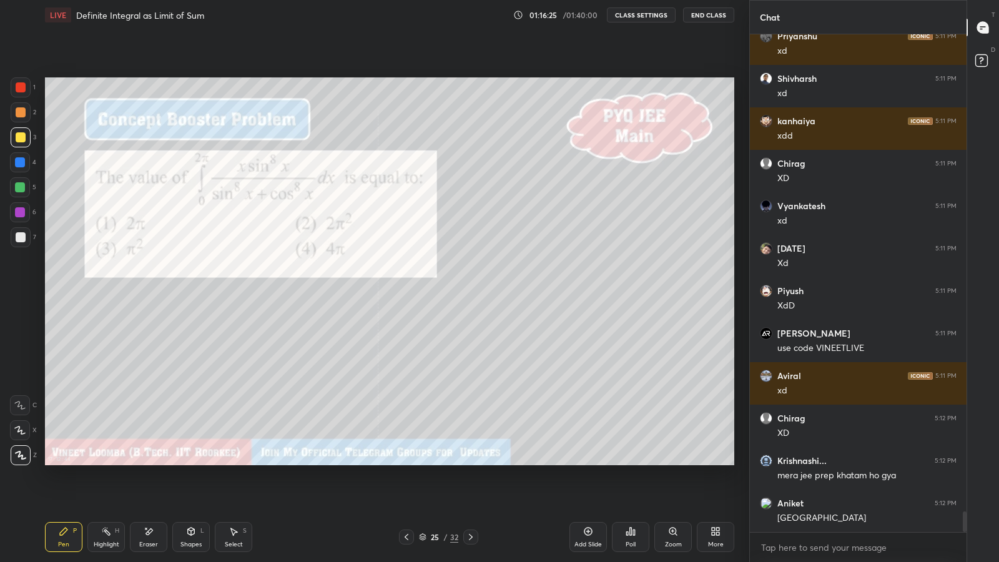
scroll to position [11582, 0]
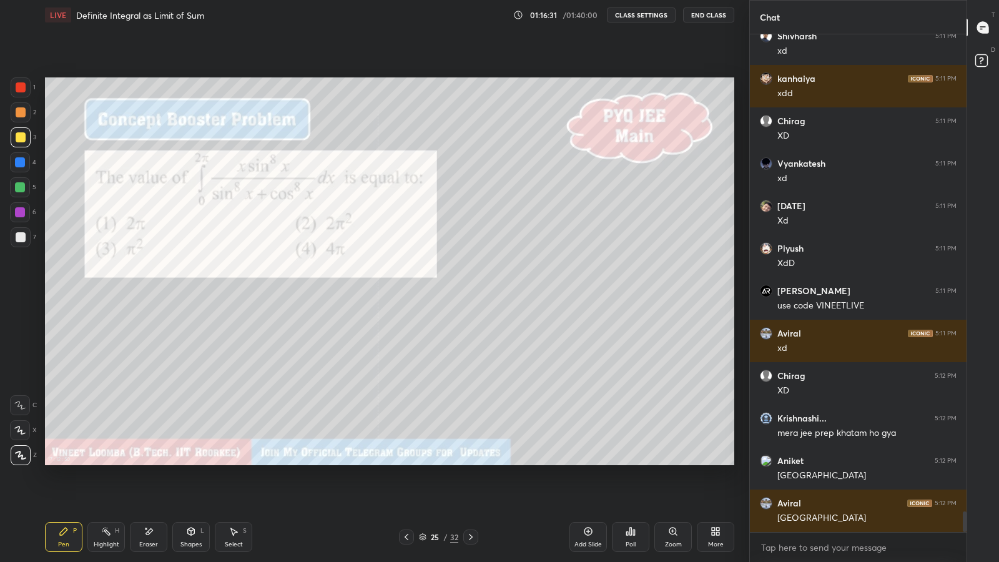
click at [631, 488] on icon at bounding box center [631, 531] width 10 height 10
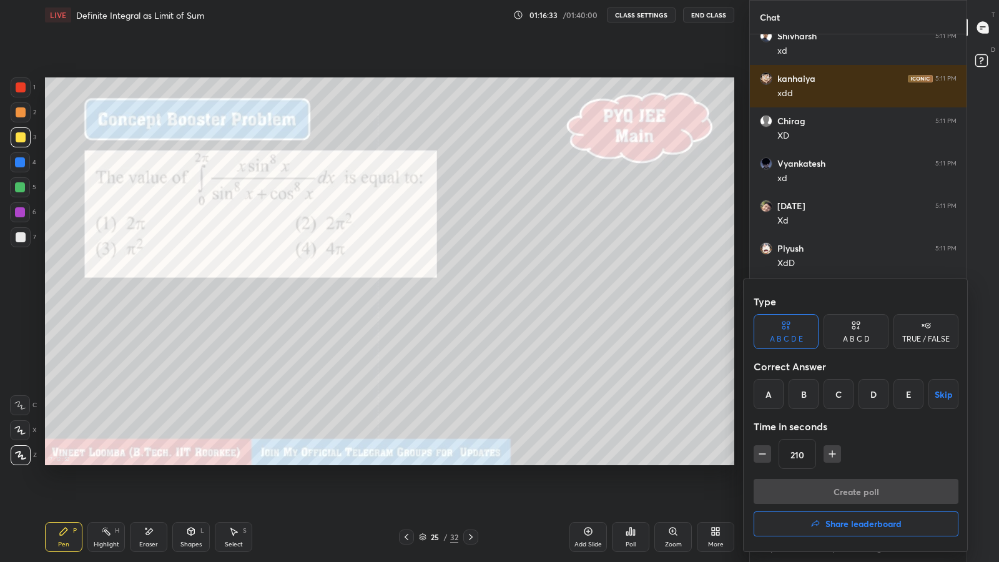
scroll to position [11624, 0]
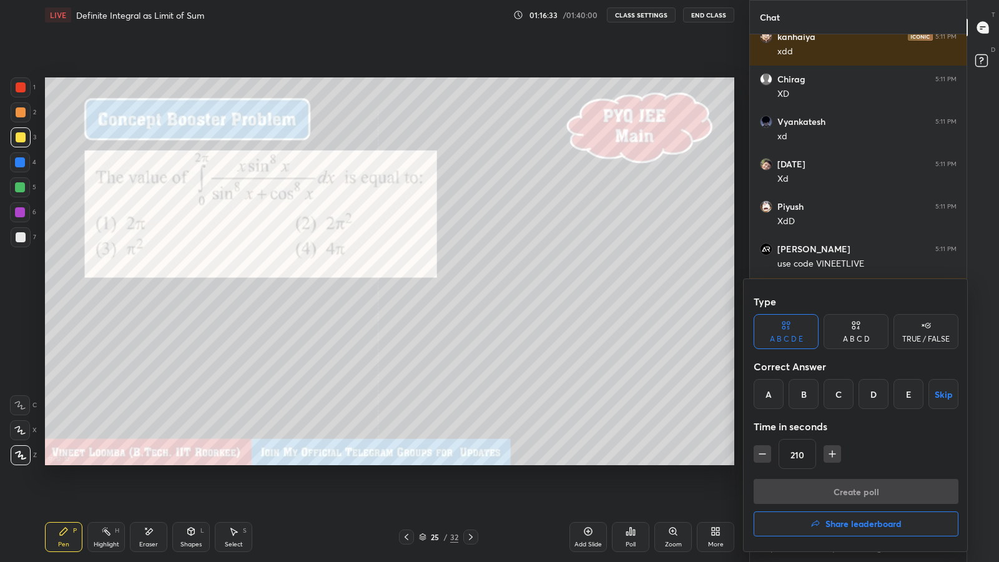
click at [838, 395] on div "C" at bounding box center [839, 394] width 30 height 30
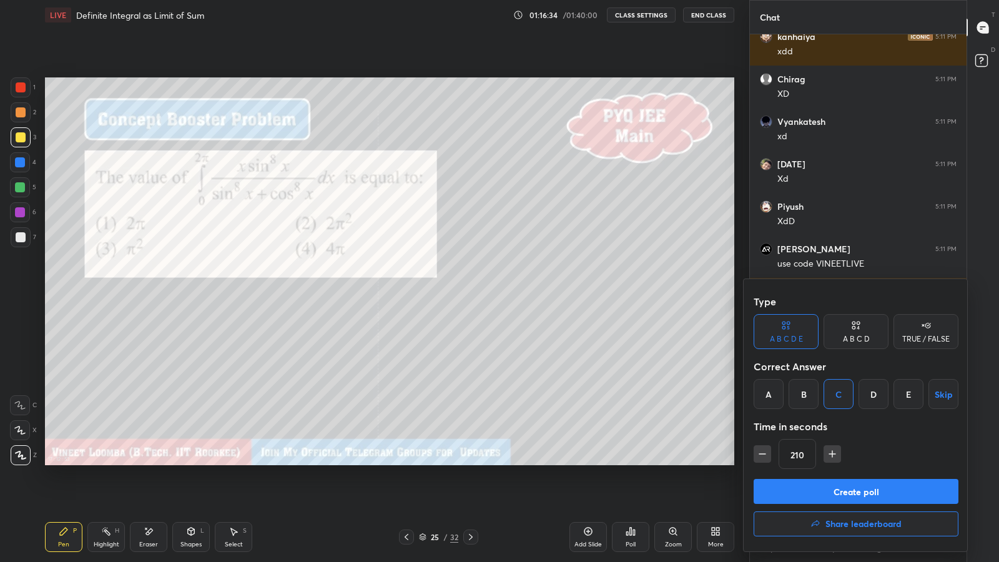
click at [842, 488] on button "Create poll" at bounding box center [856, 491] width 205 height 25
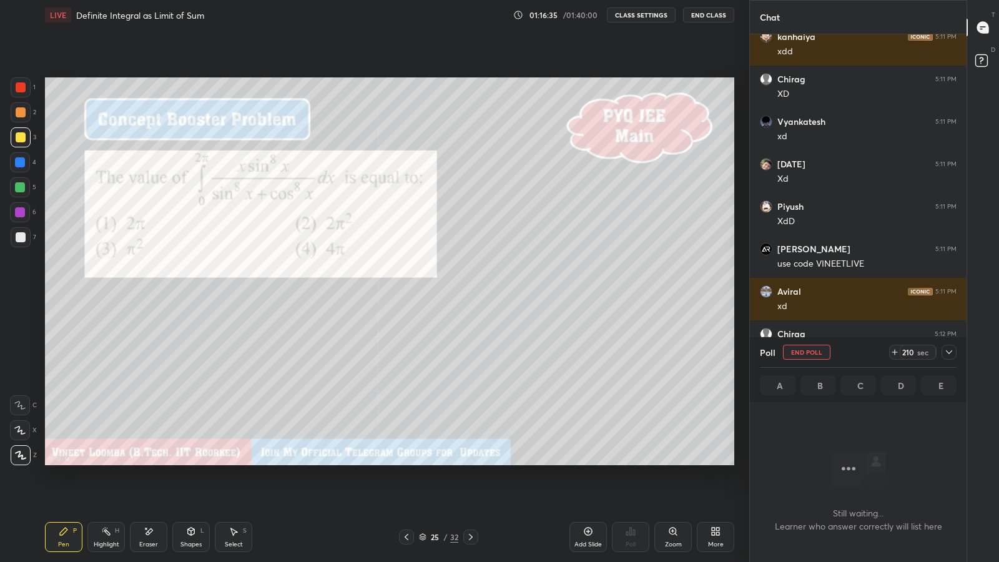
scroll to position [4, 4]
click at [942, 345] on div "210 sec" at bounding box center [922, 352] width 67 height 15
click at [948, 353] on icon at bounding box center [949, 352] width 6 height 4
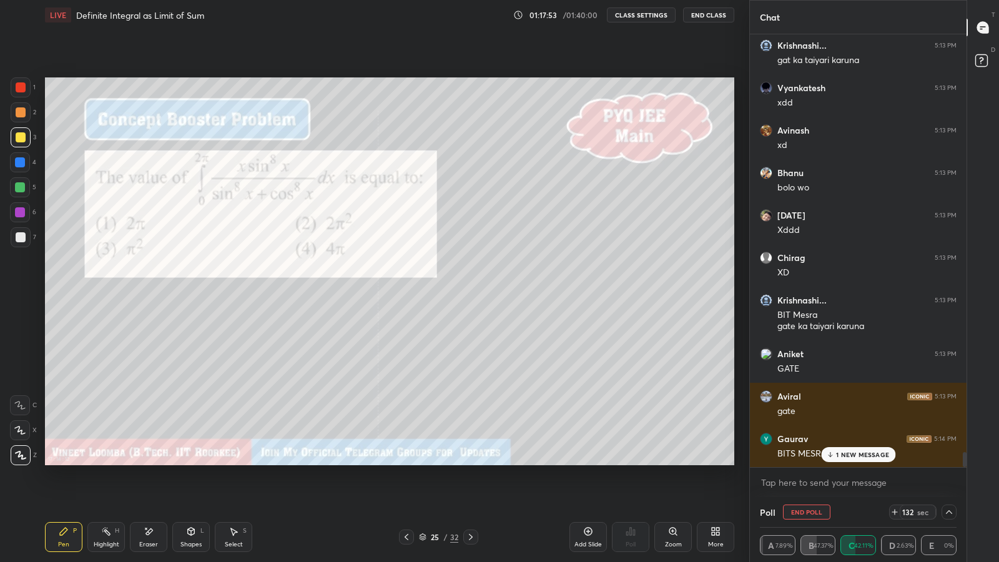
scroll to position [12265, 0]
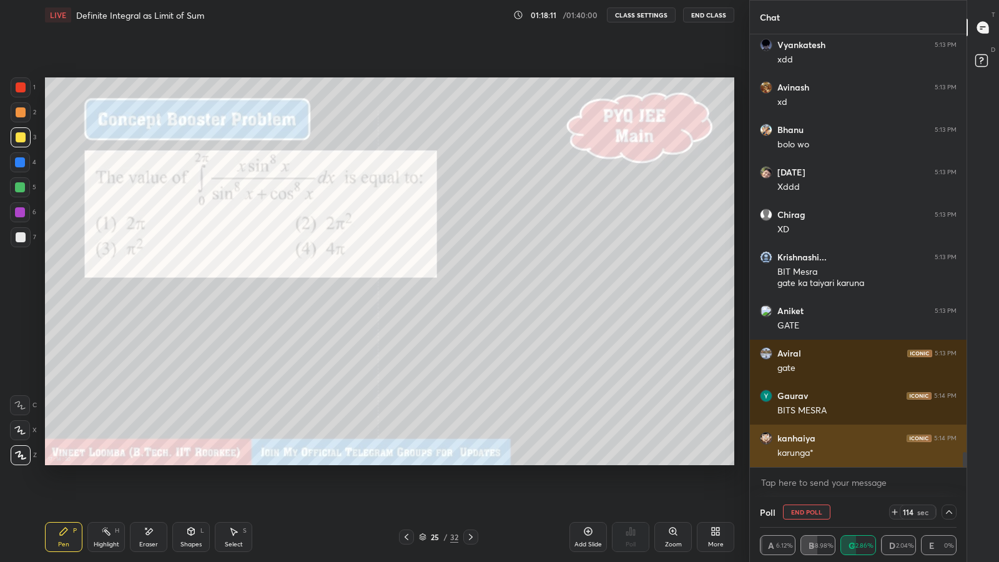
click at [795, 445] on div "karunga*" at bounding box center [867, 452] width 179 height 15
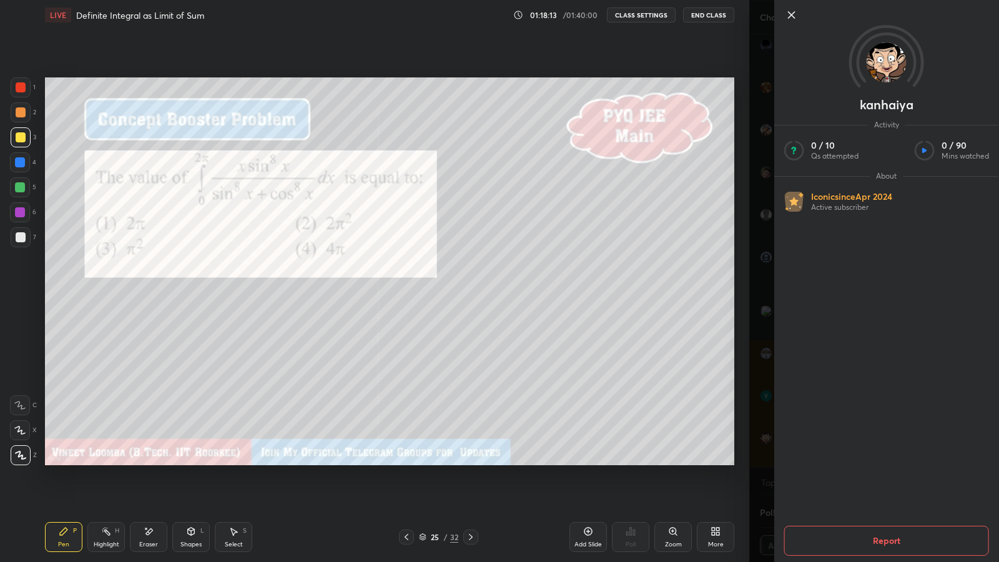
click at [781, 290] on div "kanhaiya Activity 0 / 10 Qs attempted 0 / 90 Mins watched About Iconic since Ap…" at bounding box center [886, 281] width 225 height 562
click at [759, 319] on div "kanhaiya Activity 0 / 10 Qs attempted 0 / 90 Mins watched About Iconic since Ap…" at bounding box center [874, 281] width 250 height 562
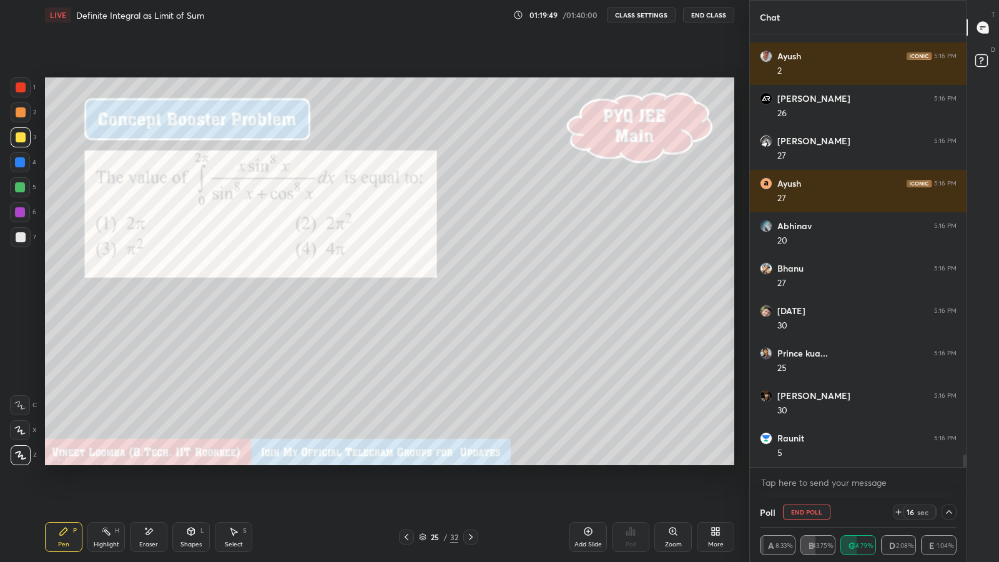
scroll to position [14911, 0]
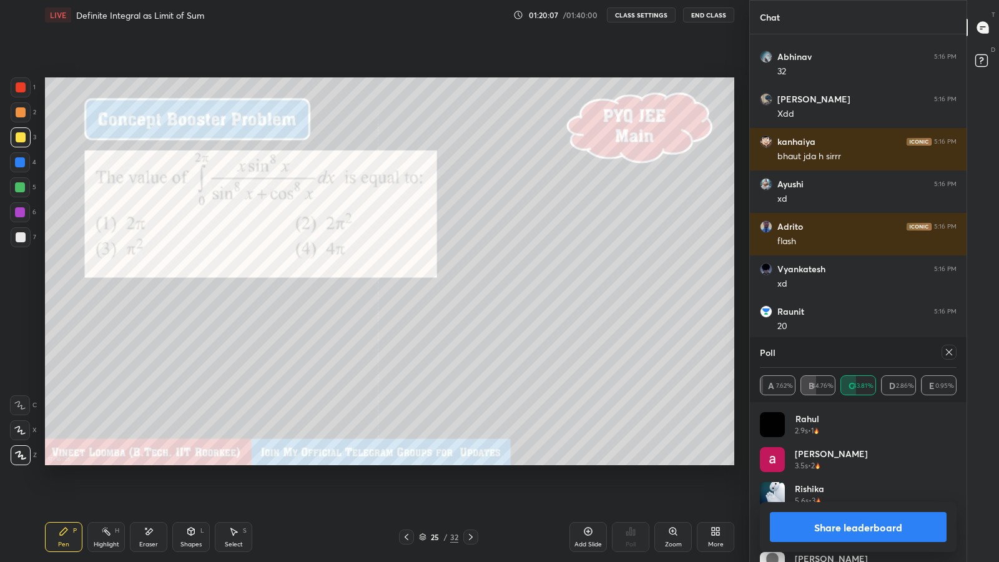
click at [792, 488] on button "Share leaderboard" at bounding box center [858, 527] width 177 height 30
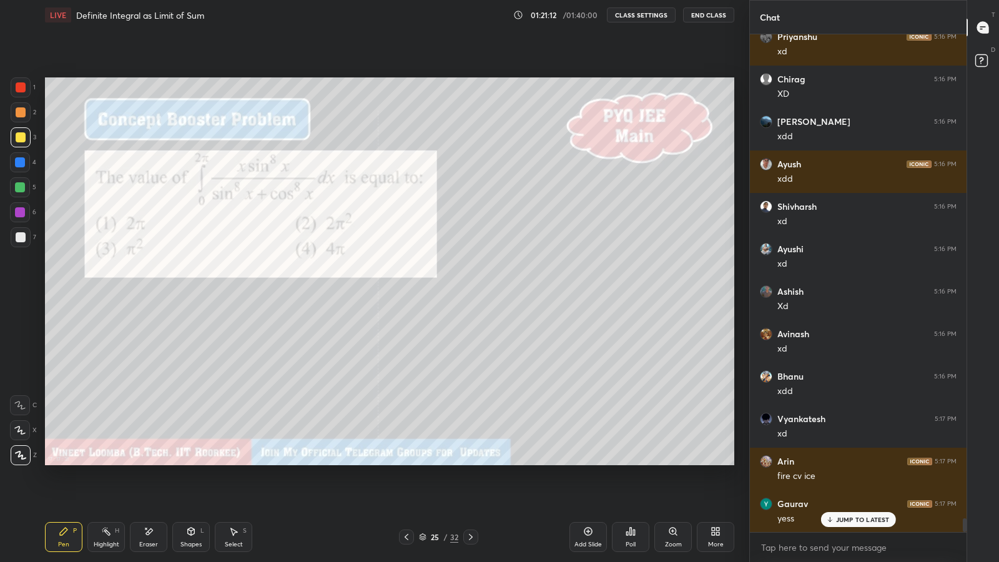
scroll to position [17606, 0]
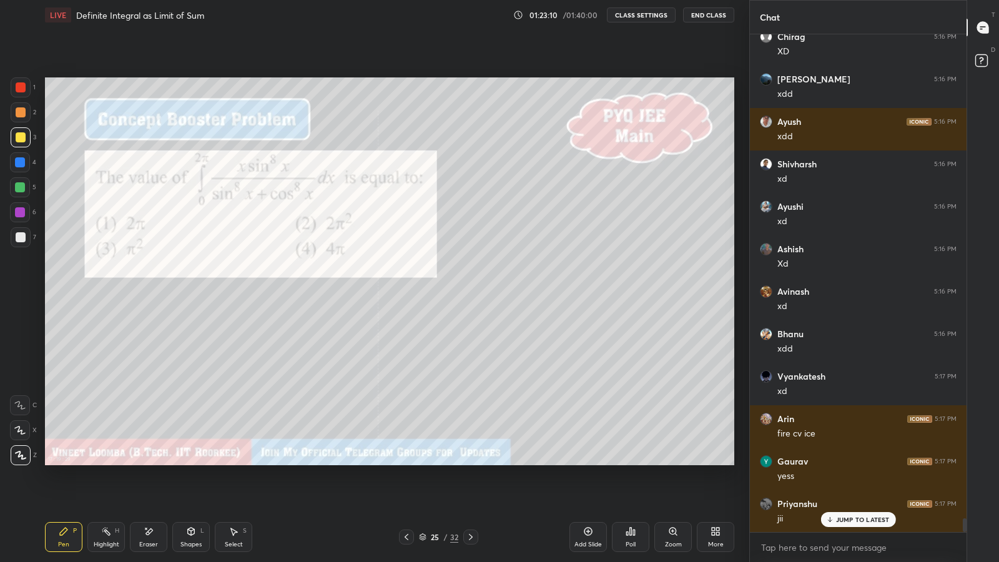
click at [469, 488] on icon at bounding box center [471, 537] width 10 height 10
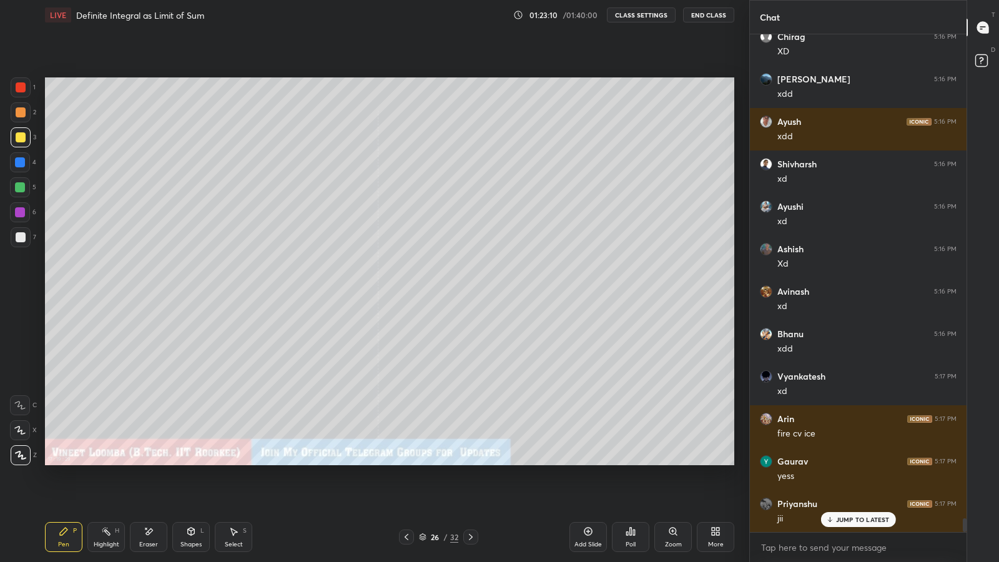
click at [470, 488] on icon at bounding box center [471, 537] width 10 height 10
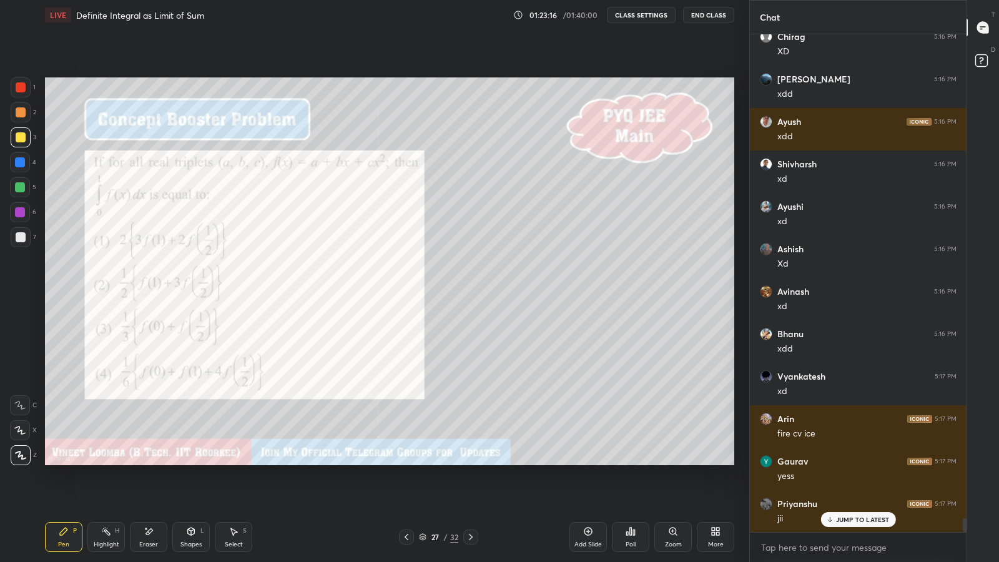
click at [630, 488] on icon at bounding box center [631, 531] width 2 height 7
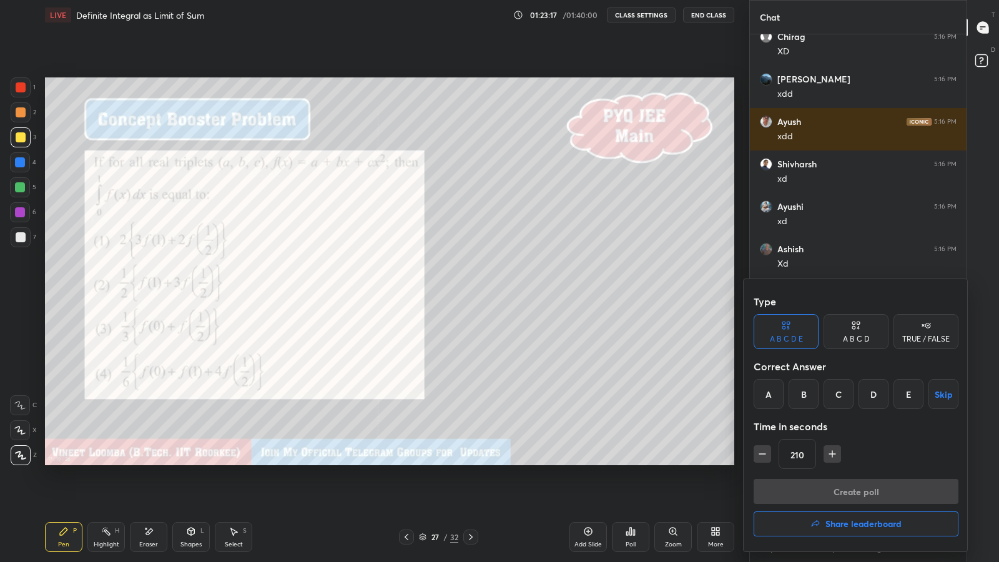
click at [879, 390] on div "D" at bounding box center [874, 394] width 30 height 30
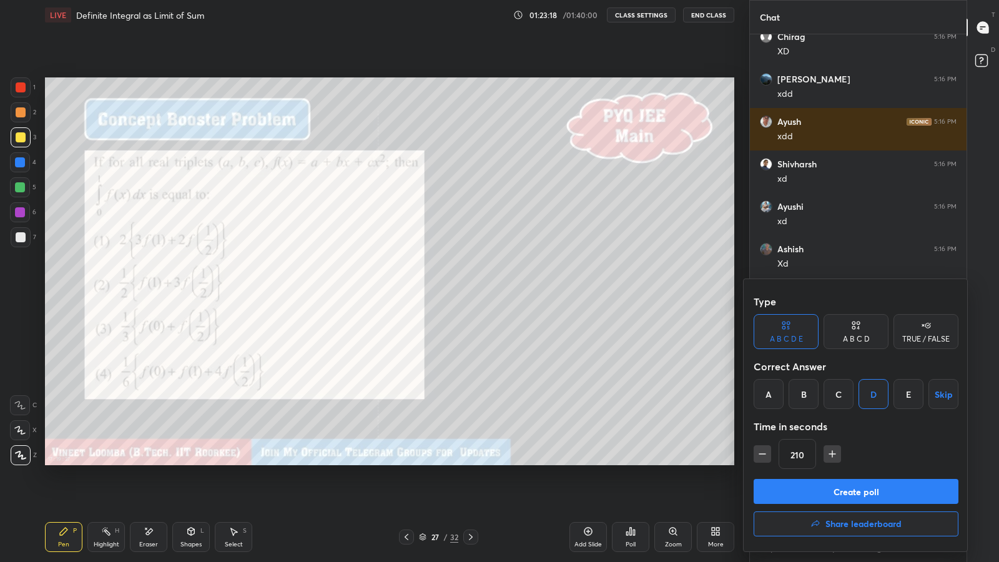
click at [886, 487] on button "Create poll" at bounding box center [856, 491] width 205 height 25
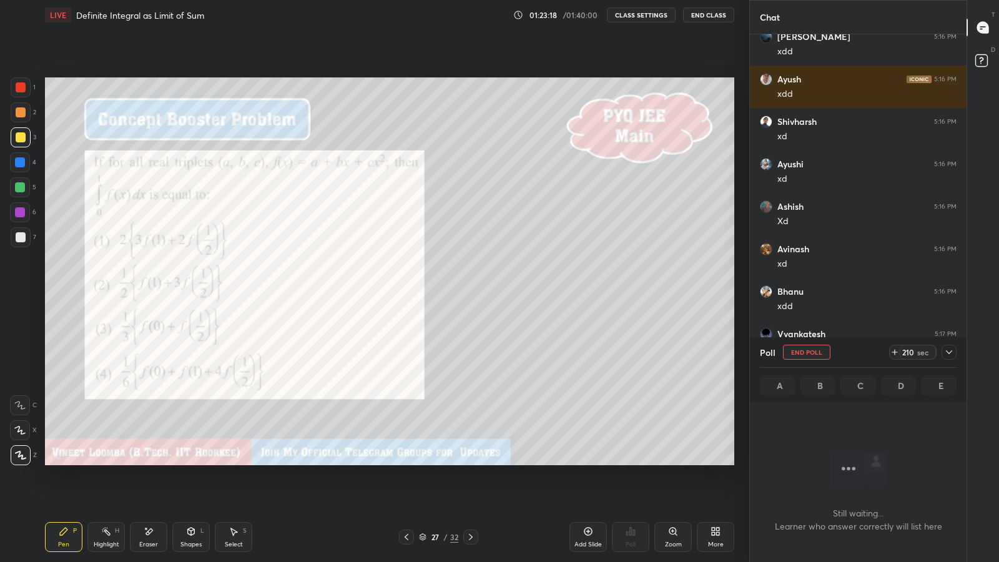
scroll to position [4, 4]
click at [933, 351] on div "210 sec" at bounding box center [918, 352] width 36 height 15
click at [944, 350] on icon at bounding box center [949, 352] width 10 height 10
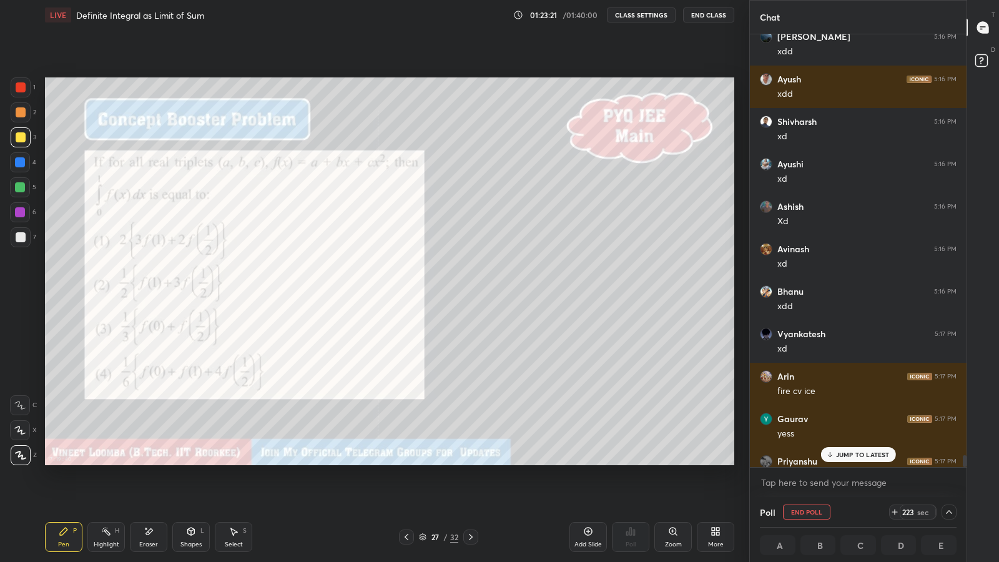
click at [879, 457] on p "JUMP TO LATEST" at bounding box center [863, 454] width 54 height 7
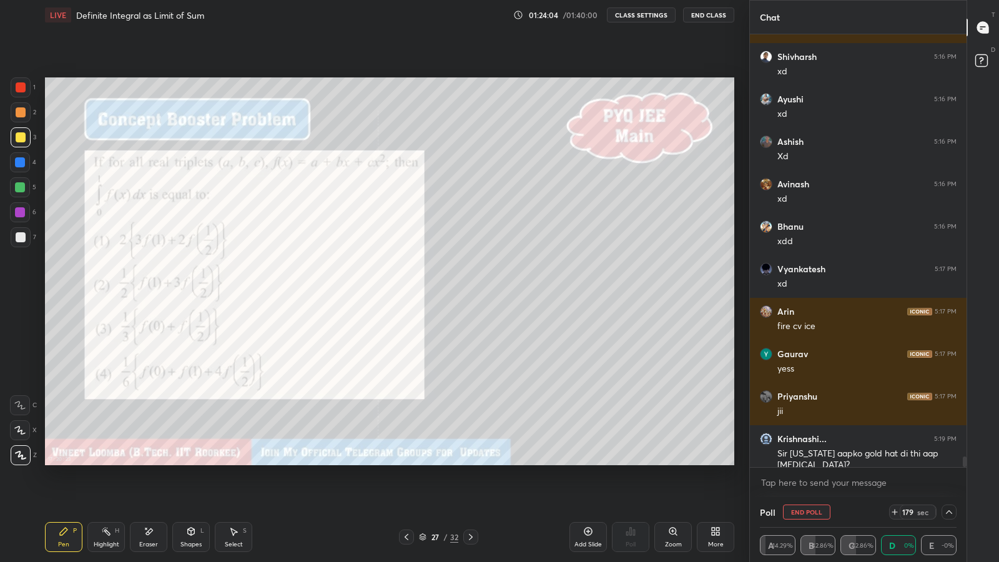
click at [949, 488] on icon at bounding box center [949, 512] width 10 height 10
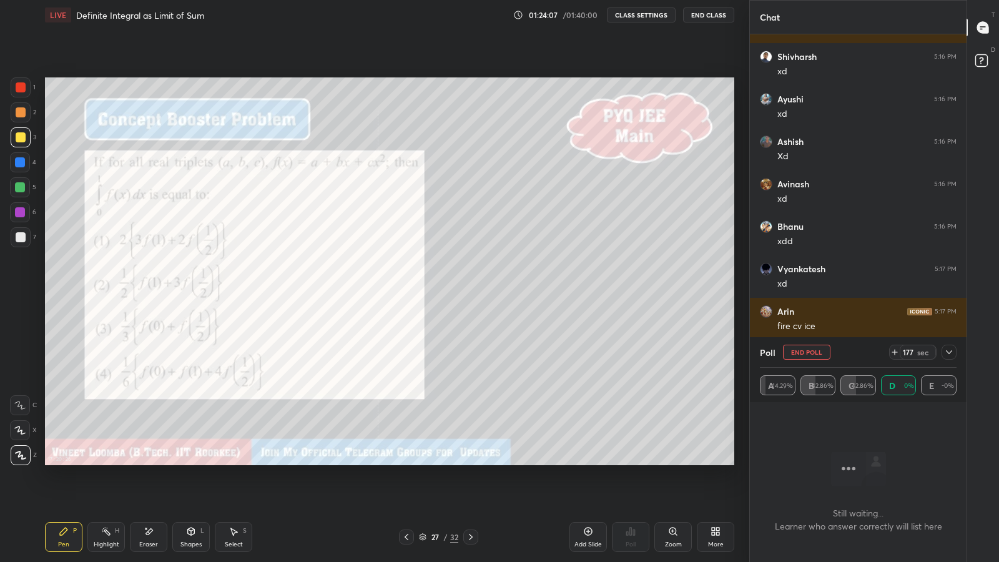
click at [949, 352] on icon at bounding box center [949, 352] width 10 height 10
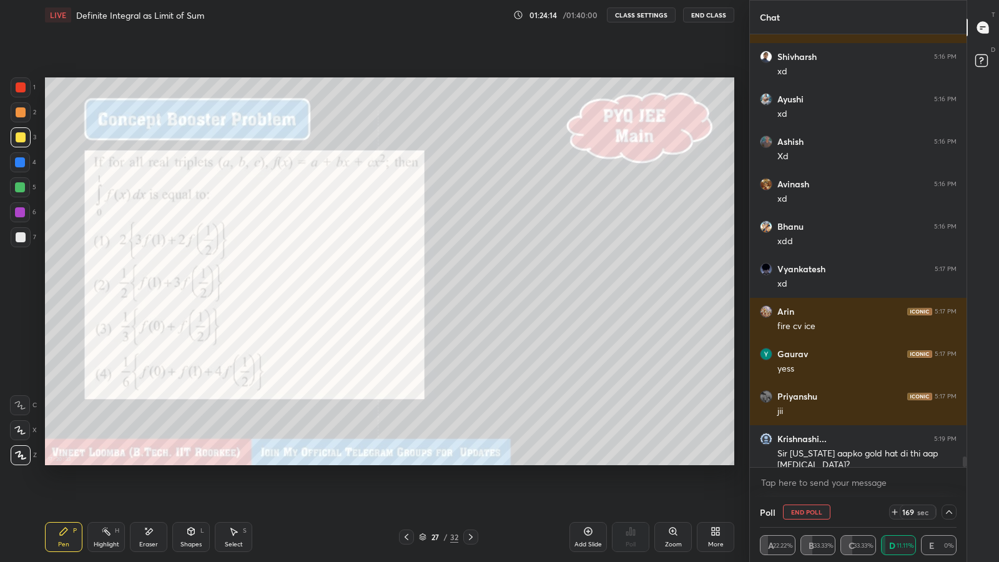
scroll to position [0, 4]
click at [949, 488] on icon at bounding box center [949, 512] width 10 height 10
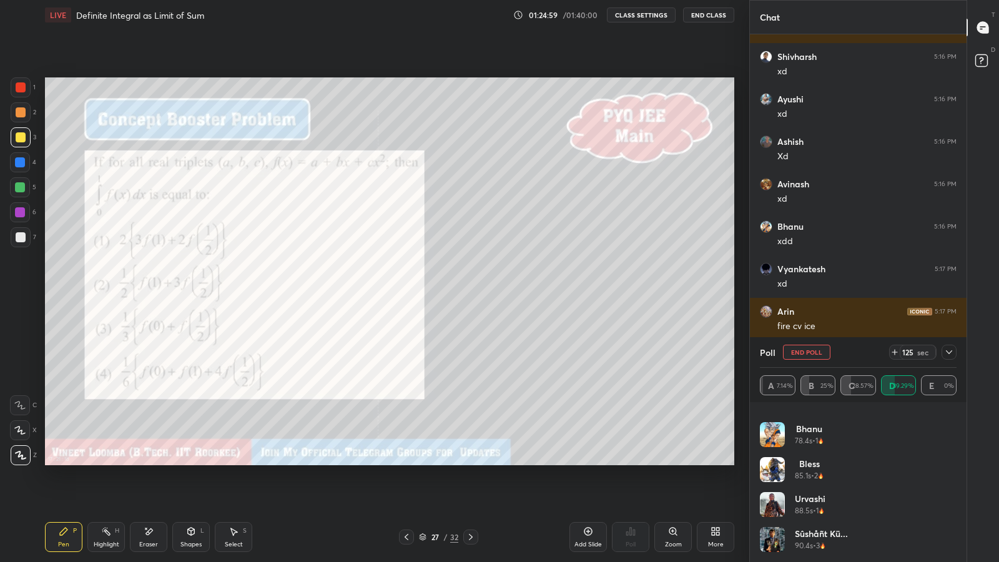
scroll to position [234, 0]
click at [948, 352] on icon at bounding box center [949, 352] width 6 height 4
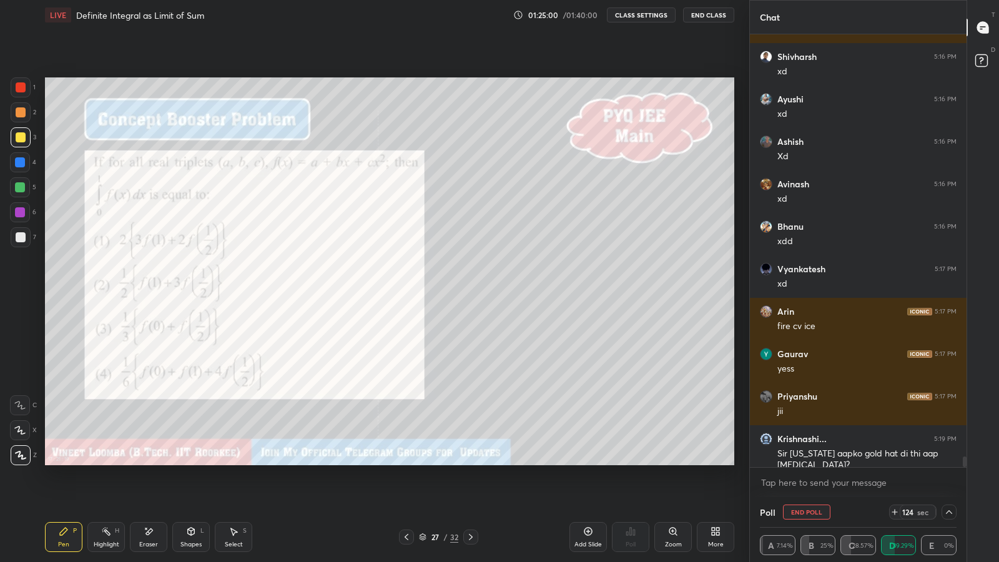
scroll to position [0, 0]
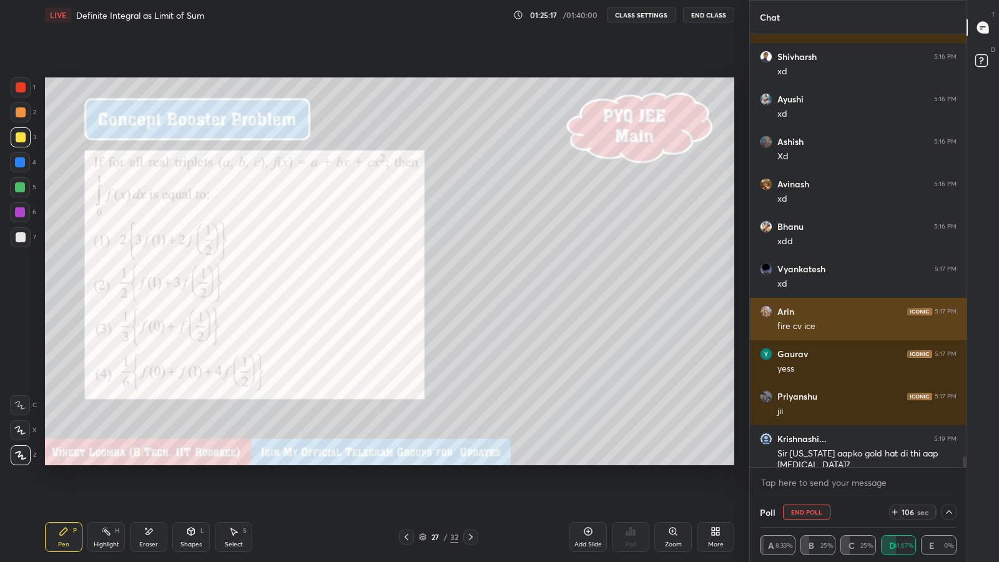
click at [773, 319] on div "Arin 5:17 PM fire cv ice" at bounding box center [858, 319] width 217 height 42
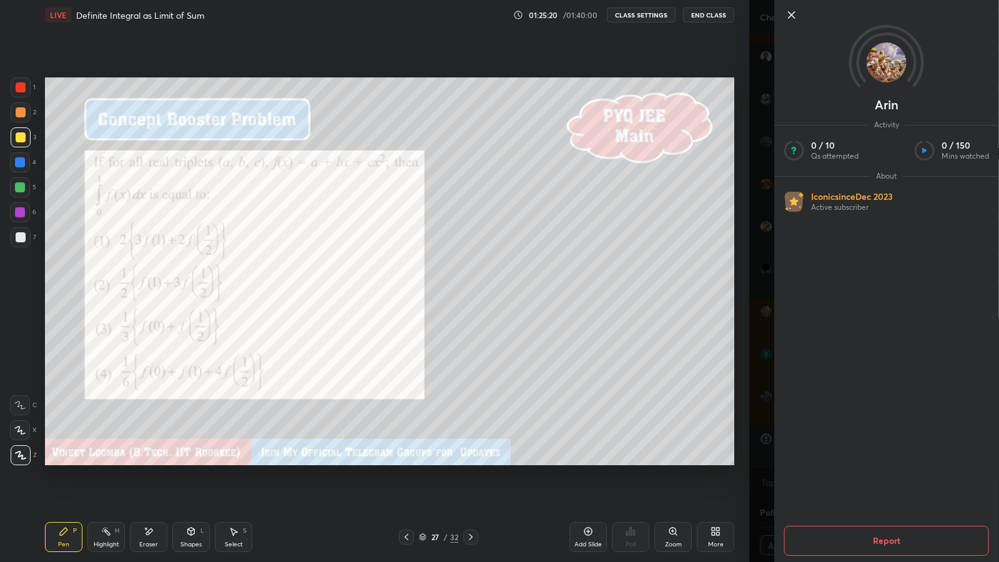
click at [756, 295] on div "Arin Activity 0 / 10 Qs attempted 0 / 150 Mins watched About Iconic since Dec 2…" at bounding box center [874, 281] width 250 height 562
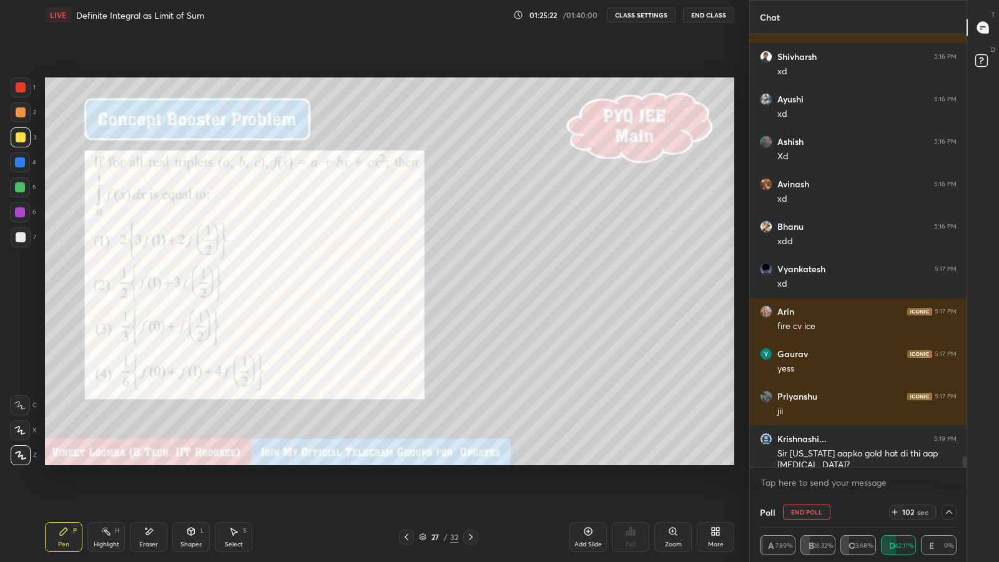
click at [950, 488] on icon at bounding box center [949, 512] width 10 height 10
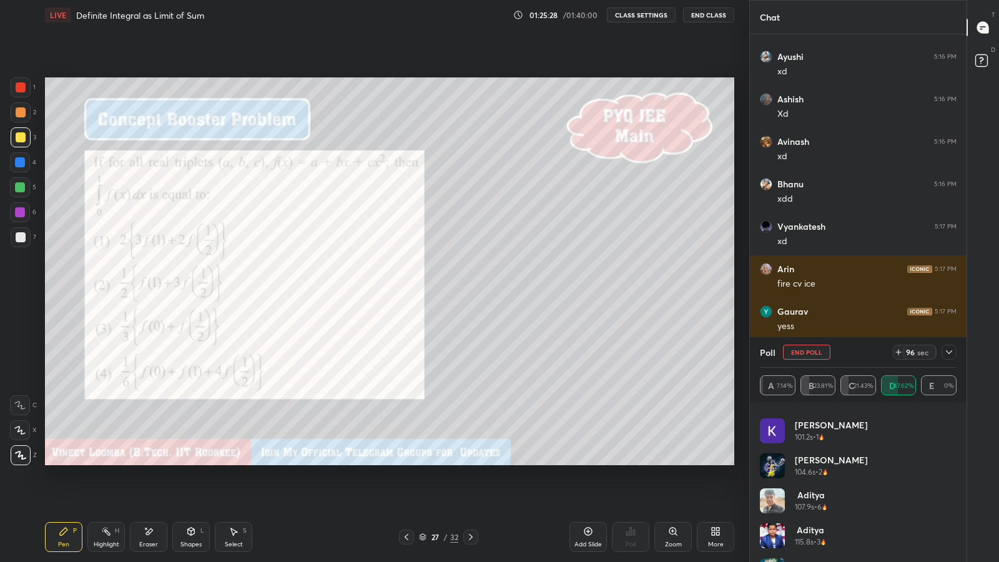
scroll to position [620, 0]
click at [946, 354] on icon at bounding box center [949, 352] width 10 height 10
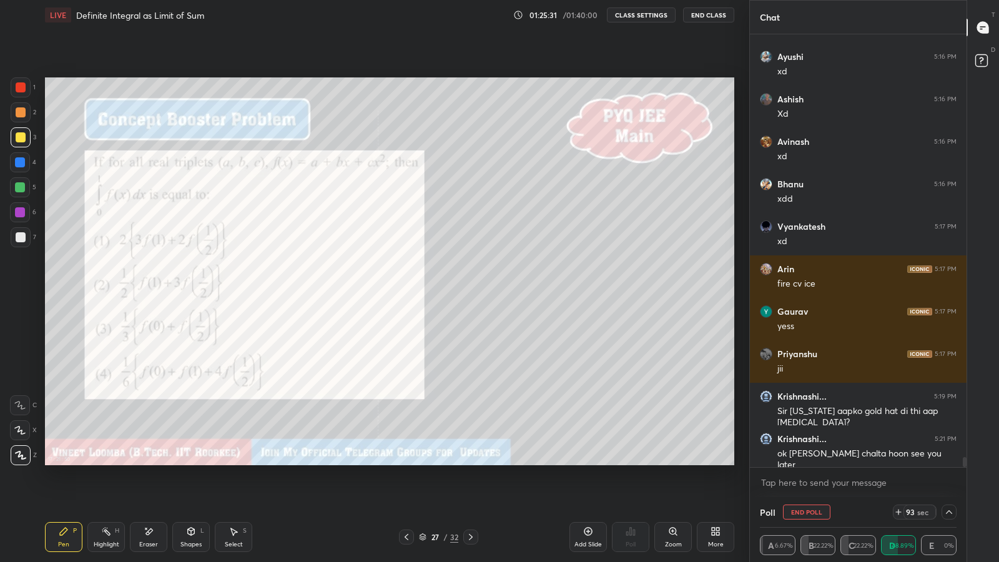
scroll to position [0, 4]
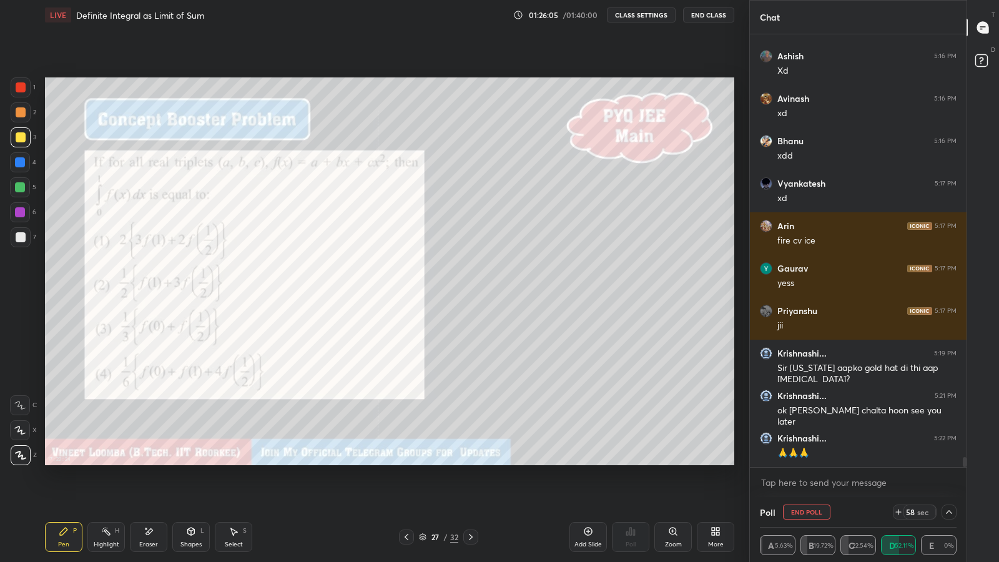
click at [949, 488] on icon at bounding box center [949, 512] width 10 height 10
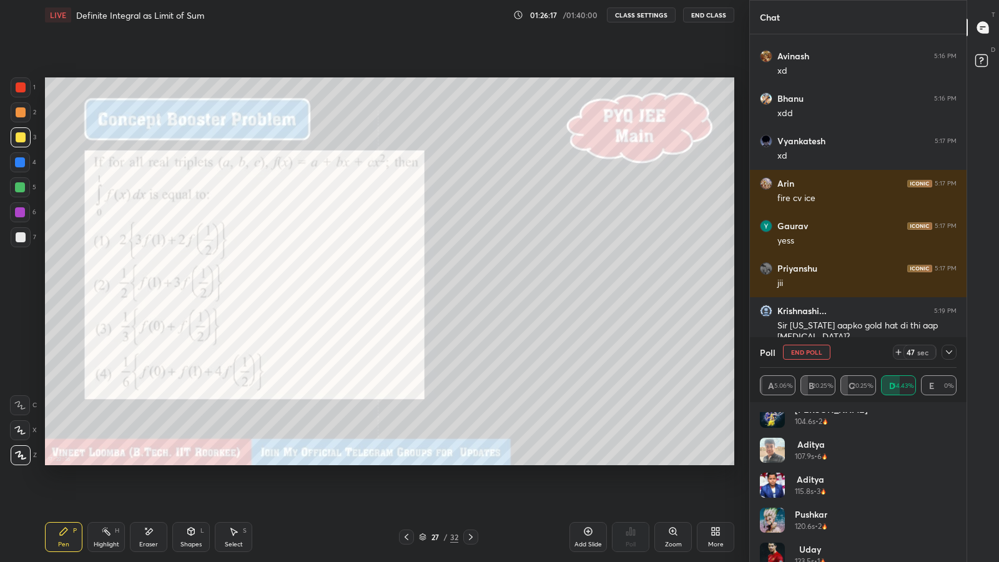
scroll to position [404, 0]
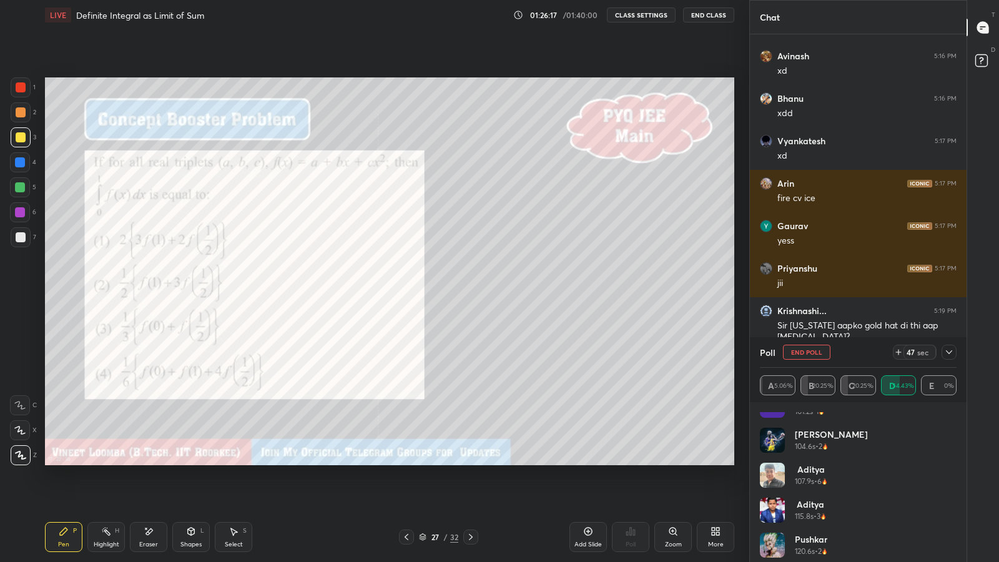
click at [951, 350] on icon at bounding box center [949, 352] width 10 height 10
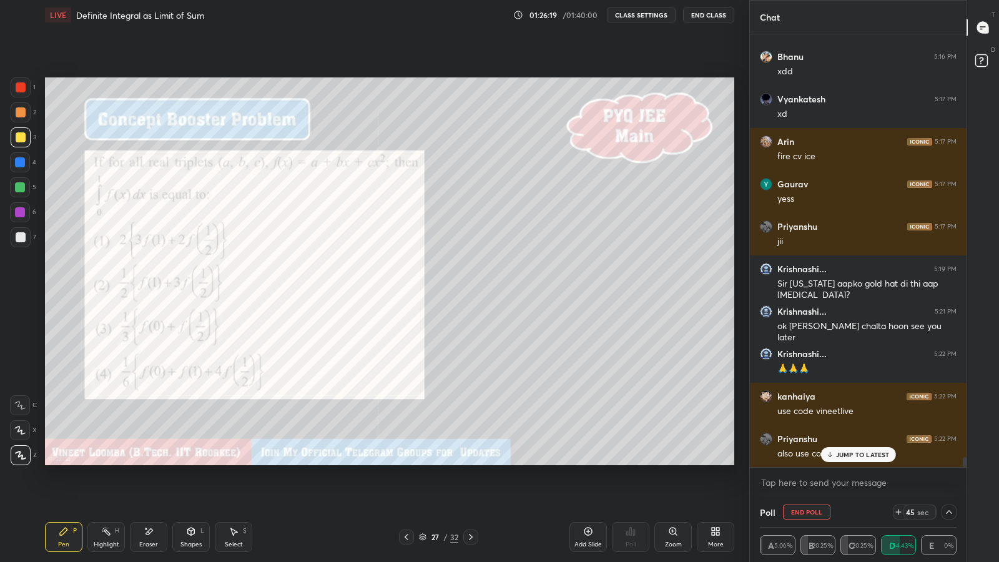
click at [866, 453] on p "JUMP TO LATEST" at bounding box center [863, 454] width 54 height 7
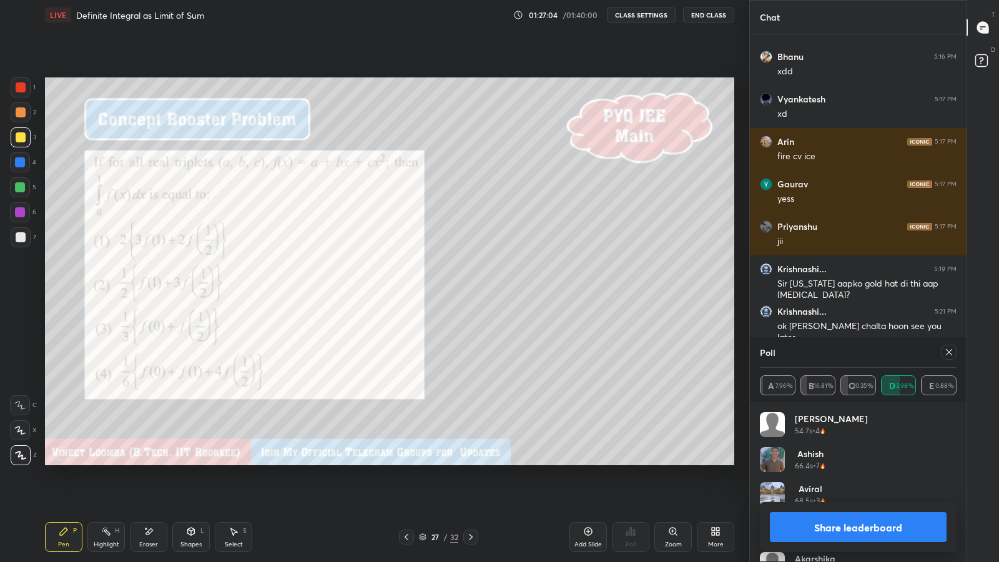
scroll to position [4, 4]
click at [841, 488] on button "Share leaderboard" at bounding box center [858, 527] width 177 height 30
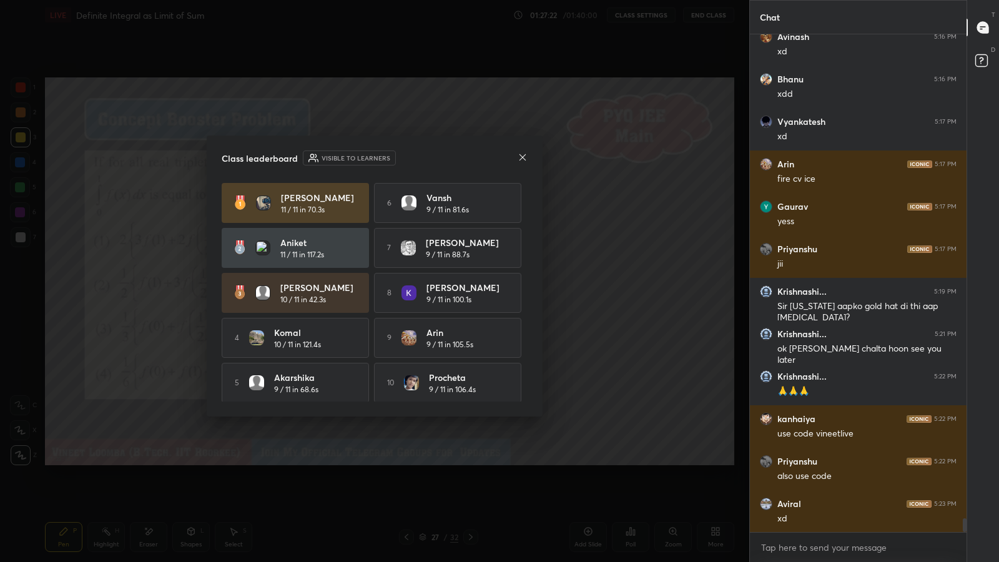
scroll to position [17904, 0]
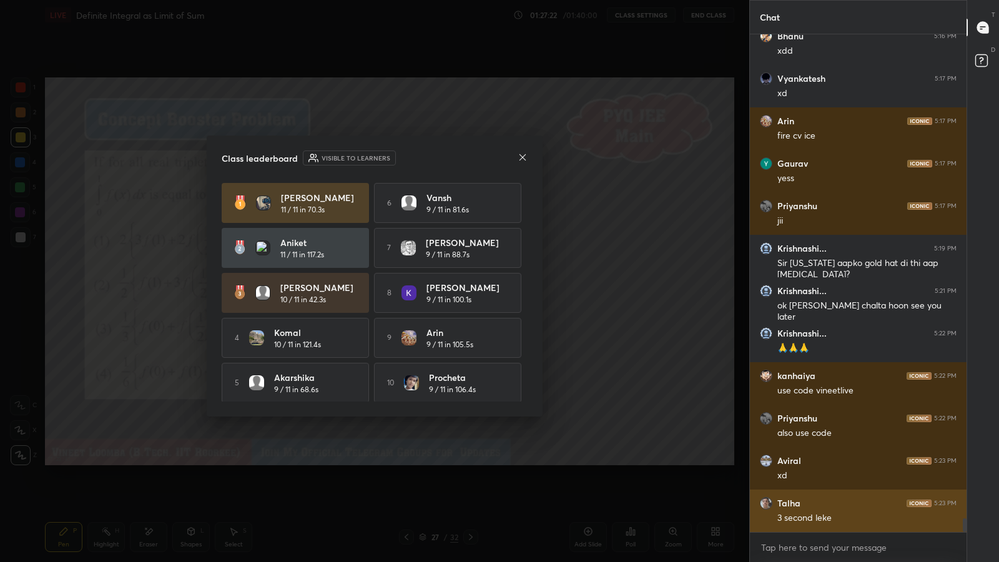
click at [859, 488] on div "3 second leke" at bounding box center [867, 518] width 179 height 12
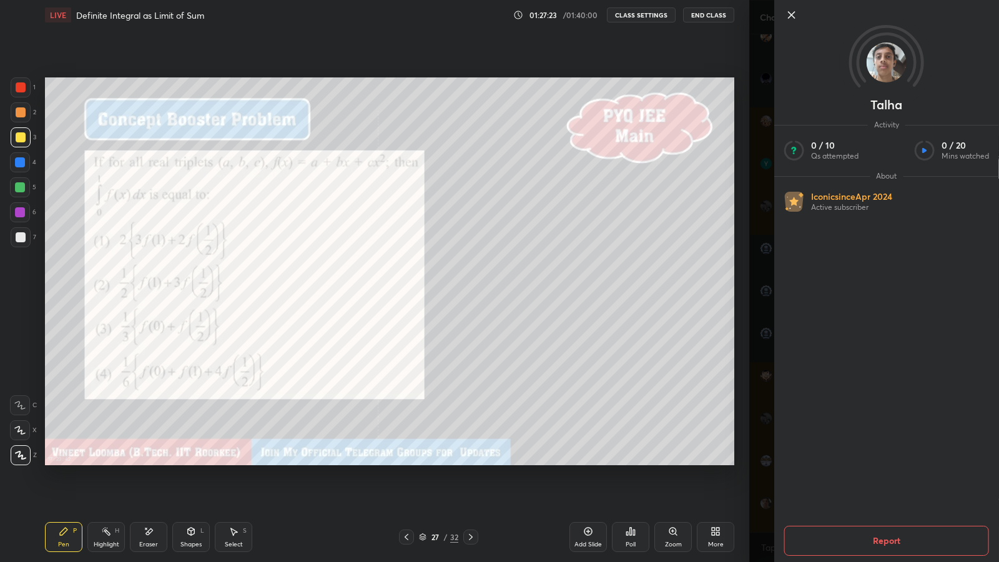
scroll to position [17946, 0]
click at [749, 438] on div "Talha Activity 0 / 10 Qs attempted 0 / 20 Mins watched About Iconic since Apr 2…" at bounding box center [874, 281] width 250 height 562
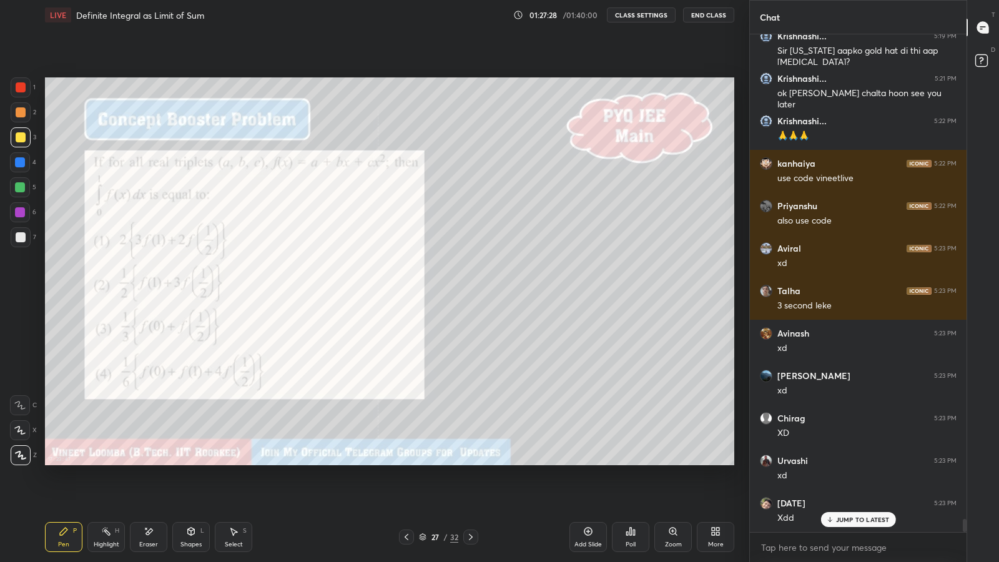
scroll to position [18158, 0]
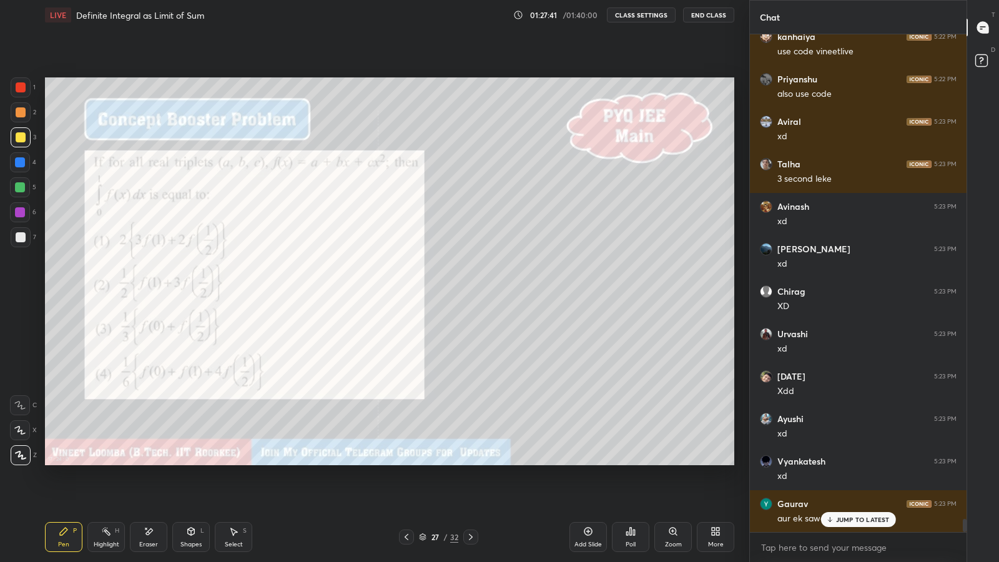
click at [150, 488] on div "Eraser" at bounding box center [148, 537] width 37 height 30
click at [72, 488] on div "Pen P" at bounding box center [63, 537] width 37 height 30
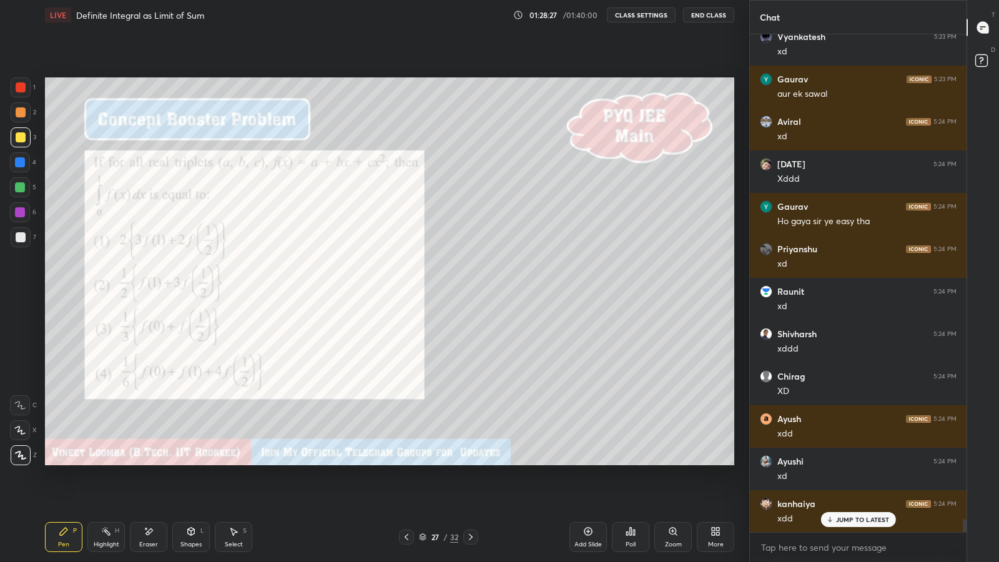
scroll to position [18710, 0]
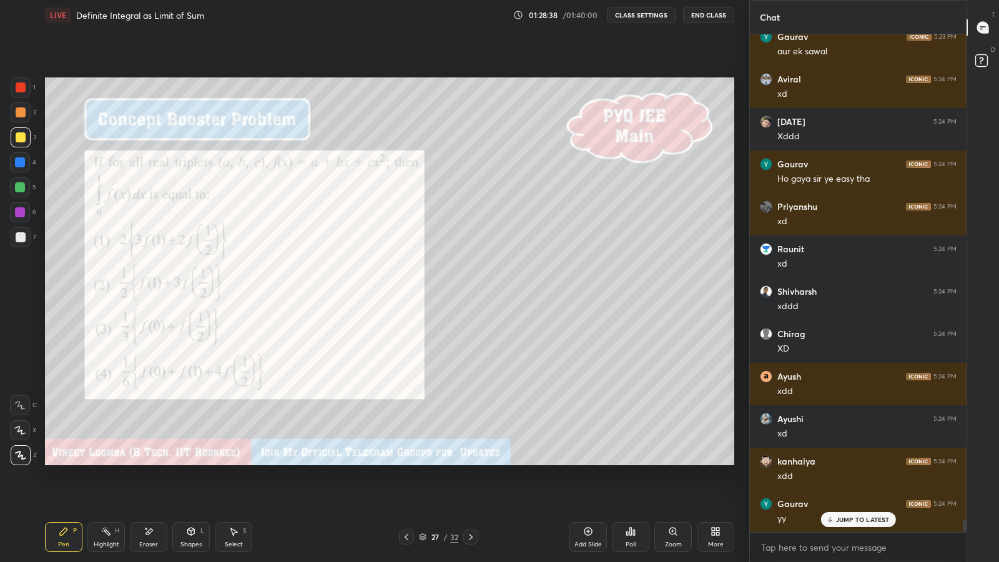
click at [21, 86] on div at bounding box center [21, 87] width 10 height 10
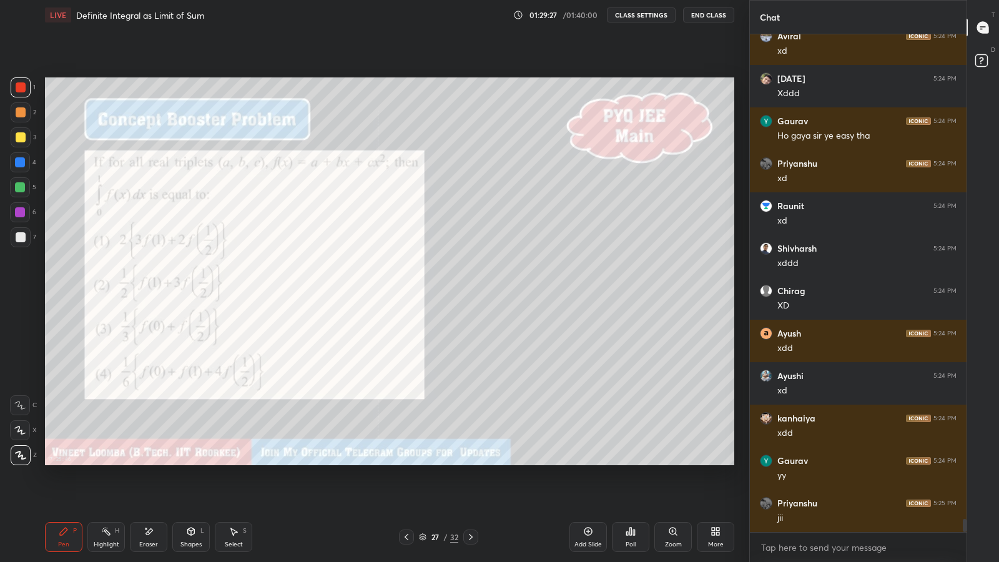
scroll to position [18766, 0]
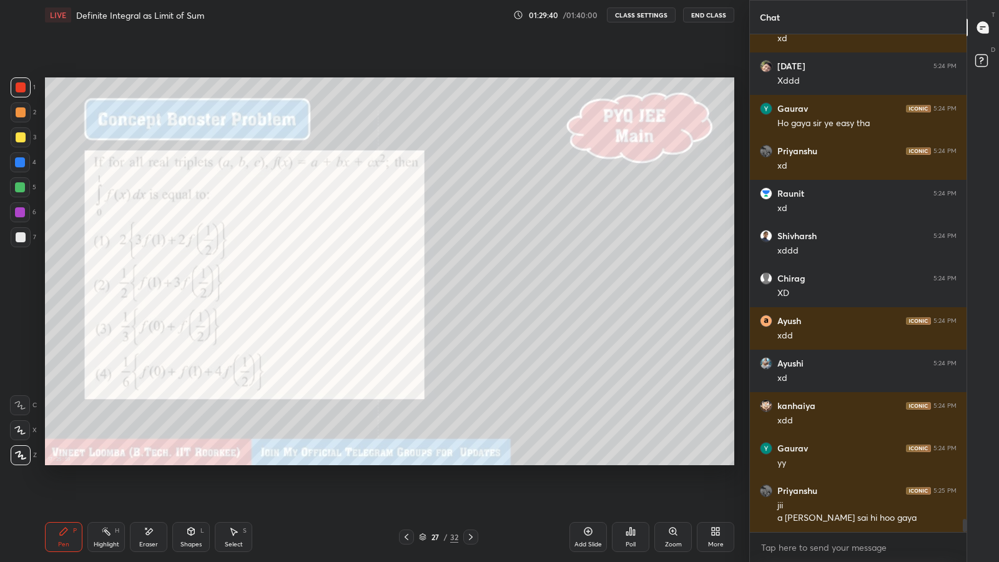
click at [718, 488] on icon at bounding box center [717, 529] width 3 height 3
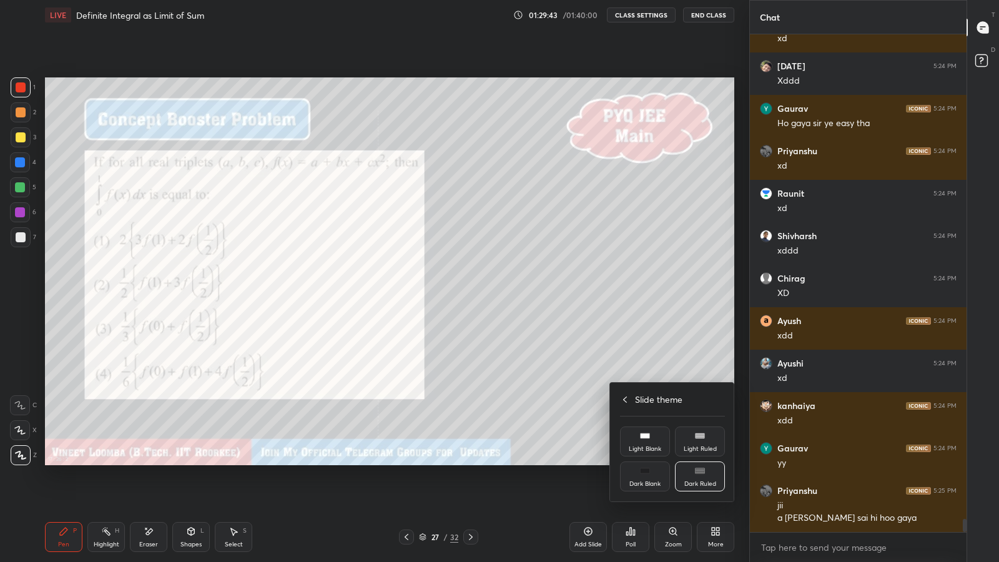
click at [628, 398] on icon at bounding box center [625, 400] width 10 height 10
click at [579, 447] on div at bounding box center [499, 281] width 999 height 562
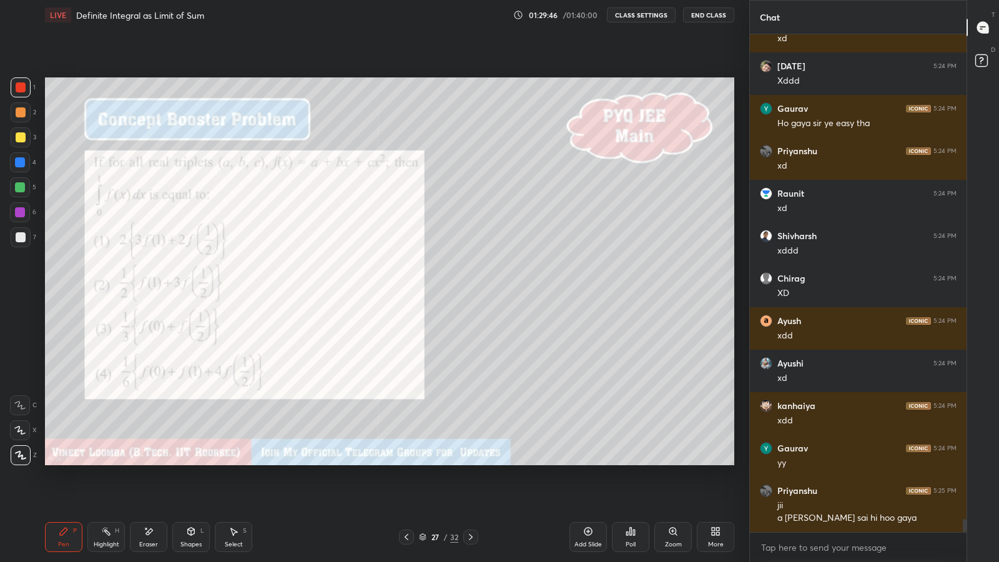
click at [470, 488] on icon at bounding box center [471, 537] width 10 height 10
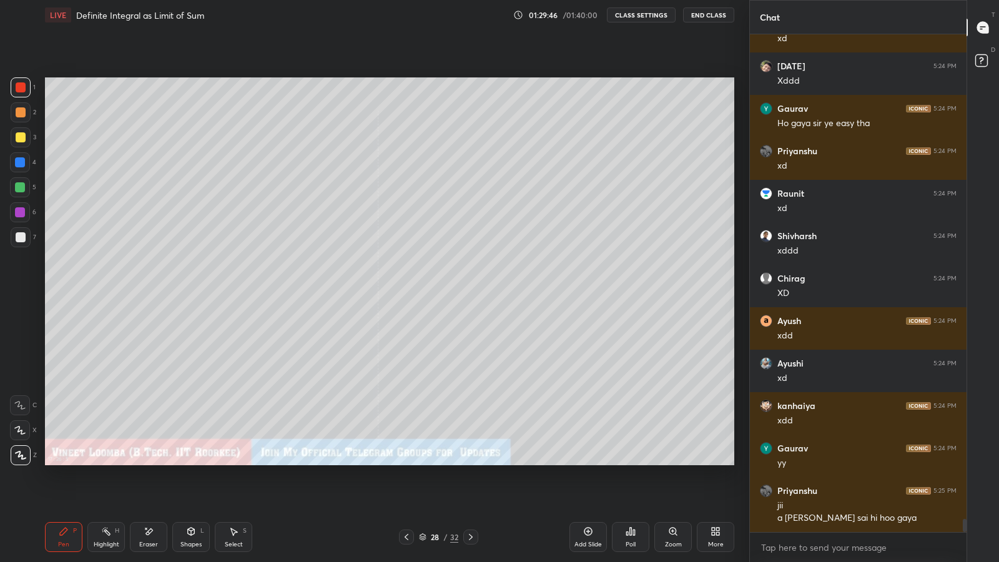
click at [470, 488] on icon at bounding box center [471, 537] width 10 height 10
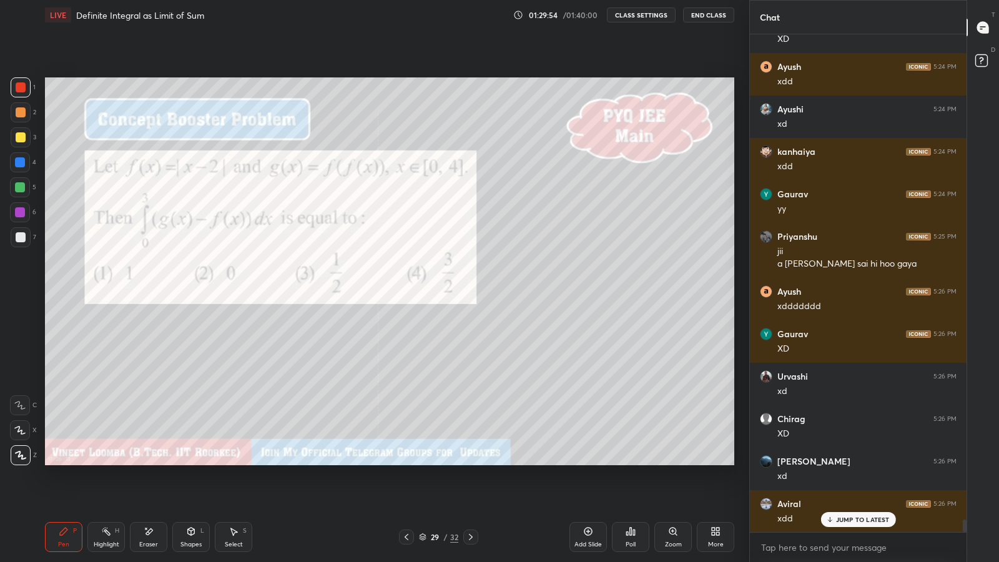
scroll to position [19105, 0]
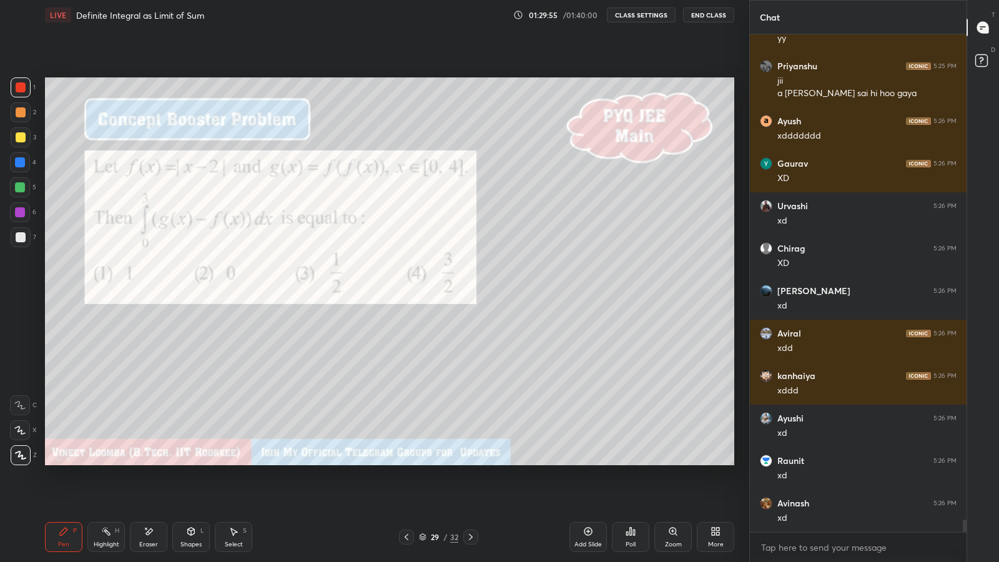
click at [622, 488] on div "Poll" at bounding box center [630, 537] width 37 height 30
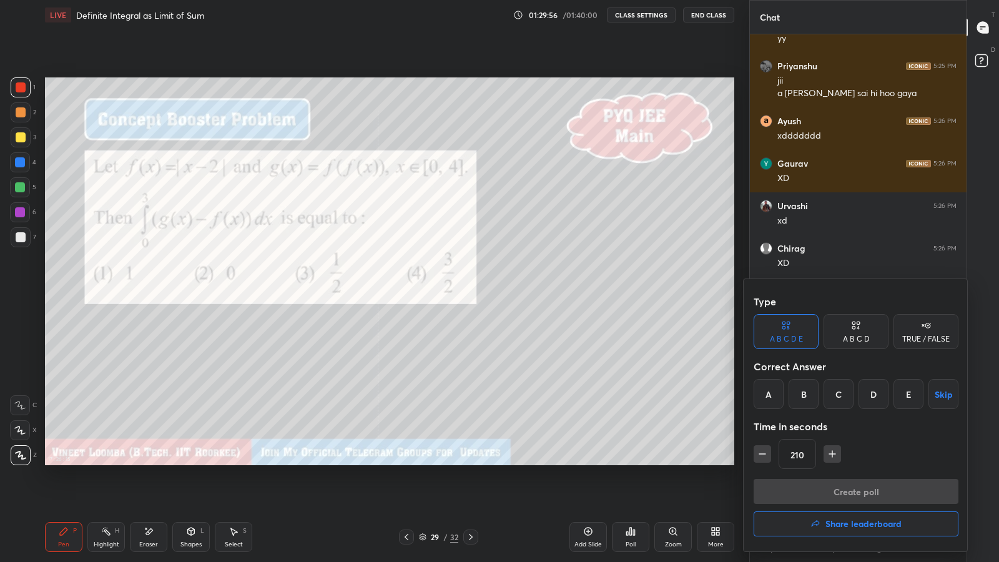
scroll to position [19232, 0]
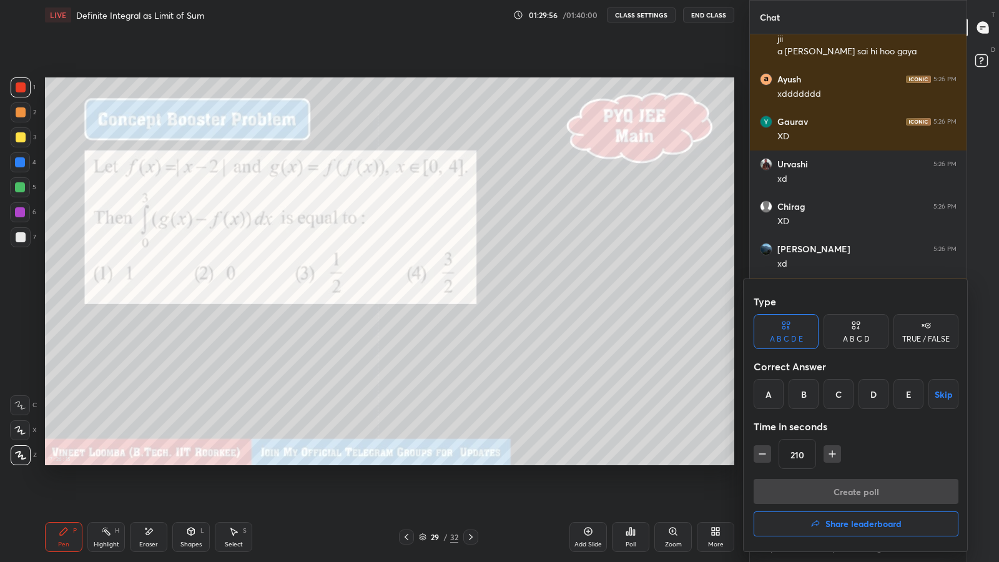
click at [768, 399] on div "A" at bounding box center [769, 394] width 30 height 30
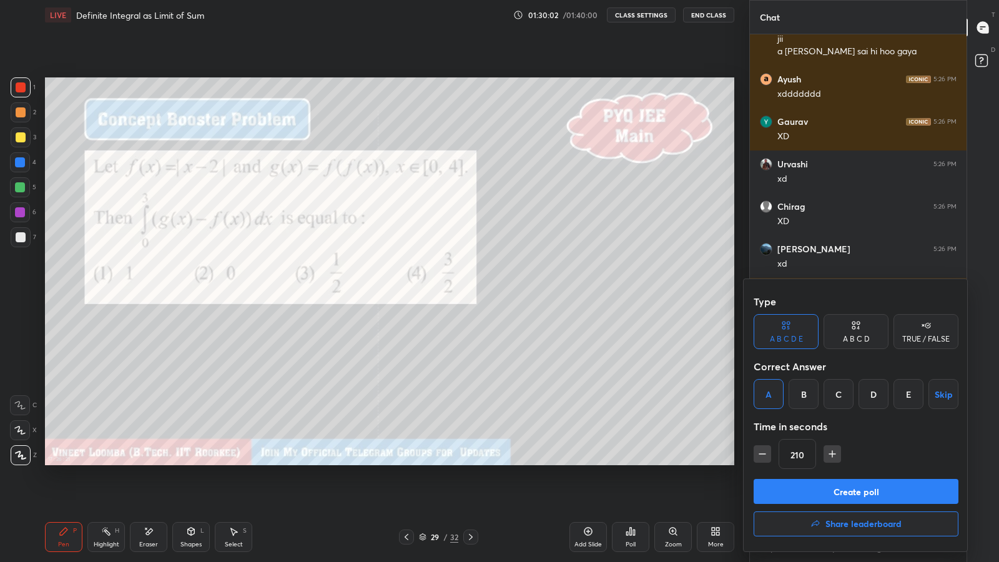
scroll to position [19286, 0]
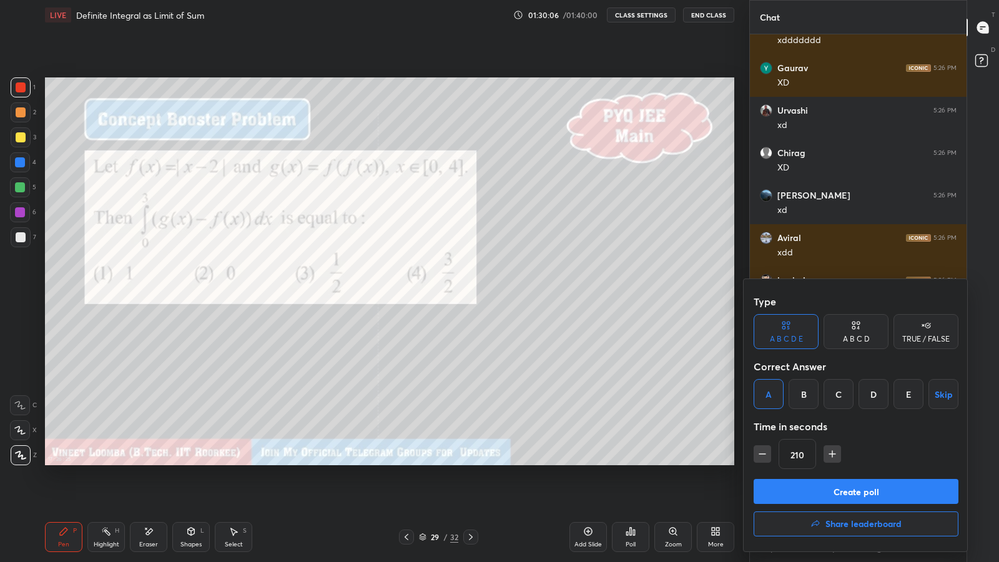
click at [819, 488] on button "Create poll" at bounding box center [856, 491] width 205 height 25
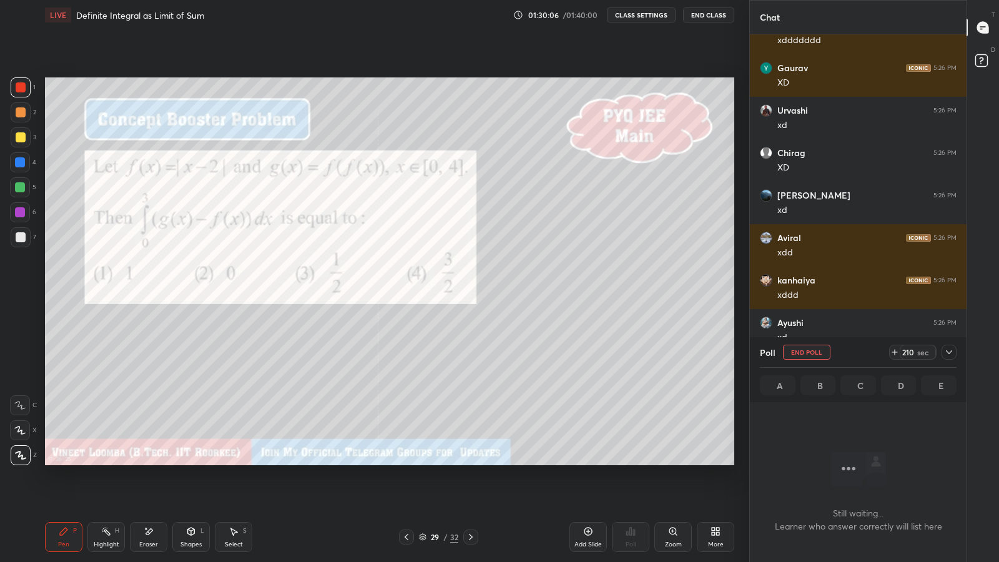
scroll to position [459, 213]
click at [949, 352] on icon at bounding box center [949, 352] width 10 height 10
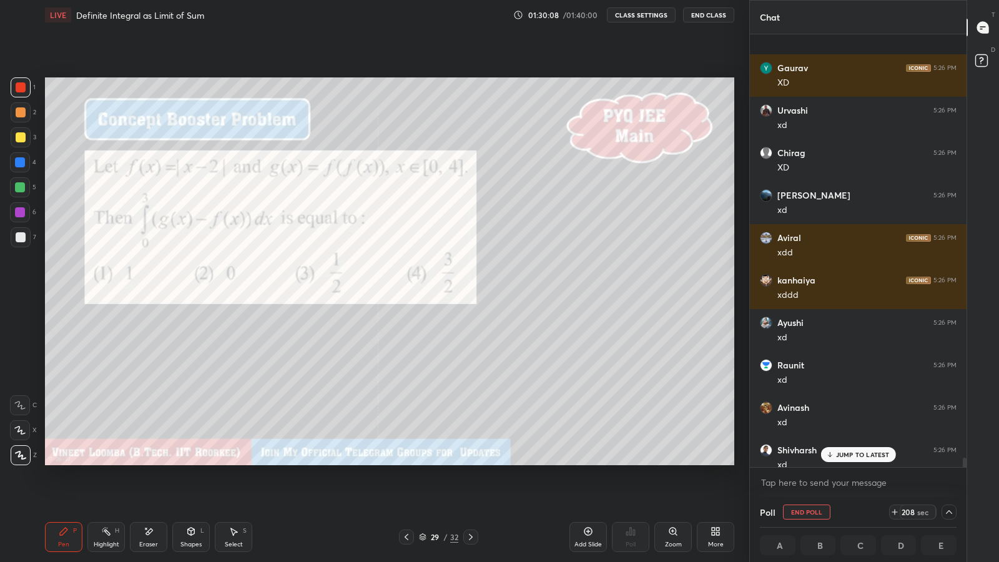
scroll to position [19351, 0]
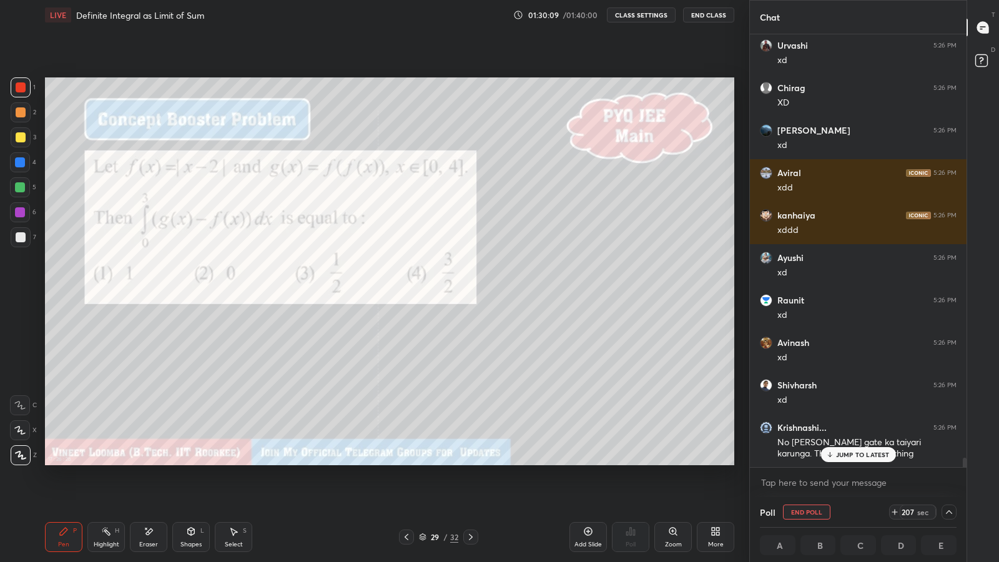
click at [848, 455] on p "JUMP TO LATEST" at bounding box center [863, 454] width 54 height 7
click at [949, 488] on icon at bounding box center [949, 512] width 10 height 10
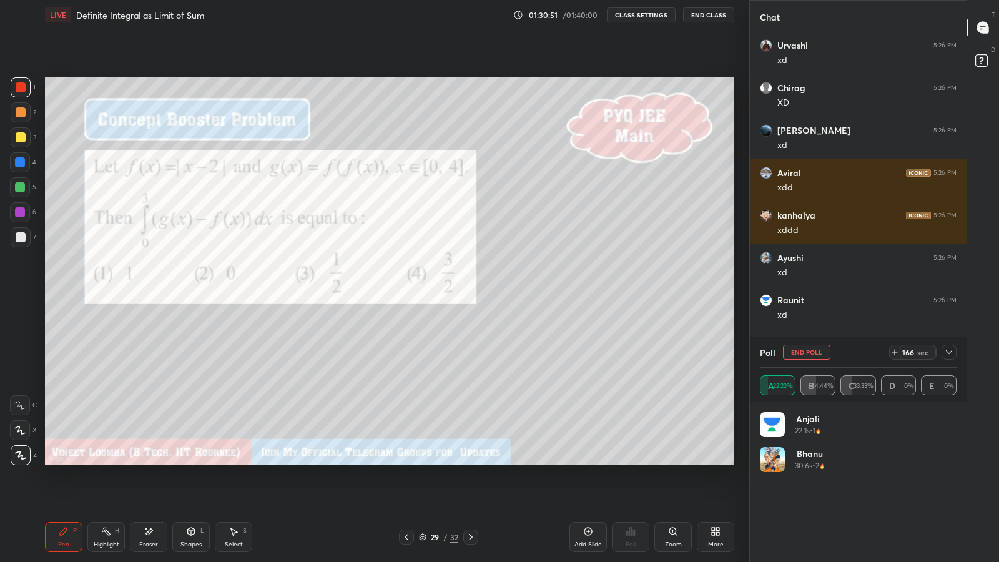
scroll to position [146, 193]
click at [949, 352] on icon at bounding box center [949, 352] width 10 height 10
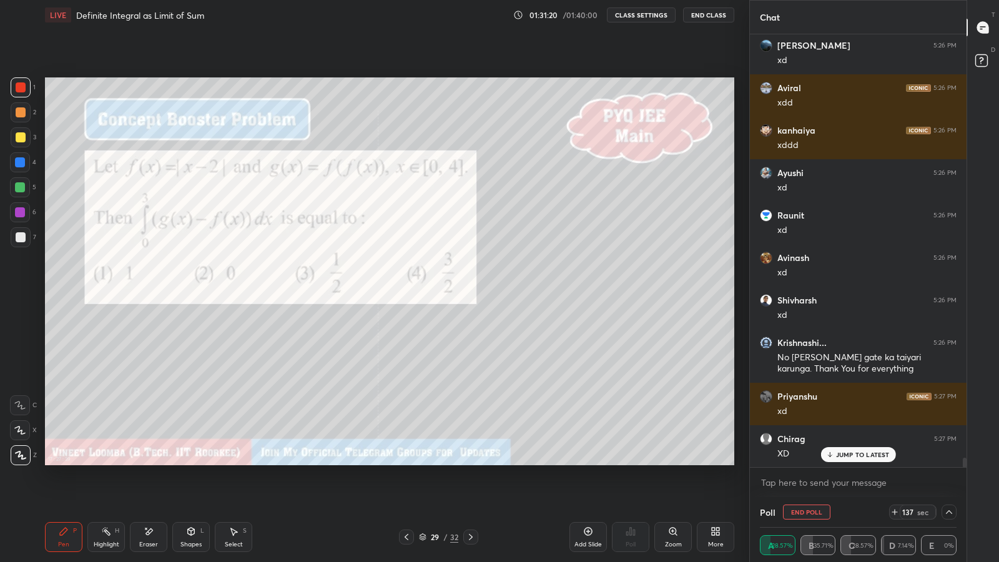
scroll to position [19479, 0]
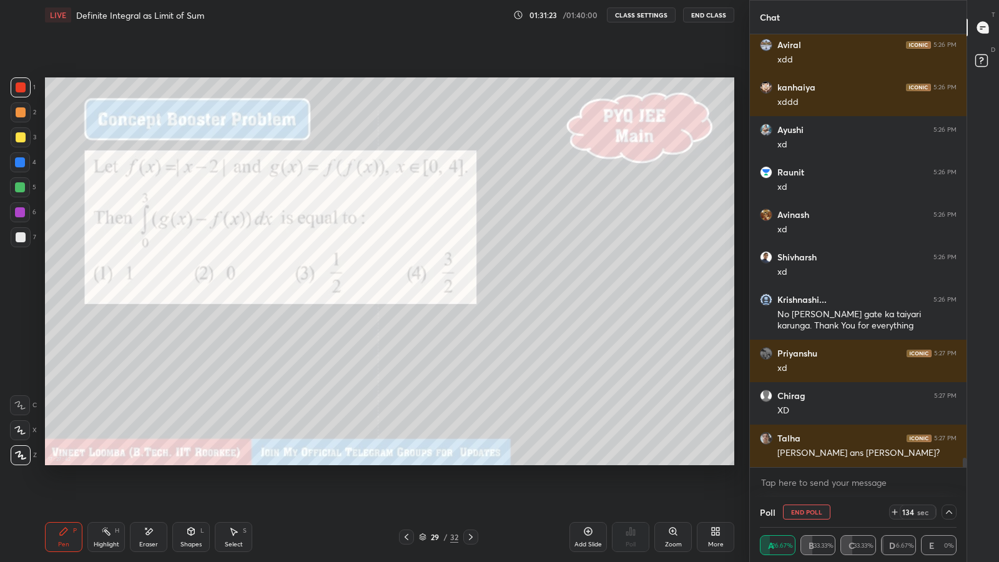
click at [953, 488] on icon at bounding box center [949, 512] width 10 height 10
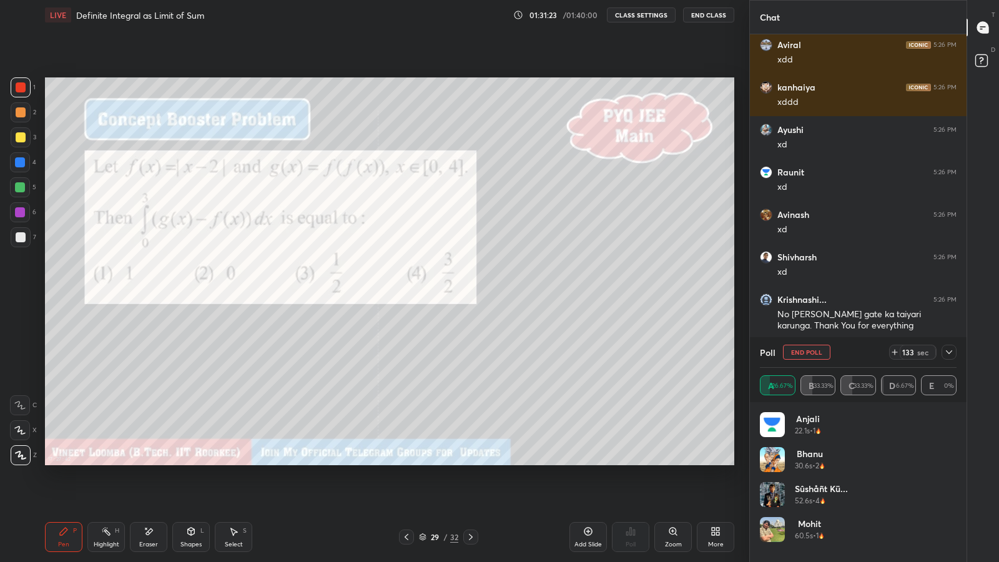
scroll to position [19521, 0]
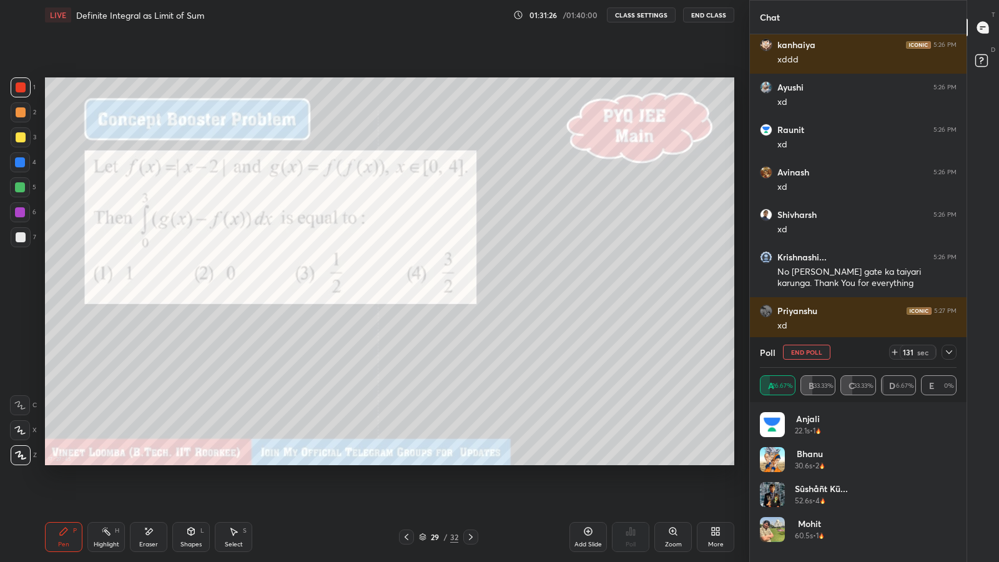
click at [949, 352] on icon at bounding box center [949, 352] width 10 height 10
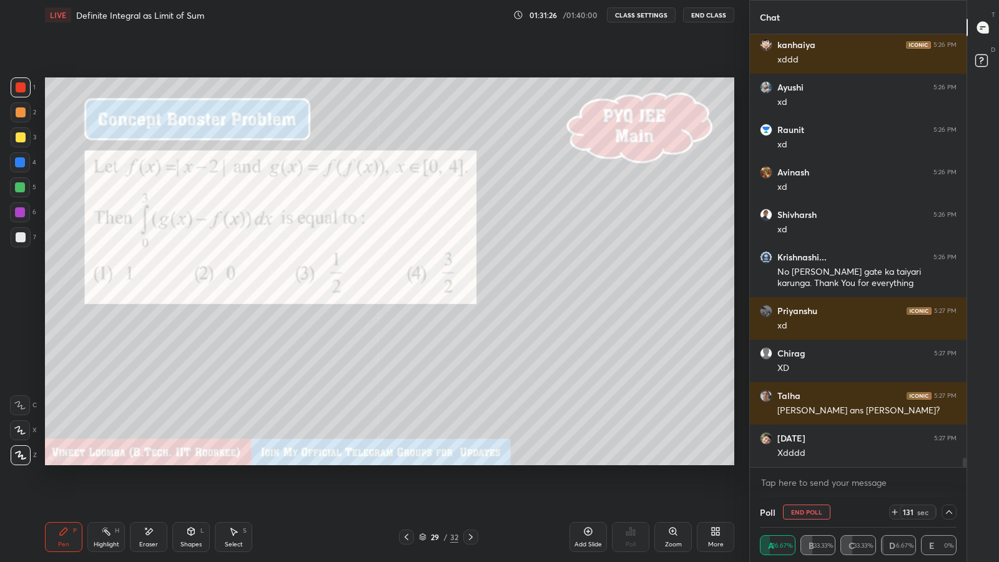
scroll to position [0, 4]
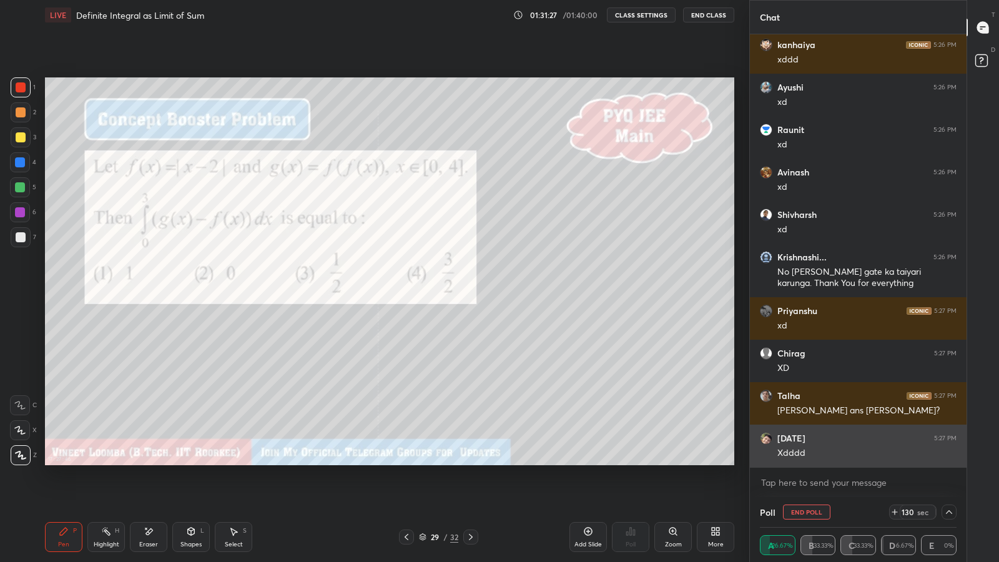
click at [926, 434] on div "Kartik 5:27 PM" at bounding box center [858, 438] width 197 height 12
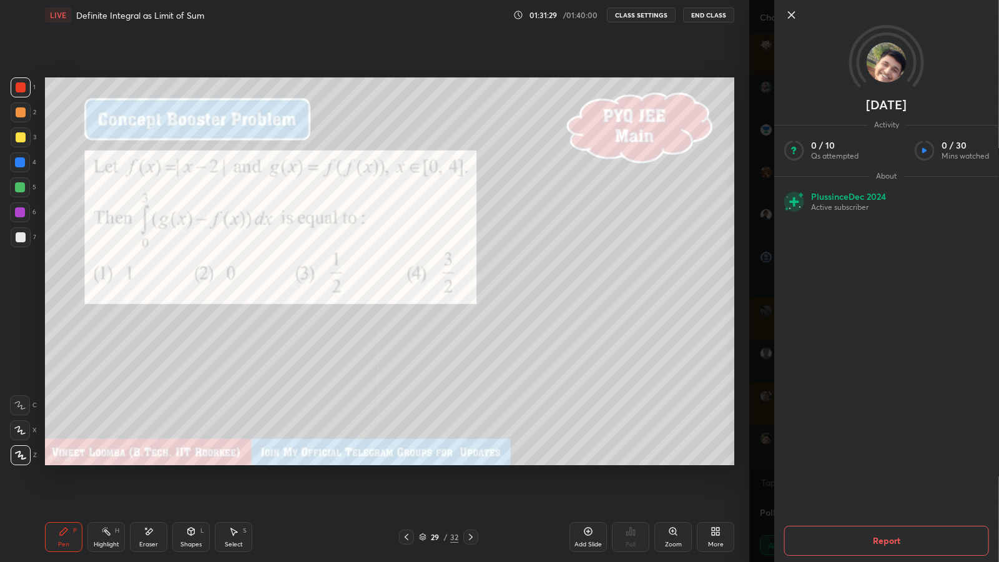
click at [760, 262] on div "Kartik Activity 0 / 10 Qs attempted 0 / 30 Mins watched About Plus since Dec 20…" at bounding box center [874, 281] width 250 height 562
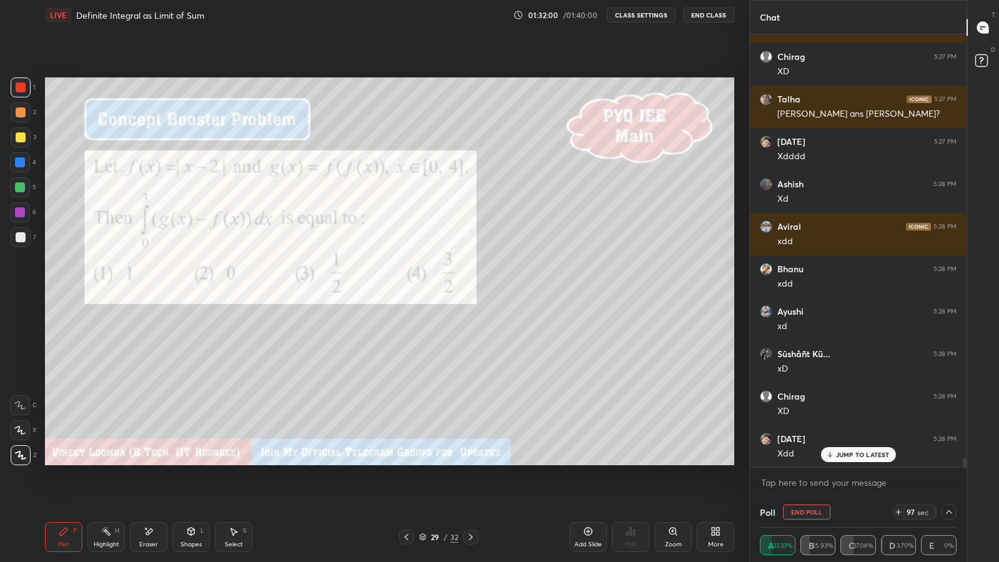
scroll to position [19860, 0]
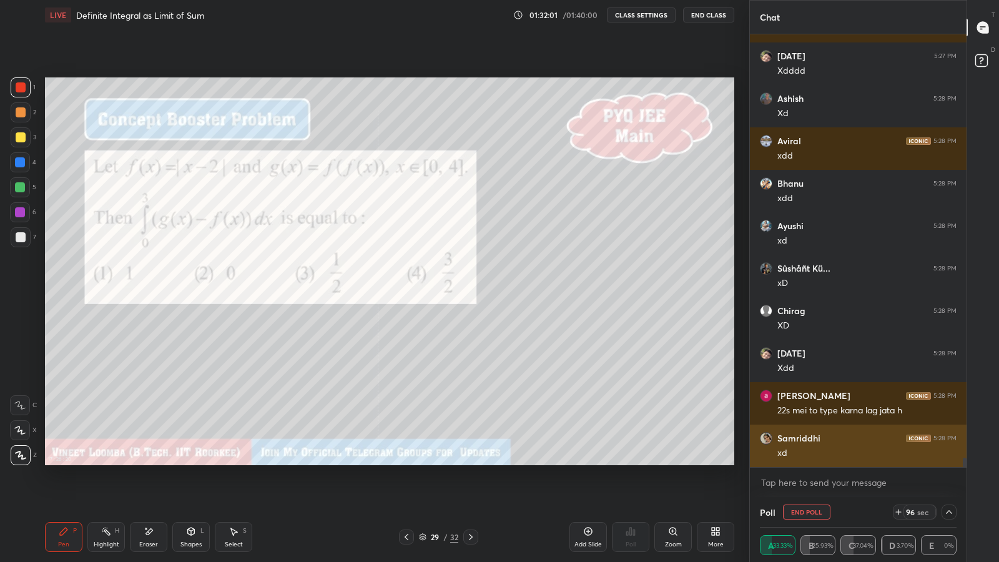
click at [866, 457] on div "xd" at bounding box center [867, 453] width 179 height 12
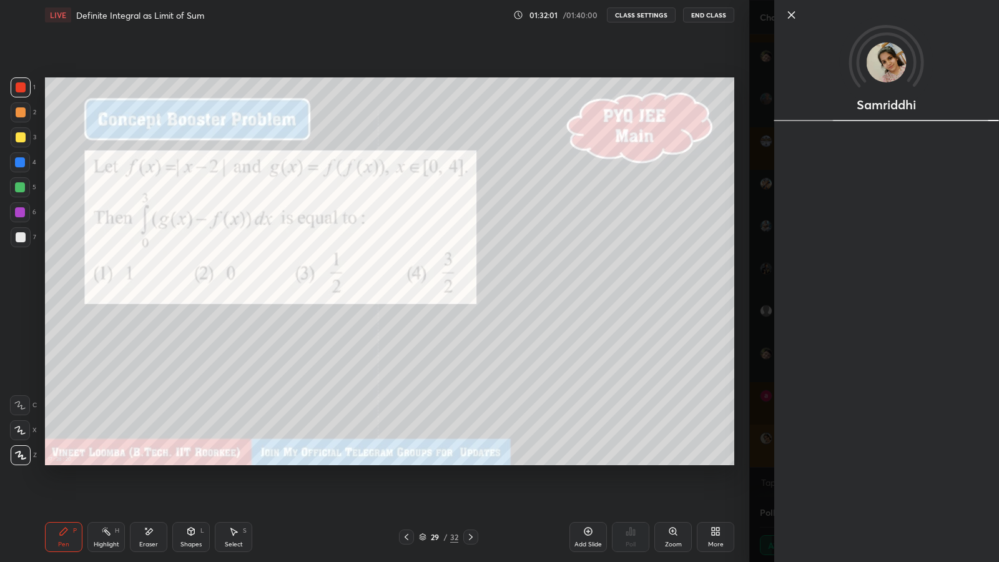
scroll to position [19946, 0]
click at [766, 420] on div "Samriddhi" at bounding box center [874, 281] width 250 height 562
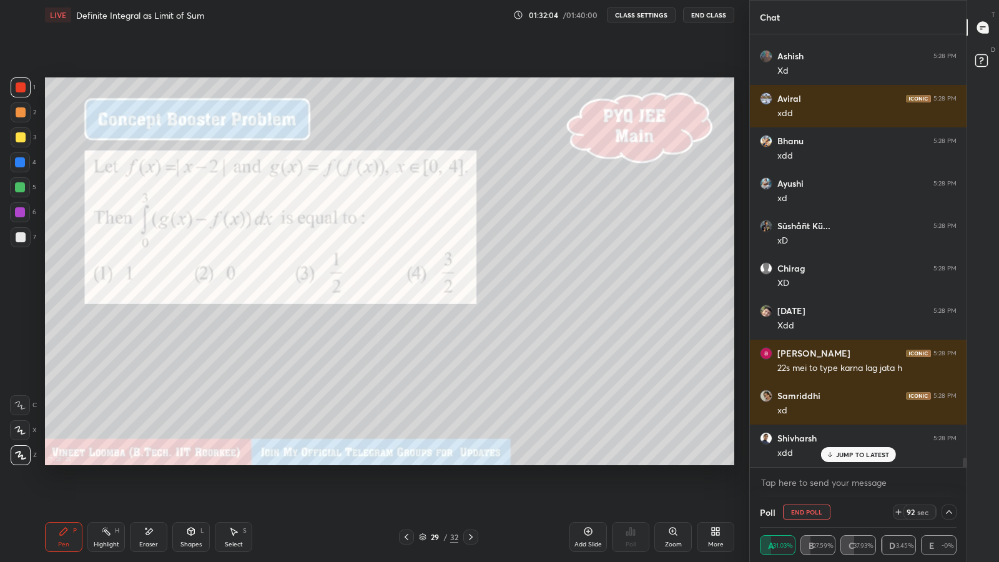
scroll to position [19988, 0]
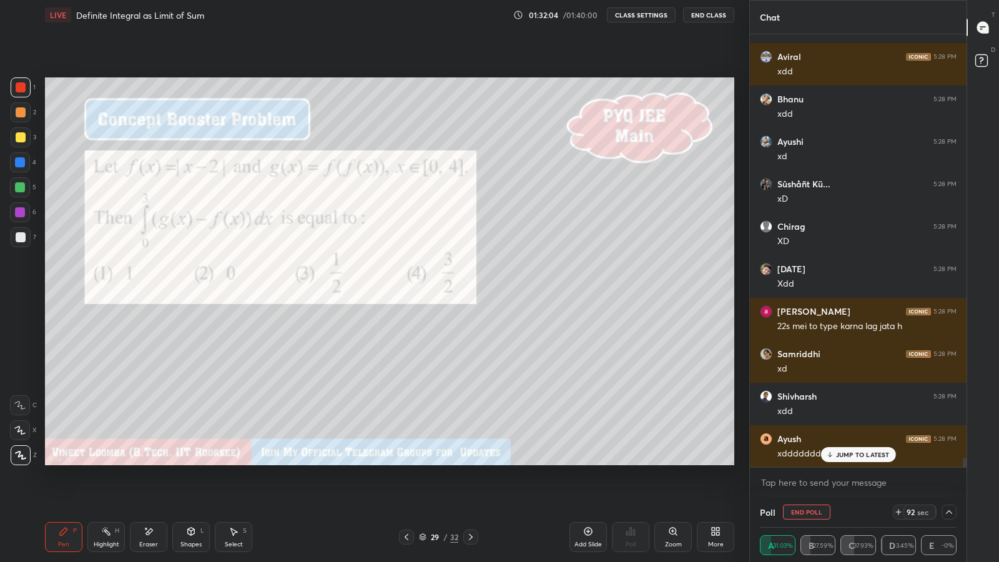
click at [949, 488] on icon at bounding box center [949, 512] width 10 height 10
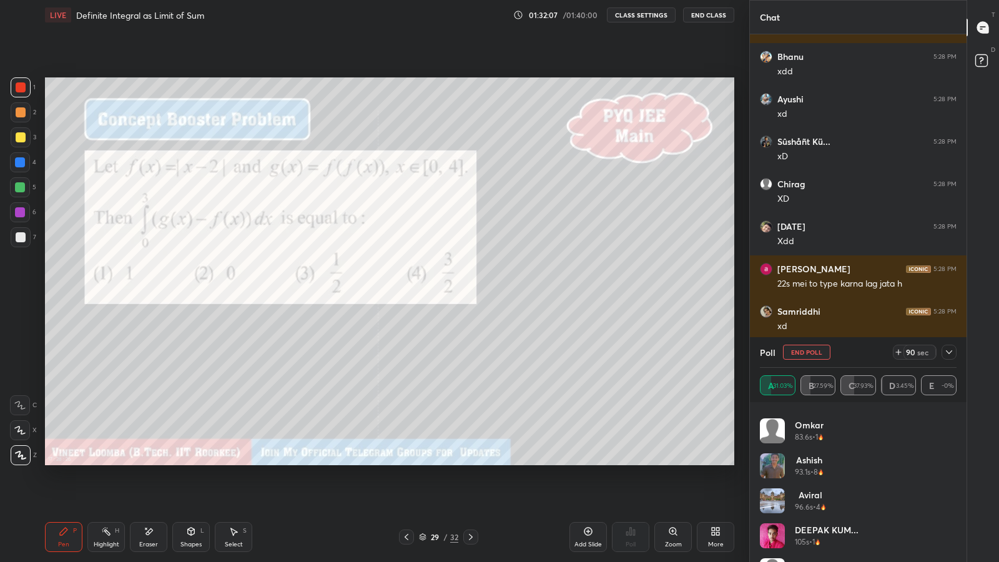
scroll to position [20073, 0]
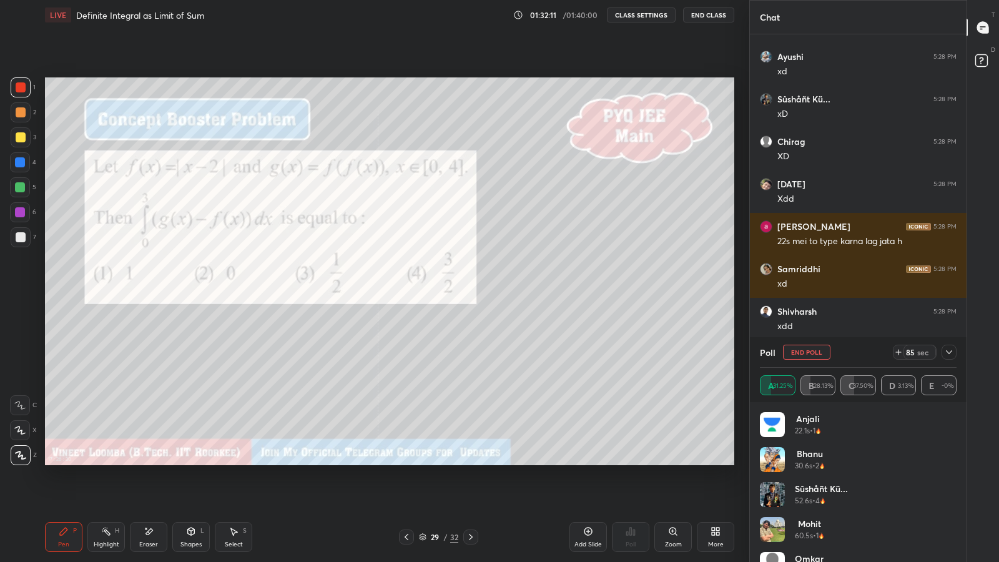
click at [947, 352] on icon at bounding box center [949, 352] width 6 height 4
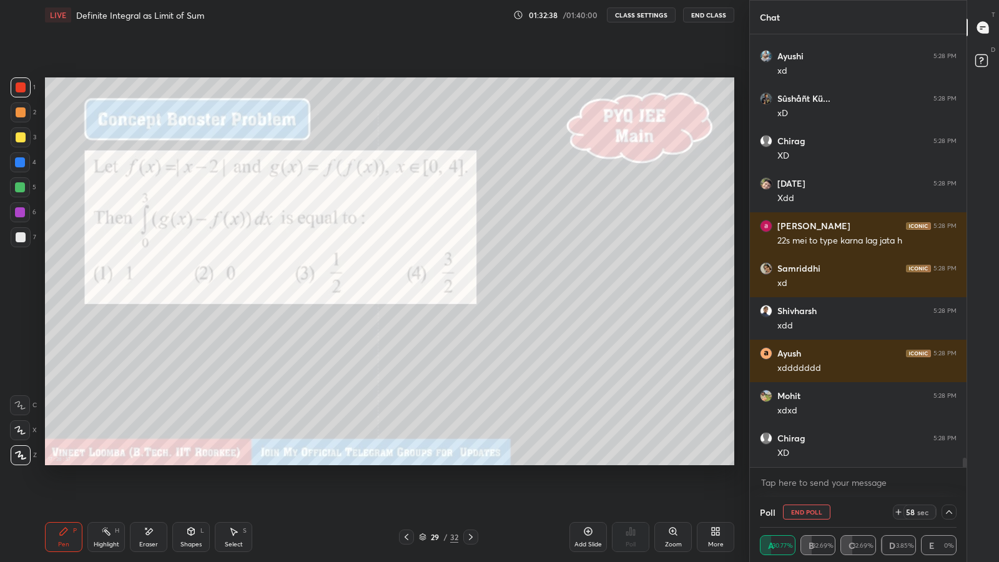
click at [949, 488] on icon at bounding box center [949, 512] width 10 height 10
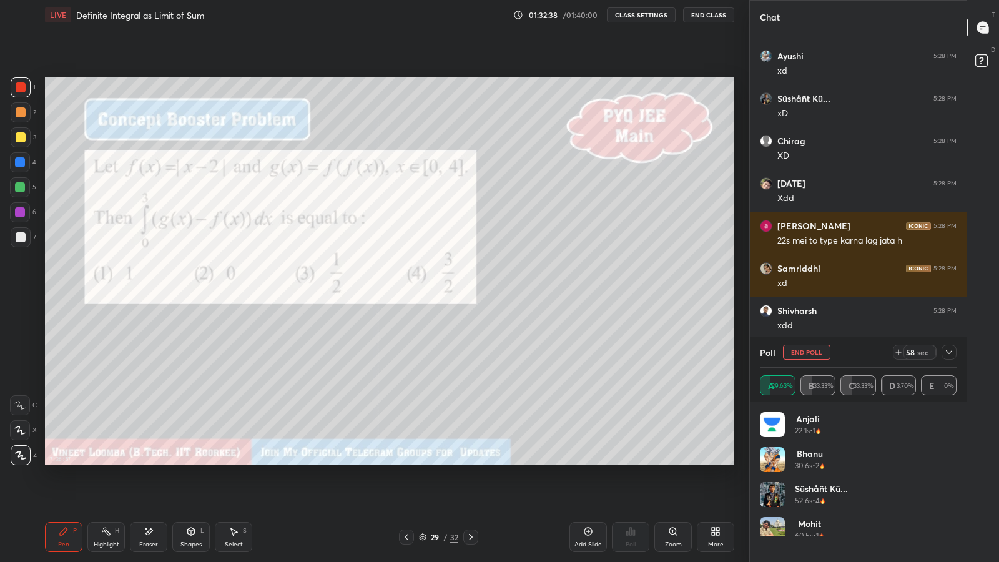
scroll to position [4, 4]
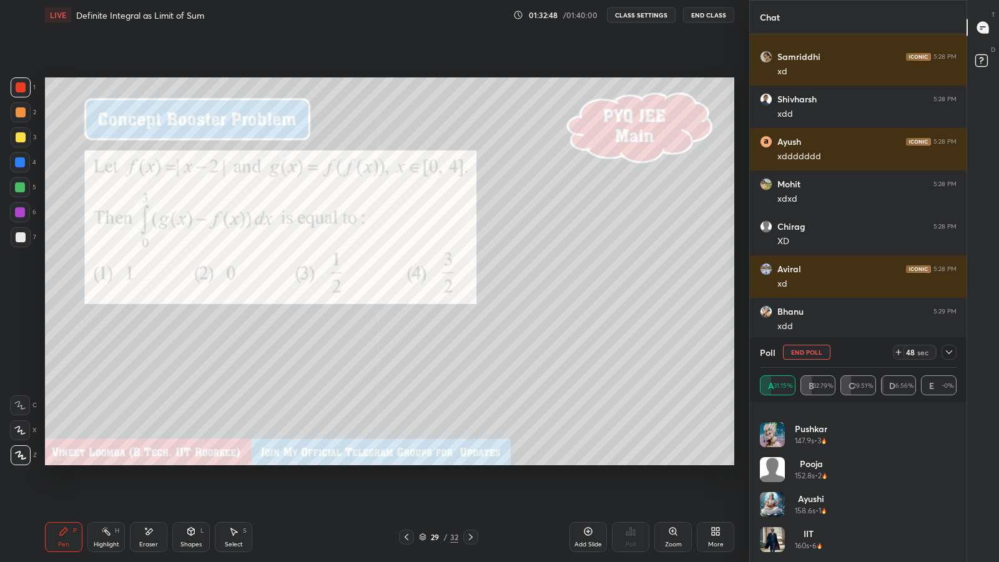
click at [949, 352] on icon at bounding box center [949, 352] width 10 height 10
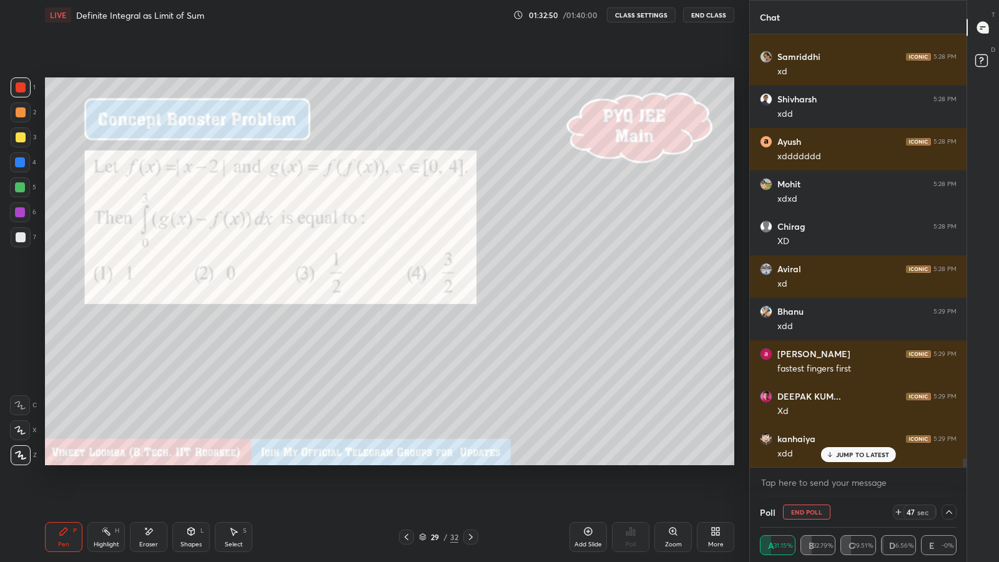
click at [844, 454] on p "JUMP TO LATEST" at bounding box center [863, 454] width 54 height 7
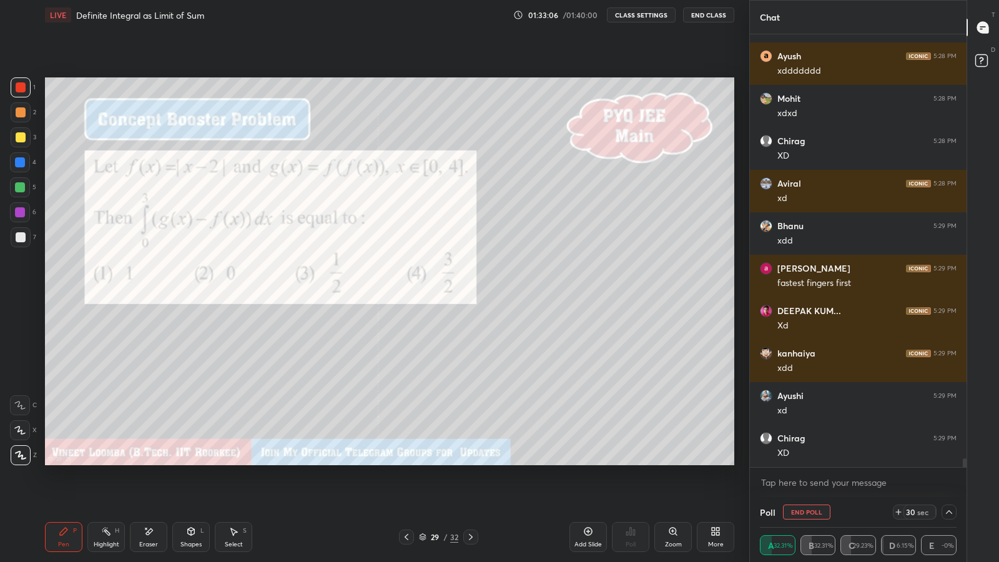
click at [18, 239] on div at bounding box center [21, 237] width 10 height 10
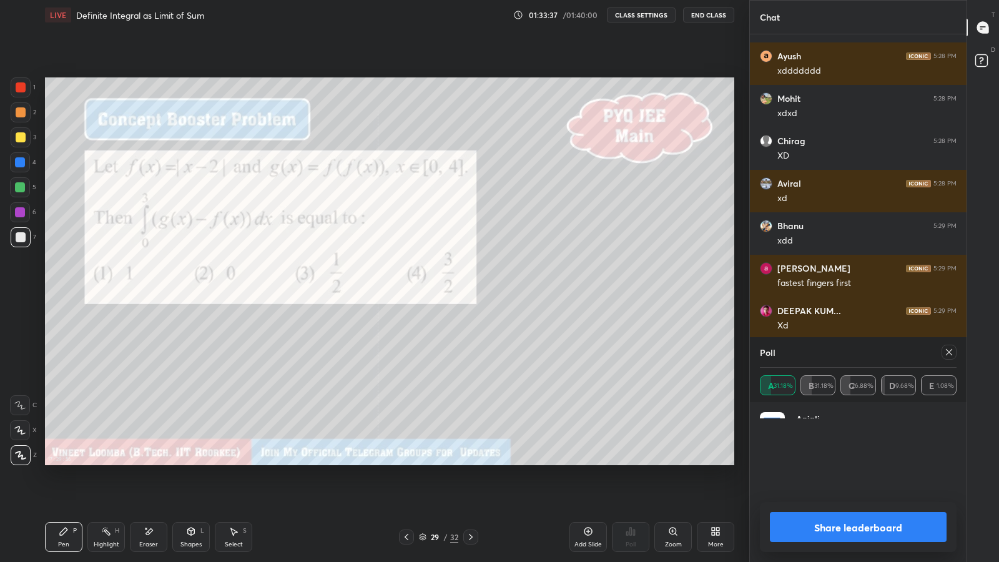
scroll to position [146, 193]
click at [795, 488] on button "Share leaderboard" at bounding box center [858, 527] width 177 height 30
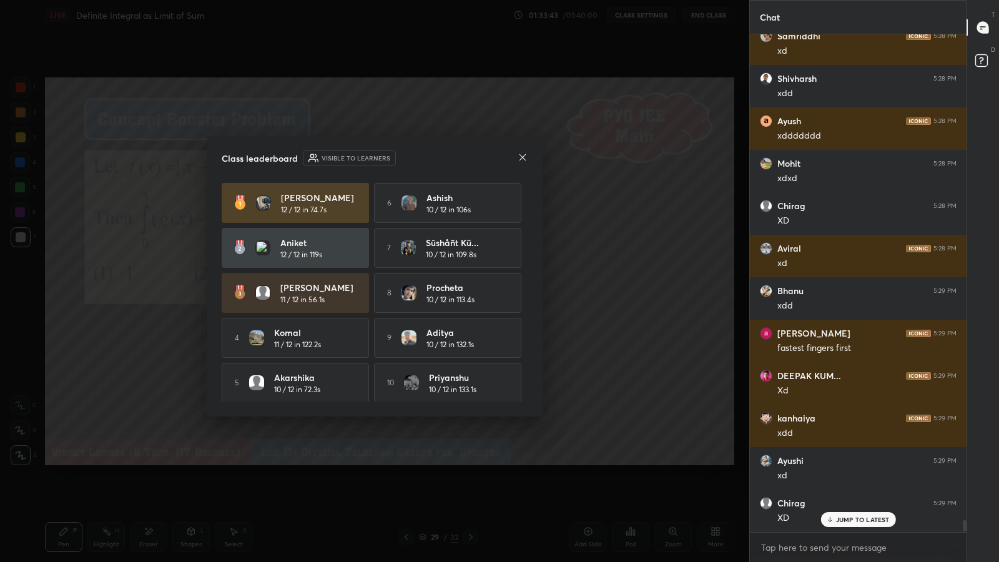
scroll to position [494, 213]
click at [520, 154] on icon at bounding box center [523, 157] width 6 height 6
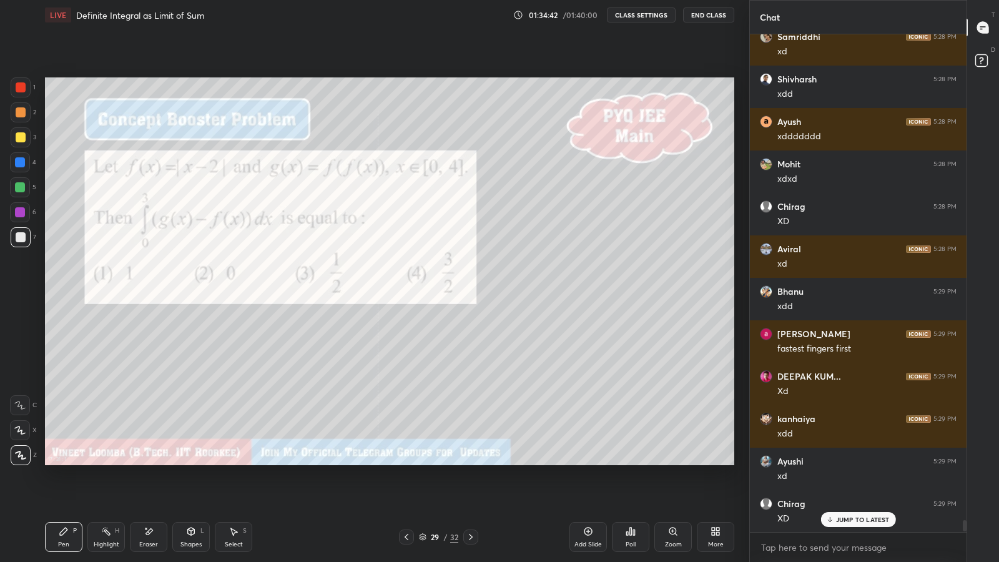
click at [152, 488] on icon at bounding box center [149, 531] width 10 height 11
click at [64, 488] on div "Pen P" at bounding box center [63, 537] width 37 height 30
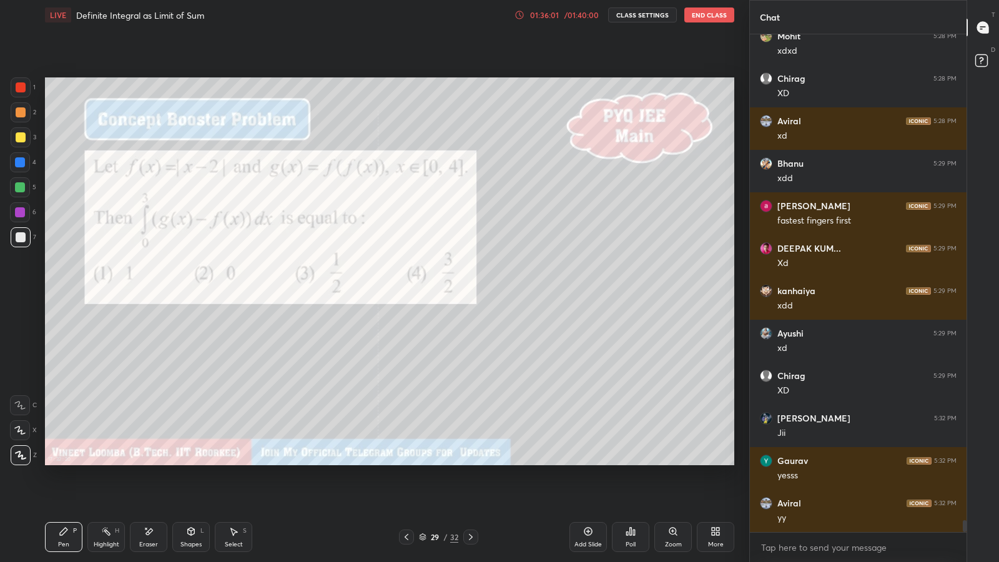
scroll to position [20476, 0]
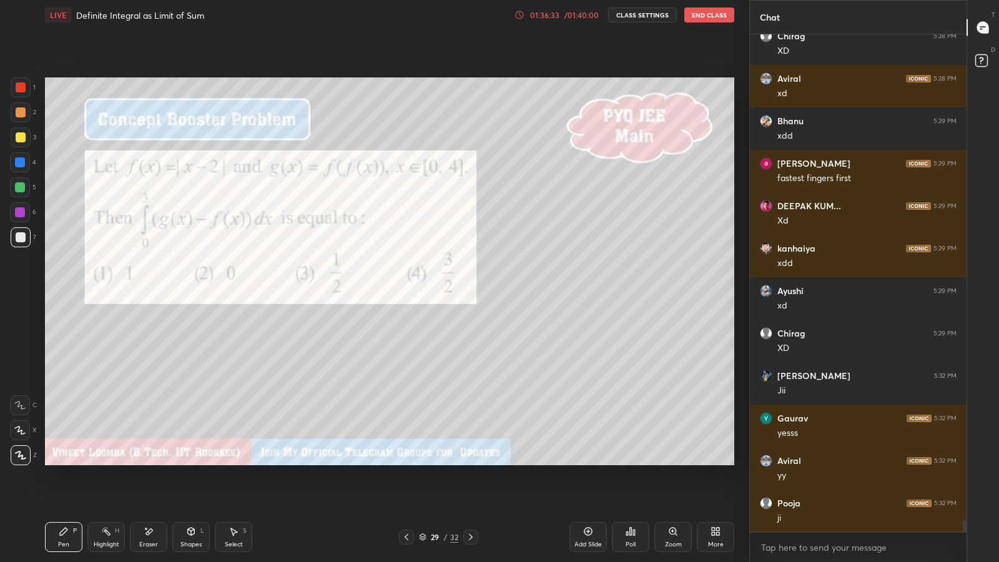
click at [149, 488] on icon at bounding box center [149, 531] width 7 height 6
click at [62, 488] on icon at bounding box center [64, 531] width 10 height 10
click at [21, 210] on div at bounding box center [20, 212] width 10 height 10
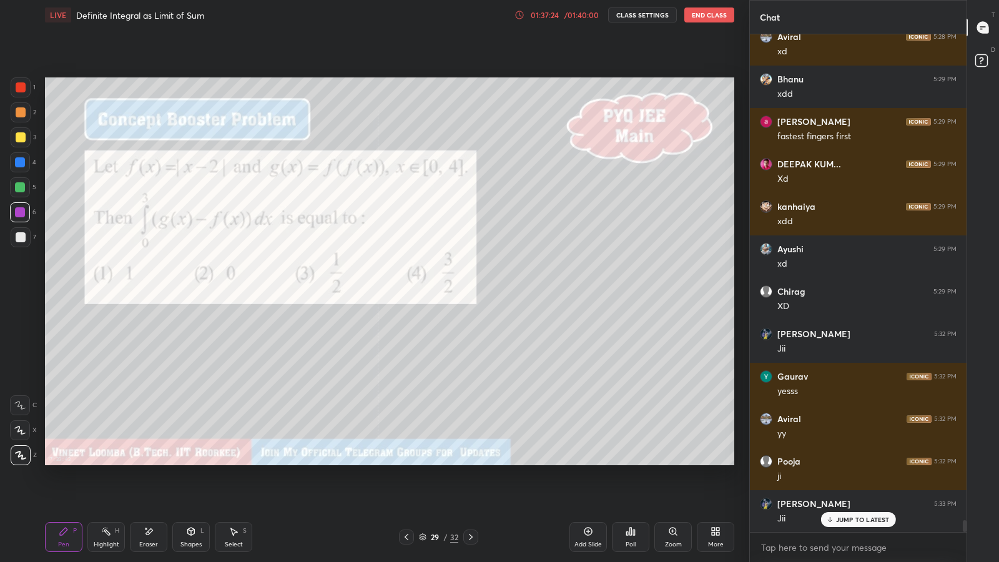
scroll to position [20560, 0]
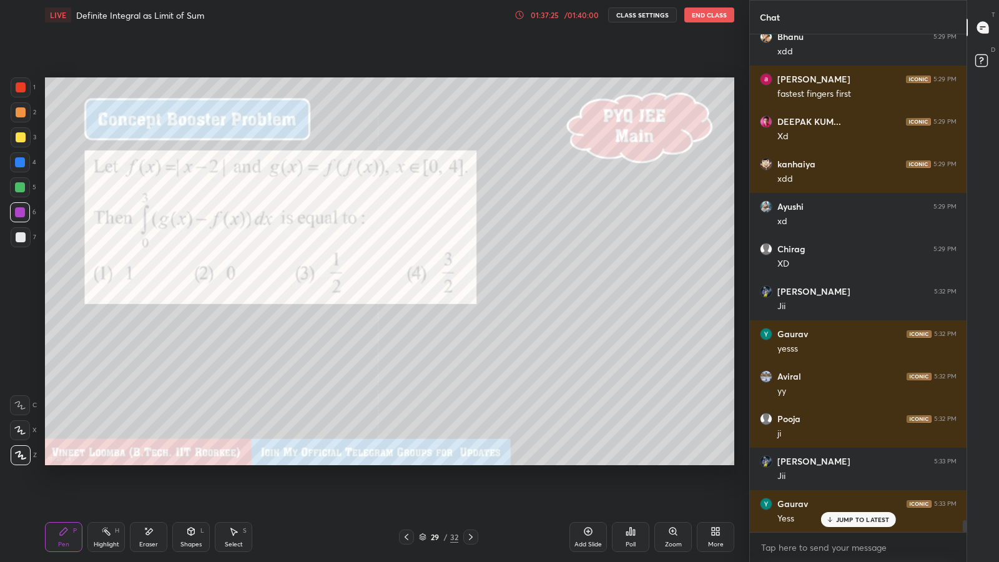
click at [584, 488] on div "Add Slide" at bounding box center [588, 537] width 37 height 30
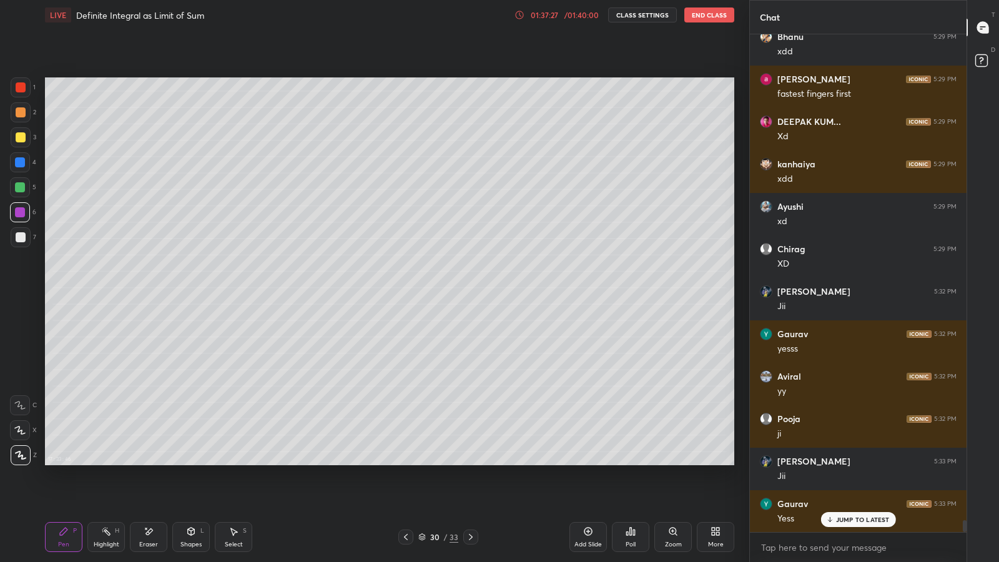
click at [403, 488] on icon at bounding box center [406, 537] width 10 height 10
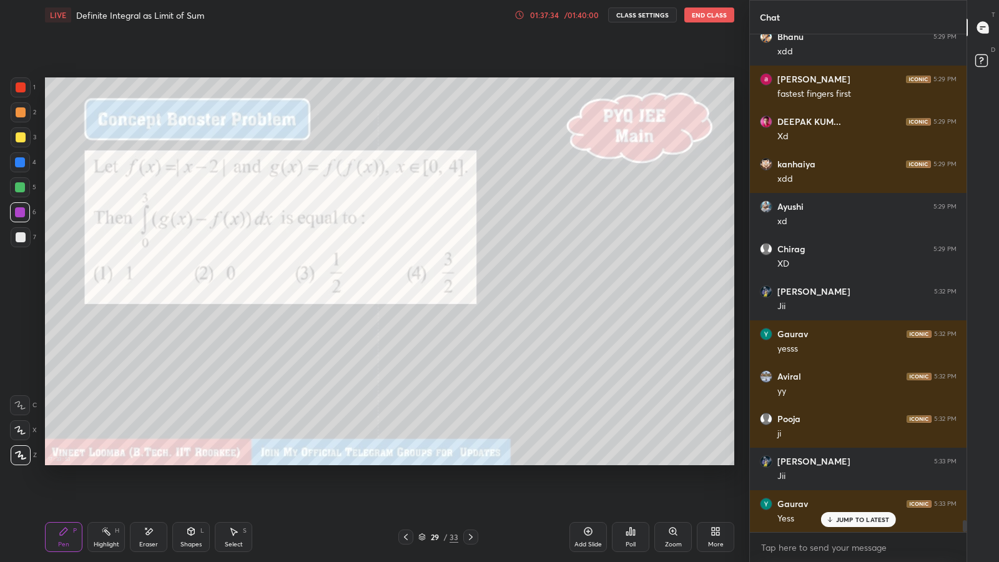
scroll to position [20572, 0]
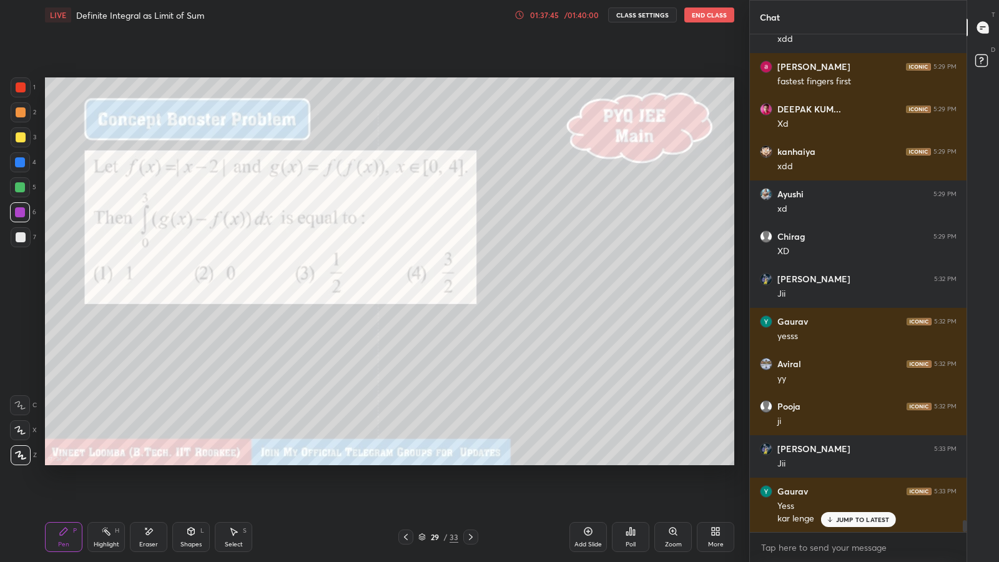
click at [470, 488] on icon at bounding box center [471, 537] width 10 height 10
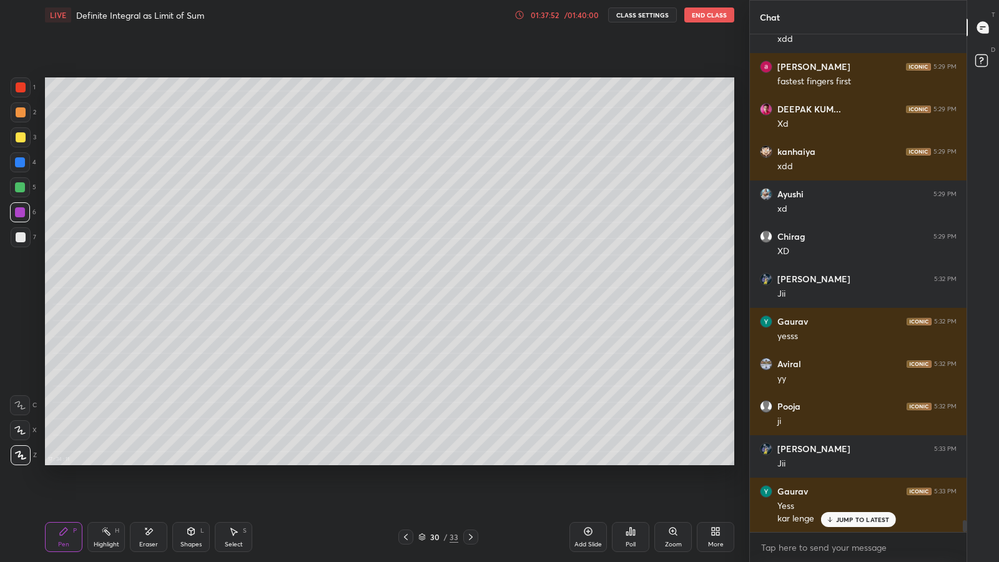
click at [407, 488] on icon at bounding box center [406, 537] width 10 height 10
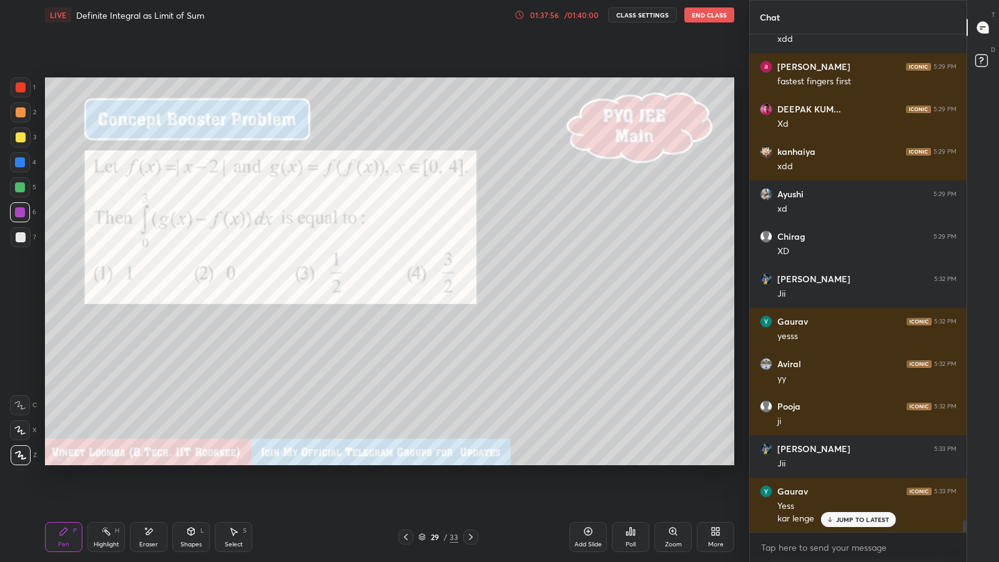
click at [470, 488] on icon at bounding box center [471, 537] width 10 height 10
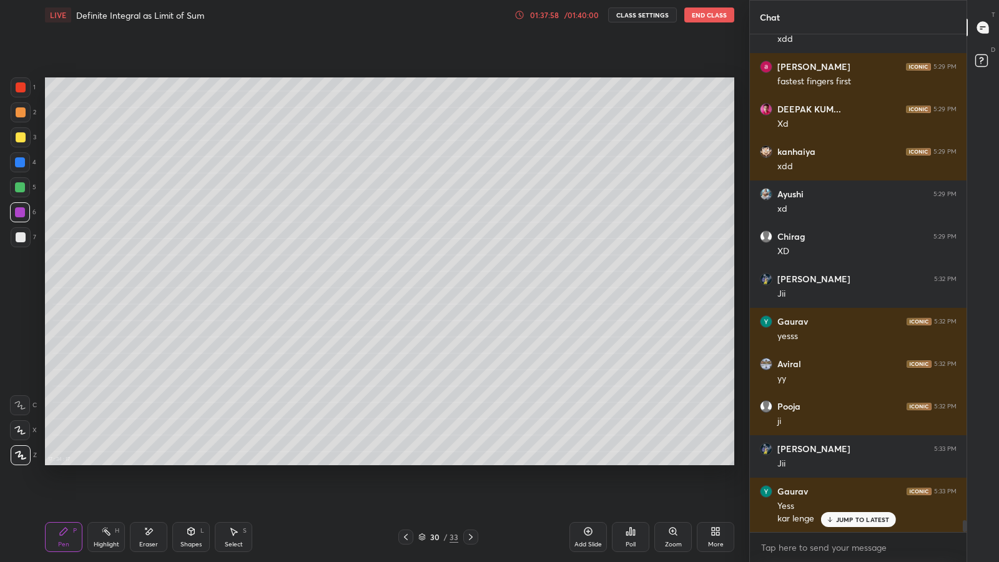
click at [151, 488] on div "Eraser" at bounding box center [148, 544] width 19 height 6
click at [63, 488] on div "Pen P" at bounding box center [63, 537] width 37 height 30
click at [406, 488] on icon at bounding box center [406, 537] width 10 height 10
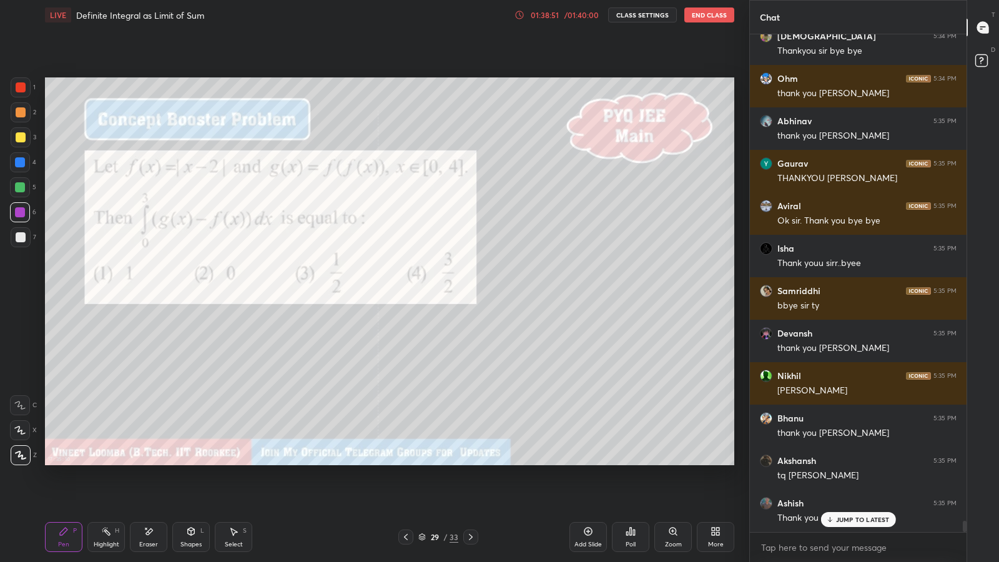
scroll to position [21804, 0]
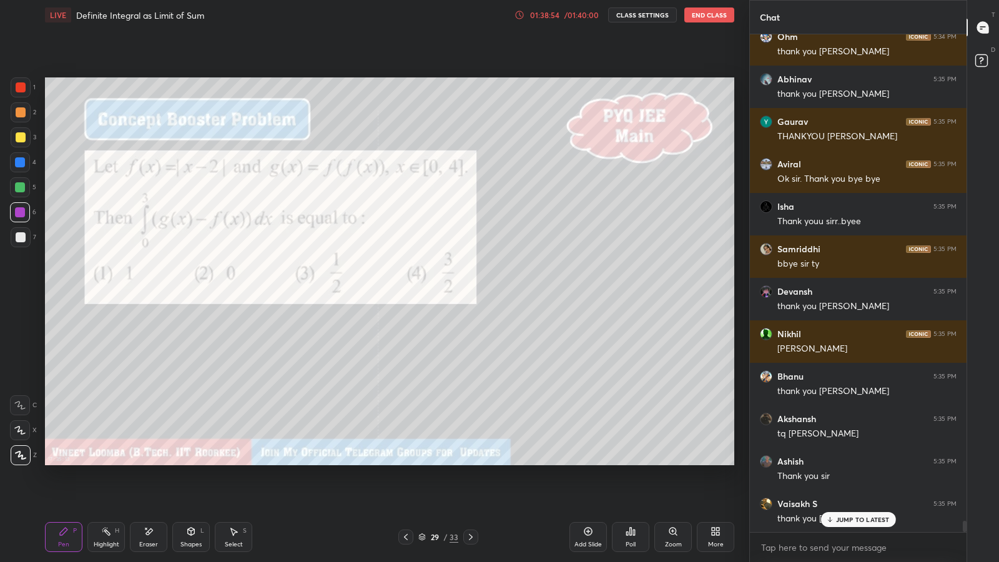
click at [622, 19] on button "CLASS SETTINGS" at bounding box center [642, 14] width 69 height 15
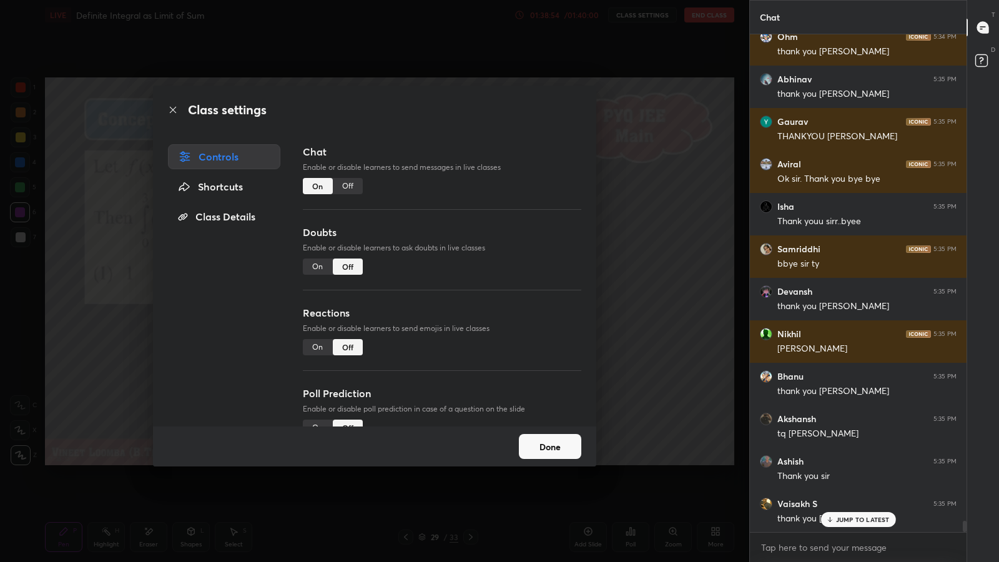
scroll to position [21846, 0]
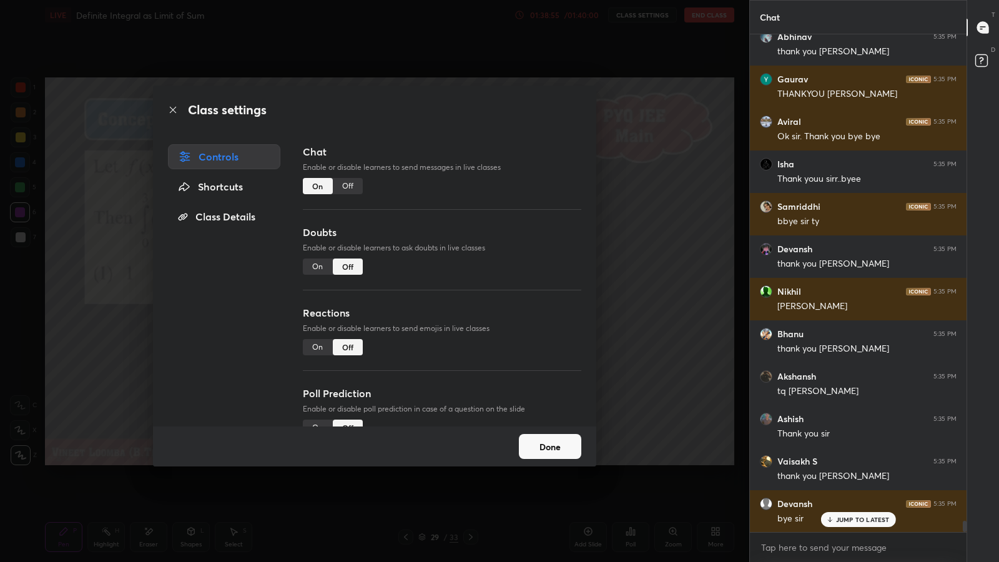
click at [319, 262] on div "On" at bounding box center [318, 267] width 30 height 16
click at [560, 445] on button "Done" at bounding box center [550, 446] width 62 height 25
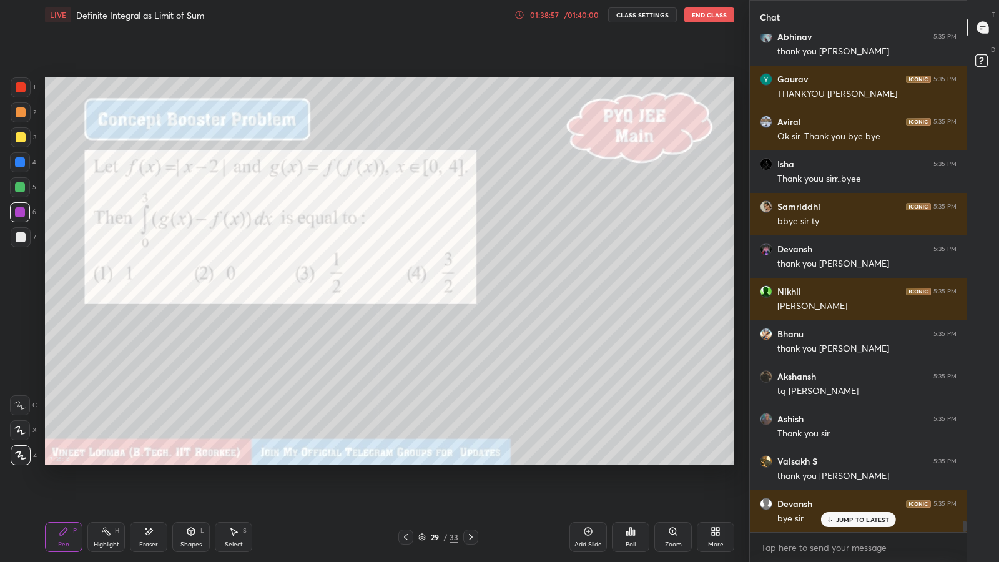
click at [833, 488] on icon at bounding box center [830, 519] width 8 height 7
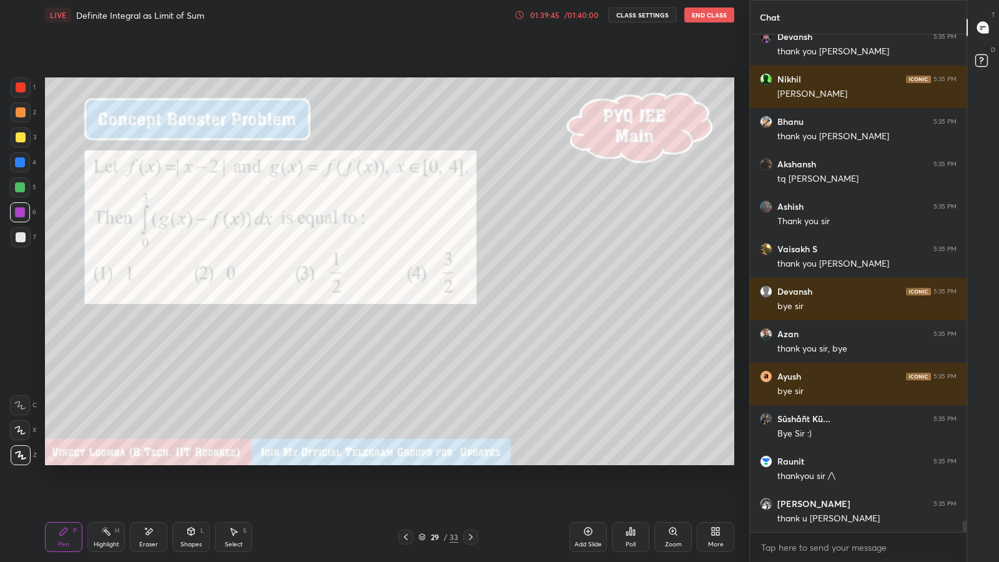
scroll to position [22101, 0]
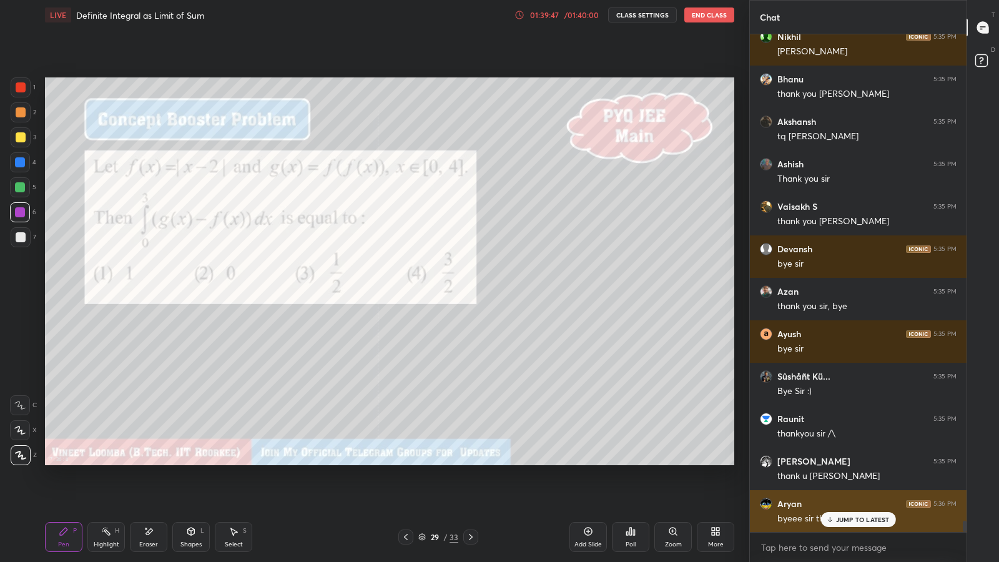
click at [882, 488] on div "Aryan 5:36 PM byeee sir thank you" at bounding box center [858, 511] width 217 height 42
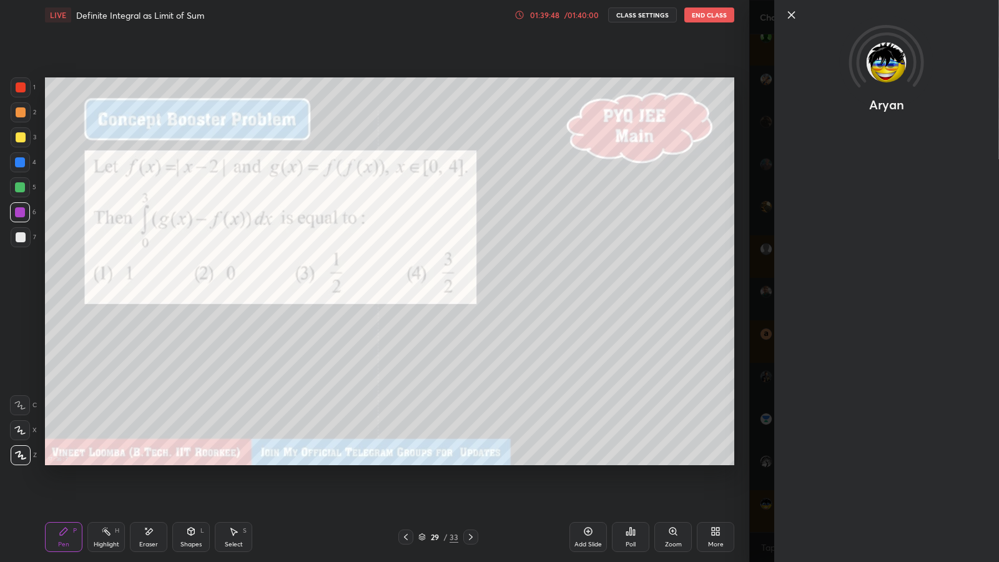
click at [753, 380] on div "Aryan" at bounding box center [874, 281] width 250 height 562
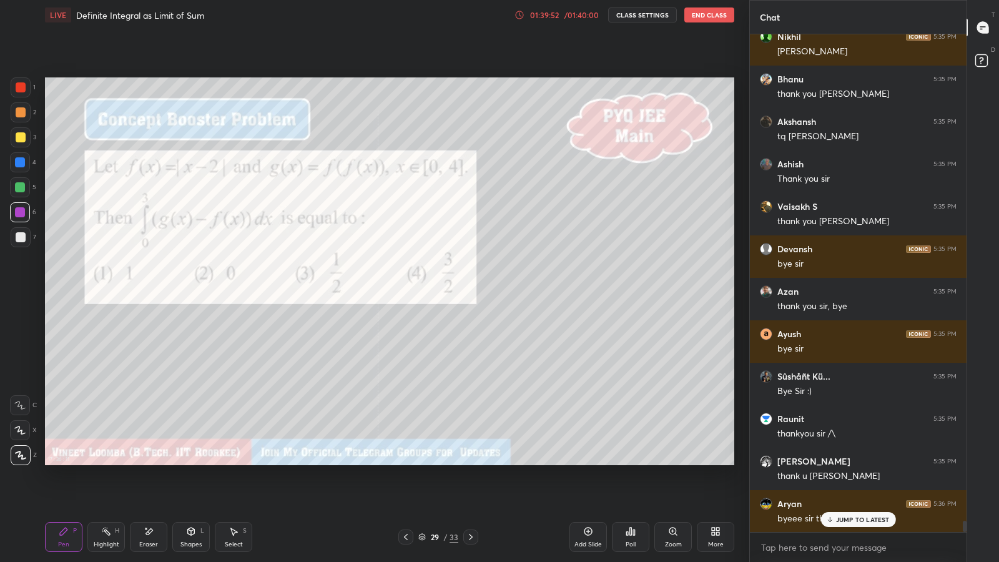
click at [641, 12] on button "CLASS SETTINGS" at bounding box center [642, 14] width 69 height 15
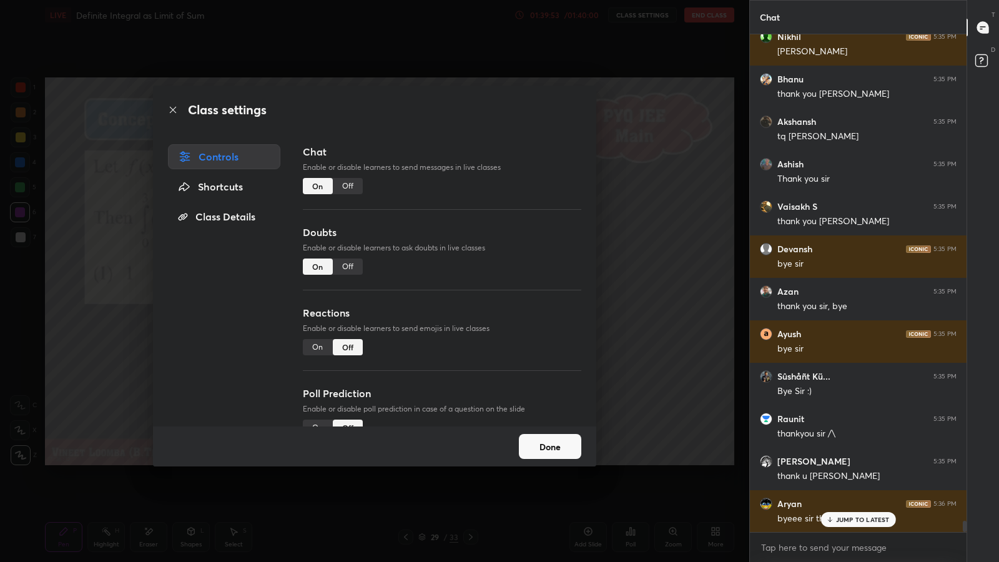
click at [345, 262] on div "Off" at bounding box center [348, 267] width 30 height 16
type textarea "x"
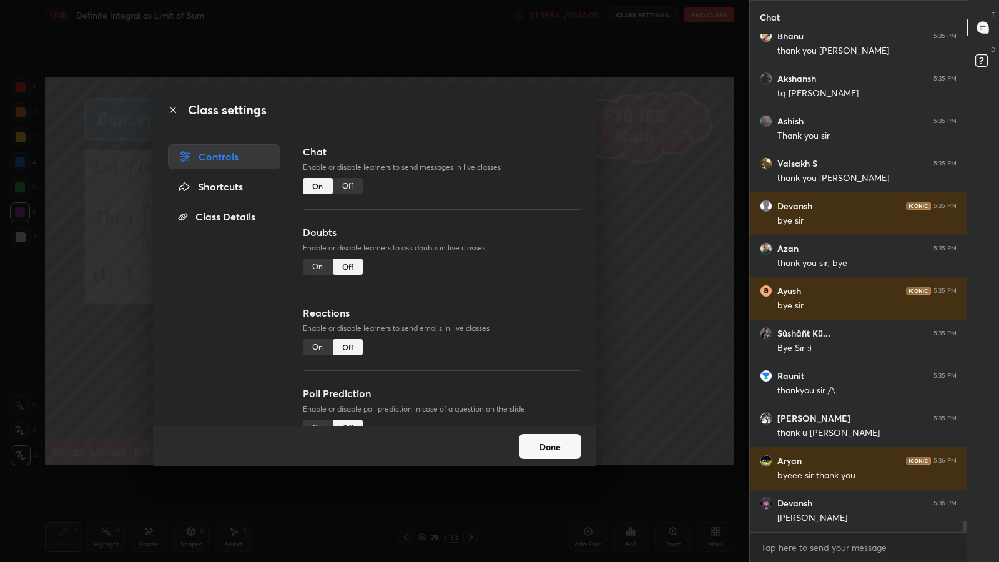
click at [345, 185] on div "Off" at bounding box center [348, 186] width 30 height 16
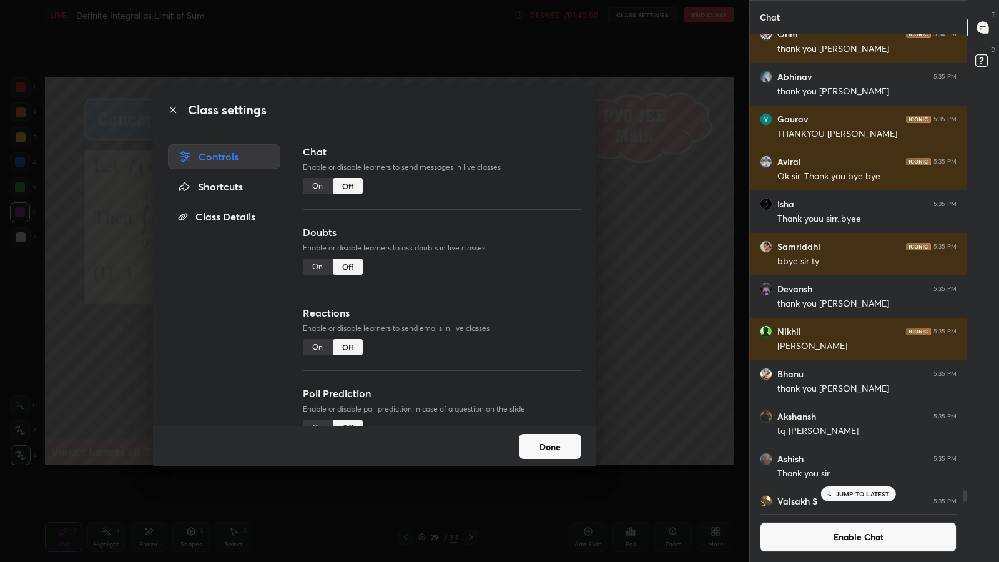
click at [546, 445] on button "Done" at bounding box center [550, 446] width 62 height 25
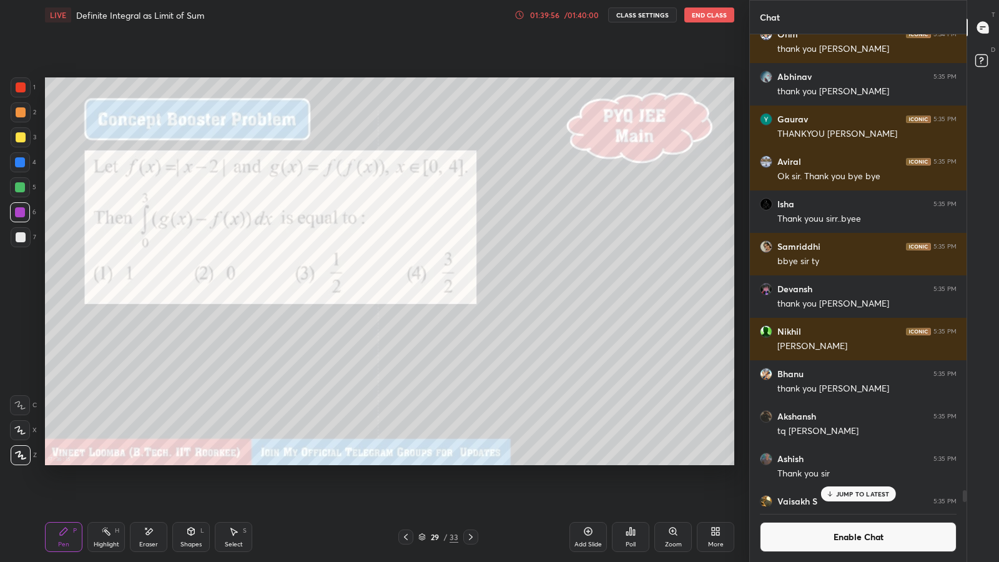
click at [849, 488] on p "JUMP TO LATEST" at bounding box center [863, 493] width 54 height 7
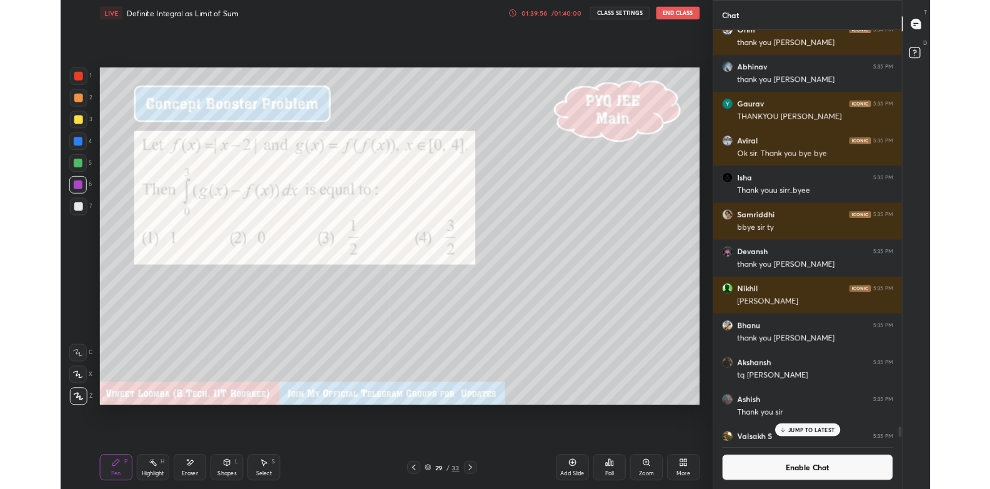
scroll to position [19726, 0]
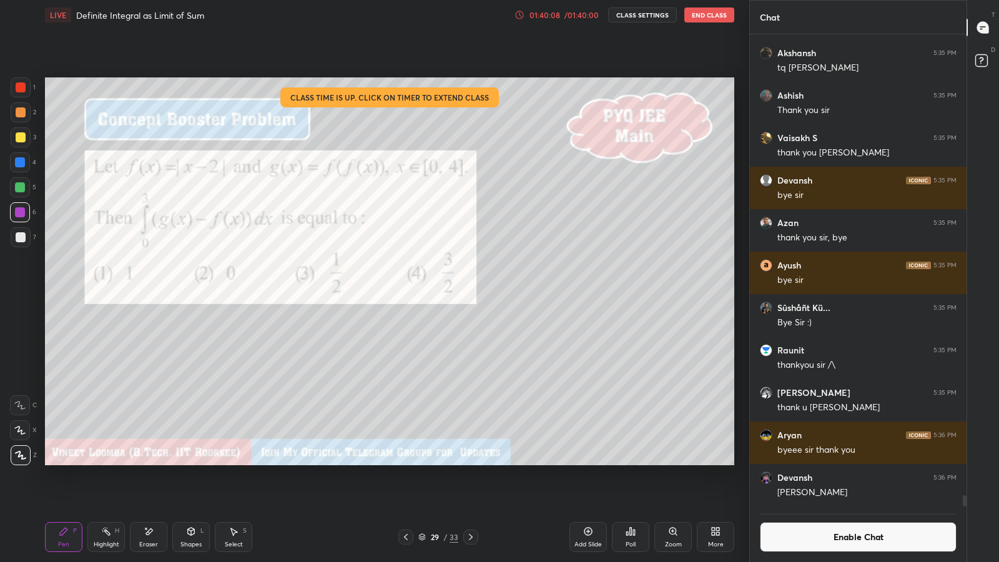
click at [716, 488] on icon at bounding box center [716, 531] width 10 height 10
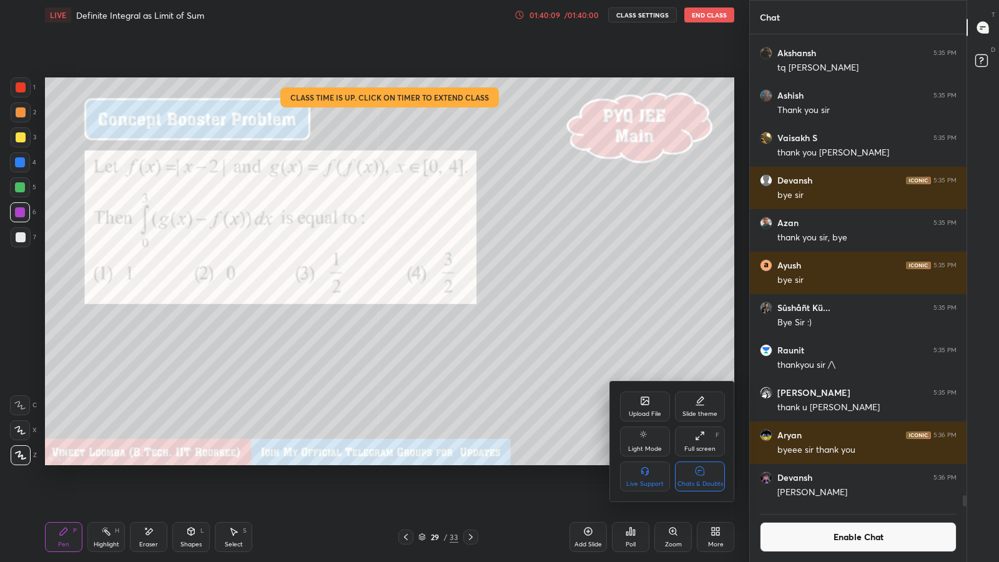
click at [702, 442] on div "Full screen F" at bounding box center [700, 442] width 50 height 30
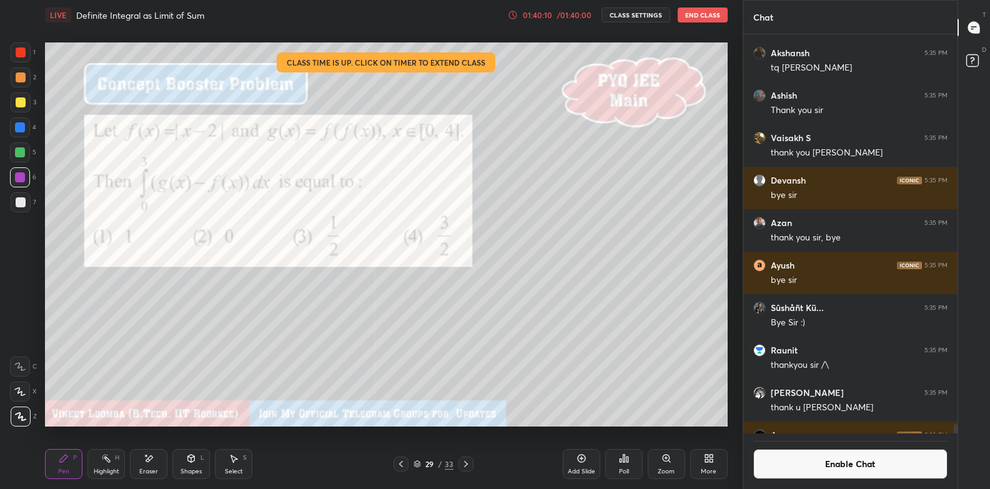
scroll to position [19663, 0]
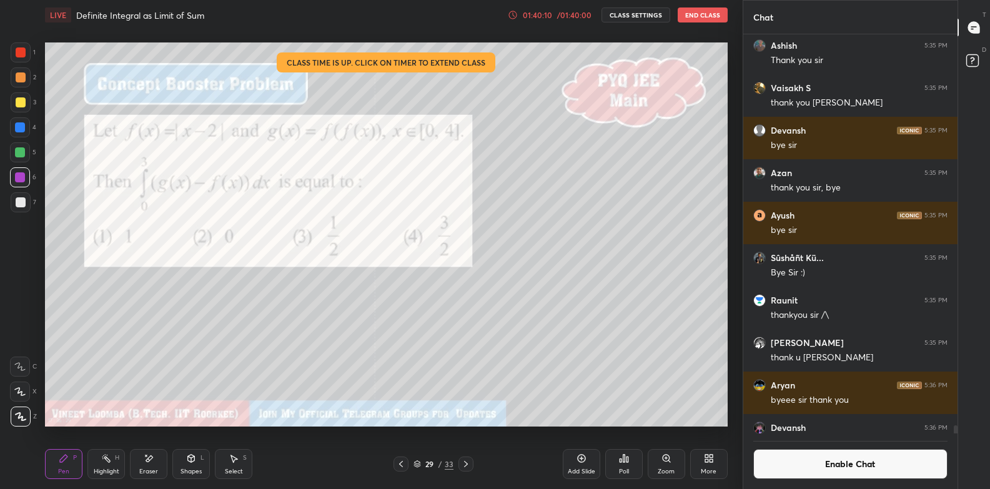
click at [706, 12] on button "End Class" at bounding box center [703, 14] width 50 height 15
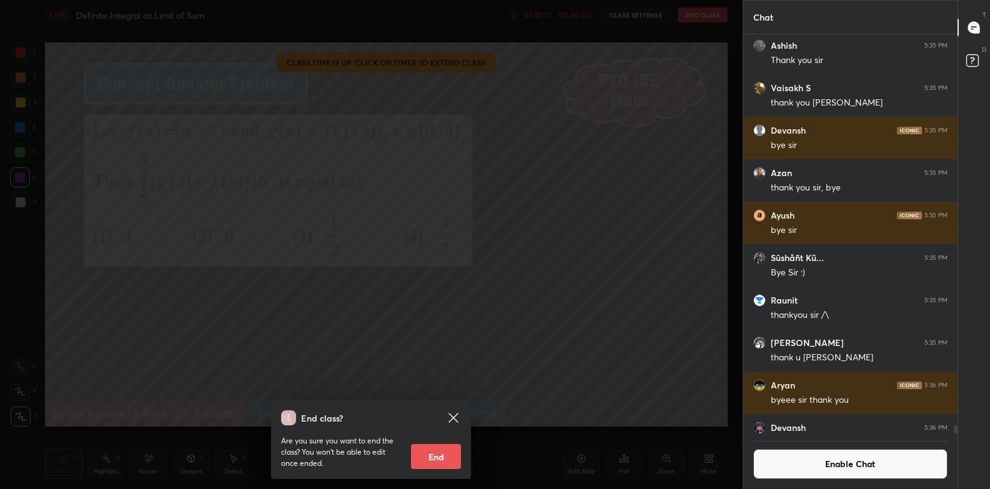
click at [435, 454] on button "End" at bounding box center [436, 456] width 50 height 25
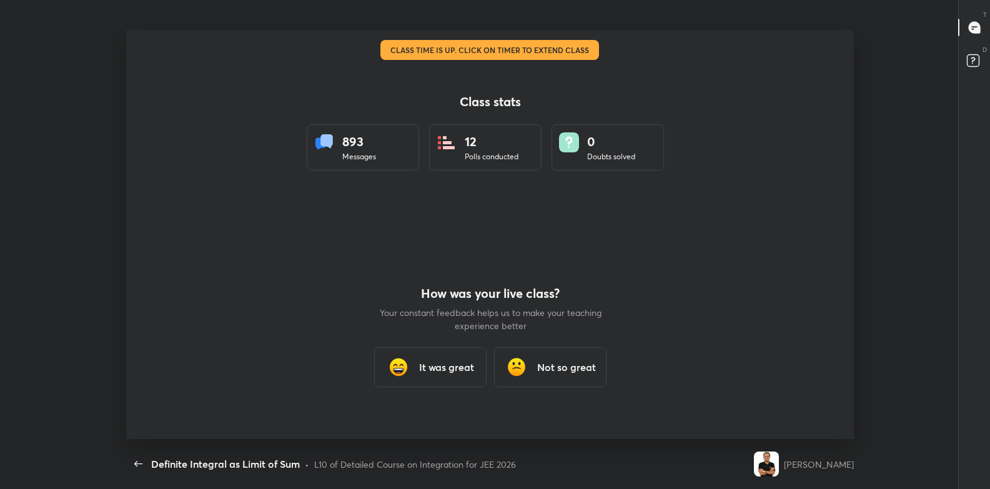
scroll to position [0, 0]
